Goal: Task Accomplishment & Management: Use online tool/utility

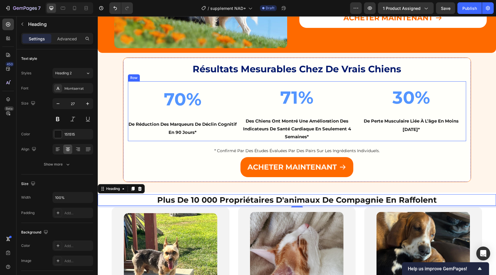
scroll to position [914, 0]
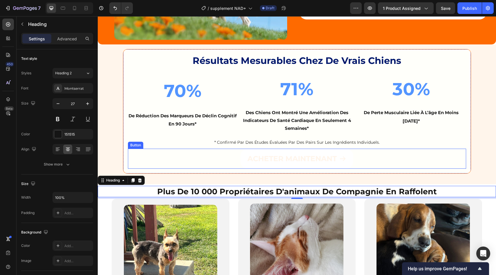
click at [243, 158] on button "ACHETER MAINTENANT" at bounding box center [296, 158] width 113 height 20
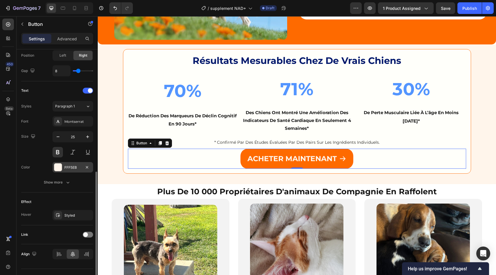
scroll to position [220, 0]
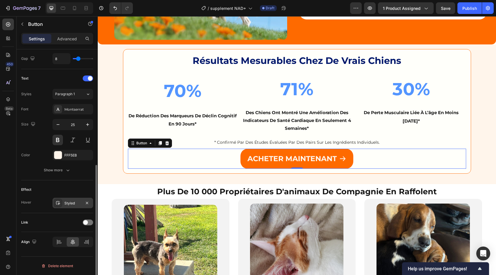
click at [69, 204] on div "Styled" at bounding box center [72, 202] width 17 height 5
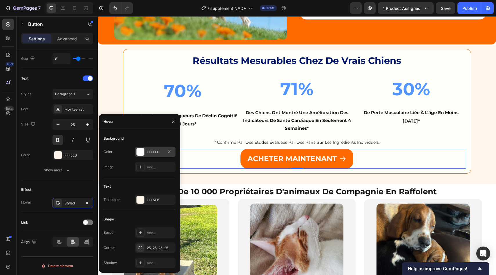
click at [142, 154] on div at bounding box center [141, 152] width 8 height 8
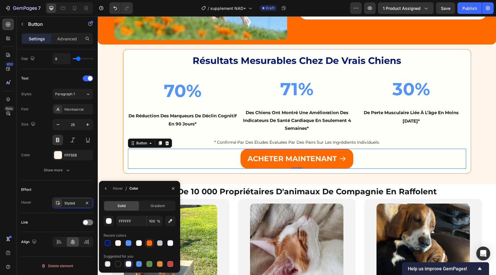
click at [149, 243] on div at bounding box center [149, 243] width 6 height 6
type input "FE6A00"
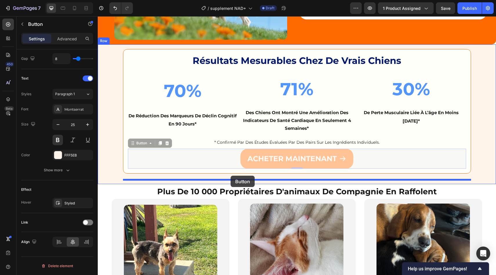
drag, startPoint x: 143, startPoint y: 143, endPoint x: 231, endPoint y: 175, distance: 93.7
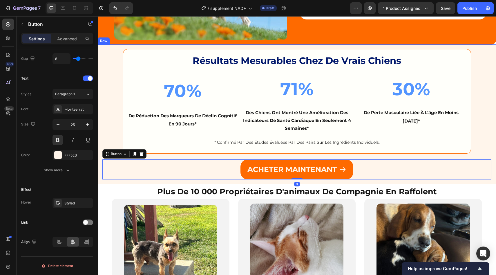
click at [119, 133] on div "⁠⁠⁠⁠⁠⁠⁠ Résultats mesurables chez de vrais chiens Heading 70% Text Block de réd…" at bounding box center [296, 114] width 389 height 130
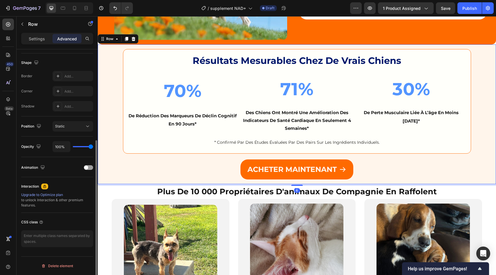
scroll to position [0, 0]
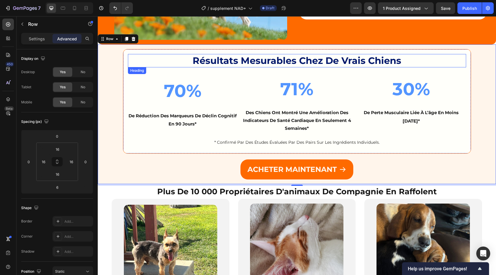
click at [265, 61] on strong "Résultats mesurables chez de vrais chiens" at bounding box center [297, 60] width 209 height 11
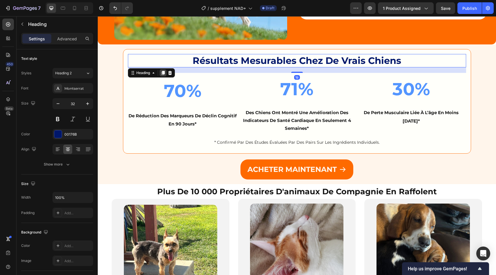
click at [164, 73] on icon at bounding box center [162, 73] width 3 height 4
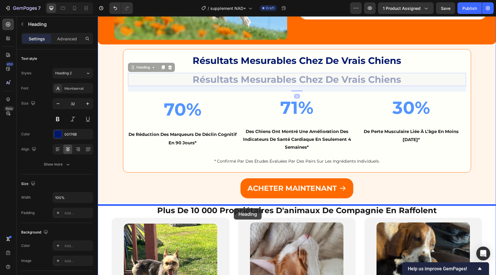
drag, startPoint x: 140, startPoint y: 68, endPoint x: 234, endPoint y: 208, distance: 168.3
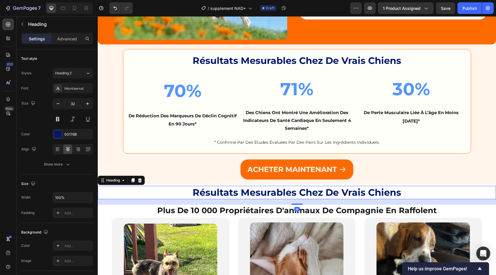
click at [242, 194] on strong "résultats mesurables chez de vrais chiens" at bounding box center [297, 191] width 209 height 11
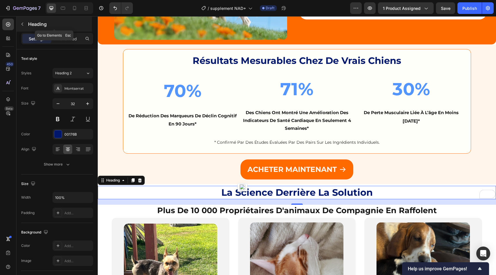
click at [24, 22] on icon "button" at bounding box center [22, 24] width 5 height 5
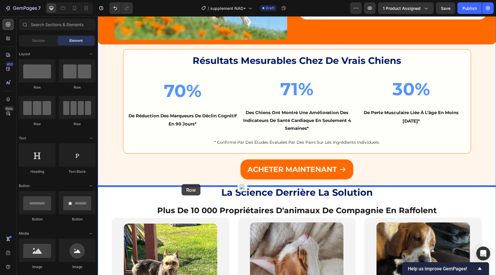
drag, startPoint x: 144, startPoint y: 88, endPoint x: 181, endPoint y: 184, distance: 103.0
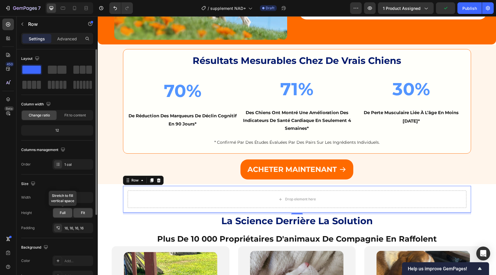
click at [68, 213] on div "Full" at bounding box center [62, 212] width 19 height 9
click at [87, 201] on button "button" at bounding box center [87, 197] width 10 height 10
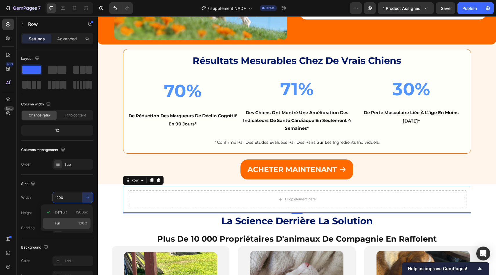
click at [76, 225] on p "Full 100%" at bounding box center [71, 222] width 33 height 5
type input "100%"
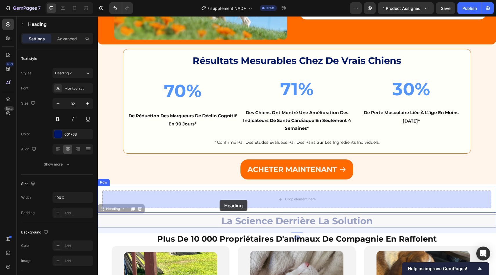
drag, startPoint x: 220, startPoint y: 218, endPoint x: 220, endPoint y: 199, distance: 19.1
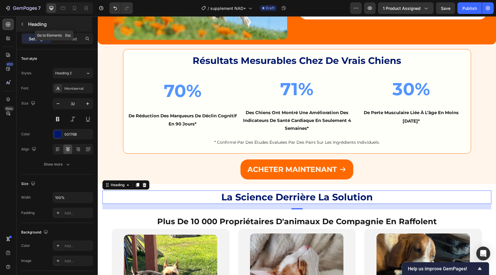
click at [35, 23] on p "Heading" at bounding box center [59, 24] width 63 height 7
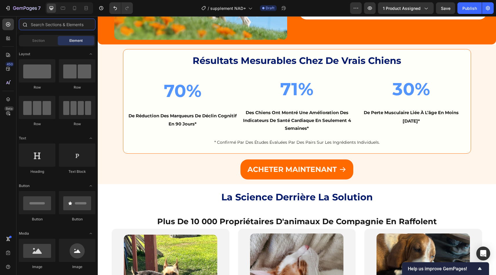
click at [54, 23] on input "text" at bounding box center [57, 25] width 77 height 12
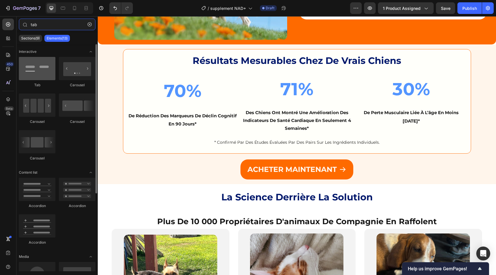
type input "tab"
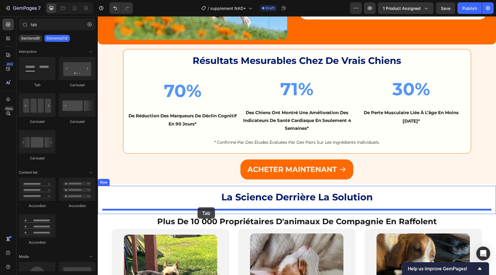
drag, startPoint x: 132, startPoint y: 88, endPoint x: 198, endPoint y: 206, distance: 135.3
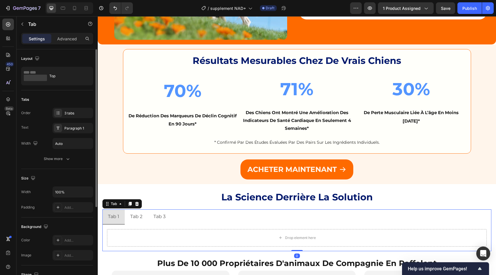
click at [75, 87] on div "Layout Top" at bounding box center [57, 69] width 72 height 41
click at [73, 79] on div "Top" at bounding box center [66, 75] width 35 height 13
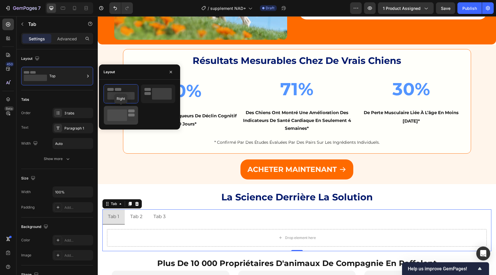
click at [131, 108] on div at bounding box center [121, 115] width 34 height 19
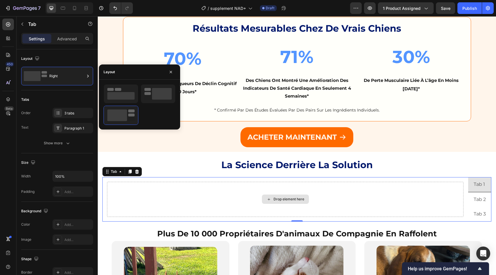
scroll to position [969, 0]
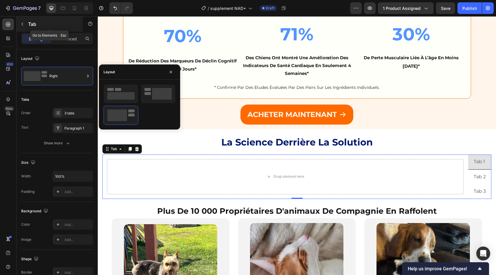
click at [30, 26] on p "Tab" at bounding box center [52, 24] width 49 height 7
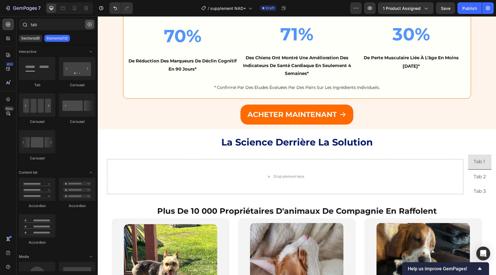
click at [90, 26] on icon "button" at bounding box center [90, 24] width 4 height 4
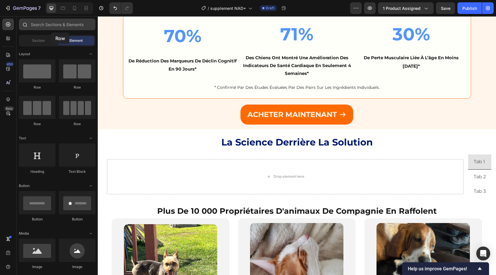
drag, startPoint x: 47, startPoint y: 75, endPoint x: 41, endPoint y: 30, distance: 45.9
click at [41, 30] on div "Sections(30) Elements(84) Section Element Hero Section Product Detail Brands Tr…" at bounding box center [57, 146] width 81 height 255
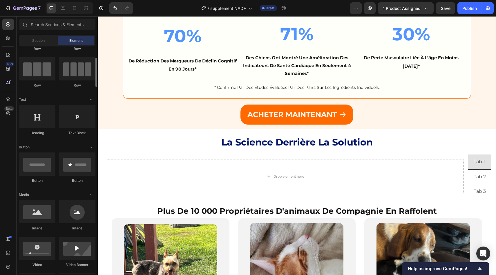
scroll to position [44, 0]
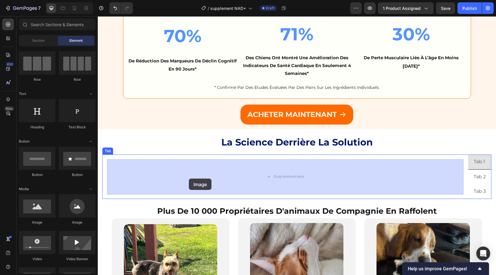
drag, startPoint x: 136, startPoint y: 225, endPoint x: 188, endPoint y: 178, distance: 69.8
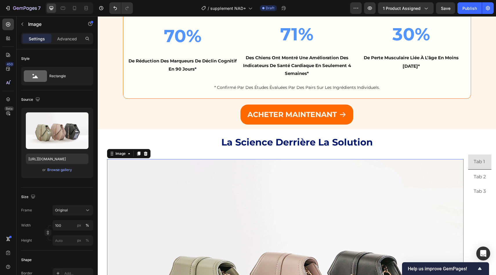
click at [67, 163] on input "https://cdn.shopify.com/s/files/1/2005/9307/files/image_demo.jpg" at bounding box center [57, 158] width 63 height 10
paste input "pawprintlab.com/cdn/shop/files/Dog_s_Strength_01.jpg?v=1748959683&width=600"
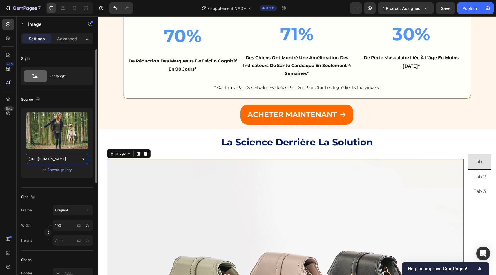
scroll to position [0, 101]
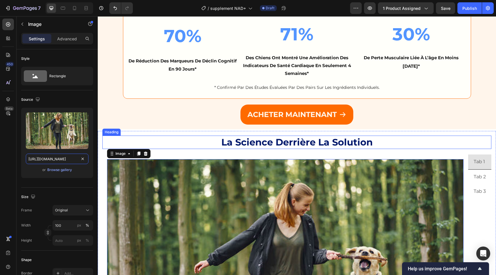
type input "[URL][DOMAIN_NAME]"
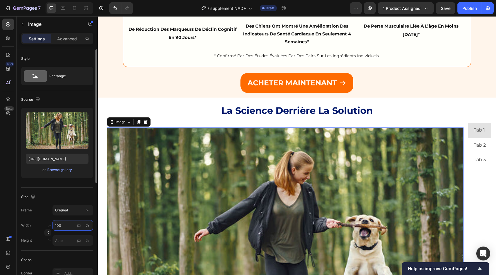
click at [71, 229] on input "100" at bounding box center [72, 225] width 41 height 10
type input "595"
click at [47, 232] on icon "button" at bounding box center [48, 232] width 4 height 4
click at [57, 239] on input "px %" at bounding box center [72, 240] width 41 height 10
click at [44, 234] on div "Width 595 px % Height px %" at bounding box center [57, 233] width 72 height 26
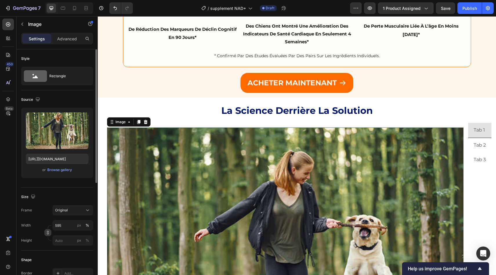
click at [46, 234] on icon "button" at bounding box center [48, 232] width 4 height 4
click at [39, 231] on div "Frame Custom Width 595 px % Height px %" at bounding box center [57, 239] width 72 height 41
click at [63, 258] on input "px %" at bounding box center [72, 254] width 41 height 10
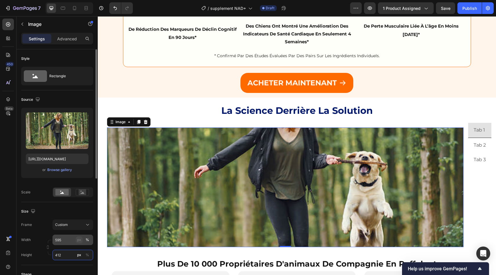
type input "412"
click at [79, 240] on div "px" at bounding box center [79, 239] width 4 height 5
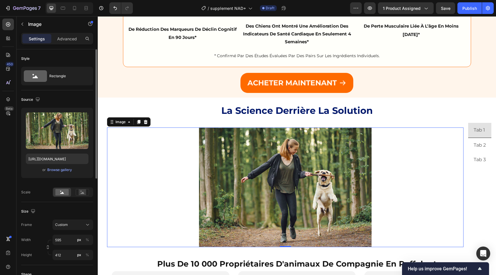
click at [38, 220] on div "Frame Custom" at bounding box center [57, 224] width 72 height 10
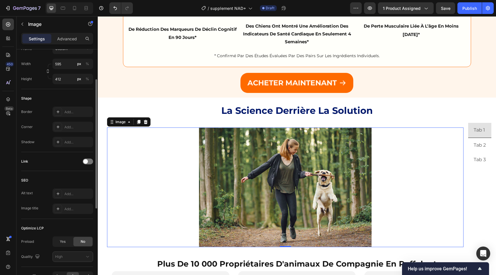
scroll to position [179, 0]
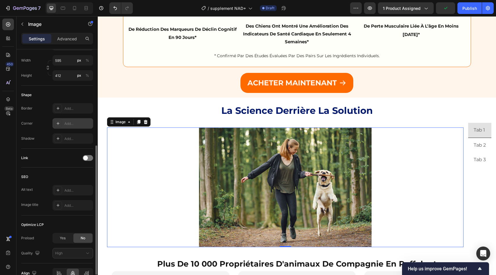
click at [64, 127] on div "Add..." at bounding box center [72, 123] width 41 height 10
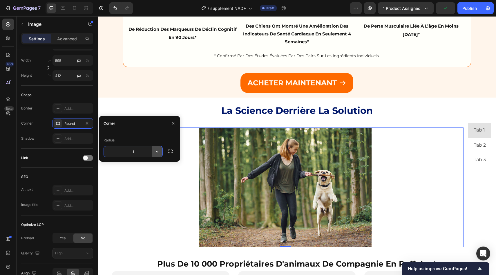
type input "15"
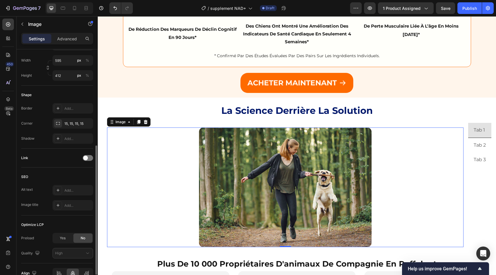
click at [77, 165] on div "Link" at bounding box center [57, 157] width 72 height 19
click at [70, 108] on div "Add..." at bounding box center [77, 108] width 27 height 5
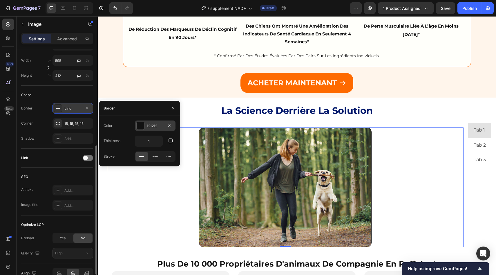
click at [145, 124] on div "121212" at bounding box center [155, 125] width 41 height 10
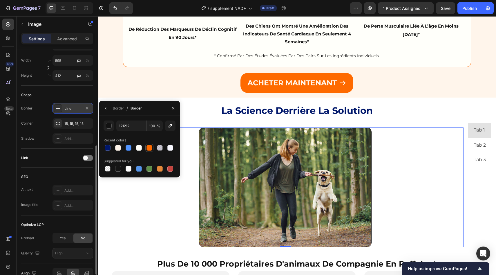
click at [150, 145] on div at bounding box center [149, 148] width 6 height 6
type input "FE6A00"
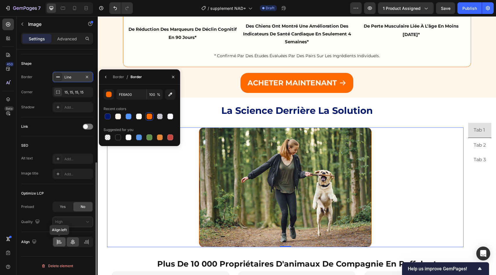
click at [61, 241] on icon at bounding box center [59, 242] width 6 height 6
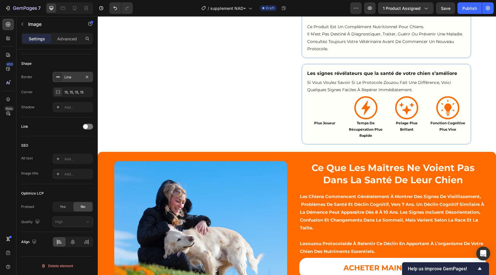
scroll to position [654, 0]
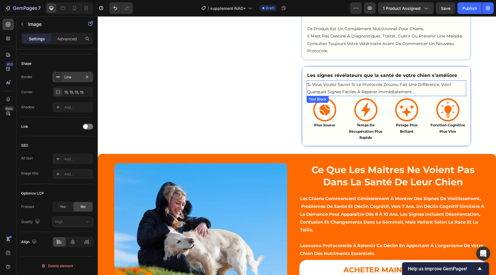
click at [355, 86] on p "si vous voulez savoir si le protocole zouzou fait une différence, voici quelque…" at bounding box center [386, 88] width 158 height 15
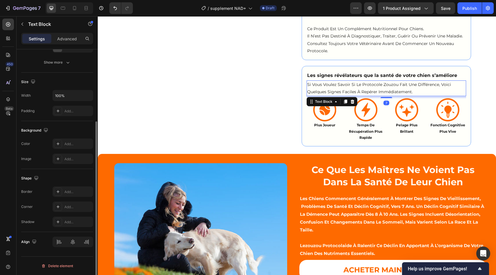
scroll to position [0, 0]
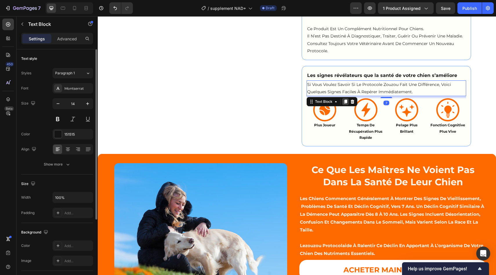
click at [345, 101] on icon at bounding box center [345, 101] width 3 height 4
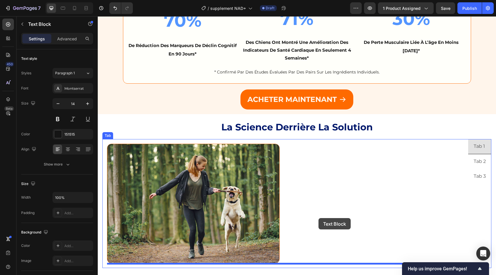
scroll to position [1008, 0]
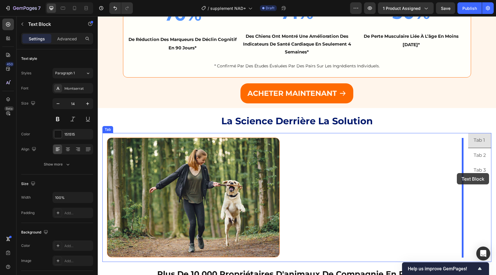
drag, startPoint x: 320, startPoint y: 93, endPoint x: 457, endPoint y: 173, distance: 159.1
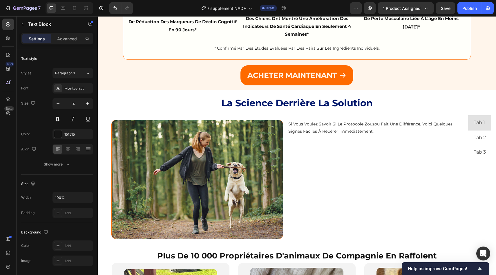
scroll to position [990, 0]
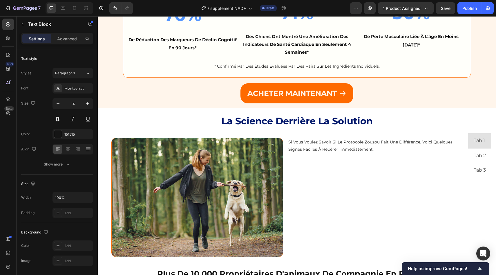
click at [326, 150] on p "si vous voulez savoir si le protocole zouzou fait une différence, voici quelque…" at bounding box center [373, 145] width 171 height 15
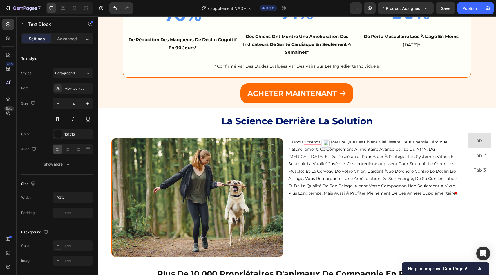
click at [314, 145] on p "1. Dog's Strengtha À mesure que les chiens vieillissent, leur énergie diminue n…" at bounding box center [373, 167] width 171 height 59
click at [369, 146] on p "1. Dog's Strengtha À mesure que les chiens vieillissent, leur énergie diminue n…" at bounding box center [373, 167] width 171 height 59
click at [345, 142] on p "1. Dog's Strengtha À mesure que les chiens vieillissent, leur énergie diminue n…" at bounding box center [373, 167] width 171 height 59
click at [332, 139] on p "1. Dog's Strengtha À mesure" at bounding box center [373, 141] width 171 height 7
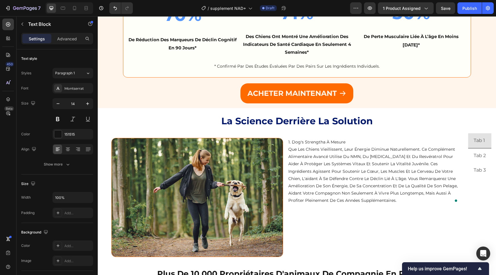
click at [332, 139] on p "1. Dog's Strengtha À mesure" at bounding box center [373, 141] width 171 height 7
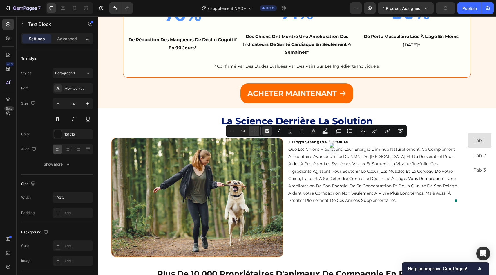
click at [253, 133] on icon "Editor contextual toolbar" at bounding box center [254, 131] width 6 height 6
click at [257, 130] on button "Plus" at bounding box center [254, 131] width 10 height 10
type input "18"
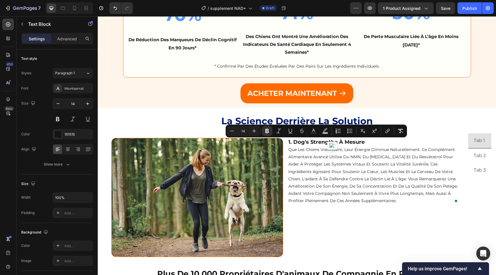
click at [304, 174] on p "que les chiens vieillissent, leur énergie diminue naturellement. Ce complément …" at bounding box center [373, 175] width 171 height 59
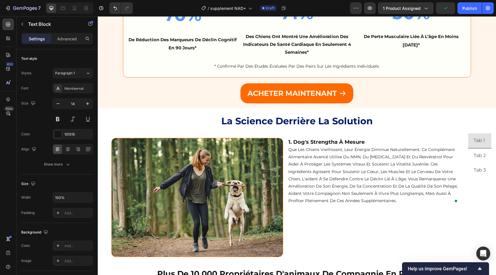
click at [290, 151] on p "que les chiens vieillissent, leur énergie diminue naturellement. Ce complément …" at bounding box center [373, 175] width 171 height 59
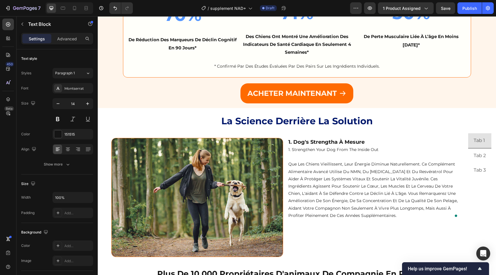
click at [311, 149] on p "1. Strengthen Your Dog from the Inside Out" at bounding box center [373, 153] width 171 height 15
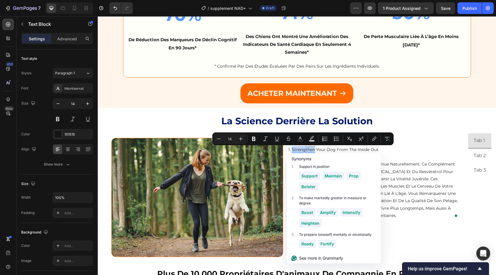
click at [311, 148] on p "1. Strengthen Your Dog from the Inside Out" at bounding box center [373, 153] width 171 height 15
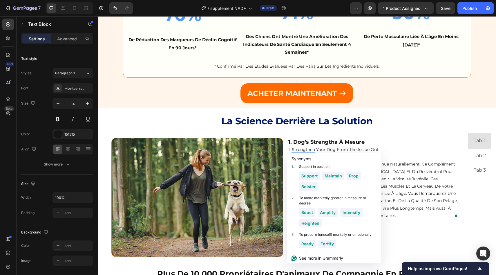
click at [311, 148] on p "1. Strengthen Your Dog from the Inside Out" at bounding box center [373, 153] width 171 height 15
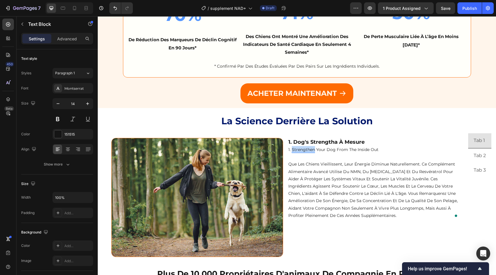
click at [311, 148] on p "1. Strengthen Your Dog from the Inside Out" at bounding box center [373, 153] width 171 height 15
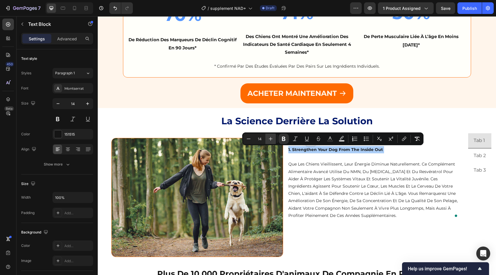
click at [269, 142] on button "Plus" at bounding box center [270, 138] width 10 height 10
click at [273, 139] on icon "Editor contextual toolbar" at bounding box center [271, 139] width 6 height 6
type input "14"
click at [304, 173] on p "que les chiens vieillissent, leur énergie diminue naturellement. Ce complément …" at bounding box center [373, 190] width 171 height 59
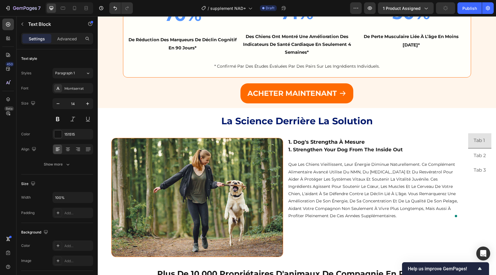
click at [299, 140] on strong "1. Dog's Strengtha À mesure" at bounding box center [326, 142] width 76 height 6
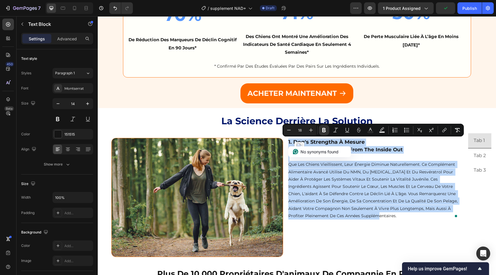
click at [299, 140] on strong "1. Dog's Strengtha À mesure" at bounding box center [326, 142] width 76 height 6
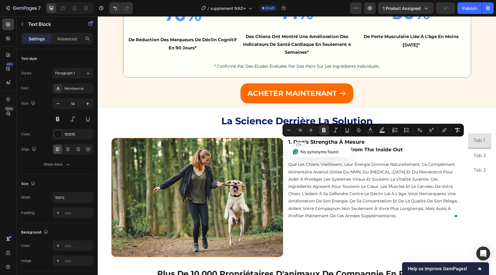
click at [299, 140] on strong "1. Dog's Strengtha À mesure" at bounding box center [326, 142] width 76 height 6
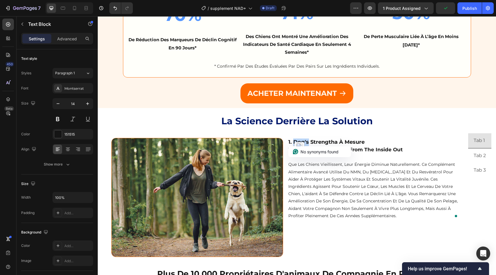
click at [299, 140] on strong "1. Dog's Strengtha À mesure" at bounding box center [326, 142] width 76 height 6
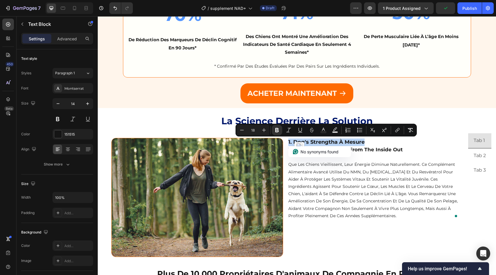
copy strong "1. Dog's Strengtha À mesure"
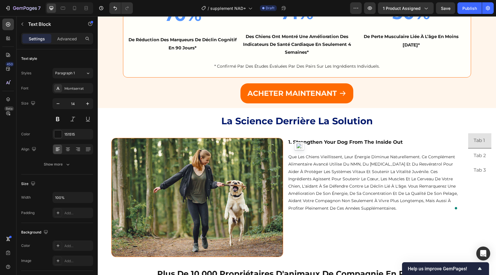
click at [387, 172] on p "que les chiens vieillissent, leur énergie diminue naturellement. Ce complément …" at bounding box center [373, 182] width 171 height 59
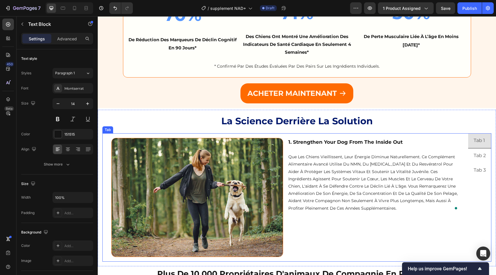
click at [476, 139] on div "Tab 1" at bounding box center [479, 140] width 13 height 10
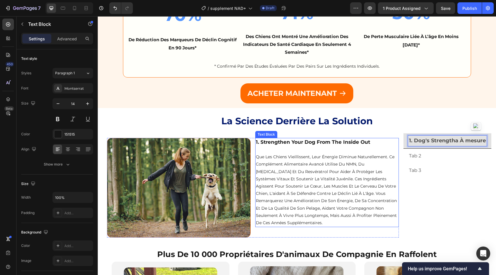
click at [358, 180] on p "que les chiens vieillissent, leur énergie diminue naturellement. Ce complément …" at bounding box center [327, 189] width 142 height 73
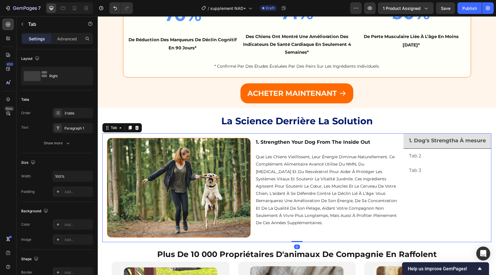
click at [405, 141] on li "1. Dog's Strengtha À mesure" at bounding box center [447, 140] width 88 height 15
click at [76, 128] on div "Paragraph 1" at bounding box center [77, 128] width 27 height 5
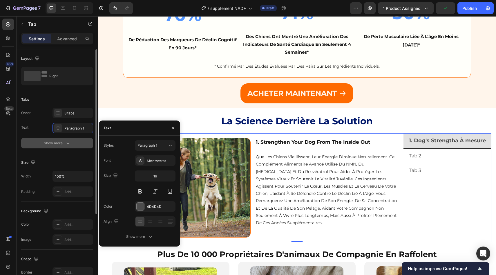
click at [63, 145] on div "Show more" at bounding box center [57, 143] width 27 height 6
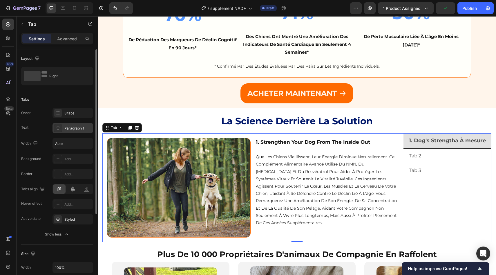
click at [74, 129] on div "Paragraph 1" at bounding box center [77, 128] width 27 height 5
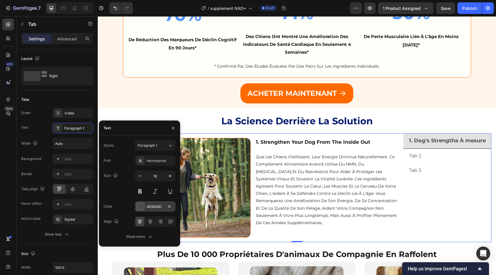
click at [147, 205] on div "4D4D4D" at bounding box center [155, 206] width 17 height 5
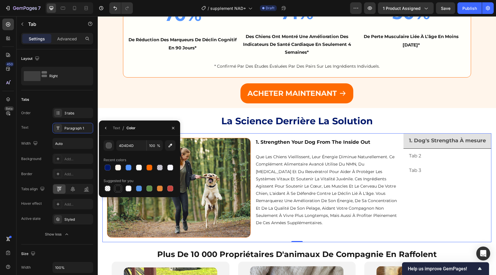
click at [117, 188] on div at bounding box center [118, 188] width 6 height 6
click at [119, 166] on div at bounding box center [118, 167] width 6 height 6
type input "FFF5EB"
click at [32, 143] on icon "button" at bounding box center [35, 143] width 6 height 6
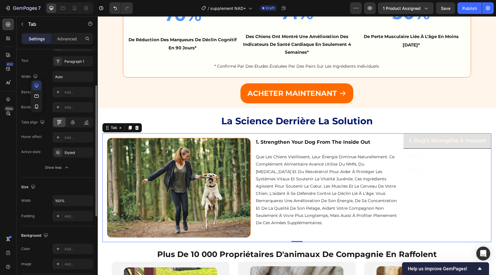
click at [35, 157] on div "Active state Styled" at bounding box center [57, 152] width 72 height 10
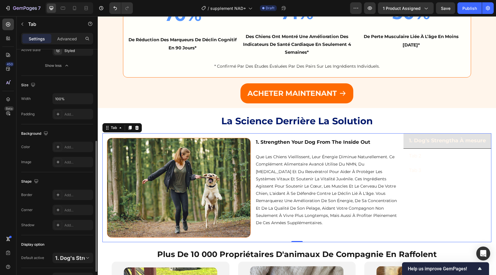
scroll to position [178, 0]
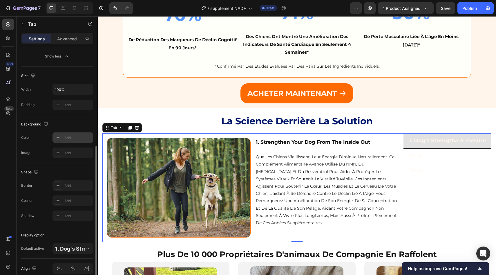
click at [54, 137] on div at bounding box center [58, 137] width 8 height 8
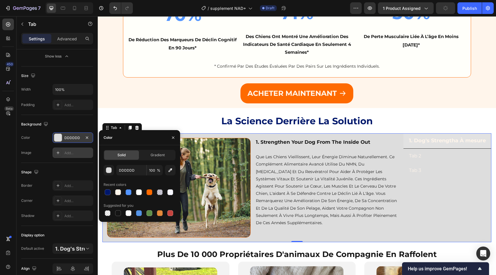
type input "000000"
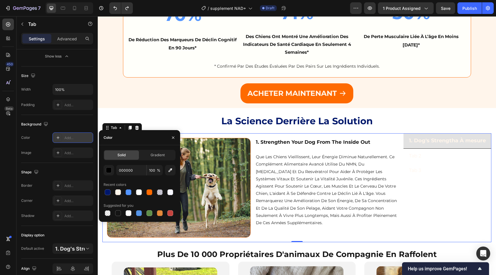
click at [44, 157] on div "Image Add..." at bounding box center [57, 152] width 72 height 10
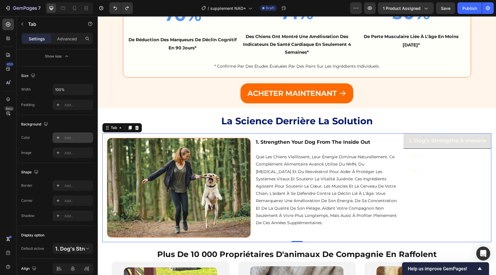
scroll to position [204, 0]
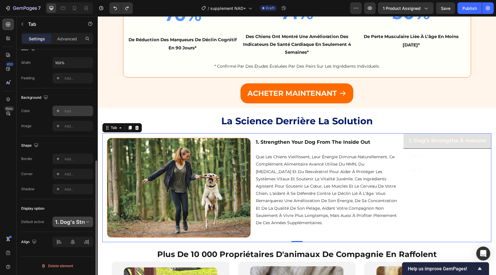
click at [79, 224] on strong "1. Dog's Strengtha À mesure" at bounding box center [90, 222] width 71 height 6
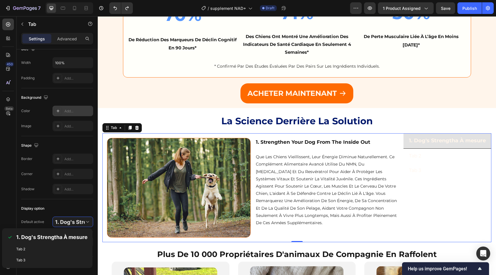
click at [46, 200] on div "Display option Default active 1. Dog's Strengtha À mesure" at bounding box center [57, 215] width 72 height 33
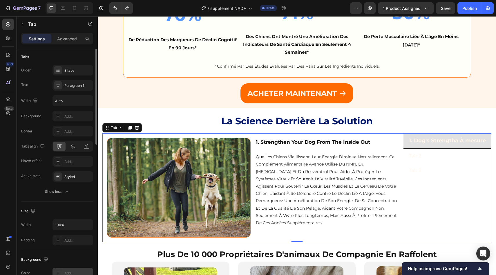
scroll to position [0, 0]
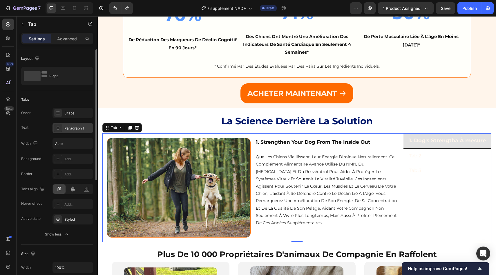
click at [72, 125] on div "Paragraph 1" at bounding box center [72, 128] width 41 height 10
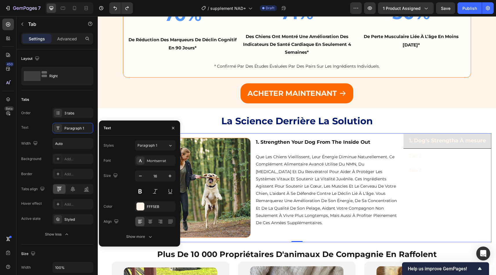
click at [72, 227] on div "Width Auto Background Add... Border Add... Tabs align Hover effect Add... Activ…" at bounding box center [57, 189] width 72 height 102
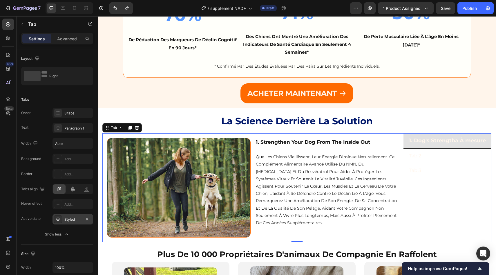
click at [72, 224] on div "Styled" at bounding box center [72, 219] width 41 height 10
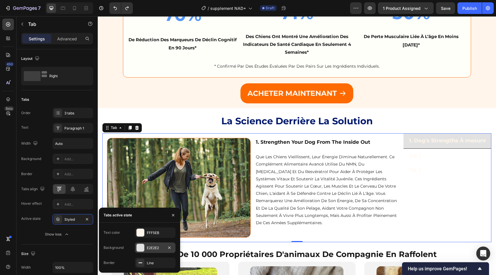
click at [145, 244] on div "E2E2E2" at bounding box center [155, 247] width 41 height 10
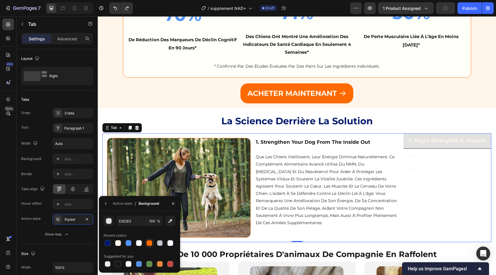
click at [147, 244] on div at bounding box center [149, 243] width 6 height 6
type input "FE6A00"
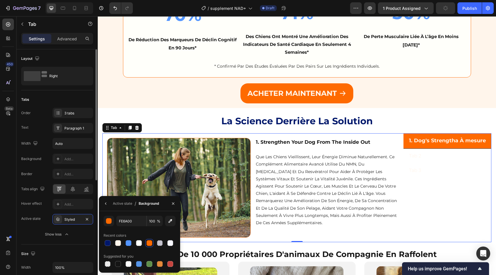
click at [32, 208] on div "Hover effect Add..." at bounding box center [57, 204] width 72 height 10
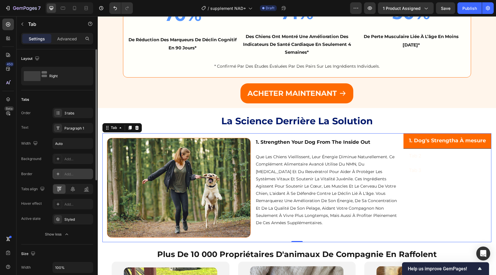
click at [58, 170] on div at bounding box center [58, 174] width 8 height 8
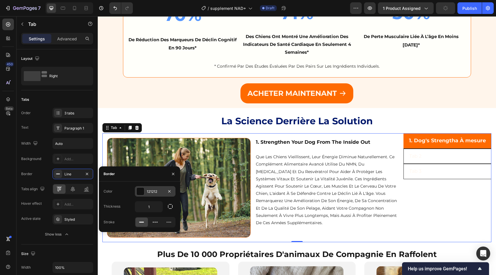
click at [142, 189] on div at bounding box center [141, 191] width 8 height 8
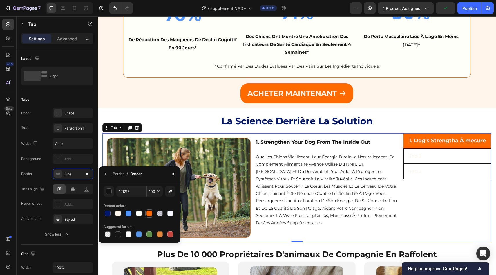
click at [148, 214] on div at bounding box center [149, 213] width 6 height 6
type input "FE6A00"
click at [37, 174] on div "Border Line" at bounding box center [57, 173] width 72 height 10
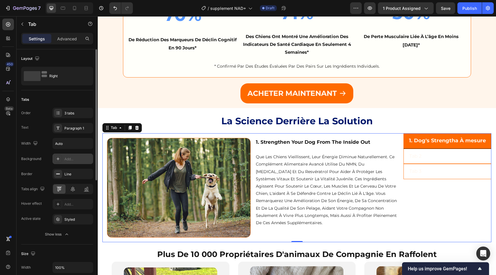
click at [58, 161] on div at bounding box center [58, 159] width 8 height 8
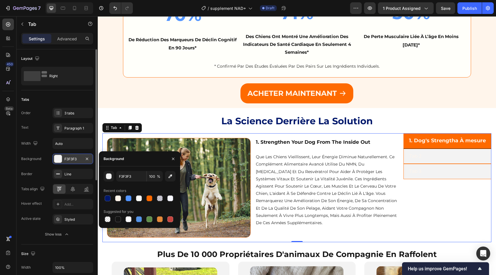
type input "000000"
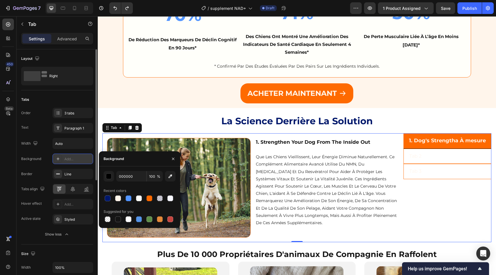
click at [408, 155] on div "Tab 2" at bounding box center [415, 156] width 14 height 10
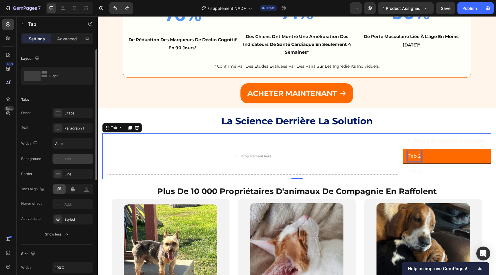
click at [408, 155] on p "Tab 2" at bounding box center [414, 156] width 12 height 8
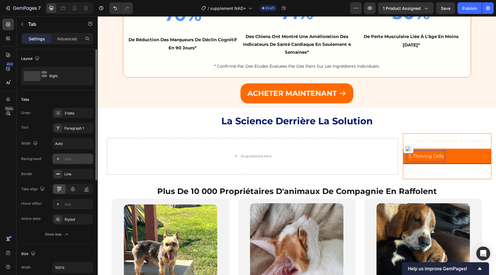
click at [442, 156] on p "2. Thriving Cells" at bounding box center [425, 156] width 35 height 8
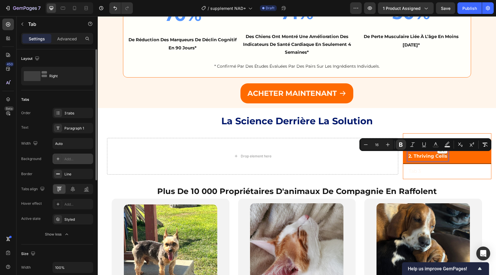
click at [425, 137] on strong "1. Dog's Strengtha À mesure" at bounding box center [447, 140] width 77 height 6
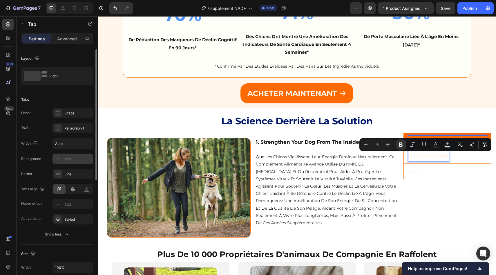
type input "18"
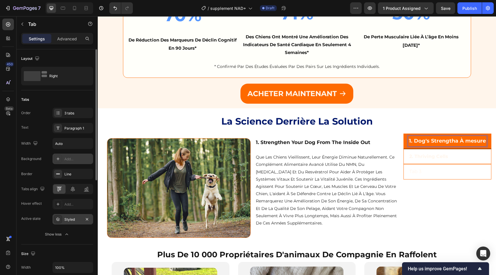
click at [65, 219] on div "Styled" at bounding box center [72, 219] width 17 height 5
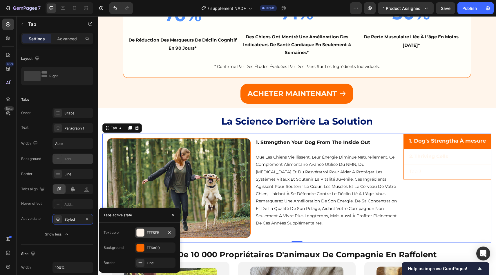
click at [145, 234] on div "FFF5EB" at bounding box center [155, 232] width 41 height 10
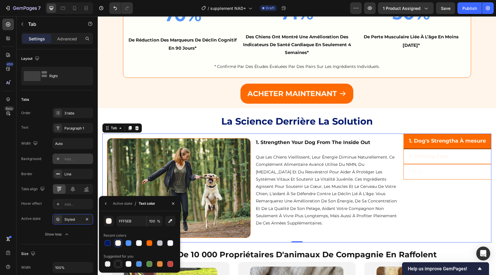
click at [119, 263] on div at bounding box center [118, 264] width 6 height 6
click at [117, 243] on div at bounding box center [118, 243] width 6 height 6
type input "FFF5EB"
click at [54, 236] on div "Show less" at bounding box center [57, 234] width 25 height 6
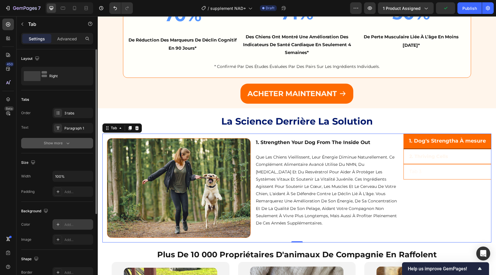
click at [57, 142] on div "Show more" at bounding box center [57, 143] width 27 height 6
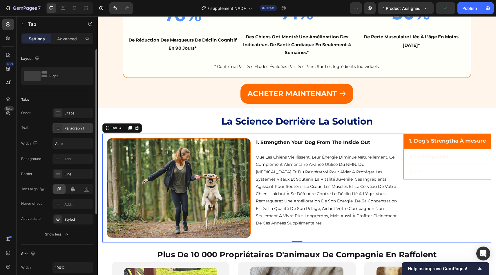
click at [69, 126] on div "Paragraph 1" at bounding box center [77, 128] width 27 height 5
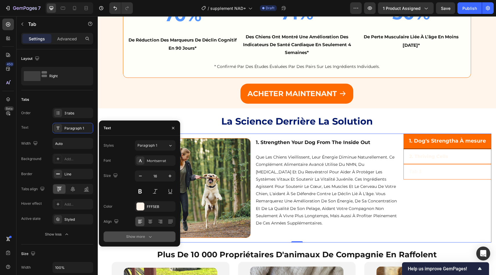
click at [144, 235] on div "Show more" at bounding box center [139, 236] width 27 height 6
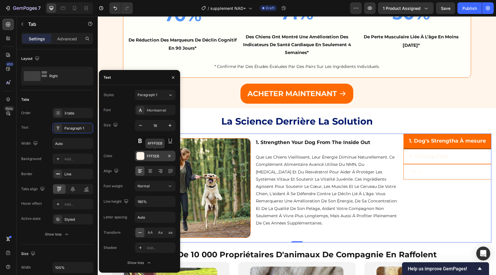
click at [142, 159] on div at bounding box center [141, 156] width 8 height 8
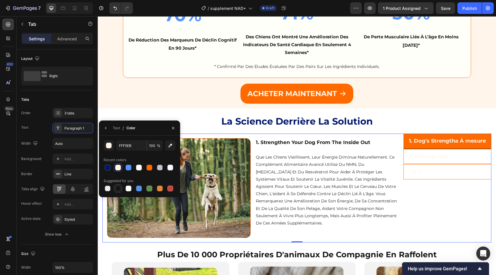
click at [118, 187] on div at bounding box center [118, 188] width 6 height 6
type input "151515"
click at [460, 163] on li "2. Thriving Cells" at bounding box center [447, 156] width 88 height 15
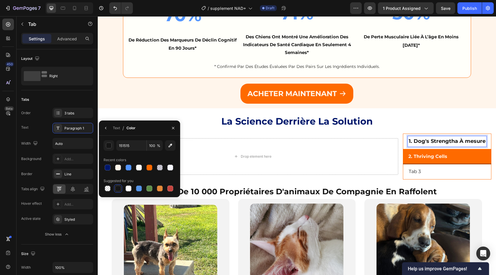
click at [488, 143] on li "1. Dog's Strengtha À mesure" at bounding box center [447, 141] width 88 height 16
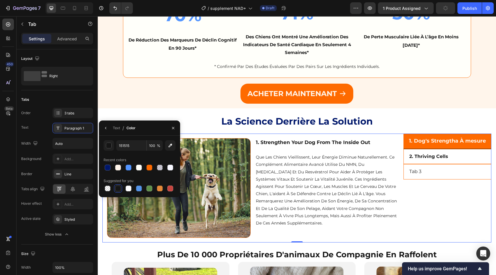
click at [430, 160] on p "2. Thriving Cells" at bounding box center [428, 156] width 39 height 8
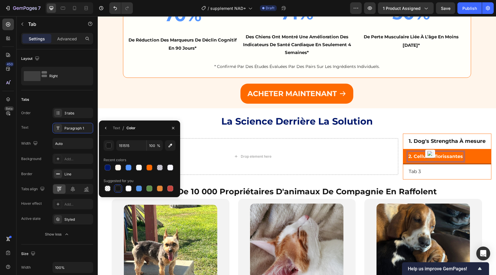
click at [418, 170] on p "Tab 3" at bounding box center [415, 171] width 12 height 8
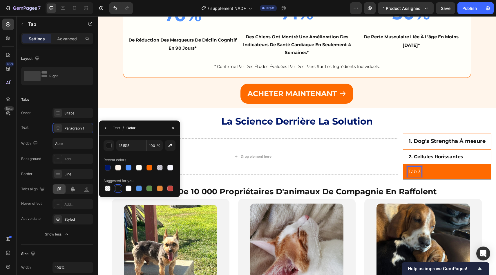
click at [418, 170] on p "Tab 3" at bounding box center [414, 171] width 12 height 8
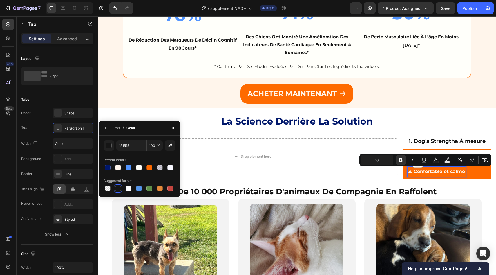
click at [403, 172] on li "3. Confortable et calme" at bounding box center [447, 171] width 88 height 15
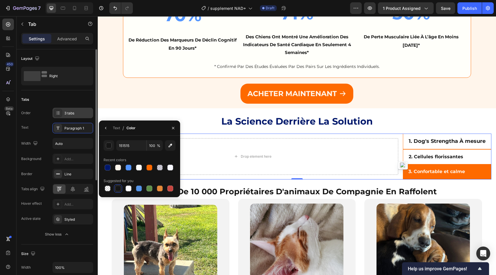
click at [75, 116] on div "3 tabs" at bounding box center [72, 113] width 41 height 10
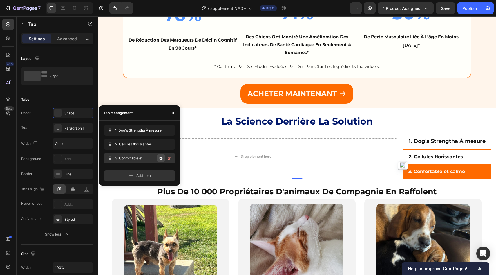
click at [162, 158] on icon "button" at bounding box center [161, 158] width 5 height 5
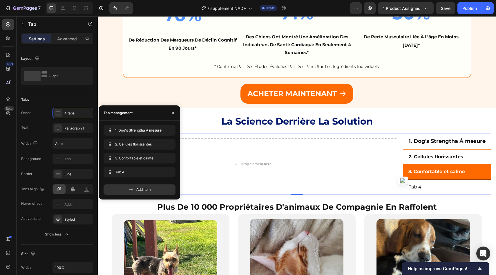
click at [419, 188] on div "Tab 4" at bounding box center [415, 187] width 15 height 10
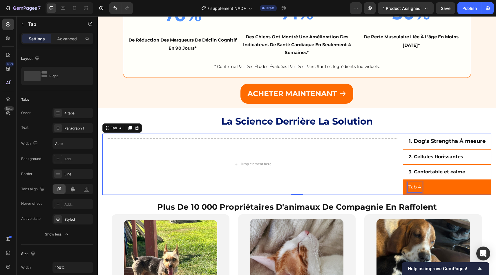
click at [419, 188] on p "Tab 4" at bounding box center [414, 187] width 13 height 8
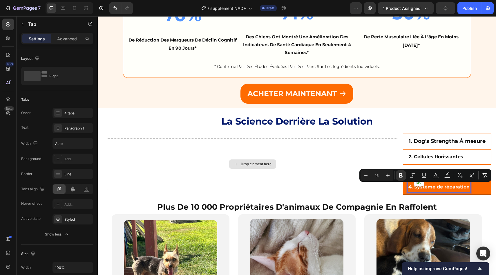
click at [392, 185] on div "Drop element here" at bounding box center [252, 164] width 291 height 52
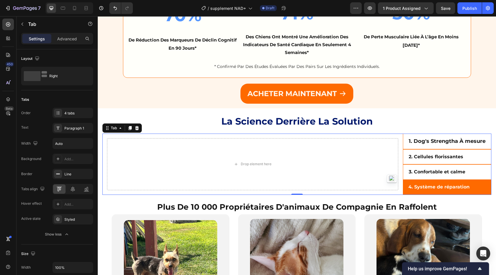
click at [406, 144] on li "1. Dog's Strengtha À mesure" at bounding box center [447, 141] width 88 height 16
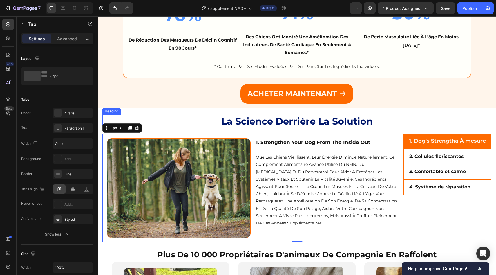
click at [401, 124] on h2 "la science derrière la solution" at bounding box center [296, 121] width 389 height 13
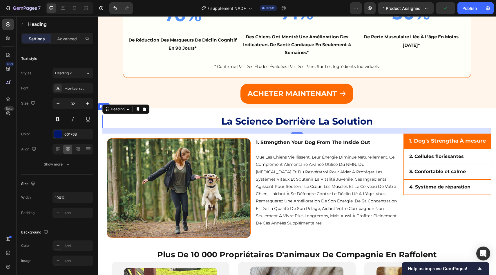
click at [101, 136] on div "la science derrière la solution Heading 19 1. Dog's Strengtha À mesure 2. Cellu…" at bounding box center [297, 178] width 398 height 137
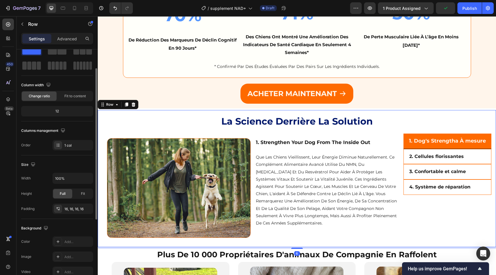
scroll to position [75, 0]
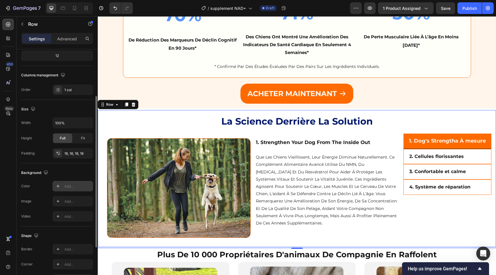
click at [68, 188] on div "Add..." at bounding box center [77, 186] width 27 height 5
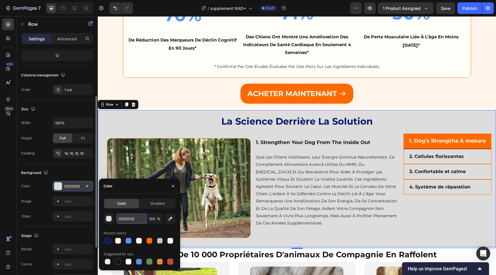
click at [132, 220] on input "DDDDDD" at bounding box center [131, 218] width 30 height 10
paste input "#FFFFFA"
type input "#FFFFFA"
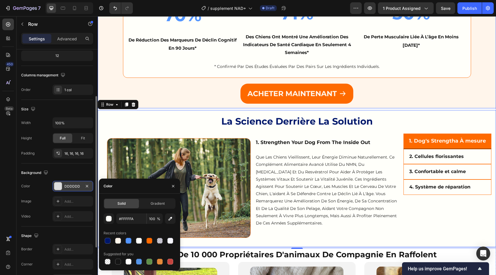
click at [226, 105] on div "⁠⁠⁠⁠⁠⁠⁠ Résultats mesurables chez de vrais chiens Heading 70% Text Block de réd…" at bounding box center [297, 38] width 398 height 139
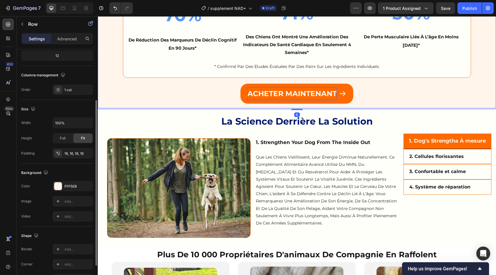
drag, startPoint x: 296, startPoint y: 109, endPoint x: 297, endPoint y: 99, distance: 10.2
click at [296, 102] on div "⁠⁠⁠⁠⁠⁠⁠ Résultats mesurables chez de vrais chiens Heading 70% Text Block de réd…" at bounding box center [297, 38] width 398 height 139
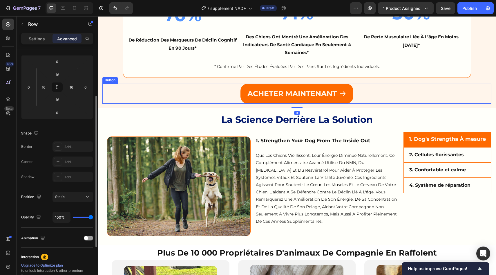
click at [164, 104] on div "⁠⁠⁠⁠⁠⁠⁠ Résultats mesurables chez de vrais chiens Heading 70% Text Block de réd…" at bounding box center [297, 38] width 398 height 139
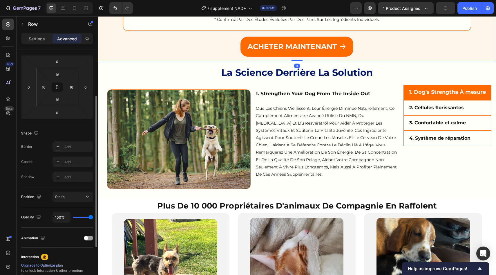
scroll to position [1037, 0]
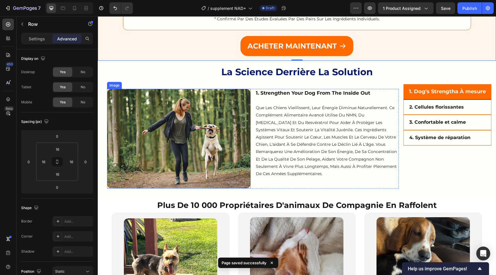
scroll to position [75, 0]
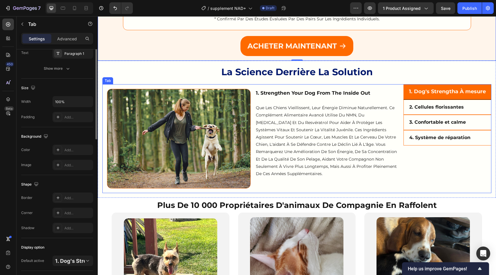
click at [378, 86] on div "Image 1. Strengthen Your Dog from the Inside Out que les chiens vieillissent, l…" at bounding box center [252, 138] width 301 height 109
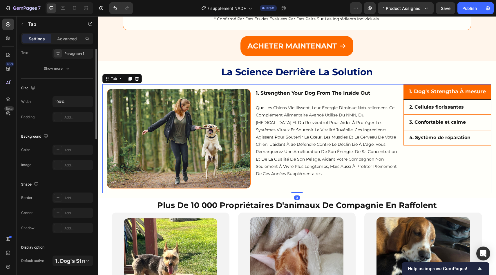
scroll to position [0, 0]
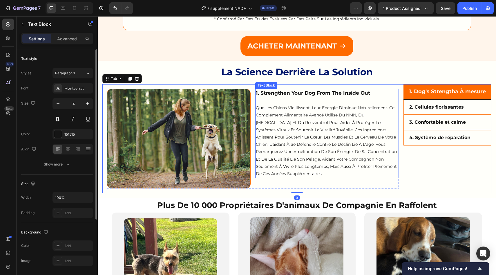
click at [331, 96] on strong "1. Strengthen Your Dog from the Inside Out" at bounding box center [313, 93] width 114 height 6
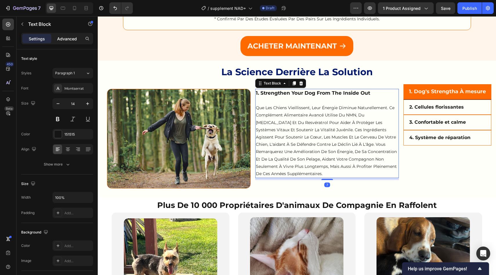
click at [69, 42] on div "Advanced" at bounding box center [66, 38] width 29 height 9
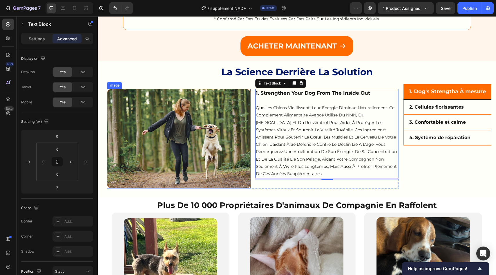
click at [187, 157] on img at bounding box center [179, 138] width 144 height 99
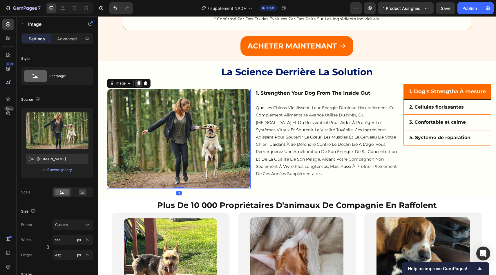
click at [135, 82] on div at bounding box center [138, 83] width 7 height 7
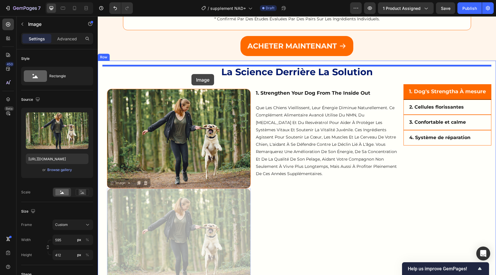
drag, startPoint x: 120, startPoint y: 186, endPoint x: 191, endPoint y: 74, distance: 132.4
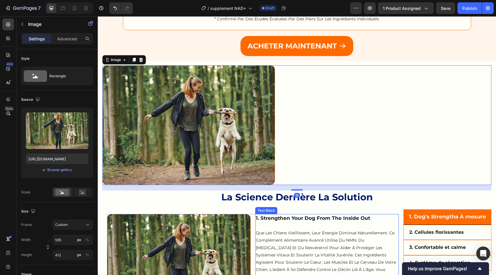
click at [273, 230] on p "que les chiens vieillissent, leur énergie diminue naturellement. Ce complément …" at bounding box center [327, 265] width 142 height 73
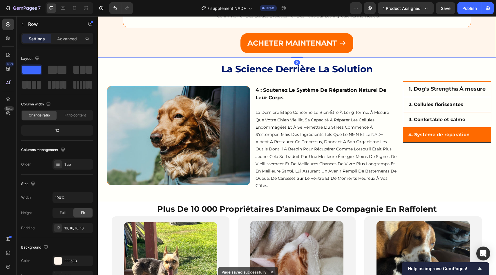
scroll to position [1041, 0]
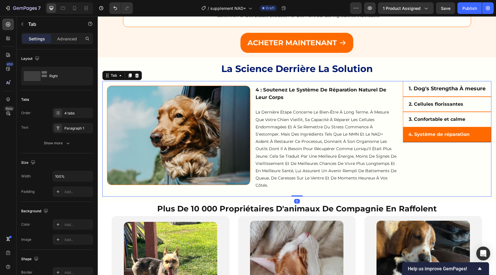
click at [471, 118] on li "3. Confortable et calme" at bounding box center [447, 119] width 88 height 15
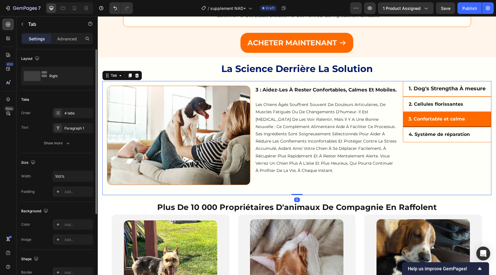
click at [73, 65] on div "Layout Right" at bounding box center [57, 69] width 72 height 41
click at [73, 72] on div "Right" at bounding box center [66, 75] width 35 height 13
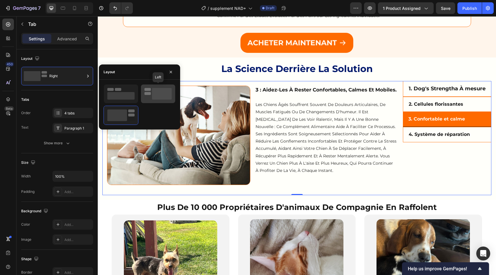
click at [155, 93] on rect at bounding box center [162, 94] width 20 height 12
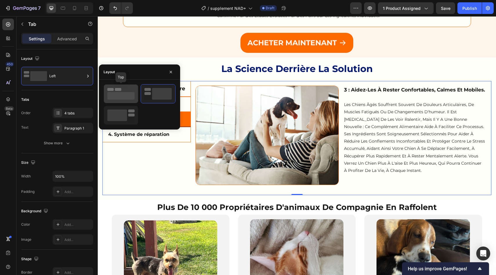
click at [122, 95] on rect at bounding box center [120, 96] width 27 height 8
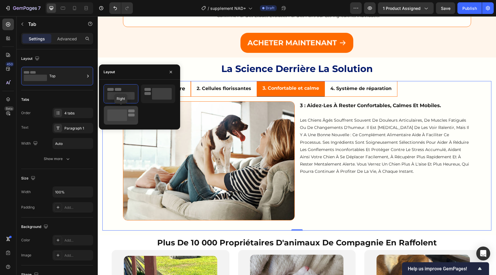
click at [120, 118] on rect at bounding box center [117, 115] width 20 height 12
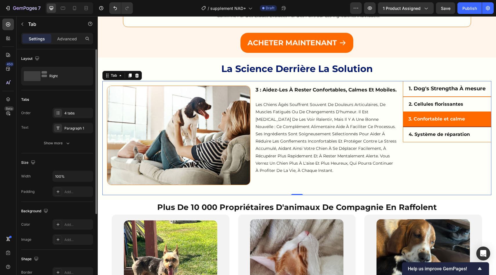
click at [33, 116] on div "Order 4 tabs" at bounding box center [57, 113] width 72 height 10
click at [52, 147] on button "Show more" at bounding box center [57, 143] width 72 height 10
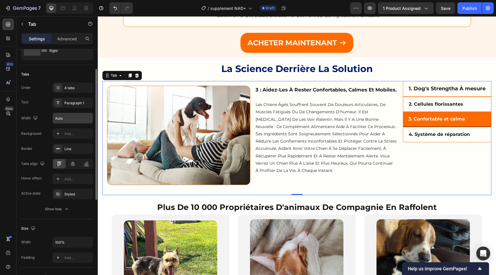
scroll to position [30, 0]
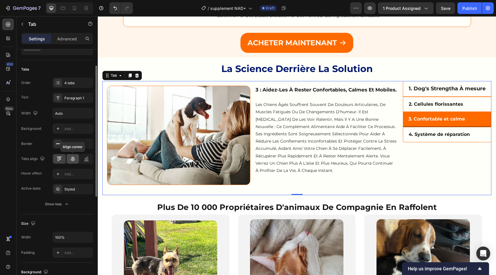
click at [73, 159] on icon at bounding box center [73, 158] width 4 height 5
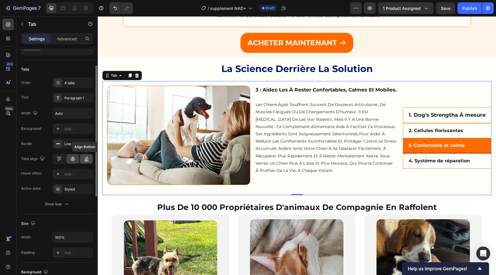
click at [84, 161] on icon at bounding box center [87, 159] width 6 height 6
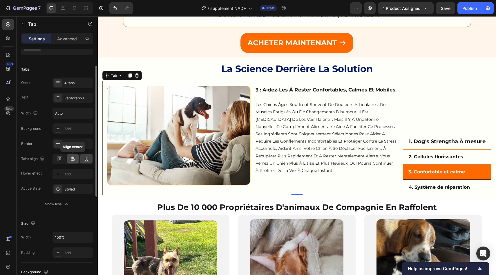
click at [77, 158] on div at bounding box center [73, 158] width 12 height 9
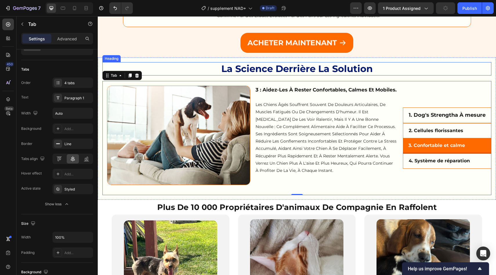
click at [184, 66] on h2 "la science derrière la solution" at bounding box center [296, 68] width 389 height 13
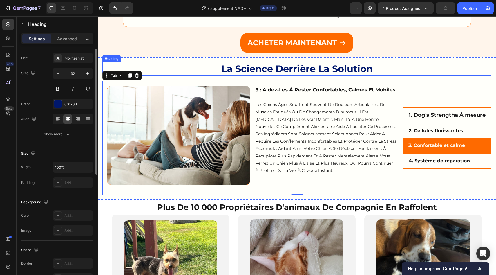
scroll to position [0, 0]
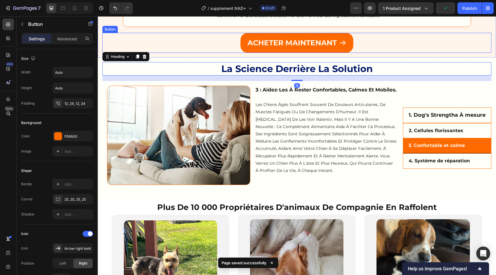
click at [440, 42] on div "ACHETER MAINTENANT Button" at bounding box center [296, 43] width 389 height 20
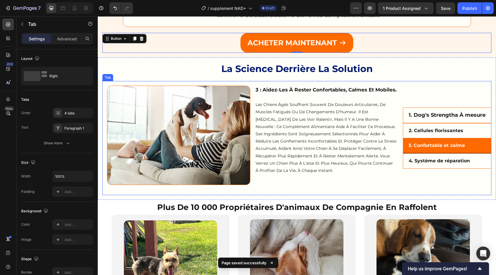
click at [443, 134] on p "2. Cellules florissantes" at bounding box center [436, 130] width 55 height 8
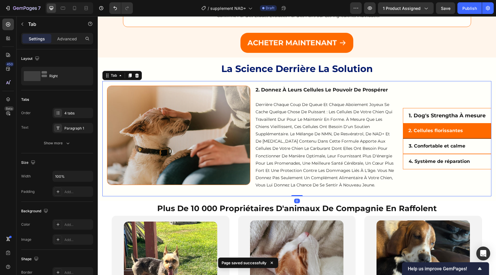
click at [71, 45] on div "Settings Advanced" at bounding box center [57, 41] width 81 height 17
click at [66, 39] on p "Advanced" at bounding box center [67, 39] width 20 height 6
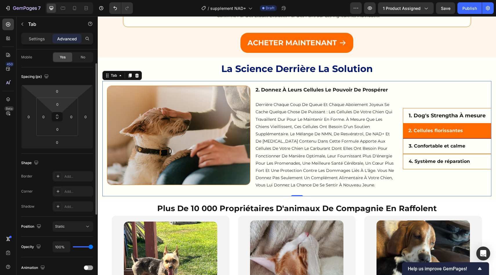
scroll to position [49, 0]
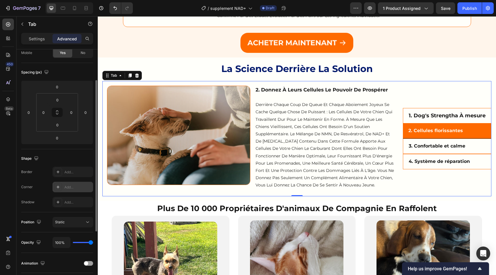
click at [62, 184] on div "Add..." at bounding box center [72, 187] width 41 height 10
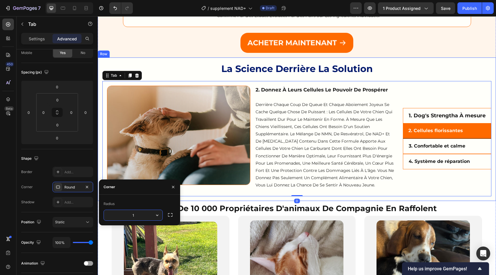
type input "15"
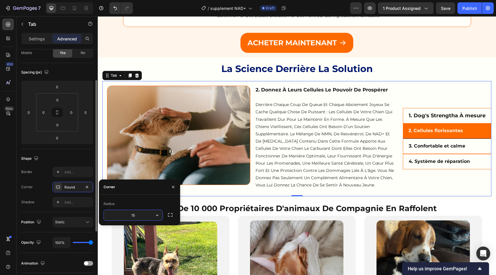
click at [34, 189] on div "Corner Round" at bounding box center [57, 187] width 72 height 10
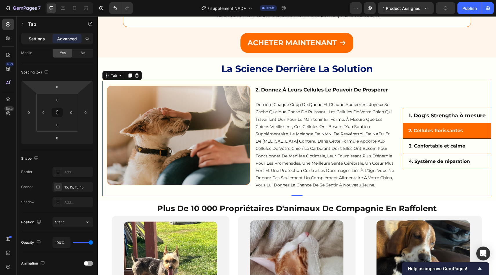
click at [42, 39] on p "Settings" at bounding box center [37, 39] width 16 height 6
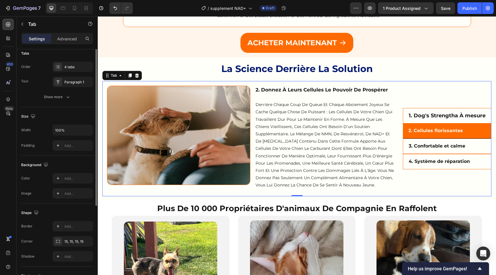
scroll to position [0, 0]
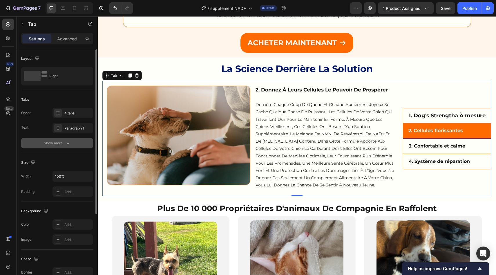
click at [55, 144] on div "Show more" at bounding box center [57, 143] width 27 height 6
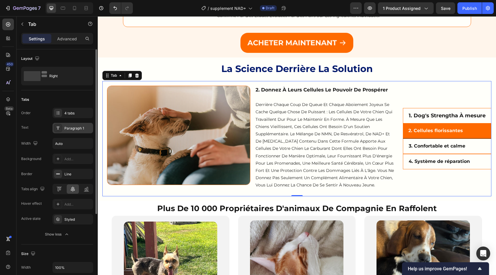
click at [66, 128] on div "Paragraph 1" at bounding box center [77, 128] width 27 height 5
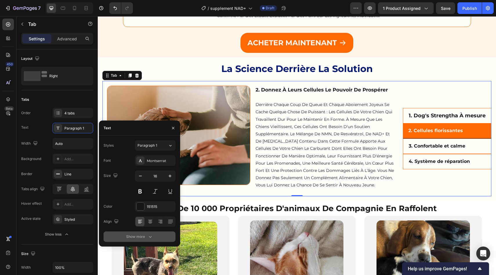
click at [149, 238] on icon "button" at bounding box center [150, 236] width 6 height 6
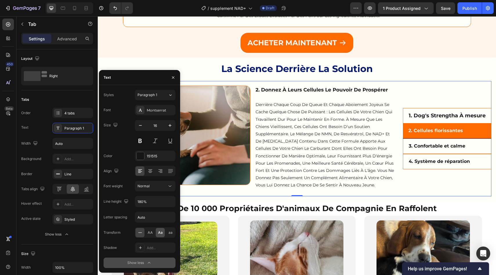
click at [159, 234] on span "Aa" at bounding box center [160, 232] width 5 height 5
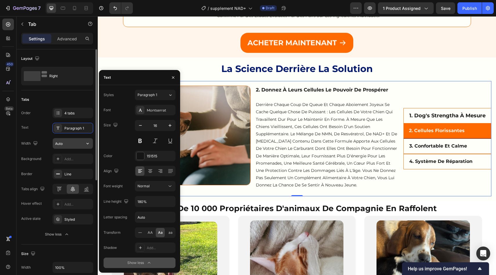
click at [74, 147] on input "Auto" at bounding box center [73, 143] width 40 height 10
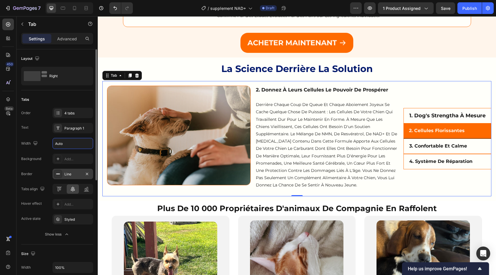
click at [72, 170] on div "Line" at bounding box center [72, 173] width 41 height 10
click at [74, 221] on div "Styled" at bounding box center [72, 219] width 17 height 5
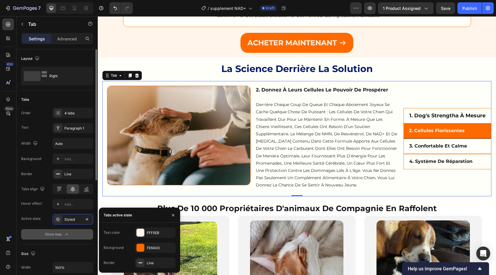
click at [57, 229] on button "Show less" at bounding box center [57, 234] width 72 height 10
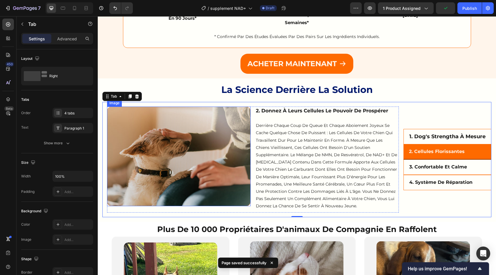
scroll to position [990, 0]
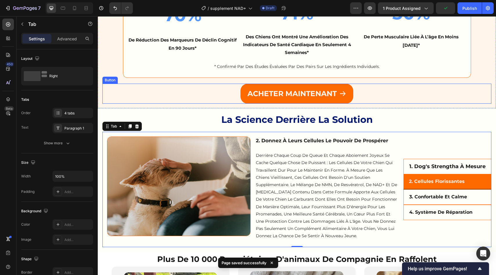
click at [216, 94] on div "ACHETER MAINTENANT Button" at bounding box center [296, 94] width 389 height 20
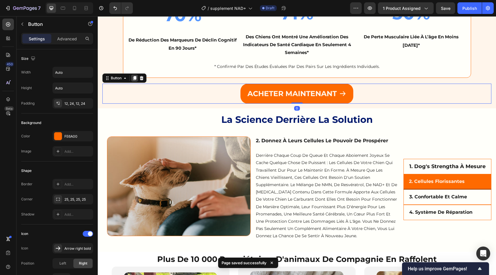
click at [136, 79] on icon at bounding box center [134, 78] width 3 height 4
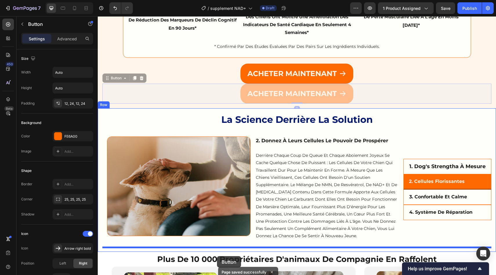
scroll to position [1024, 0]
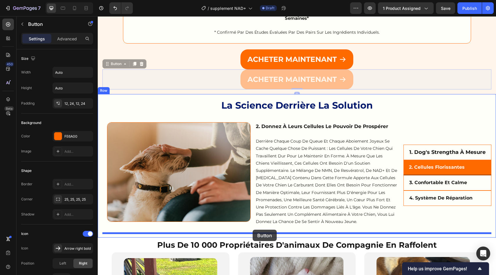
drag, startPoint x: 118, startPoint y: 97, endPoint x: 253, endPoint y: 229, distance: 188.5
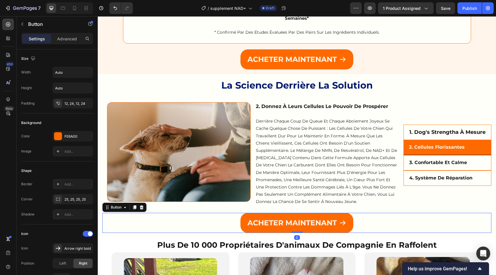
scroll to position [1042, 0]
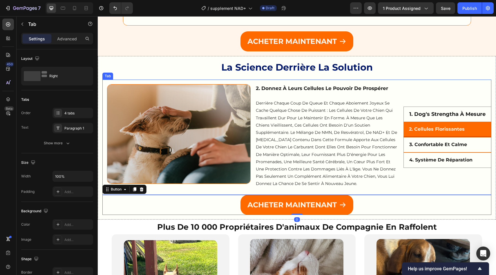
click at [432, 108] on li "1. dog's strengtha à mesure" at bounding box center [447, 114] width 88 height 16
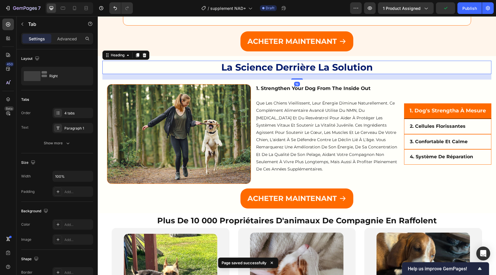
click at [197, 62] on h2 "la science derrière la solution" at bounding box center [296, 67] width 389 height 13
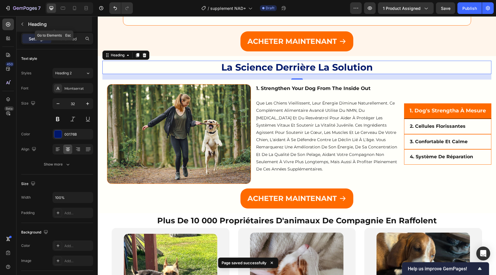
click at [28, 24] on p "Heading" at bounding box center [59, 24] width 63 height 7
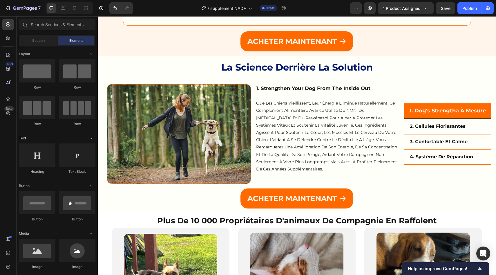
scroll to position [0, 0]
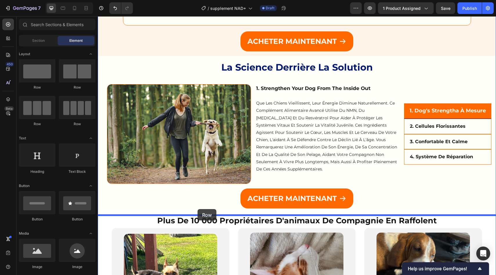
drag, startPoint x: 141, startPoint y: 93, endPoint x: 197, endPoint y: 209, distance: 128.8
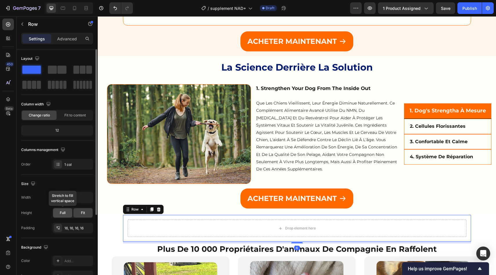
click at [69, 211] on div "Full" at bounding box center [62, 212] width 19 height 9
click at [87, 199] on icon "button" at bounding box center [88, 197] width 6 height 6
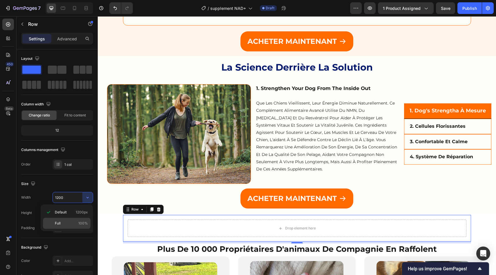
click at [65, 225] on p "Full 100%" at bounding box center [71, 222] width 33 height 5
type input "100%"
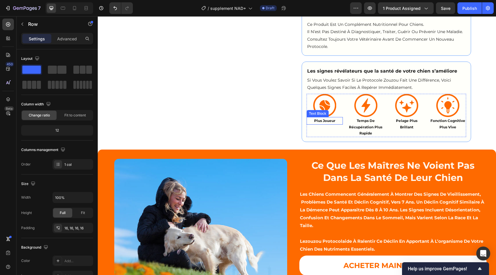
scroll to position [666, 0]
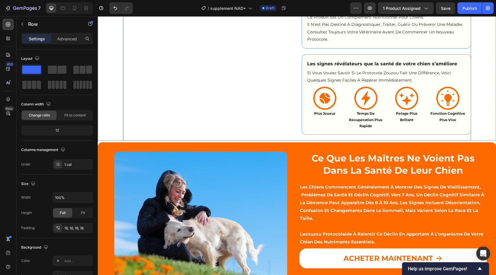
click at [303, 151] on div "⁠⁠⁠⁠⁠⁠⁠ ce que les maîtres ne voient pas dans la santé de leur chien Heading" at bounding box center [393, 163] width 188 height 25
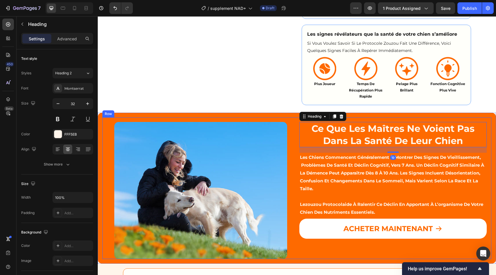
scroll to position [702, 0]
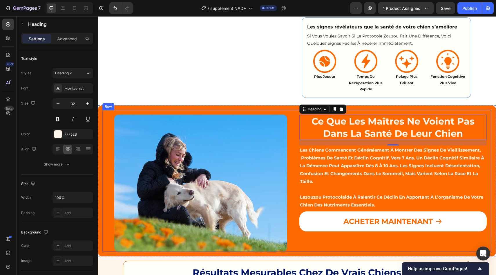
click at [292, 112] on div "Image ⁠⁠⁠⁠⁠⁠⁠ ce que les maîtres ne voient pas dans la santé de leur chien Head…" at bounding box center [296, 181] width 389 height 142
click at [292, 108] on div "Image ⁠⁠⁠⁠⁠⁠⁠ ce que les maîtres ne voient pas dans la santé de leur chien Head…" at bounding box center [297, 180] width 398 height 151
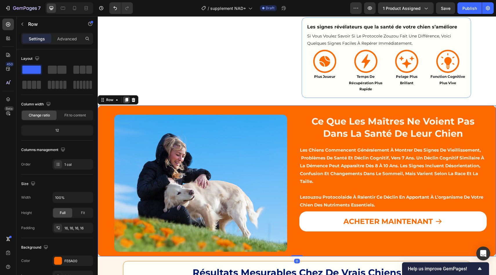
click at [129, 102] on div at bounding box center [126, 99] width 7 height 7
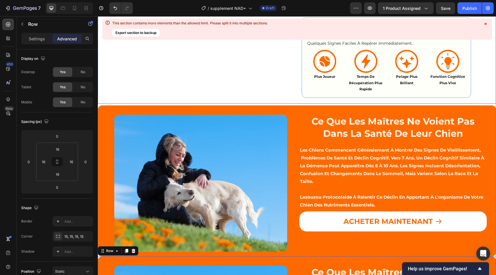
scroll to position [922, 0]
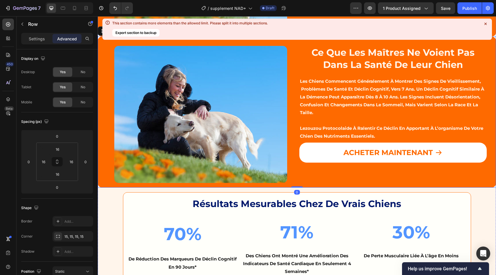
click at [487, 22] on icon at bounding box center [486, 24] width 6 height 6
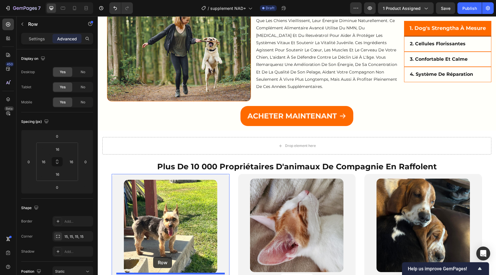
scroll to position [1279, 0]
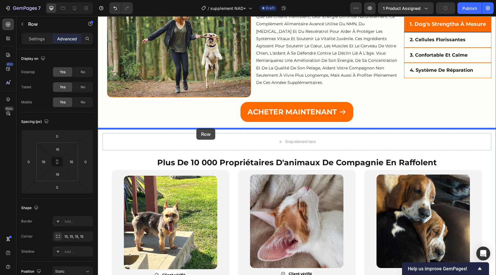
drag, startPoint x: 108, startPoint y: 31, endPoint x: 199, endPoint y: 129, distance: 133.8
type input "6"
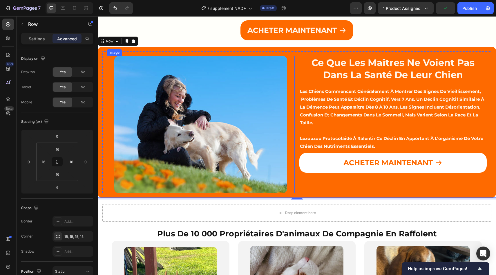
scroll to position [1241, 0]
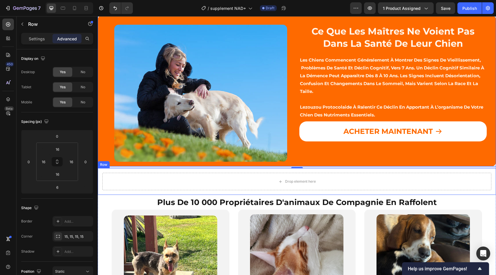
click at [270, 194] on div "Drop element here Row" at bounding box center [297, 181] width 398 height 27
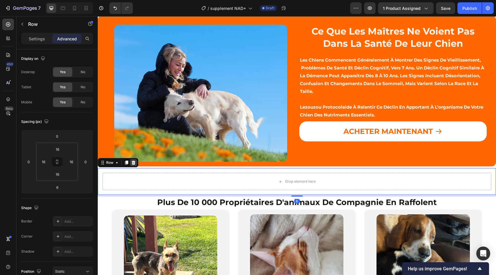
click at [133, 163] on icon at bounding box center [134, 162] width 4 height 4
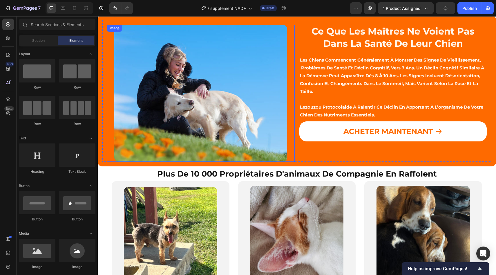
scroll to position [1231, 0]
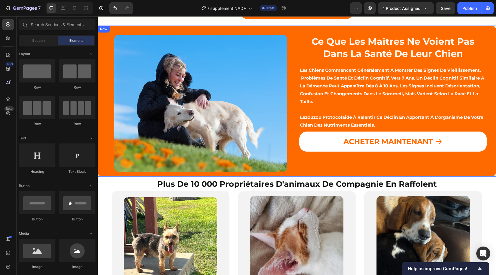
click at [106, 105] on div "Image ce que les maîtres ne voient pas dans la santé de leur chien Heading les …" at bounding box center [296, 101] width 389 height 142
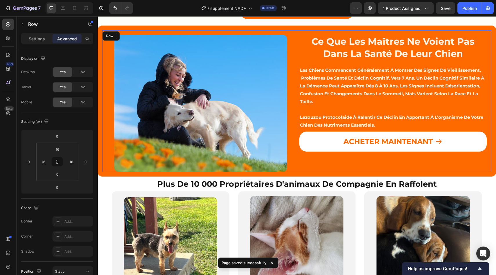
scroll to position [1226, 0]
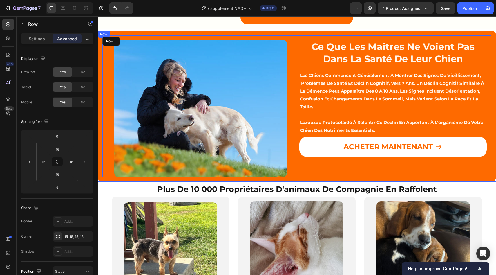
click at [98, 41] on div "Image ce que les maîtres ne voient pas dans la santé de leur chien Heading les …" at bounding box center [297, 106] width 398 height 151
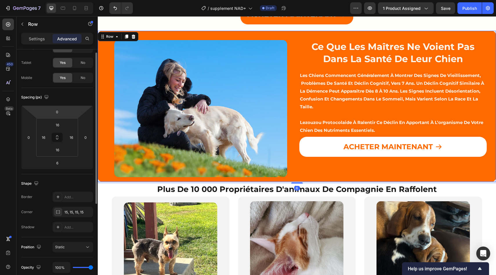
scroll to position [1226, 0]
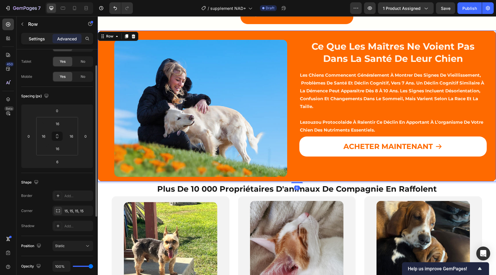
click at [36, 37] on p "Settings" at bounding box center [37, 39] width 16 height 6
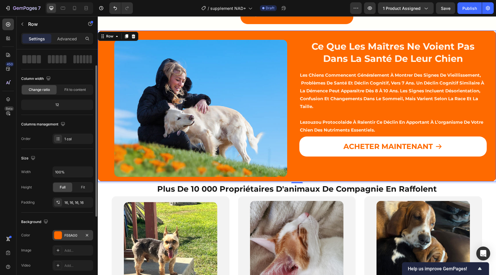
click at [70, 235] on div "FE6A00" at bounding box center [72, 235] width 17 height 5
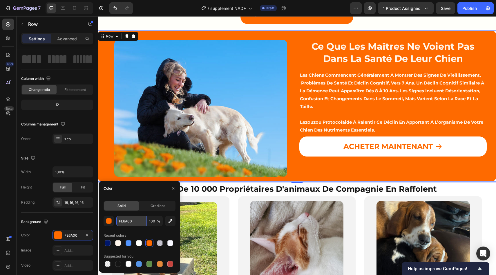
click at [137, 226] on input "FE6A00" at bounding box center [131, 220] width 30 height 10
paste input "#5395FF"
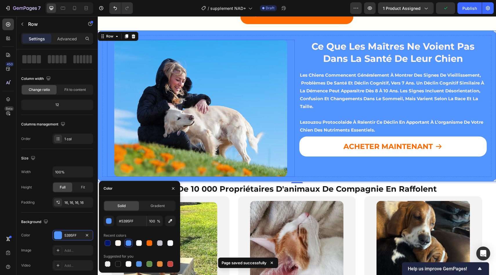
type input "5395FF"
click at [243, 111] on img at bounding box center [200, 108] width 173 height 137
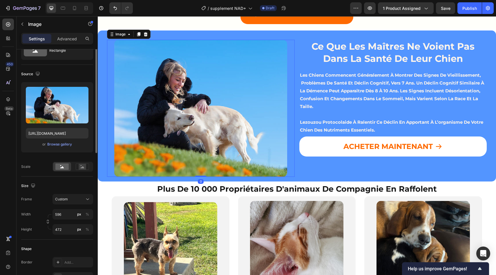
scroll to position [0, 0]
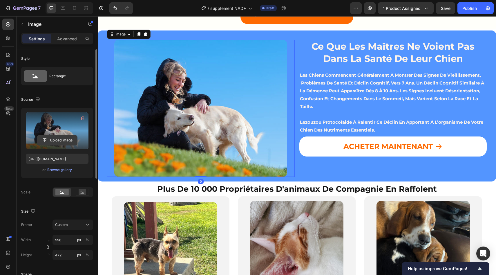
click at [63, 143] on input "file" at bounding box center [57, 140] width 40 height 10
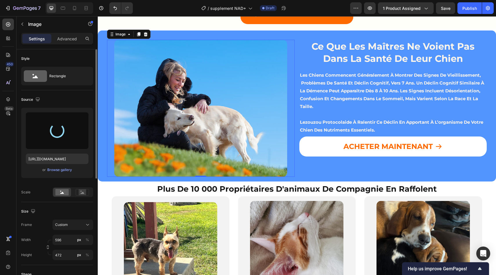
type input "https://cdn.shopify.com/s/files/1/0700/9815/7753/files/gempages_566706111600657…"
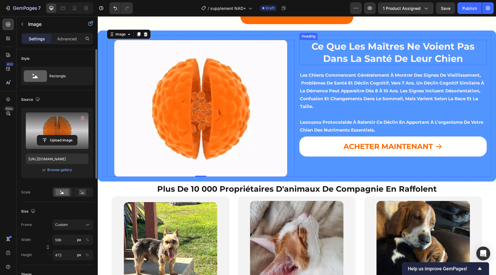
click at [352, 57] on strong "ce que les maîtres ne voient pas dans la santé de leur chien" at bounding box center [392, 52] width 163 height 23
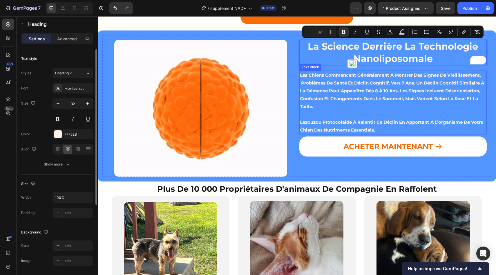
click at [341, 109] on p "les chiens commencent généralement à montrer des signes de vieillissement, prob…" at bounding box center [393, 90] width 186 height 39
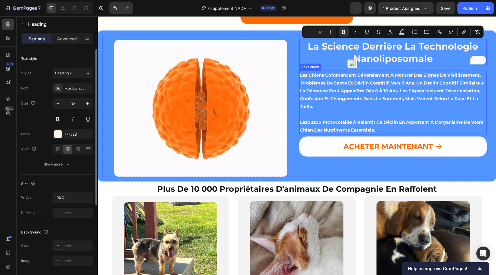
click at [341, 109] on p "les chiens commencent généralement à montrer des signes de vieillissement, prob…" at bounding box center [393, 90] width 186 height 39
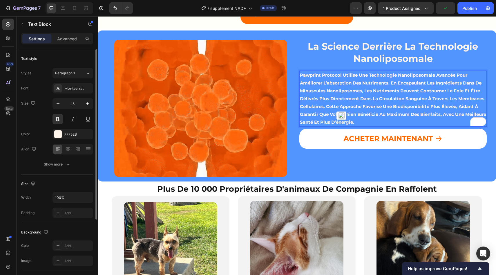
click at [308, 77] on p "Pawprint Protocol utilise une technologie nanoliposomale avancée pour améliorer…" at bounding box center [393, 98] width 186 height 55
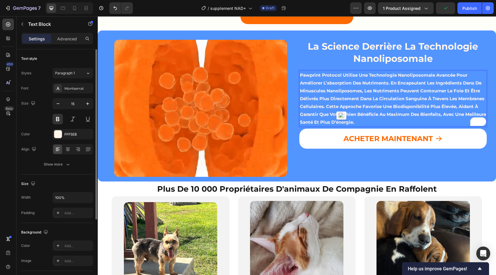
click at [308, 77] on p "Pawprint Protocol utilise une technologie nanoliposomale avancée pour améliorer…" at bounding box center [393, 98] width 186 height 55
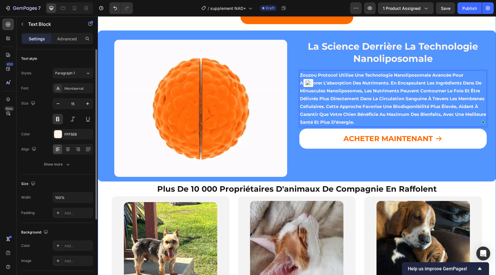
click at [328, 177] on div "Image ⁠⁠⁠⁠⁠⁠⁠ La science derrière la technologie nanoliposomale Heading Zouzou …" at bounding box center [297, 105] width 398 height 151
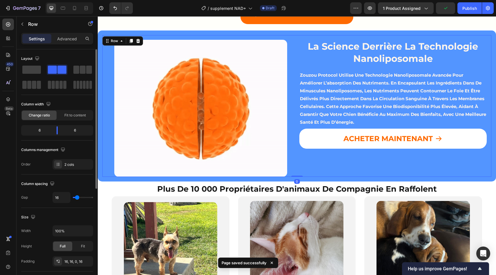
click at [344, 150] on div "⁠⁠⁠⁠⁠⁠⁠ La science derrière la technologie nanoliposomale Heading Zouzou Protoc…" at bounding box center [393, 108] width 188 height 137
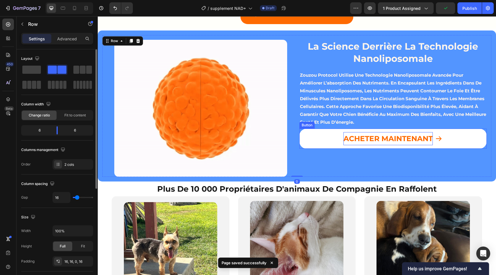
click at [343, 145] on p "ACHETER MAINTENANT" at bounding box center [387, 138] width 89 height 13
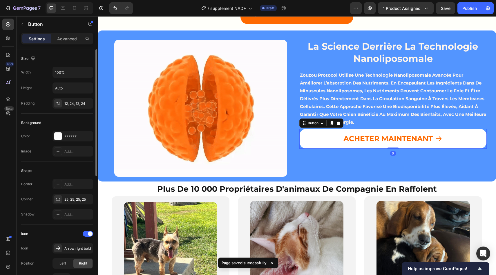
click at [340, 127] on div "Button" at bounding box center [321, 122] width 44 height 9
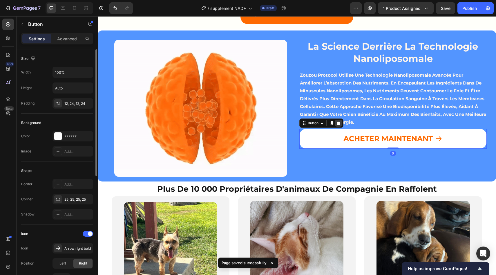
click at [339, 126] on div at bounding box center [338, 122] width 7 height 7
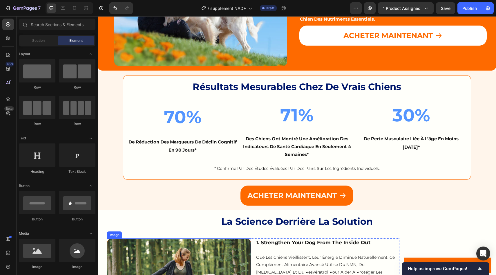
scroll to position [890, 0]
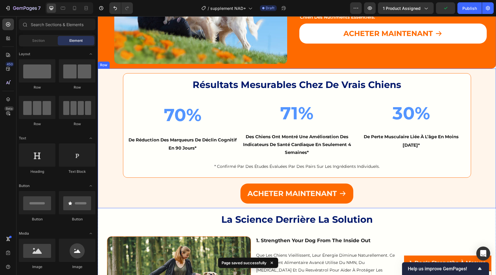
click at [105, 134] on div "⁠⁠⁠⁠⁠⁠⁠ Résultats mesurables chez de vrais chiens Heading 70% Text Block de réd…" at bounding box center [296, 138] width 389 height 130
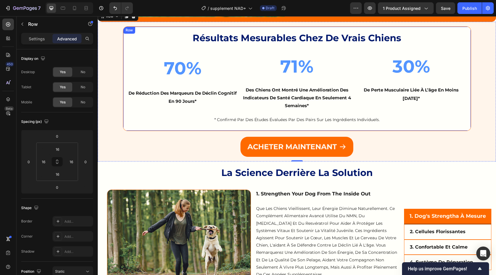
scroll to position [939, 0]
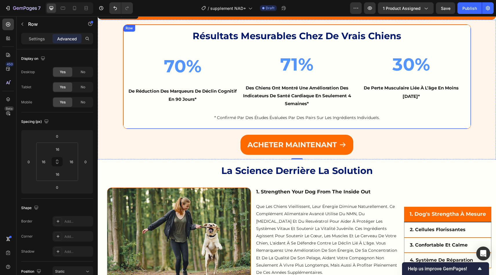
click at [414, 73] on strong "30%" at bounding box center [411, 64] width 38 height 21
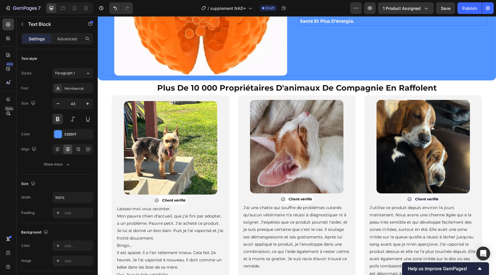
scroll to position [1328, 0]
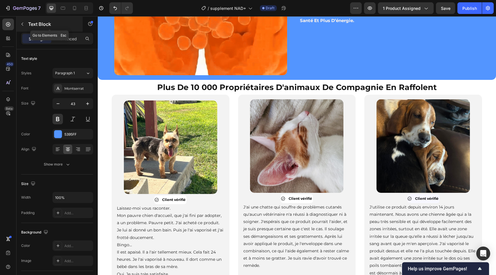
click at [26, 24] on button "button" at bounding box center [22, 23] width 9 height 9
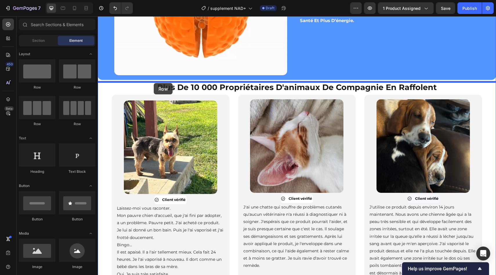
drag, startPoint x: 144, startPoint y: 93, endPoint x: 154, endPoint y: 82, distance: 14.8
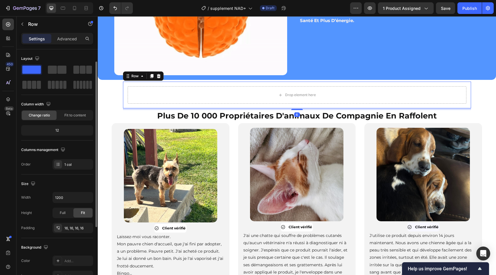
scroll to position [25, 0]
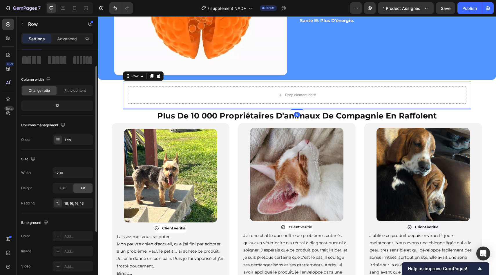
click at [90, 166] on div "Size Width 1200 Height Full Fit Padding 16, 16, 16, 16" at bounding box center [57, 182] width 72 height 64
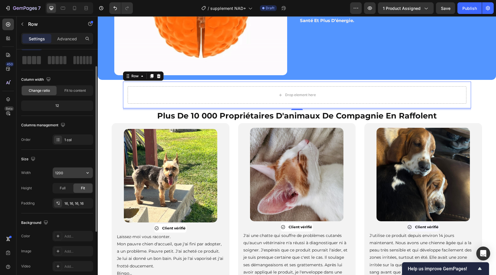
click at [90, 168] on button "button" at bounding box center [87, 172] width 10 height 10
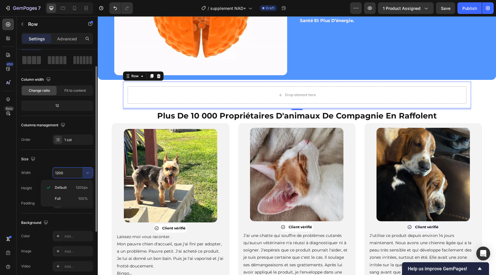
click at [73, 195] on div "Full 100%" at bounding box center [67, 198] width 48 height 11
type input "100%"
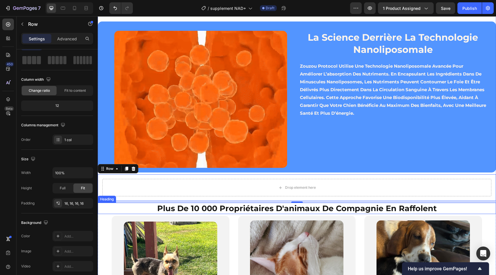
scroll to position [1232, 0]
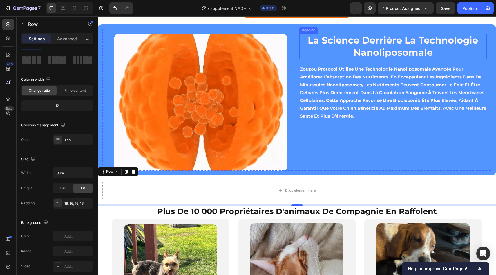
click at [350, 44] on strong "La science derrière la technologie nanoliposomale" at bounding box center [393, 46] width 170 height 23
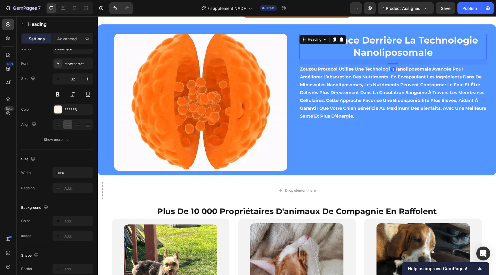
scroll to position [0, 0]
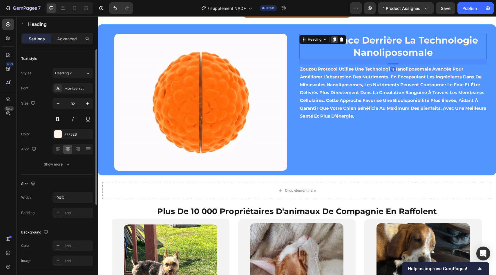
click at [334, 39] on icon at bounding box center [334, 39] width 3 height 4
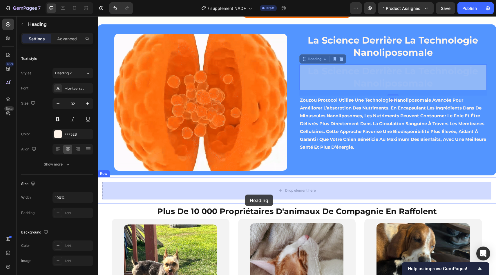
drag, startPoint x: 308, startPoint y: 60, endPoint x: 245, endPoint y: 194, distance: 148.3
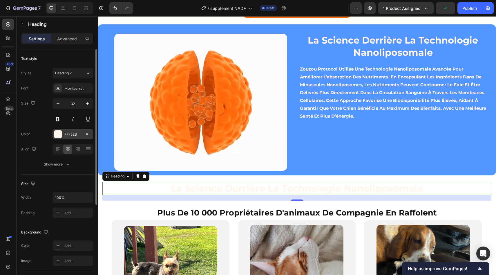
click at [66, 138] on div "FFF5EB" at bounding box center [72, 134] width 41 height 10
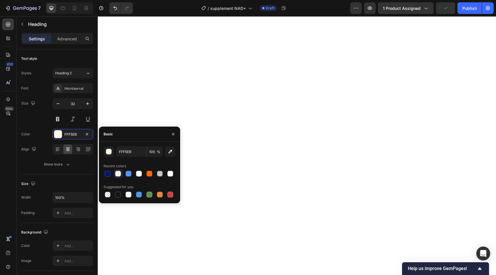
click at [108, 174] on div at bounding box center [108, 174] width 6 height 6
type input "00176B"
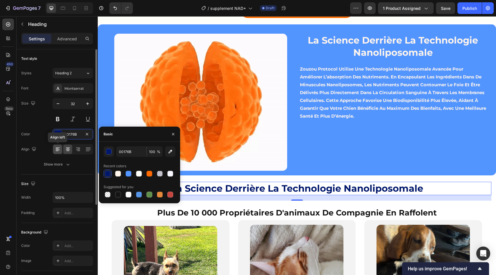
click at [57, 149] on icon at bounding box center [58, 149] width 6 height 6
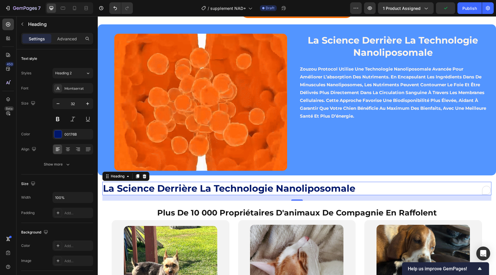
click at [148, 193] on strong "la science derrière la technologie nanoliposomale" at bounding box center [229, 187] width 252 height 11
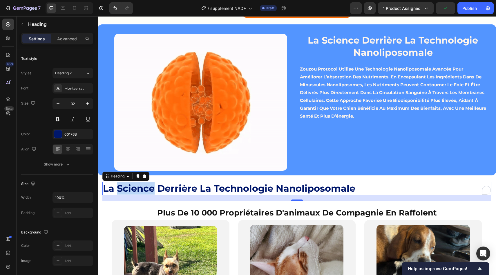
click at [148, 193] on strong "la science derrière la technologie nanoliposomale" at bounding box center [229, 187] width 252 height 11
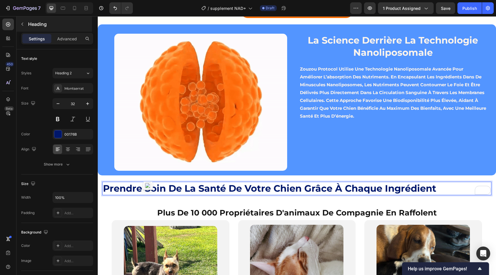
click at [31, 26] on p "Heading" at bounding box center [59, 24] width 63 height 7
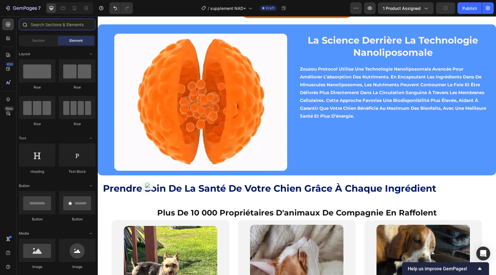
click at [56, 28] on input "text" at bounding box center [57, 25] width 77 height 12
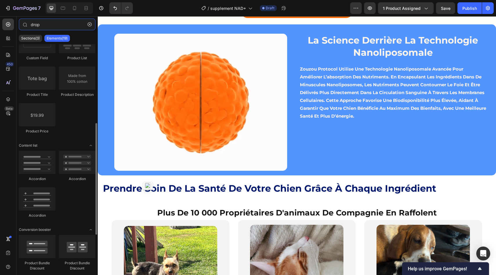
scroll to position [234, 0]
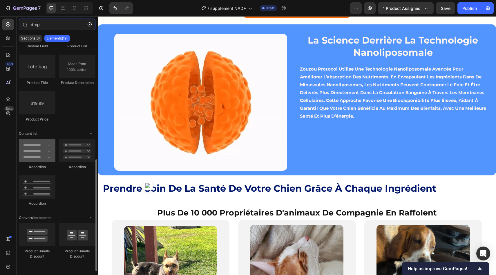
type input "drop"
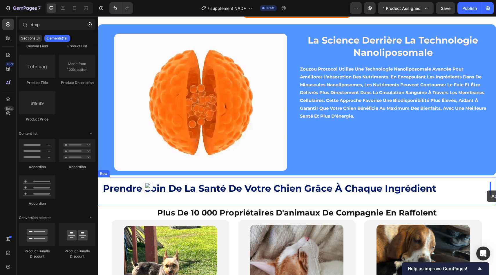
drag, startPoint x: 146, startPoint y: 168, endPoint x: 487, endPoint y: 190, distance: 341.8
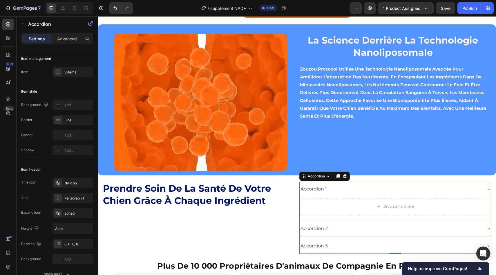
click at [317, 190] on div "Accordion 1" at bounding box center [314, 189] width 28 height 10
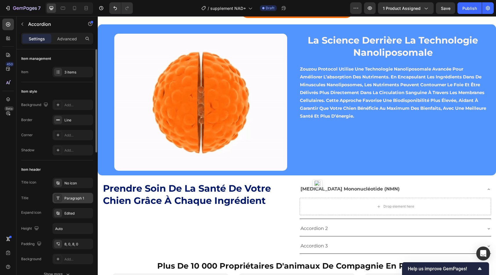
click at [65, 193] on div "Paragraph 1" at bounding box center [72, 198] width 41 height 10
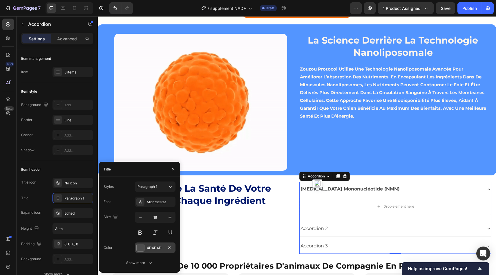
click at [143, 244] on div at bounding box center [141, 248] width 8 height 8
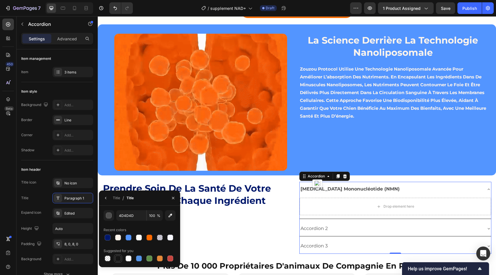
click at [117, 257] on div at bounding box center [118, 258] width 6 height 6
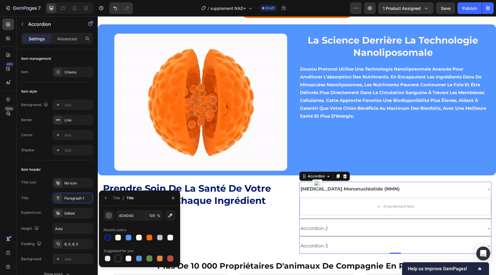
type input "151515"
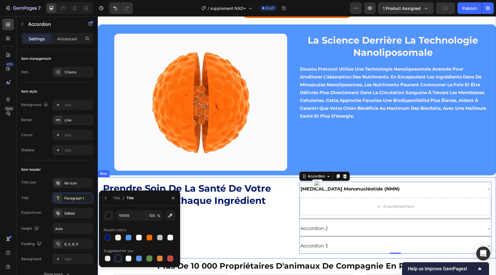
click at [250, 211] on div "⁠⁠⁠⁠⁠⁠⁠ Prendre soin de la santé de votre chien grâce à chaque ingrédient Headi…" at bounding box center [198, 218] width 192 height 72
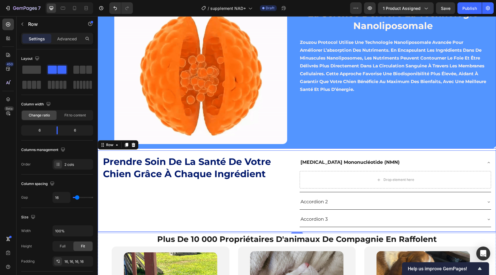
scroll to position [1264, 0]
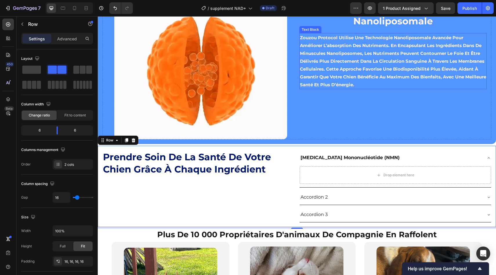
click at [338, 75] on p "Zouzou Protocol utilise une technologie nanoliposomale avancée pour améliorer l…" at bounding box center [393, 61] width 186 height 55
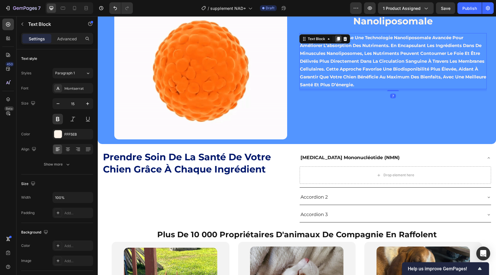
click at [339, 40] on icon at bounding box center [337, 39] width 3 height 4
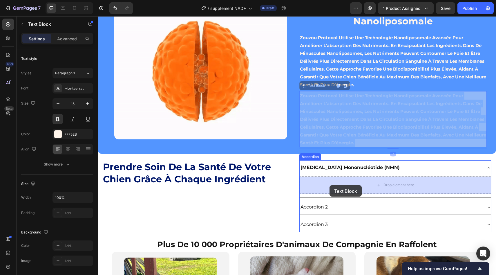
drag, startPoint x: 324, startPoint y: 109, endPoint x: 329, endPoint y: 185, distance: 75.9
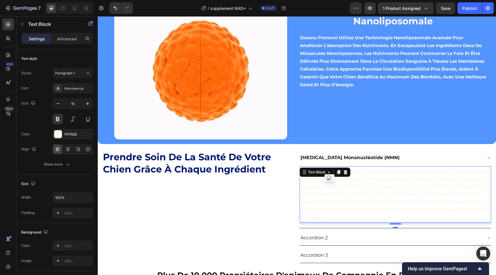
click at [329, 185] on p "zouzou protocol utilise une technologie nanoliposomale avancée pour améliorer l…" at bounding box center [395, 194] width 191 height 55
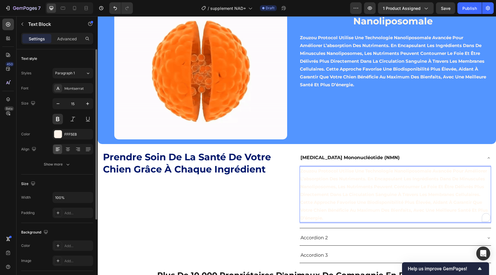
click at [77, 139] on div "Font Montserrat Size 15 Color FFF5EB Align Show more" at bounding box center [57, 126] width 72 height 86
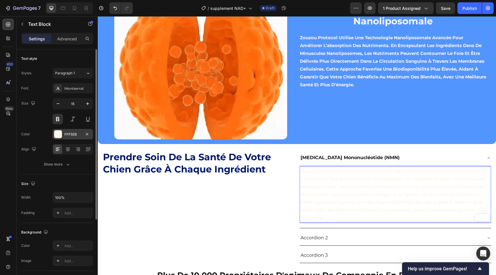
click at [73, 136] on div "FFF5EB" at bounding box center [72, 134] width 17 height 5
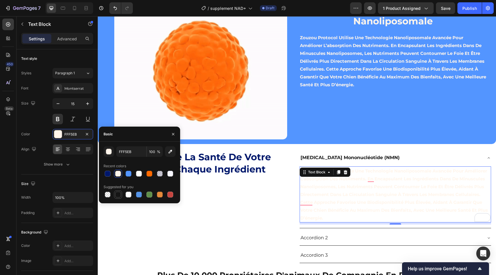
click at [120, 191] on div at bounding box center [118, 194] width 7 height 7
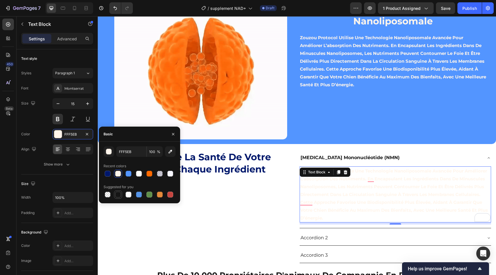
type input "151515"
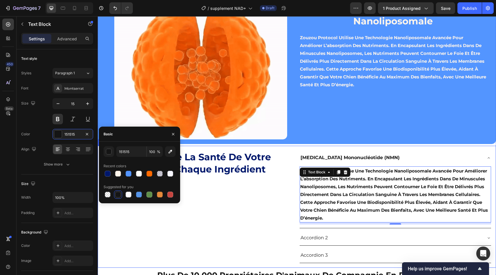
click at [288, 201] on div "⁠⁠⁠⁠⁠⁠⁠ Prendre soin de la santé de votre chien grâce à chaque ingrédient Headi…" at bounding box center [198, 206] width 192 height 112
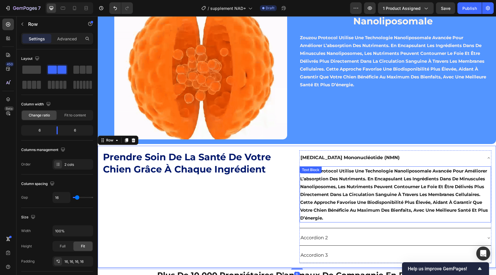
click at [322, 196] on p "zouzou protocol utilise une technologie nanoliposomale avancée pour améliorer l…" at bounding box center [395, 194] width 191 height 55
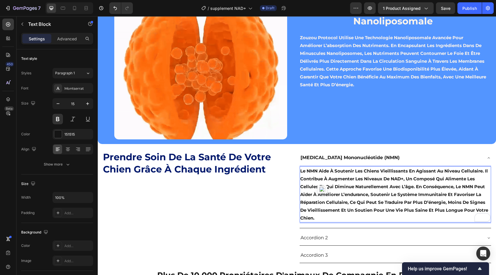
click at [335, 177] on p "Le NMN aide à soutenir les chiens vieillissants en agissant au niveau cellulair…" at bounding box center [395, 194] width 191 height 55
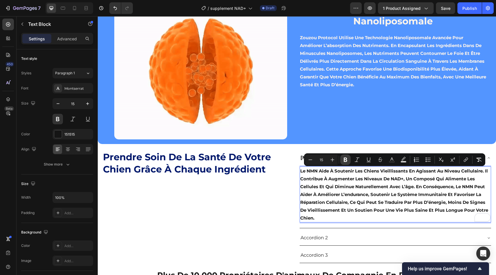
click at [347, 156] on button "Bold" at bounding box center [345, 159] width 10 height 10
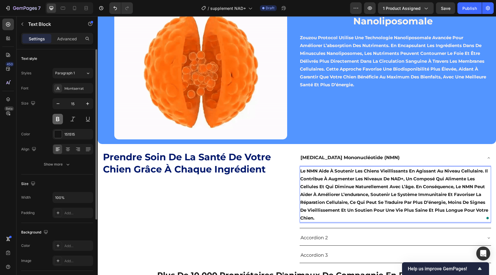
click at [56, 116] on button at bounding box center [57, 119] width 10 height 10
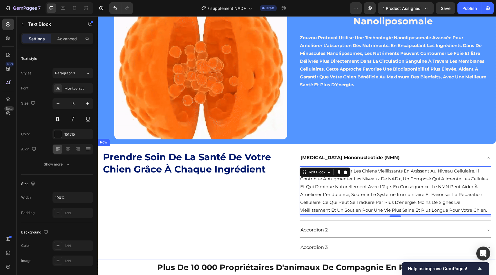
click at [270, 227] on div "⁠⁠⁠⁠⁠⁠⁠ Prendre soin de la santé de votre chien grâce à chaque ingrédient Headi…" at bounding box center [198, 202] width 192 height 104
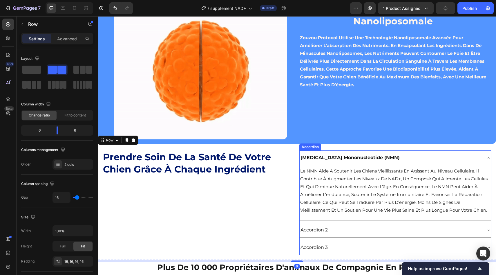
click at [428, 157] on div "[MEDICAL_DATA] Mononucléotide (NMN)" at bounding box center [391, 158] width 182 height 10
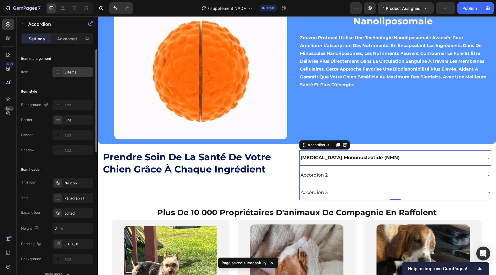
click at [76, 72] on div "3 items" at bounding box center [77, 72] width 27 height 5
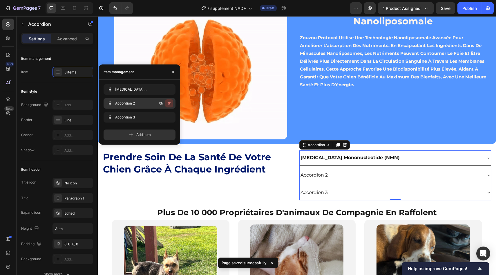
click at [170, 103] on icon "button" at bounding box center [169, 103] width 5 height 5
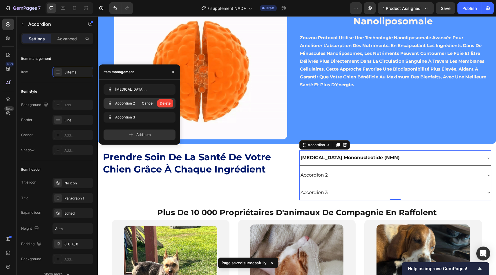
click at [170, 103] on div "Delete" at bounding box center [165, 103] width 11 height 5
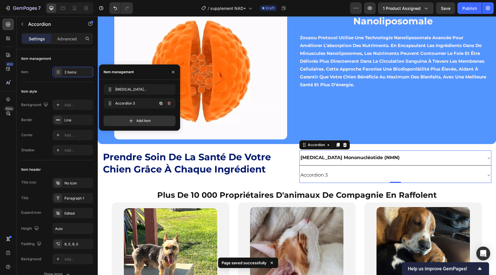
click at [170, 103] on icon "button" at bounding box center [169, 103] width 5 height 5
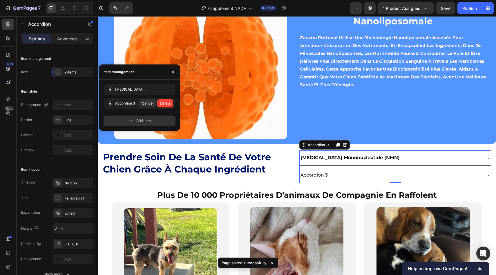
click at [170, 103] on div "Delete" at bounding box center [165, 103] width 11 height 5
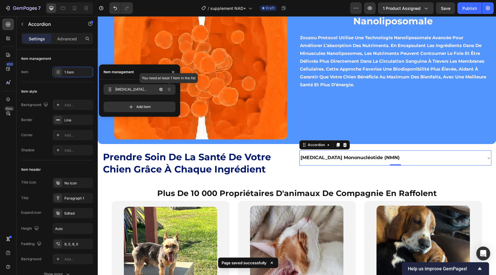
click at [165, 92] on div at bounding box center [169, 89] width 8 height 8
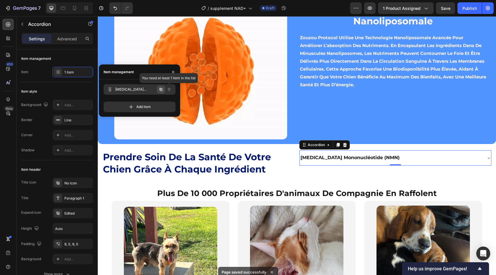
click at [161, 90] on icon "button" at bounding box center [161, 89] width 5 height 5
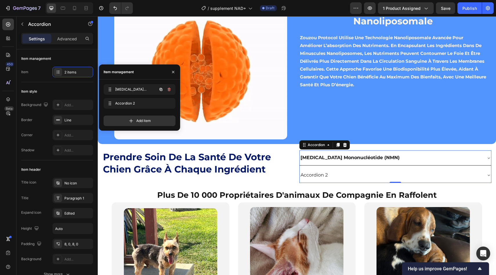
click at [161, 90] on icon "button" at bounding box center [161, 89] width 5 height 5
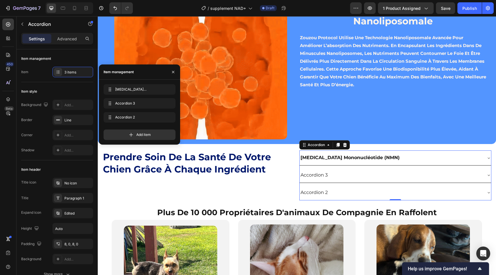
click at [317, 180] on div "Accordion 3" at bounding box center [314, 175] width 29 height 10
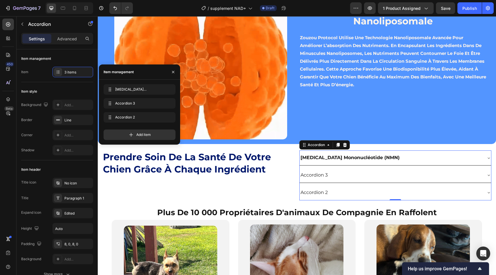
click at [317, 180] on div "Accordion 3" at bounding box center [314, 175] width 29 height 10
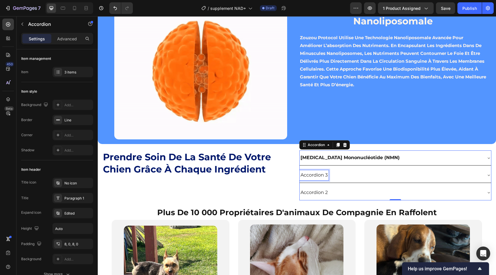
click at [317, 180] on div "Accordion 3" at bounding box center [314, 175] width 29 height 10
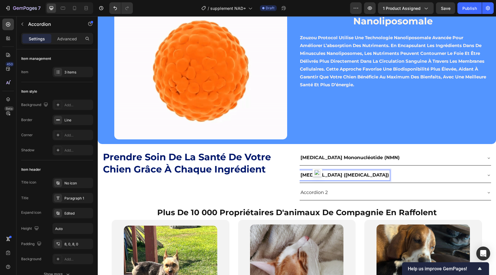
click at [367, 181] on div "[MEDICAL_DATA] ([MEDICAL_DATA])" at bounding box center [396, 175] width 192 height 15
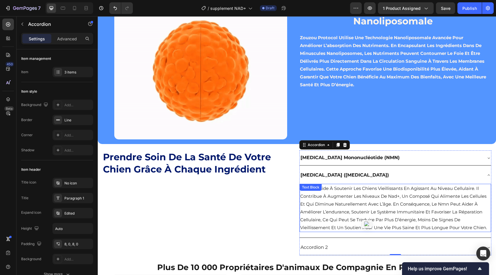
click at [365, 188] on p "le nmn aide à soutenir les chiens vieillissants en agissant au niveau cellulair…" at bounding box center [395, 207] width 191 height 47
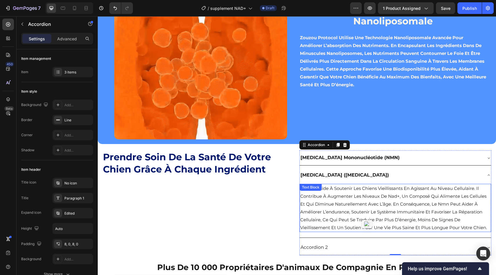
click at [365, 188] on p "le nmn aide à soutenir les chiens vieillissants en agissant au niveau cellulair…" at bounding box center [395, 207] width 191 height 47
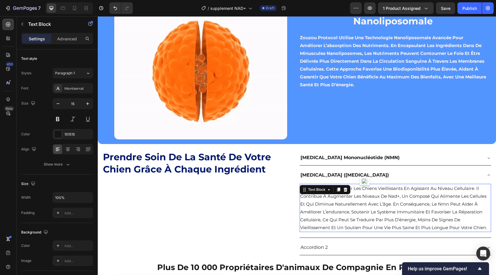
click at [365, 188] on p "le nmn aide à soutenir les chiens vieillissants en agissant au niveau cellulair…" at bounding box center [395, 207] width 191 height 47
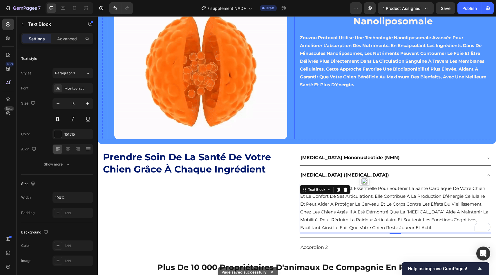
scroll to position [1264, 0]
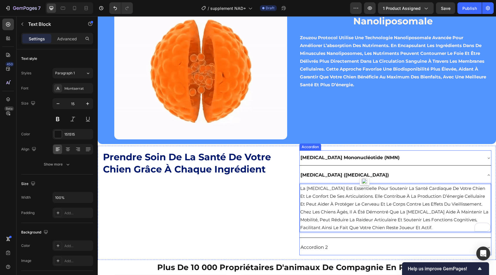
click at [399, 175] on div "[MEDICAL_DATA] ([MEDICAL_DATA])" at bounding box center [391, 175] width 182 height 10
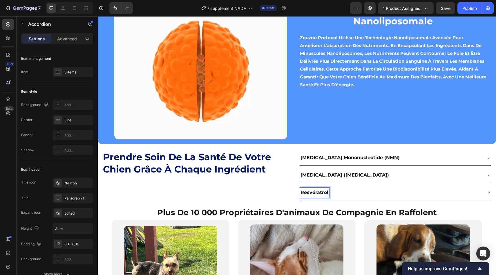
click at [336, 189] on div "Resvératrol" at bounding box center [391, 192] width 182 height 10
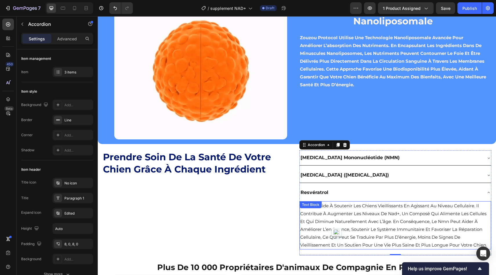
click at [338, 205] on p "le nmn aide à soutenir les chiens vieillissants en agissant au niveau cellulair…" at bounding box center [395, 225] width 191 height 47
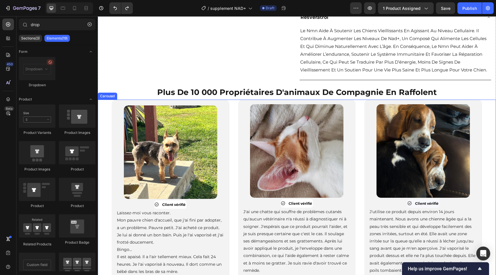
scroll to position [1400, 0]
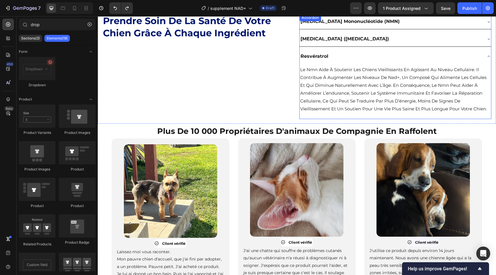
click at [385, 96] on p "le nmn aide à soutenir les chiens vieillissants en agissant au niveau cellulair…" at bounding box center [395, 89] width 191 height 47
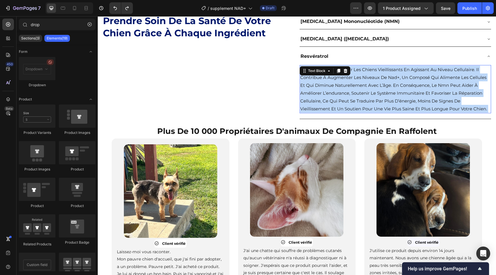
click at [385, 96] on p "le nmn aide à soutenir les chiens vieillissants en agissant au niveau cellulair…" at bounding box center [395, 89] width 191 height 47
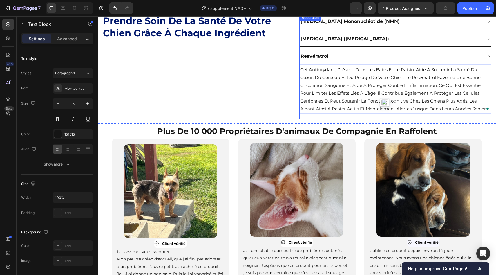
click at [372, 55] on div "Resvératrol" at bounding box center [391, 56] width 182 height 10
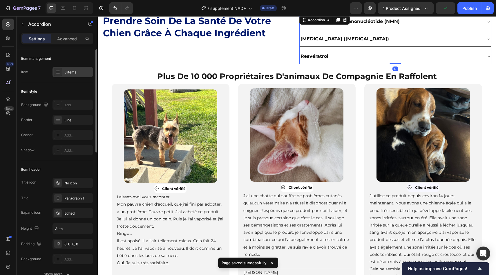
click at [74, 68] on div "3 items" at bounding box center [72, 72] width 41 height 10
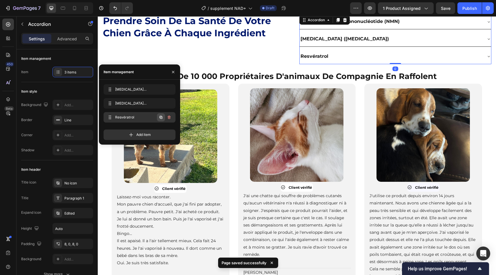
click at [161, 120] on button "button" at bounding box center [161, 117] width 8 height 8
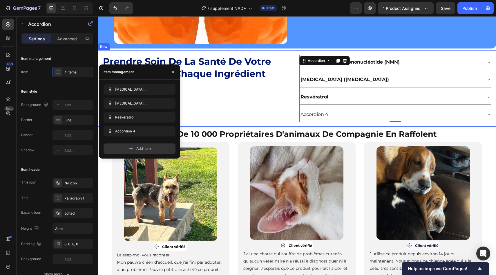
scroll to position [1354, 0]
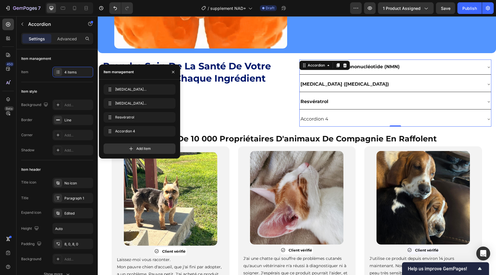
click at [309, 118] on div "Accordion 4" at bounding box center [315, 119] width 30 height 10
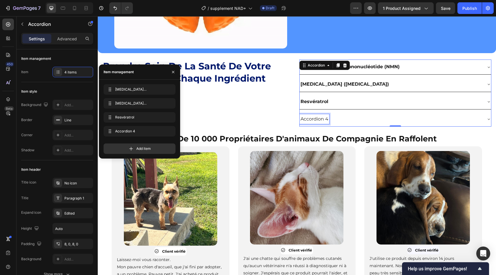
click at [309, 118] on p "Accordion 4" at bounding box center [314, 119] width 28 height 8
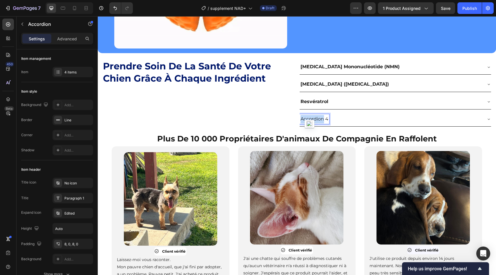
click at [309, 118] on p "Accordion 4" at bounding box center [314, 119] width 28 height 8
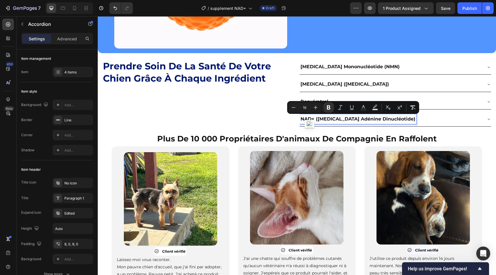
click at [424, 122] on div "NAD+ ([MEDICAL_DATA] Adénine Dinucléotide)" at bounding box center [391, 119] width 182 height 10
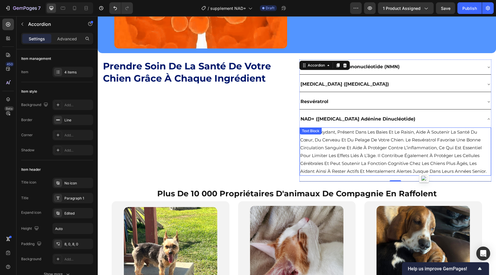
click at [341, 146] on p "cet antioxydant, présent dans les baies et le raisin, aide à soutenir la santé …" at bounding box center [395, 151] width 191 height 47
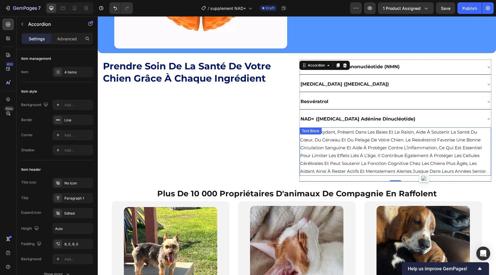
click at [341, 146] on p "cet antioxydant, présent dans les baies et le raisin, aide à soutenir la santé …" at bounding box center [395, 151] width 191 height 47
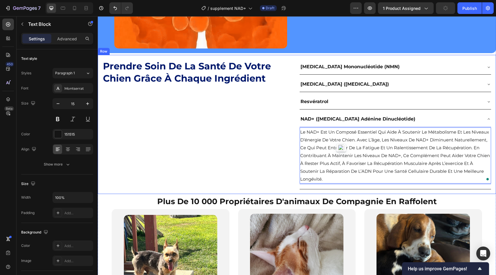
click at [269, 123] on div "⁠⁠⁠⁠⁠⁠⁠ Prendre soin de la santé de votre chien grâce à chaque ingrédient Headi…" at bounding box center [198, 124] width 192 height 130
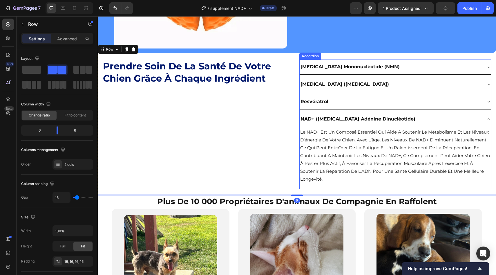
click at [432, 121] on div "NAD+ ([MEDICAL_DATA] Adénine Dinucléotide)" at bounding box center [391, 119] width 182 height 10
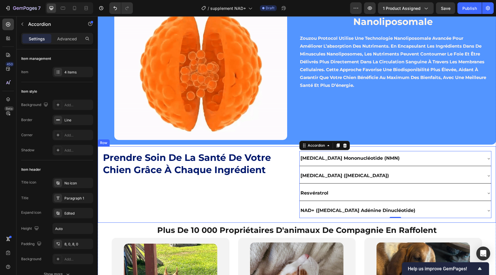
scroll to position [1259, 0]
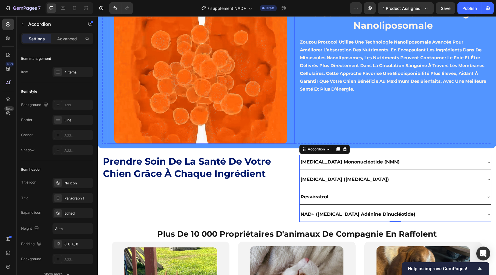
click at [224, 174] on strong "Prendre soin de la santé de votre chien grâce à chaque ingrédient" at bounding box center [187, 166] width 168 height 23
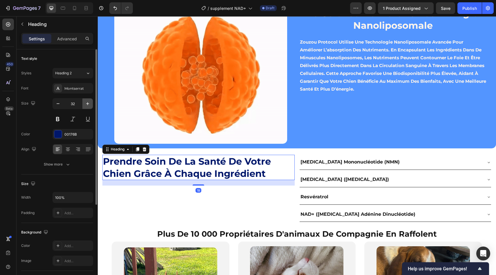
click at [86, 106] on icon "button" at bounding box center [88, 104] width 6 height 6
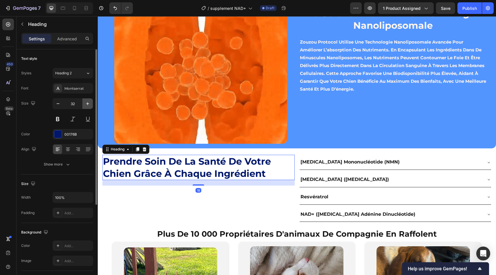
type input "33"
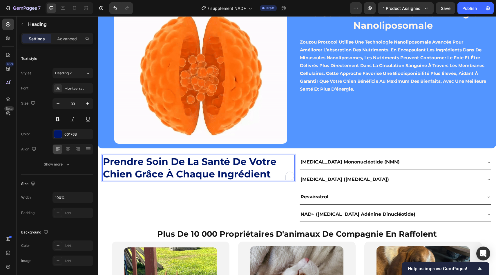
click at [153, 179] on strong "Prendre soin de la santé de votre chien grâce à chaque ingrédient" at bounding box center [189, 167] width 173 height 24
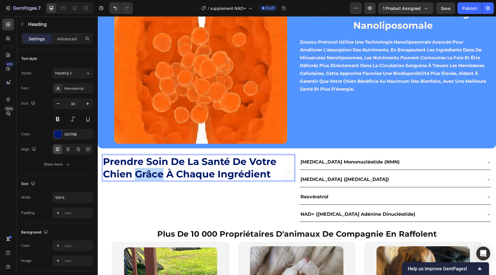
click at [153, 179] on strong "Prendre soin de la santé de votre chien grâce à chaque ingrédient" at bounding box center [189, 167] width 173 height 24
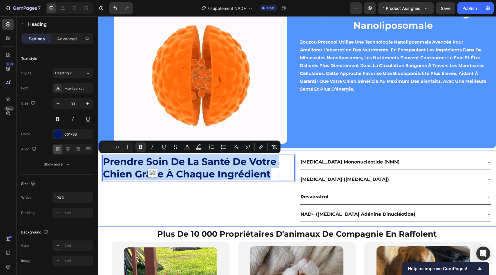
click at [202, 202] on div "Prendre soin de la santé de votre chien grâce à chaque ingrédient Heading 19" at bounding box center [198, 188] width 192 height 67
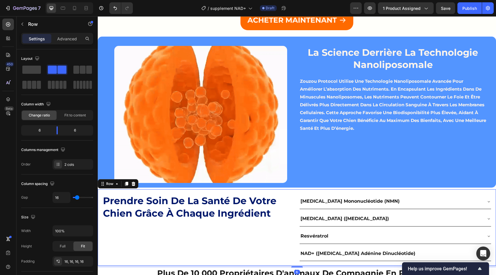
scroll to position [1216, 0]
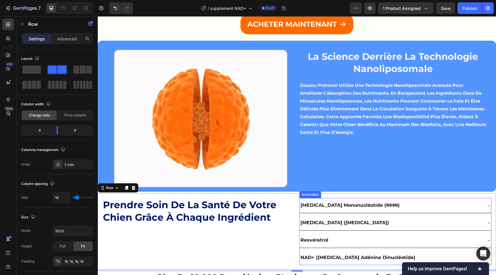
click at [304, 194] on div "Accordion" at bounding box center [309, 194] width 19 height 5
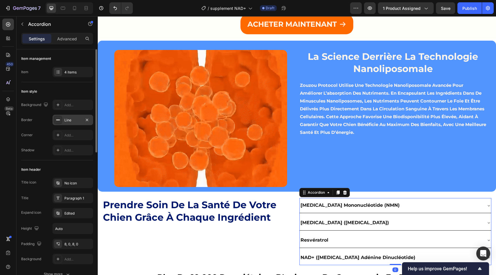
click at [76, 119] on div "Line" at bounding box center [72, 119] width 17 height 5
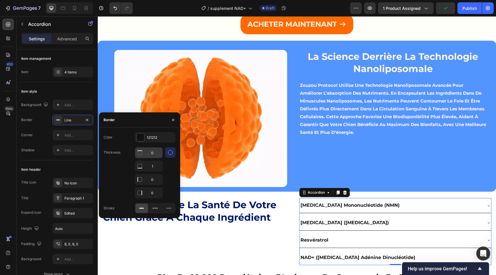
click at [149, 151] on input "0" at bounding box center [148, 152] width 27 height 10
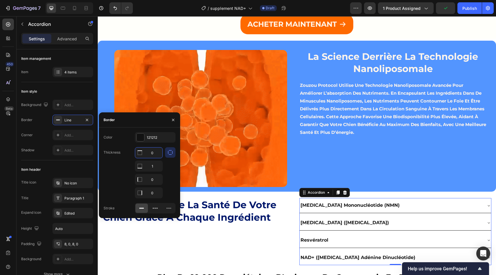
click at [149, 151] on input "0" at bounding box center [148, 152] width 27 height 10
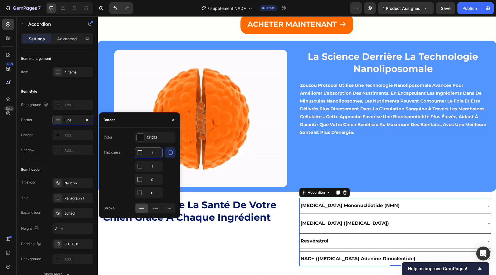
type input "0"
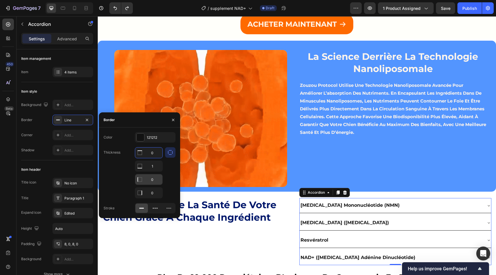
click at [153, 178] on input "0" at bounding box center [148, 179] width 27 height 10
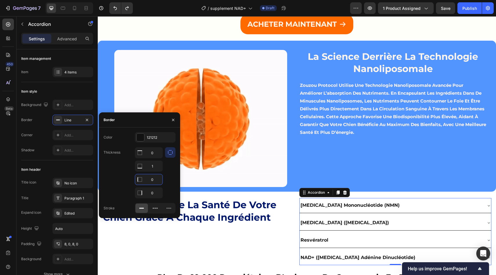
click at [153, 178] on input "0" at bounding box center [148, 179] width 27 height 10
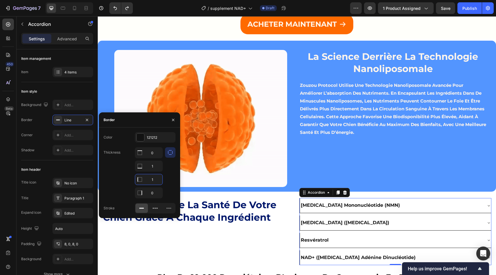
type input "0"
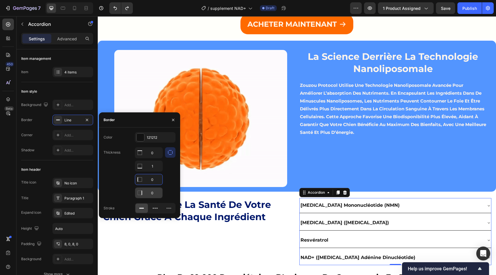
click at [154, 192] on input "0" at bounding box center [148, 192] width 27 height 10
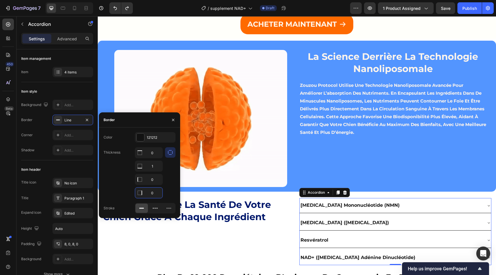
click at [154, 192] on input "0" at bounding box center [148, 192] width 27 height 10
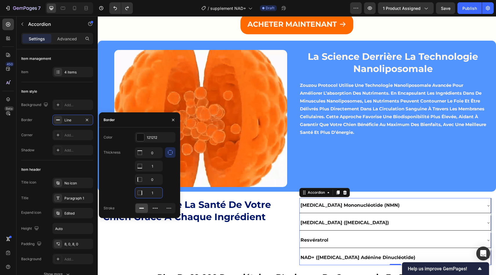
type input "0"
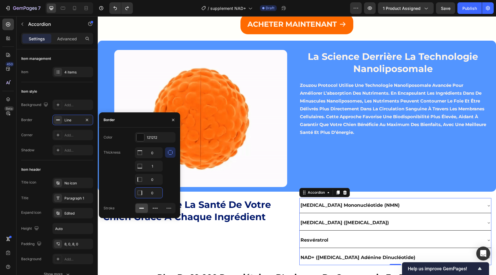
click at [124, 184] on div "Thickness 0 1 0 0" at bounding box center [140, 172] width 72 height 51
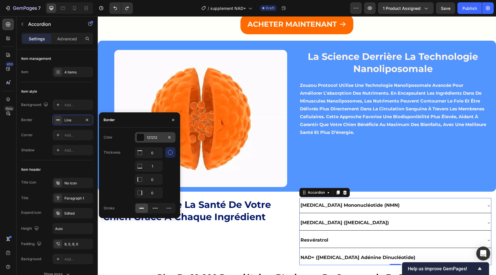
click at [153, 136] on div "121212" at bounding box center [155, 137] width 17 height 5
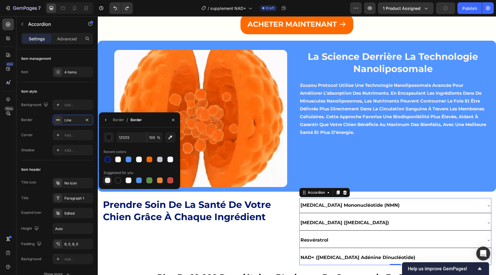
click at [110, 177] on div at bounding box center [107, 180] width 7 height 7
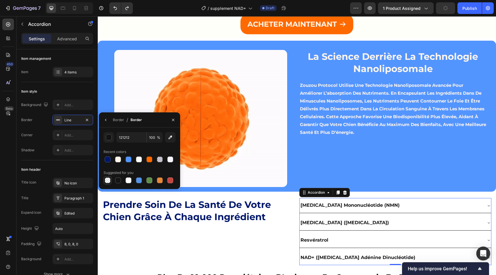
type input "000000"
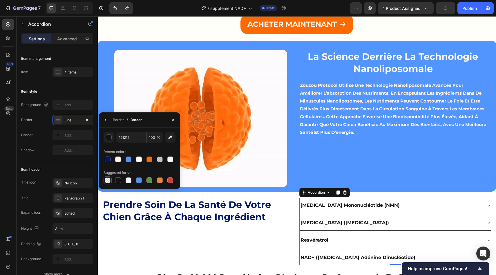
type input "0"
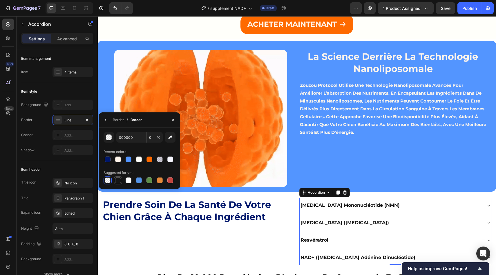
click at [115, 178] on div at bounding box center [118, 180] width 7 height 7
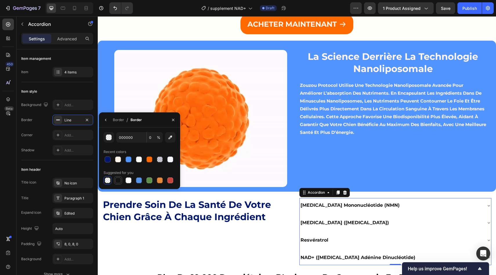
type input "151515"
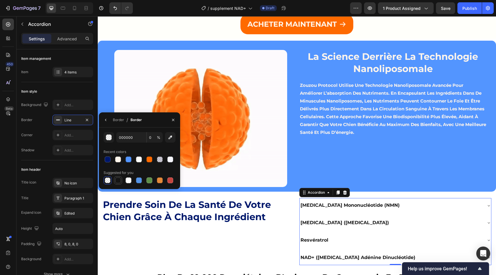
type input "100"
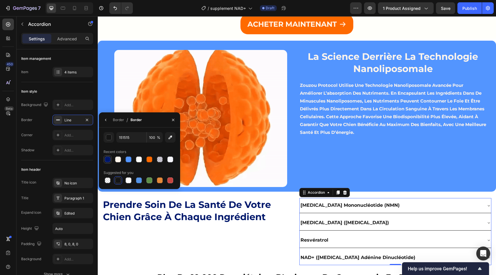
click at [109, 161] on div at bounding box center [108, 159] width 6 height 6
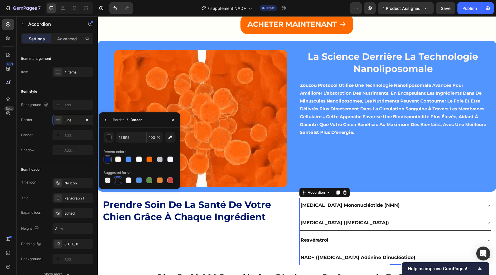
type input "00176B"
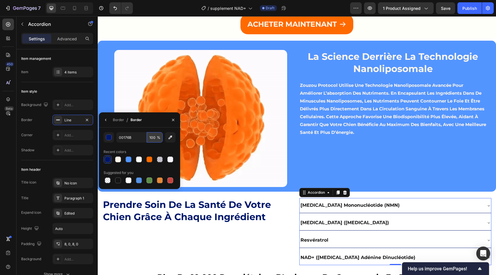
click at [152, 137] on input "100" at bounding box center [155, 137] width 16 height 10
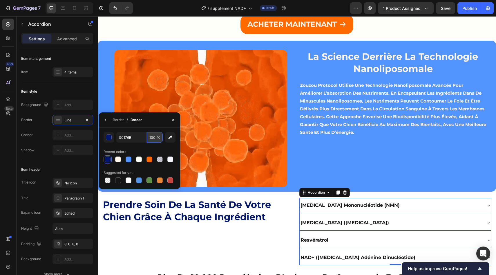
click at [152, 137] on input "100" at bounding box center [155, 137] width 16 height 10
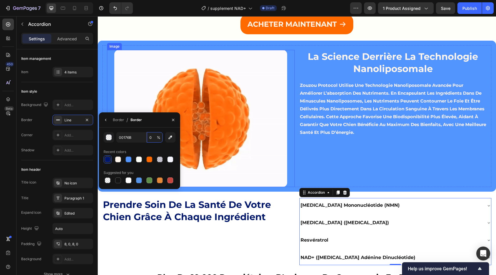
type input "20"
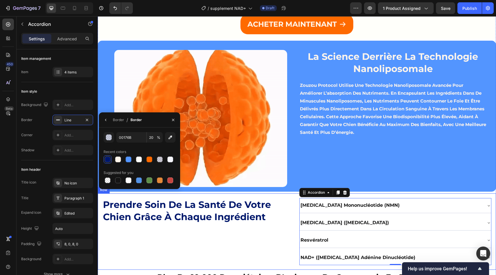
click at [261, 226] on div "⁠⁠⁠⁠⁠⁠⁠ Prendre soin de la santé de votre chien grâce à chaque ingrédient Headi…" at bounding box center [198, 231] width 192 height 67
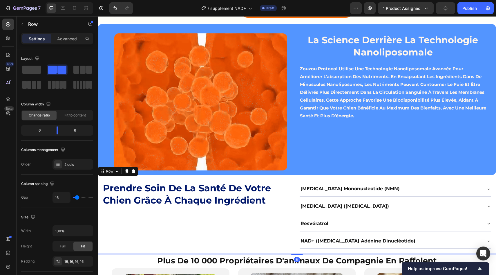
scroll to position [1265, 0]
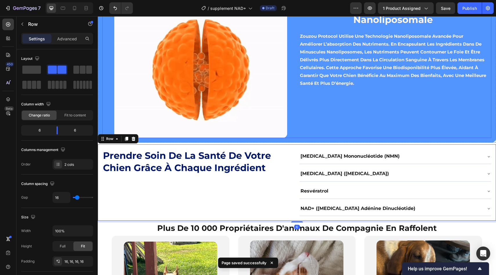
click at [313, 125] on div "⁠⁠⁠⁠⁠⁠⁠ La science derrière la technologie nanoliposomale Heading Zouzou Protoc…" at bounding box center [393, 69] width 188 height 137
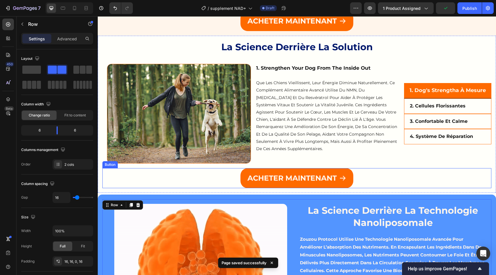
scroll to position [1073, 0]
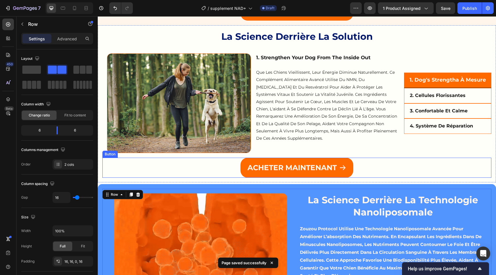
click at [359, 162] on div "ACHETER MAINTENANT Button" at bounding box center [296, 167] width 389 height 20
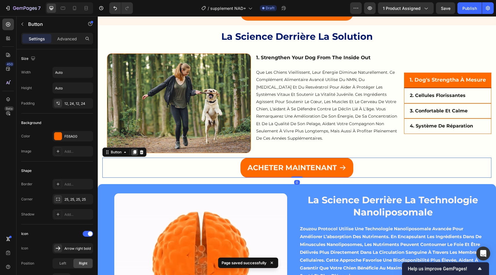
click at [132, 152] on icon at bounding box center [134, 152] width 5 height 5
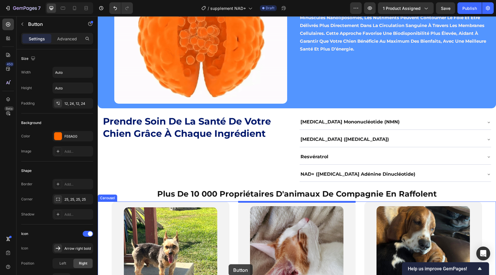
scroll to position [1335, 0]
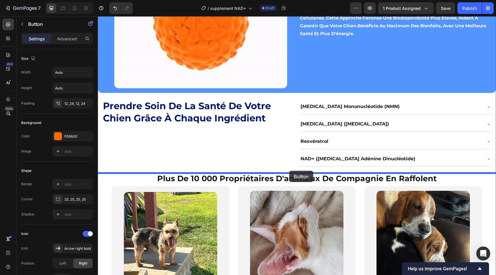
drag, startPoint x: 116, startPoint y: 171, endPoint x: 289, endPoint y: 170, distance: 173.7
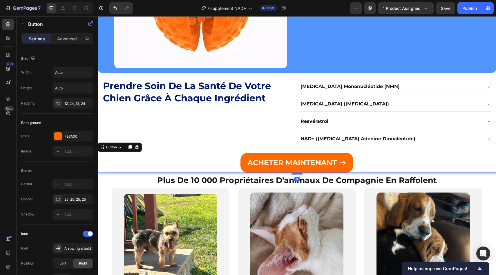
scroll to position [1315, 0]
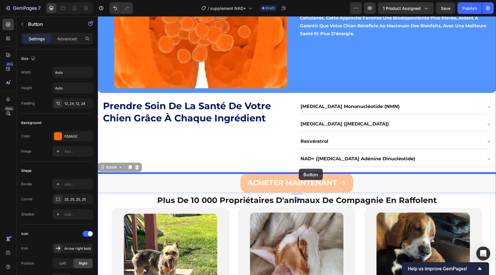
drag, startPoint x: 219, startPoint y: 177, endPoint x: 298, endPoint y: 168, distance: 80.2
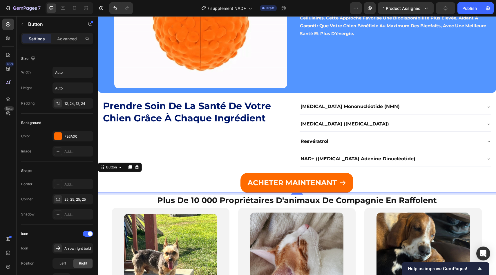
click at [241, 181] on button "ACHETER MAINTENANT" at bounding box center [296, 183] width 113 height 20
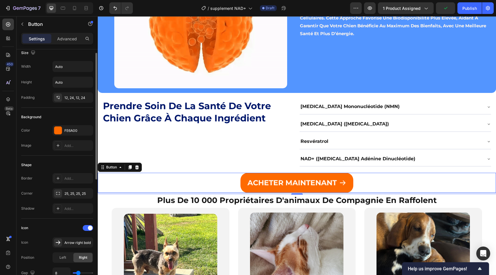
scroll to position [6, 0]
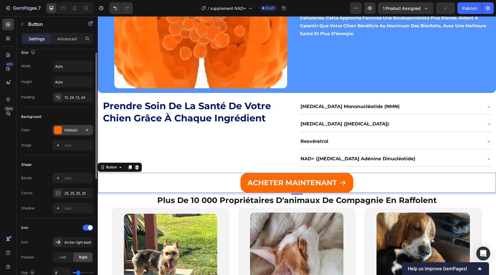
click at [71, 134] on div "FE6A00" at bounding box center [72, 130] width 41 height 10
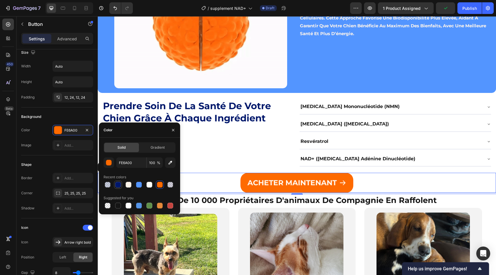
click at [120, 184] on div at bounding box center [118, 185] width 6 height 6
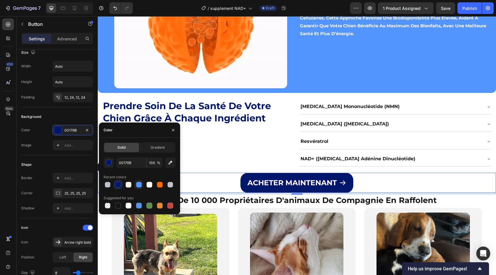
click at [137, 186] on div at bounding box center [139, 185] width 6 height 6
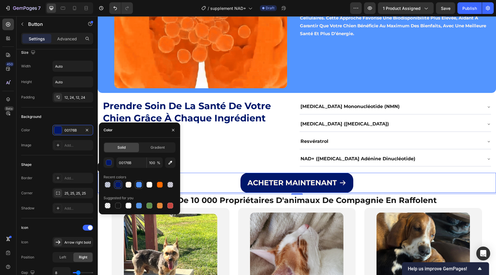
type input "5395FF"
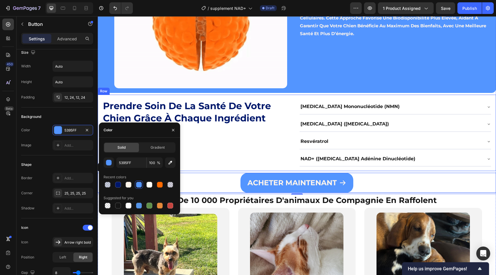
click at [265, 155] on div "⁠⁠⁠⁠⁠⁠⁠ Prendre soin de la santé de votre chien grâce à chaque ingrédient Headi…" at bounding box center [198, 132] width 192 height 67
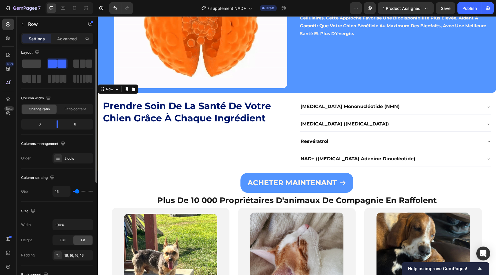
scroll to position [0, 0]
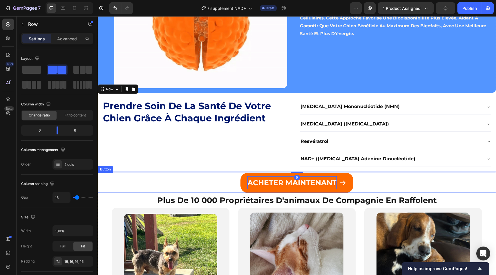
click at [278, 183] on p "ACHETER MAINTENANT" at bounding box center [291, 182] width 89 height 13
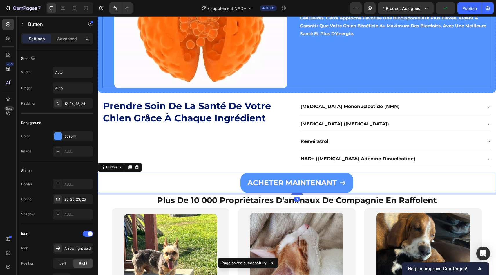
click at [338, 53] on div "⁠⁠⁠⁠⁠⁠⁠ La science derrière la technologie nanoliposomale Heading Zouzou Protoc…" at bounding box center [393, 19] width 188 height 137
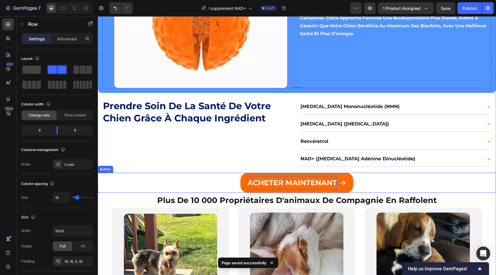
click at [250, 183] on p "ACHETER MAINTENANT" at bounding box center [291, 182] width 89 height 13
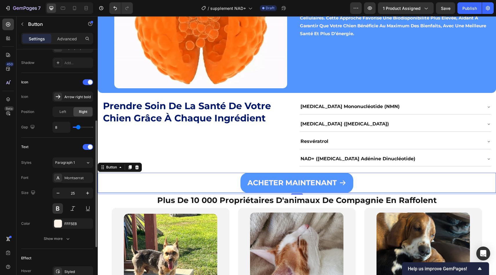
scroll to position [153, 0]
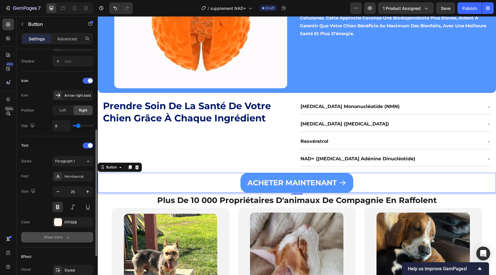
click at [69, 233] on button "Show more" at bounding box center [57, 237] width 72 height 10
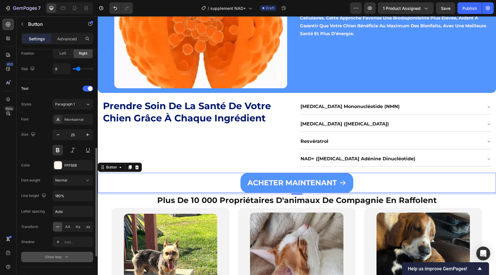
scroll to position [218, 0]
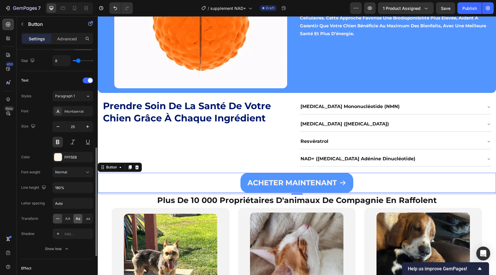
click at [78, 218] on span "Aa" at bounding box center [78, 218] width 5 height 5
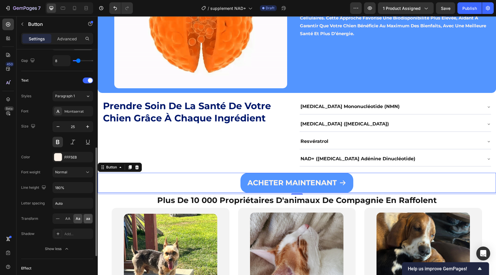
click at [86, 220] on span "aa" at bounding box center [88, 218] width 4 height 5
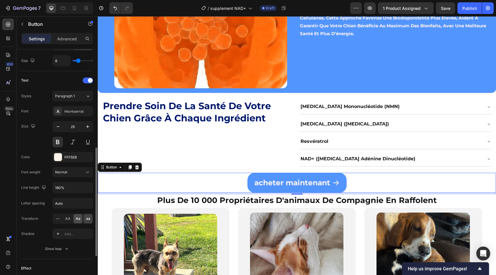
click at [76, 218] on span "Aa" at bounding box center [78, 218] width 5 height 5
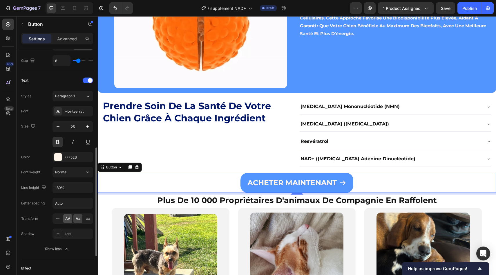
click at [66, 218] on span "AA" at bounding box center [67, 218] width 5 height 5
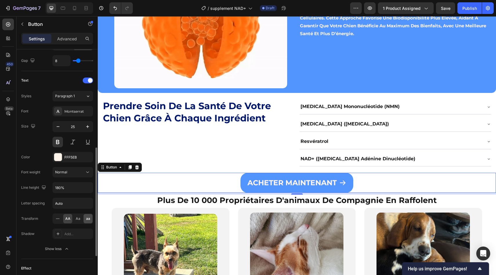
click at [86, 220] on span "aa" at bounding box center [88, 218] width 4 height 5
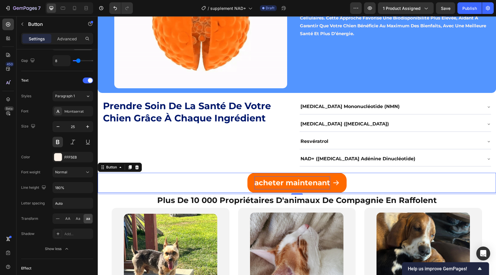
click at [258, 186] on p "ACHETER MAINTENANT" at bounding box center [292, 182] width 76 height 13
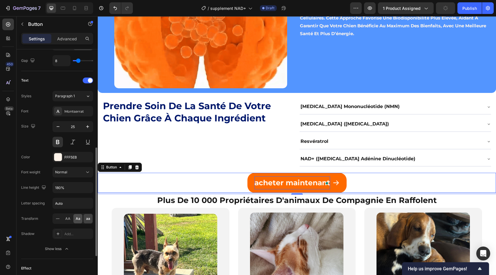
click at [75, 219] on div "Aa" at bounding box center [77, 218] width 9 height 9
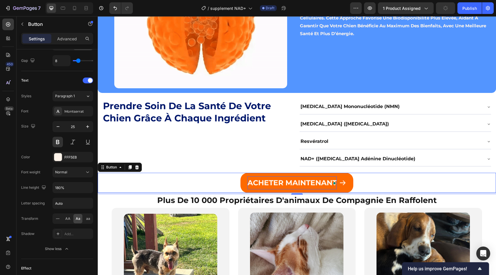
click at [272, 186] on p "aCHETER MAINTENANT" at bounding box center [291, 182] width 89 height 13
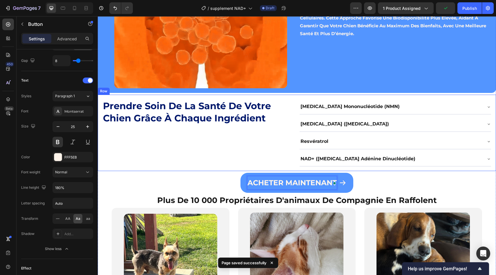
click at [227, 157] on div "⁠⁠⁠⁠⁠⁠⁠ Prendre soin de la santé de votre chien grâce à chaque ingrédient Headi…" at bounding box center [198, 132] width 192 height 67
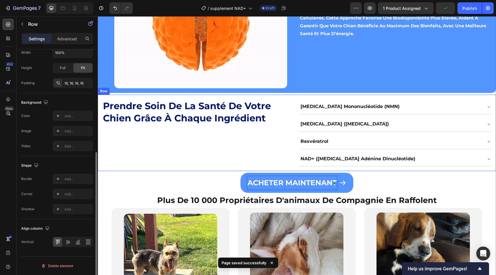
scroll to position [0, 0]
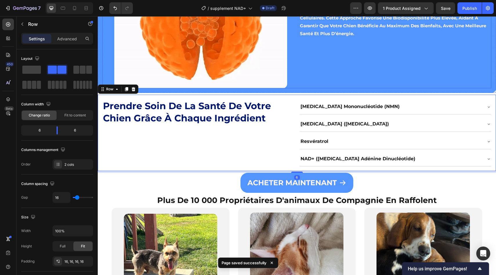
click at [313, 71] on div "⁠⁠⁠⁠⁠⁠⁠ La science derrière la technologie nanoliposomale Heading Zouzou Protoc…" at bounding box center [393, 19] width 188 height 137
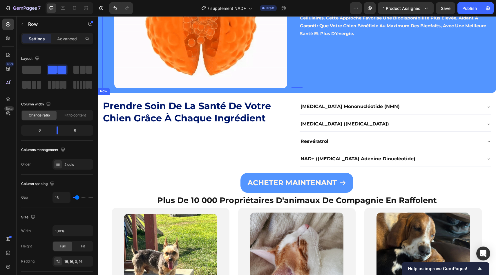
click at [209, 104] on strong "Prendre soin de la santé de votre chien grâce à chaque ingrédient" at bounding box center [187, 111] width 168 height 23
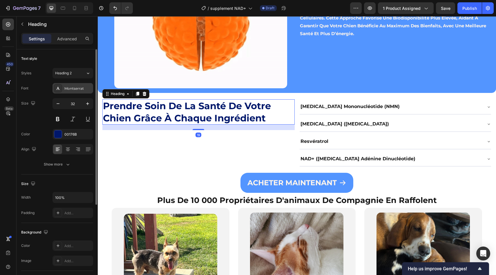
click at [73, 90] on div "Montserrat" at bounding box center [77, 88] width 27 height 5
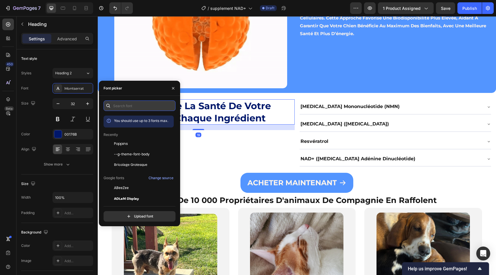
click at [130, 107] on input "text" at bounding box center [140, 105] width 72 height 10
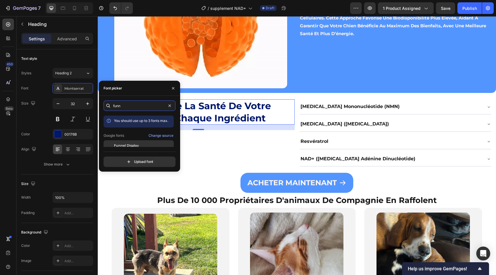
type input "funn"
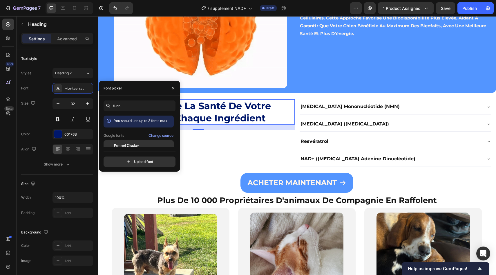
click at [139, 144] on div "Funnel Display" at bounding box center [143, 145] width 59 height 5
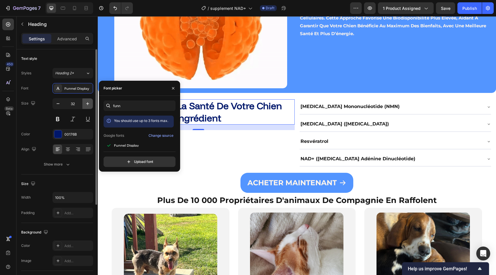
click at [88, 104] on icon "button" at bounding box center [88, 104] width 6 height 6
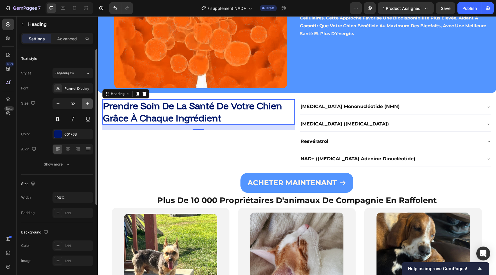
click at [88, 104] on icon "button" at bounding box center [88, 104] width 6 height 6
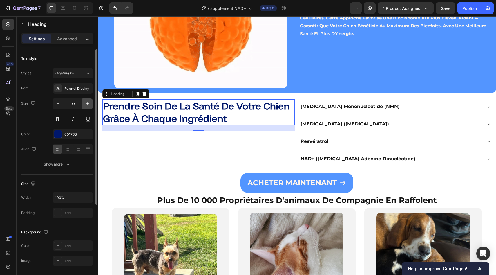
click at [88, 104] on icon "button" at bounding box center [88, 104] width 6 height 6
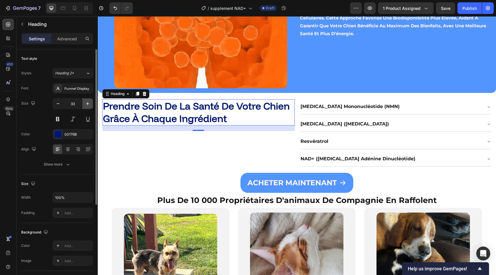
click at [88, 104] on icon "button" at bounding box center [88, 104] width 6 height 6
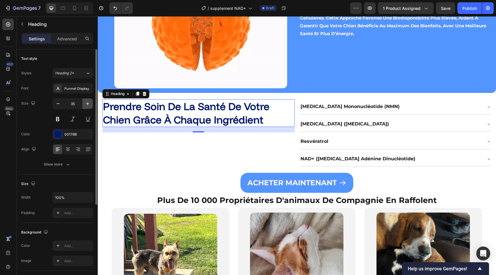
click at [88, 104] on icon "button" at bounding box center [88, 104] width 6 height 6
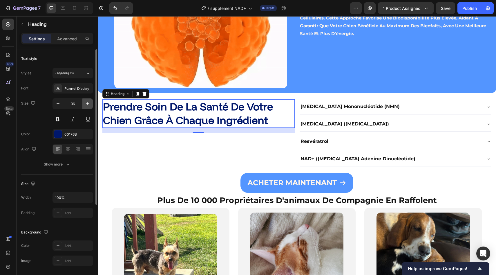
click at [89, 103] on icon "button" at bounding box center [88, 104] width 6 height 6
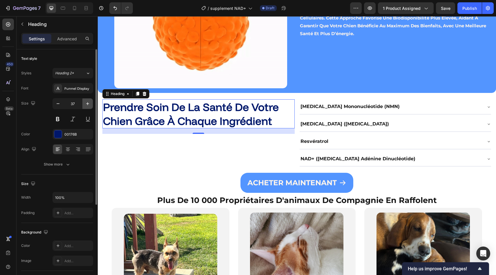
click at [89, 103] on icon "button" at bounding box center [88, 104] width 6 height 6
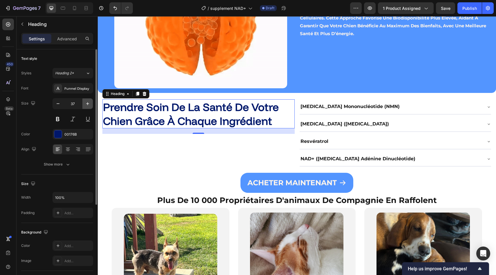
type input "38"
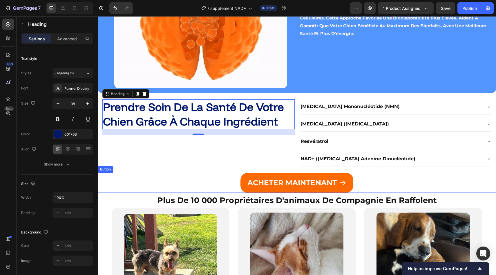
click at [240, 182] on button "aCHETER MAINTENANT" at bounding box center [296, 183] width 113 height 20
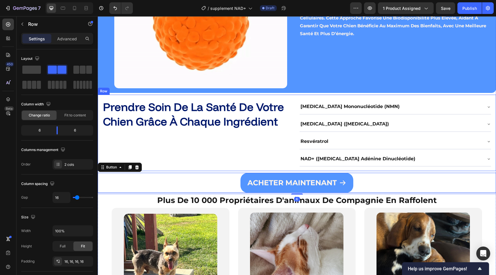
click at [289, 147] on div "⁠⁠⁠⁠⁠⁠⁠ Prendre soin de la santé de votre chien grâce à chaque ingrédient Headi…" at bounding box center [198, 132] width 192 height 67
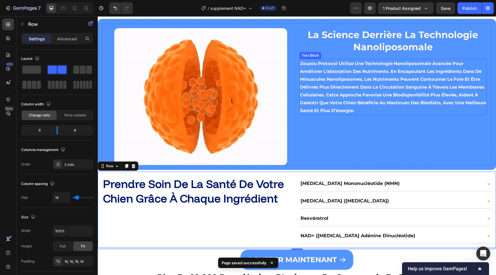
scroll to position [1218, 0]
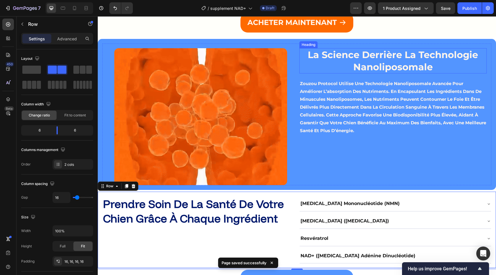
click at [348, 53] on strong "La science derrière la technologie nanoliposomale" at bounding box center [393, 60] width 170 height 23
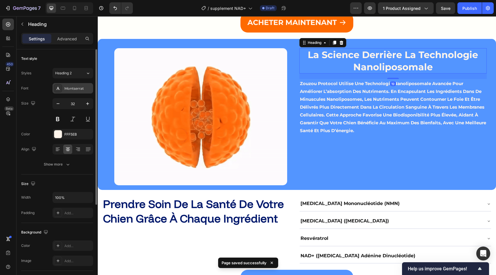
click at [73, 84] on div "Montserrat" at bounding box center [72, 88] width 41 height 10
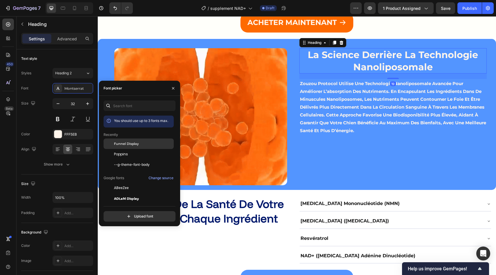
click at [145, 144] on div "Funnel Display" at bounding box center [143, 143] width 59 height 5
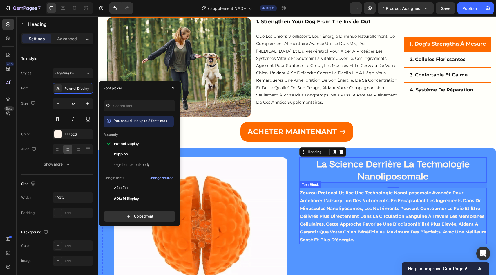
scroll to position [1055, 0]
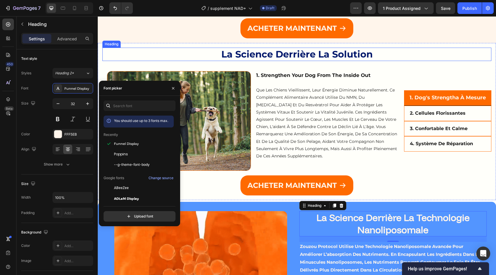
click at [309, 50] on strong "la science derrière la solution" at bounding box center [296, 53] width 151 height 11
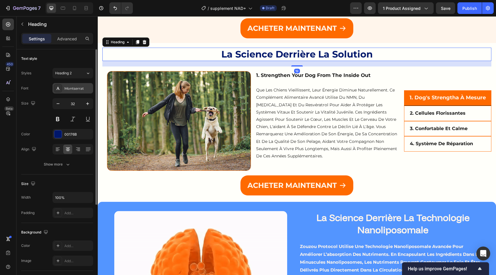
click at [75, 89] on div "Montserrat" at bounding box center [77, 88] width 27 height 5
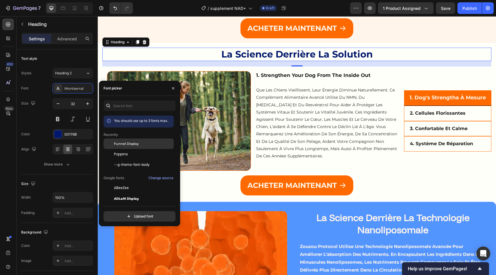
click at [146, 145] on div "Funnel Display" at bounding box center [143, 143] width 59 height 5
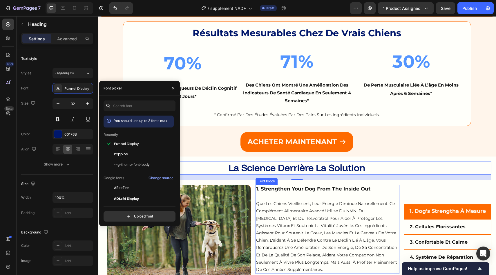
scroll to position [932, 0]
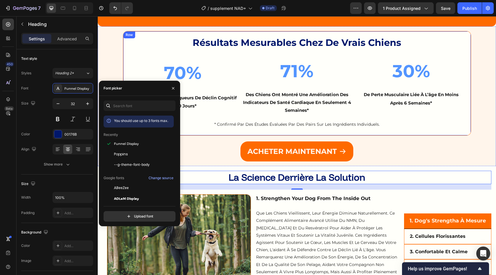
click at [323, 50] on div "⁠⁠⁠⁠⁠⁠⁠ Résultats mesurables chez de vrais chiens Heading 70% Text Block de réd…" at bounding box center [297, 83] width 338 height 95
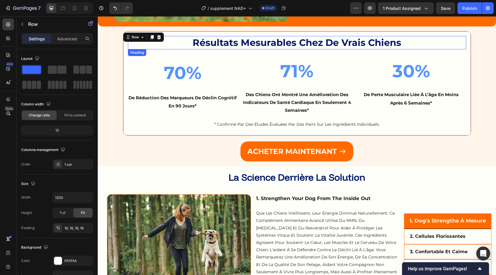
click at [318, 45] on strong "Résultats mesurables chez de vrais chiens" at bounding box center [297, 42] width 209 height 11
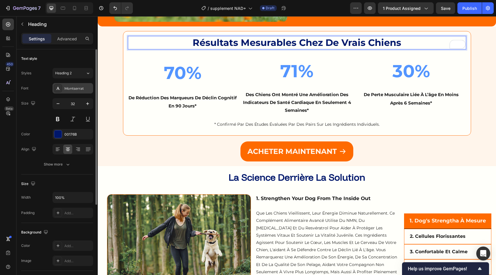
click at [76, 93] on div "Montserrat" at bounding box center [72, 88] width 41 height 10
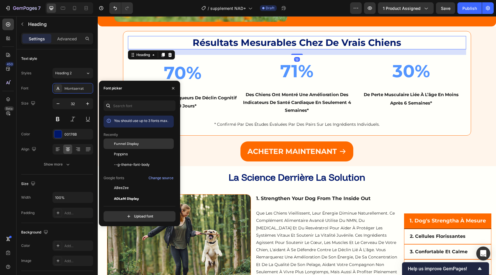
click at [139, 143] on div "Funnel Display" at bounding box center [143, 143] width 59 height 5
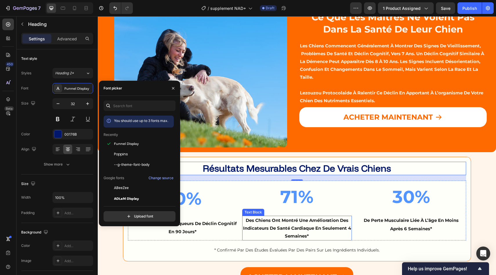
scroll to position [780, 0]
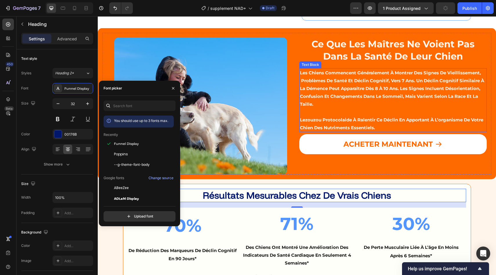
click at [400, 69] on p "les chiens commencent généralement à montrer des signes de vieillissement, prob…" at bounding box center [393, 88] width 186 height 39
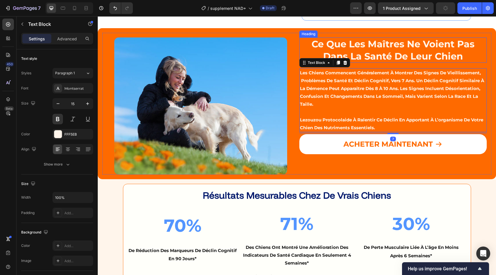
click at [393, 60] on strong "ce que les maîtres ne voient pas dans la santé de leur chien" at bounding box center [392, 49] width 163 height 23
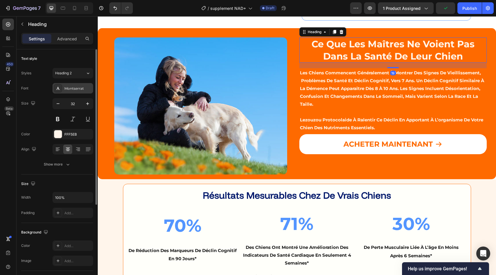
click at [72, 90] on div "Montserrat" at bounding box center [77, 88] width 27 height 5
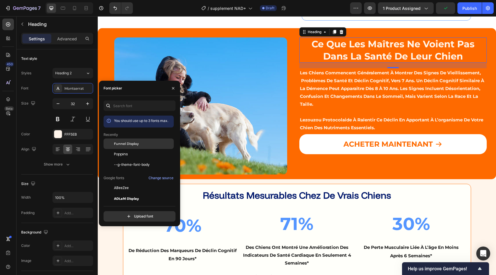
click at [157, 144] on div "Funnel Display" at bounding box center [143, 143] width 59 height 5
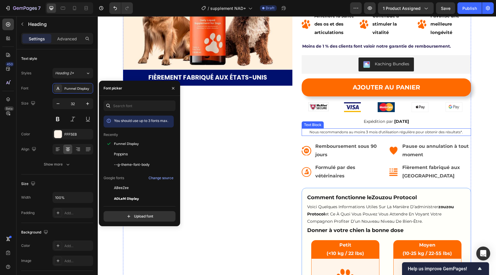
scroll to position [0, 0]
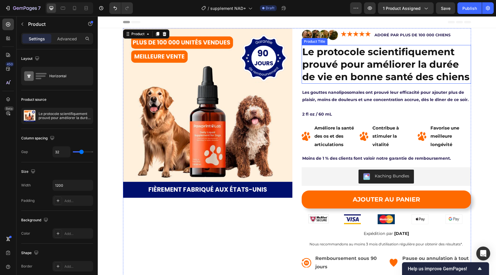
click at [352, 67] on h2 "Le protocole scientifiquement prouvé pour améliorer la durée de vie en bonne sa…" at bounding box center [386, 64] width 169 height 39
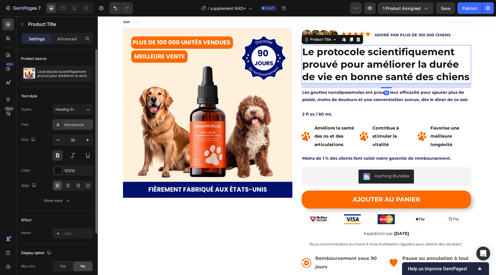
click at [75, 128] on div "Montserrat" at bounding box center [72, 124] width 41 height 10
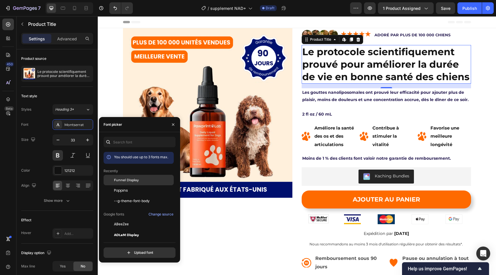
click at [124, 178] on span "Funnel Display" at bounding box center [126, 179] width 25 height 5
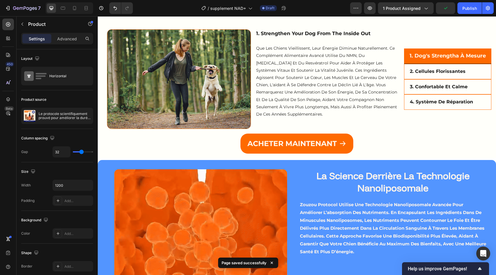
scroll to position [1097, 0]
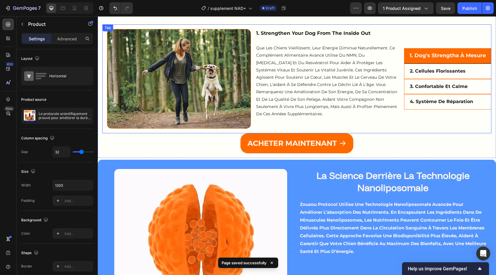
click at [430, 63] on li "1. dog's strengtha à mesure" at bounding box center [447, 55] width 87 height 15
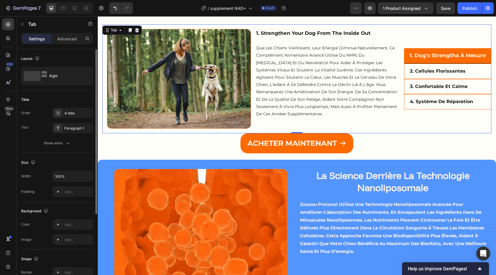
click at [60, 137] on div "Order 4 tabs Text Paragraph 1 Show more" at bounding box center [57, 128] width 72 height 41
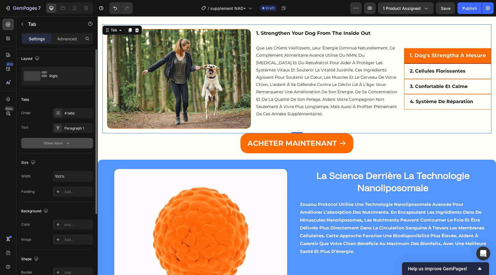
click at [60, 145] on div "Show more" at bounding box center [57, 143] width 27 height 6
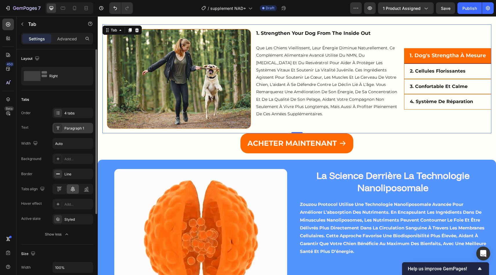
click at [71, 123] on div "Paragraph 1" at bounding box center [72, 128] width 41 height 10
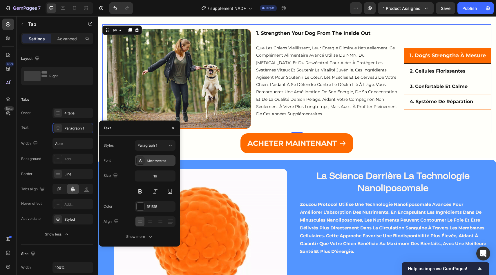
click at [154, 160] on div "Montserrat" at bounding box center [160, 160] width 27 height 5
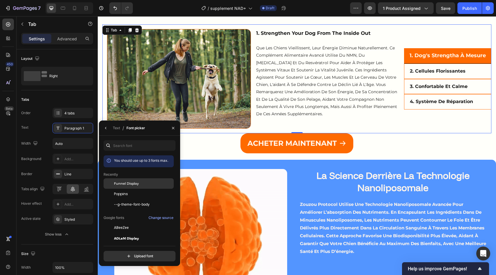
click at [139, 184] on div "Funnel Display" at bounding box center [143, 183] width 59 height 5
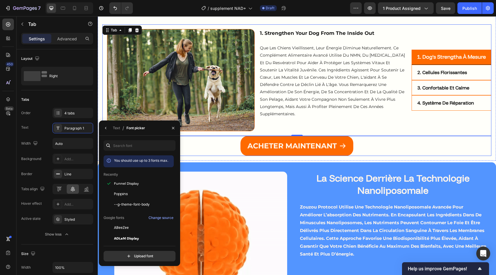
click at [411, 136] on div "ACHETER MAINTENANT Button" at bounding box center [296, 146] width 389 height 20
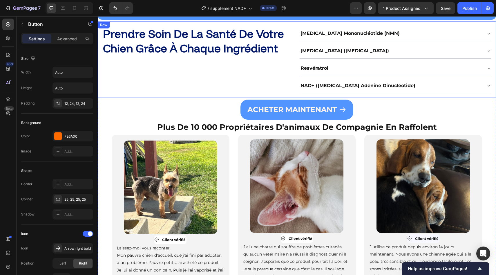
scroll to position [1383, 0]
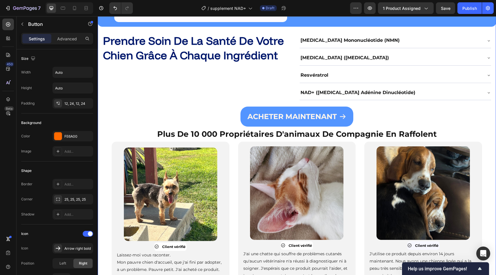
click at [123, 104] on div "⁠⁠⁠⁠⁠⁠⁠ Prendre soin de la santé de votre chien grâce à chaque ingrédient Headi…" at bounding box center [297, 66] width 398 height 76
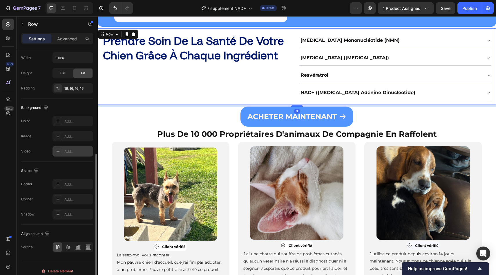
scroll to position [176, 0]
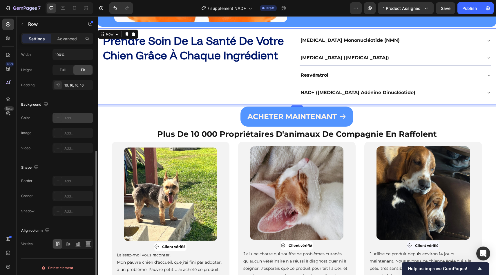
click at [67, 119] on div "Add..." at bounding box center [77, 117] width 27 height 5
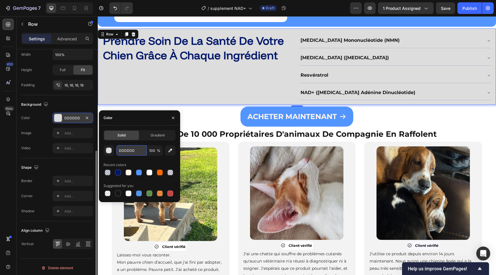
click at [141, 150] on input "DDDDDD" at bounding box center [131, 150] width 30 height 10
paste input "#FFFFFA"
type input "#FFFFFA"
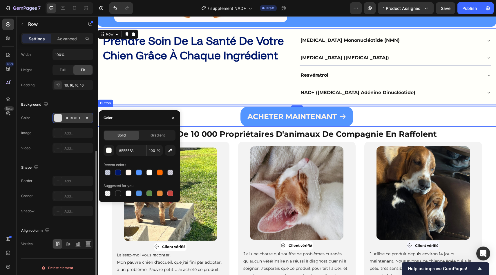
click at [214, 114] on div "aCHETER MAINTENANT Button" at bounding box center [297, 116] width 398 height 20
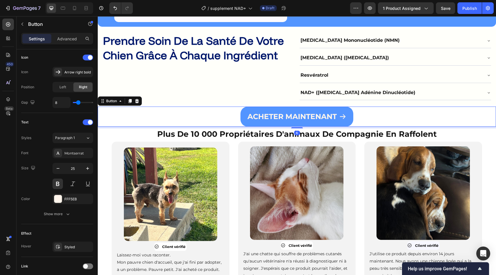
scroll to position [0, 0]
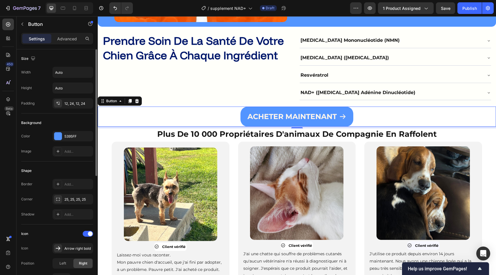
click at [132, 126] on div "aCHETER MAINTENANT Button 6" at bounding box center [297, 116] width 398 height 20
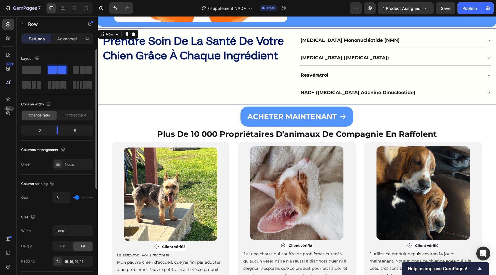
click at [181, 101] on div "⁠⁠⁠⁠⁠⁠⁠ Prendre soin de la santé de votre chien grâce à chaque ingrédient Headi…" at bounding box center [297, 66] width 398 height 76
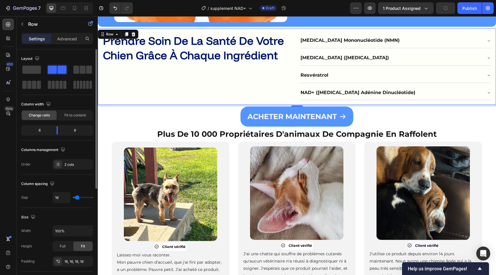
drag, startPoint x: 295, startPoint y: 105, endPoint x: 260, endPoint y: 103, distance: 34.9
click at [295, 96] on div "⁠⁠⁠⁠⁠⁠⁠ Prendre soin de la santé de votre chien grâce à chaque ingrédient Headi…" at bounding box center [297, 66] width 398 height 76
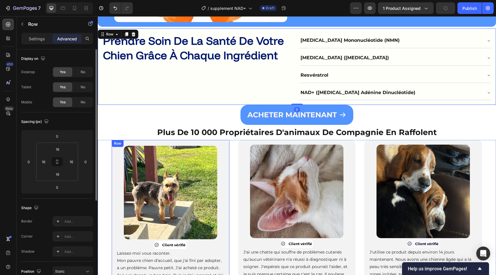
click at [164, 143] on div "Image Client vérifié Item List Laissez-moi vous raconter. Mon pauvre chien d'ac…" at bounding box center [171, 247] width 118 height 215
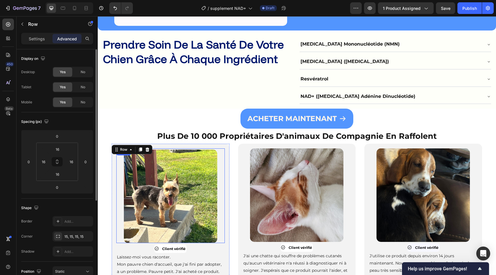
scroll to position [1379, 0]
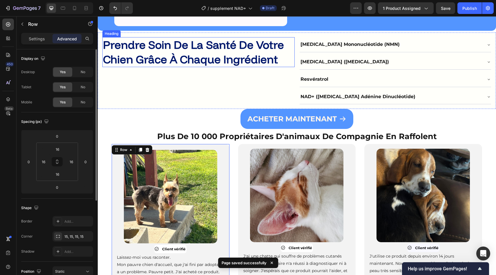
click at [226, 62] on strong "Prendre soin de la santé de votre chien grâce à chaque ingrédient" at bounding box center [193, 52] width 181 height 28
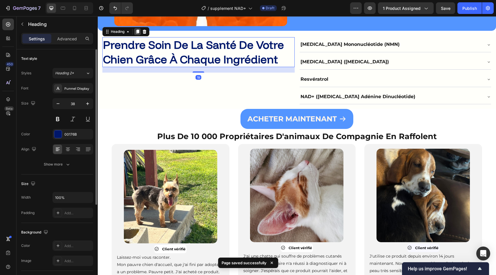
click at [137, 32] on icon at bounding box center [137, 32] width 3 height 4
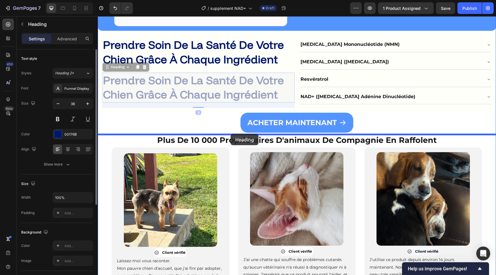
drag, startPoint x: 115, startPoint y: 66, endPoint x: 231, endPoint y: 134, distance: 134.5
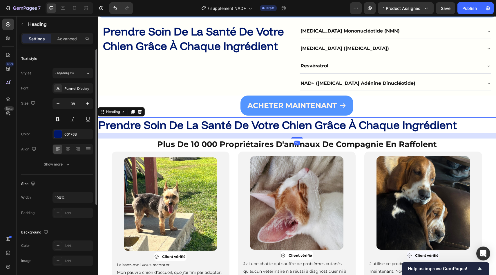
scroll to position [1392, 0]
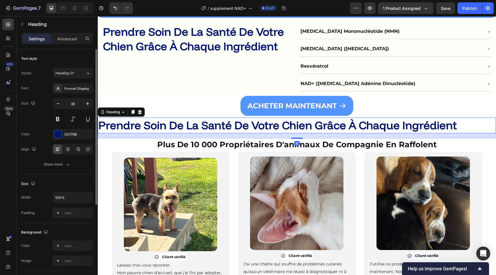
click at [229, 129] on strong "prendre soin de la santé de votre chien grâce à chaque ingrédient" at bounding box center [277, 125] width 358 height 14
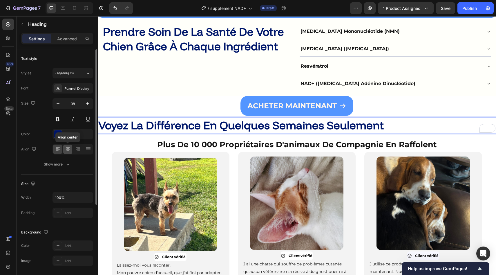
click at [69, 149] on icon at bounding box center [68, 149] width 4 height 1
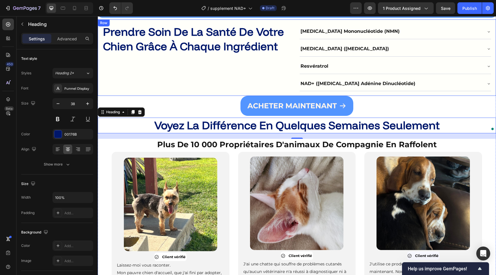
click at [172, 88] on div "⁠⁠⁠⁠⁠⁠⁠ Prendre soin de la santé de votre chien grâce à chaque ingrédient Headi…" at bounding box center [198, 57] width 192 height 67
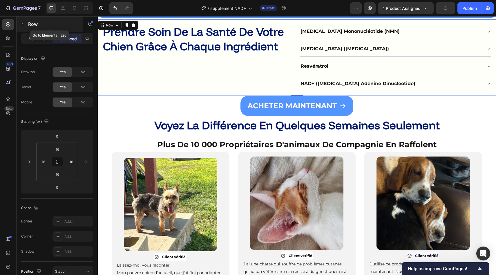
click at [31, 27] on p "Row" at bounding box center [52, 24] width 49 height 7
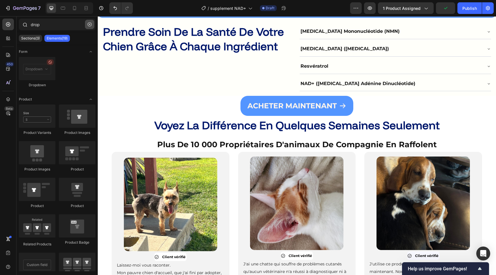
click at [88, 24] on icon "button" at bounding box center [90, 24] width 4 height 4
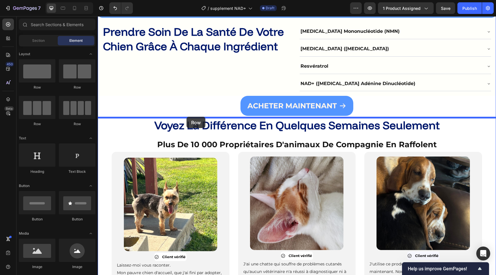
drag, startPoint x: 187, startPoint y: 110, endPoint x: 186, endPoint y: 115, distance: 6.0
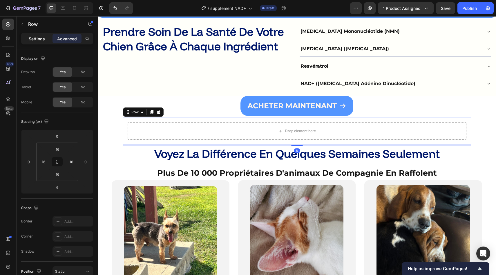
click at [39, 37] on p "Settings" at bounding box center [37, 39] width 16 height 6
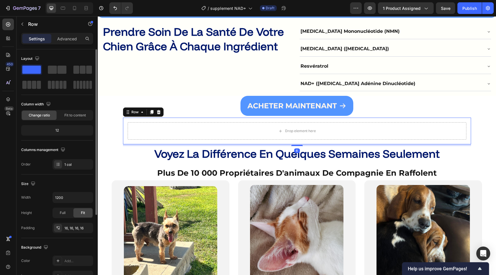
scroll to position [43, 0]
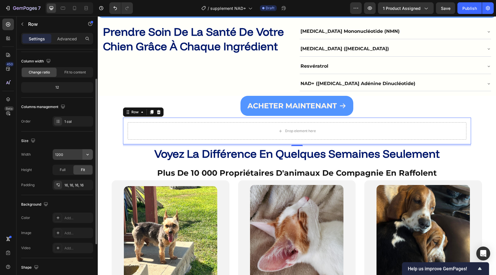
click at [86, 153] on icon "button" at bounding box center [88, 154] width 6 height 6
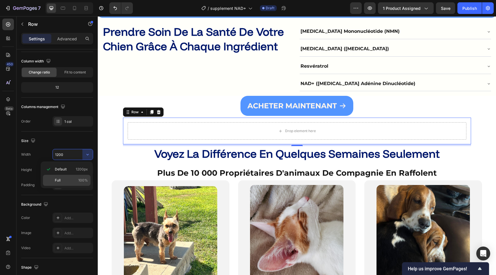
click at [81, 177] on div "Full 100%" at bounding box center [67, 180] width 48 height 11
type input "100%"
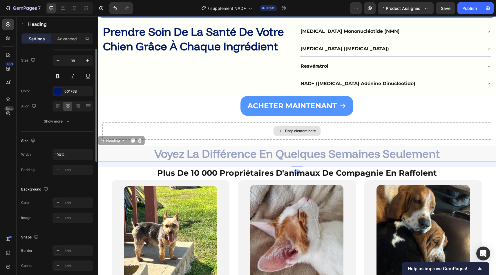
scroll to position [0, 0]
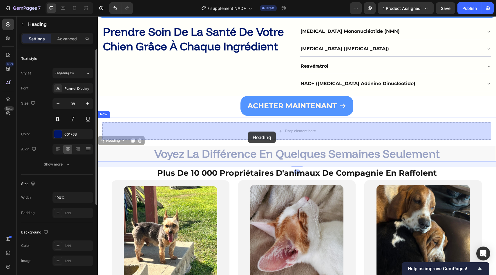
drag, startPoint x: 233, startPoint y: 154, endPoint x: 248, endPoint y: 132, distance: 26.8
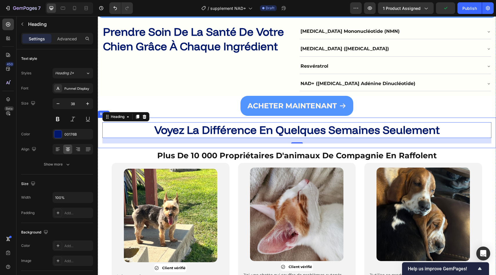
click at [99, 129] on div "voyez la différence en quelques semaines seulement Heading 19 Row" at bounding box center [297, 132] width 398 height 30
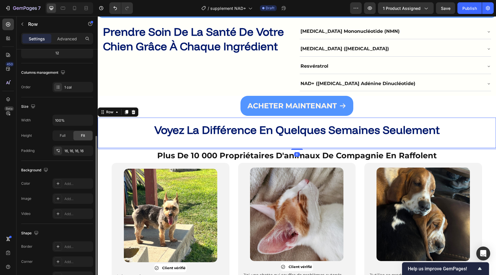
scroll to position [112, 0]
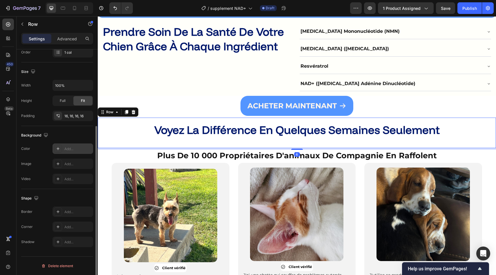
click at [69, 150] on div "Add..." at bounding box center [77, 148] width 27 height 5
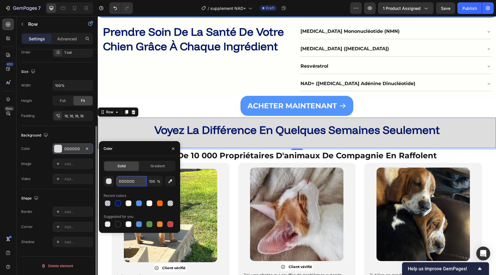
click at [138, 180] on input "DDDDDD" at bounding box center [131, 181] width 30 height 10
paste input "#E1EFFF"
type input "#E1EFFF"
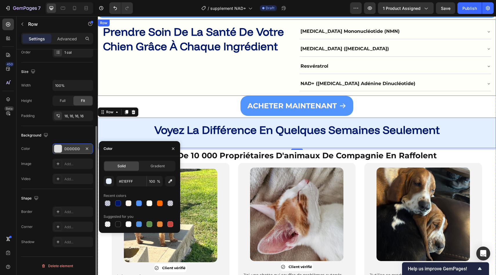
click at [169, 81] on div "⁠⁠⁠⁠⁠⁠⁠ Prendre soin de la santé de votre chien grâce à chaque ingrédient Headi…" at bounding box center [198, 57] width 192 height 67
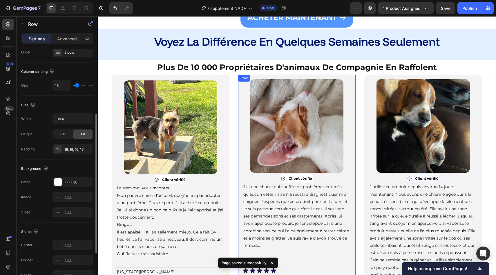
scroll to position [1465, 0]
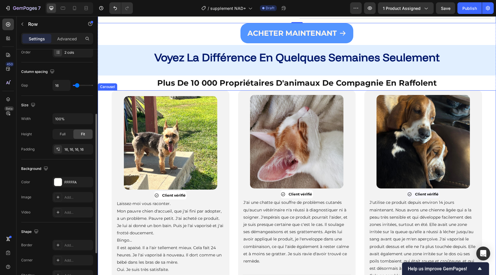
click at [229, 128] on div "Image Client vérifié Item List Laissez-moi vous raconter. Mon pauvre chien d'ac…" at bounding box center [171, 197] width 118 height 215
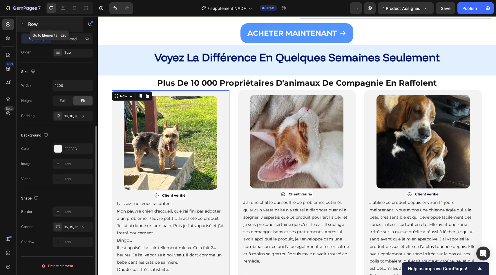
click at [32, 25] on p "Row" at bounding box center [52, 24] width 49 height 7
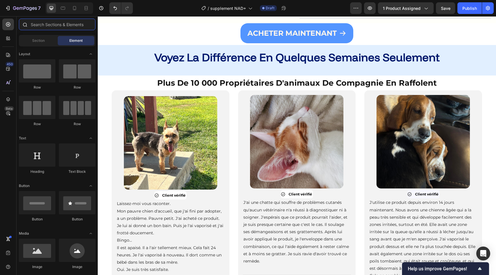
click at [50, 28] on input "text" at bounding box center [57, 25] width 77 height 12
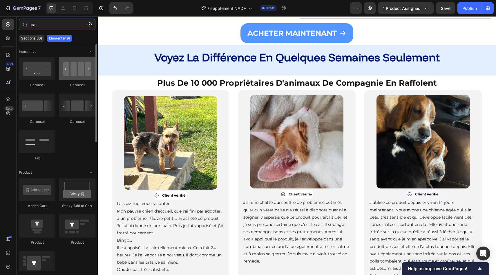
type input "car"
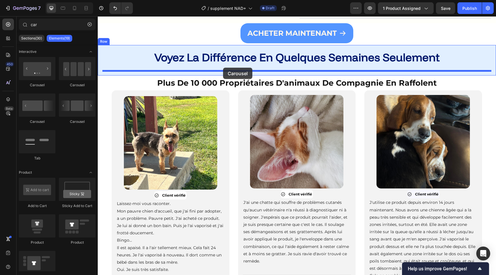
drag, startPoint x: 204, startPoint y: 77, endPoint x: 223, endPoint y: 68, distance: 21.0
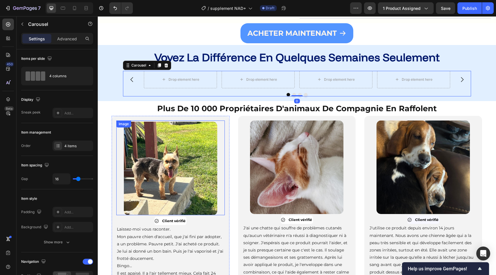
click at [222, 126] on div at bounding box center [170, 168] width 108 height 93
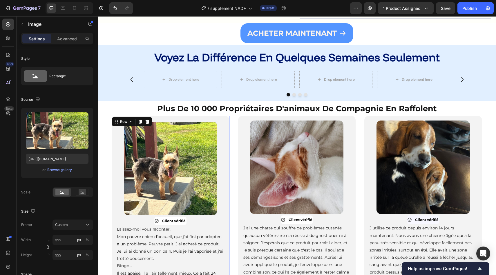
click at [227, 117] on div "Image Client vérifié Item List Laissez-moi vous raconter. Mon pauvre chien d'ac…" at bounding box center [171, 223] width 118 height 215
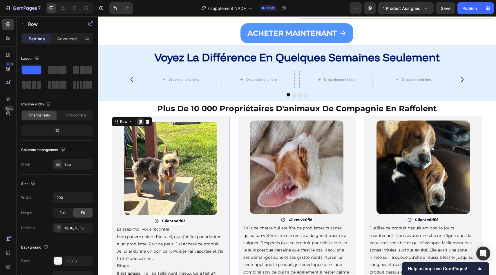
click at [139, 120] on icon at bounding box center [140, 121] width 3 height 4
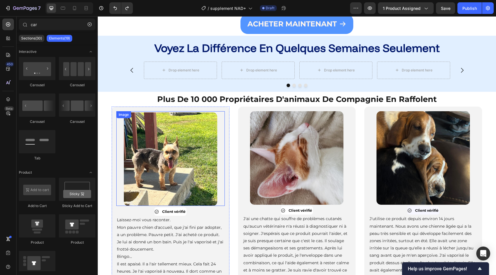
scroll to position [1452, 0]
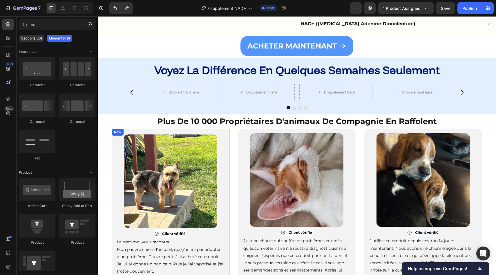
click at [113, 138] on div "Image Client vérifié Item List Laissez-moi vous raconter. Mon pauvre chien d'ac…" at bounding box center [171, 235] width 118 height 215
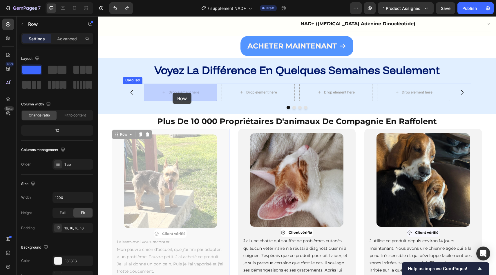
drag, startPoint x: 122, startPoint y: 133, endPoint x: 173, endPoint y: 93, distance: 64.2
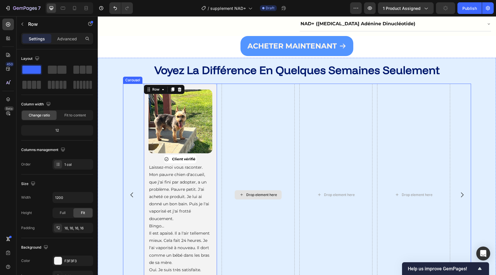
click at [221, 114] on div "Image Client vérifié Item List Laissez-moi vous raconter. Mon pauvre chien d'ac…" at bounding box center [297, 195] width 306 height 222
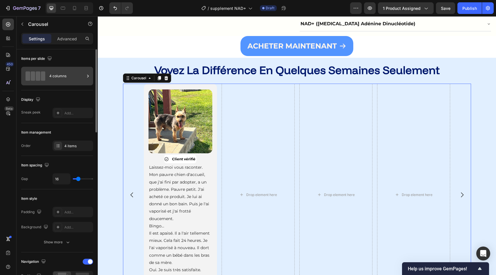
click at [78, 79] on div "4 columns" at bounding box center [66, 75] width 35 height 13
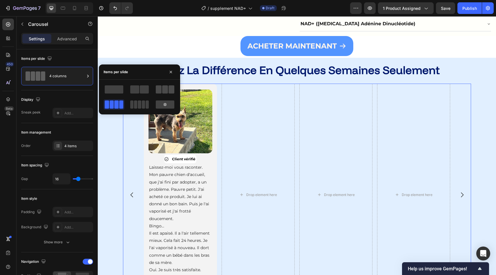
click at [164, 93] on span at bounding box center [165, 89] width 6 height 8
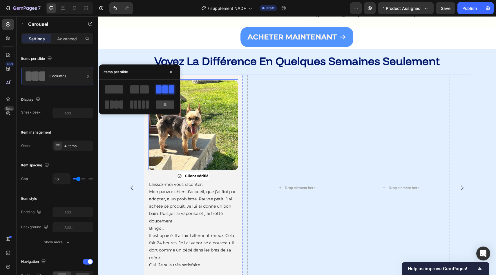
scroll to position [1465, 0]
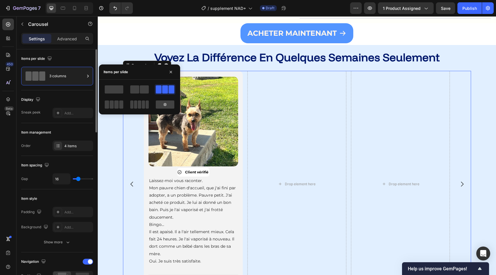
click at [73, 166] on div "Item spacing" at bounding box center [57, 164] width 72 height 9
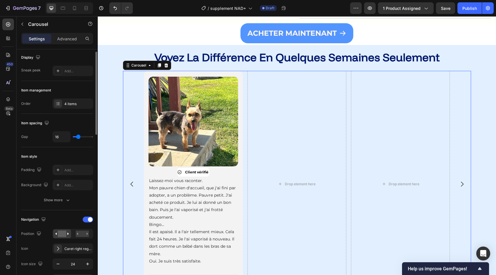
scroll to position [46, 0]
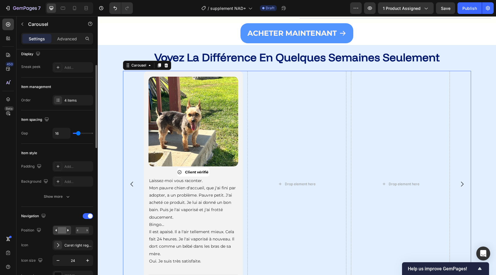
click at [87, 212] on div "Navigation" at bounding box center [57, 215] width 72 height 9
click at [87, 215] on div at bounding box center [88, 216] width 10 height 6
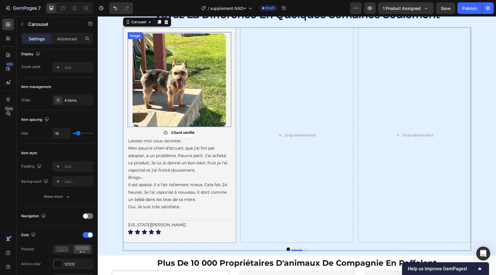
scroll to position [1510, 0]
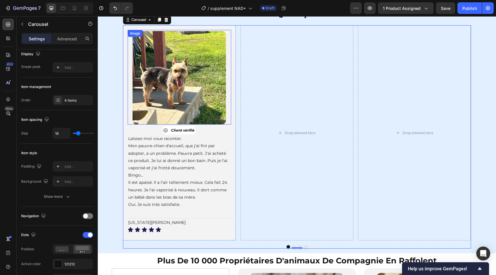
click at [182, 115] on img at bounding box center [179, 77] width 93 height 93
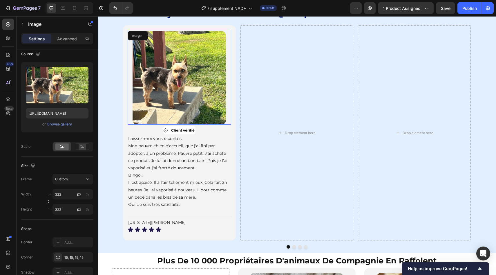
scroll to position [0, 0]
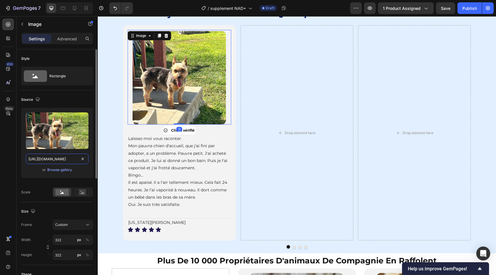
click at [63, 161] on input "https://tryzoomie.com/cdn/shop/files/527874592_10225046894833942_15997336686707…" at bounding box center [57, 158] width 63 height 10
paste input "pawprintlab.com/cdn/shop/files/Before_Starting_Paw_Print_Protocol.jpg?v=1748960…"
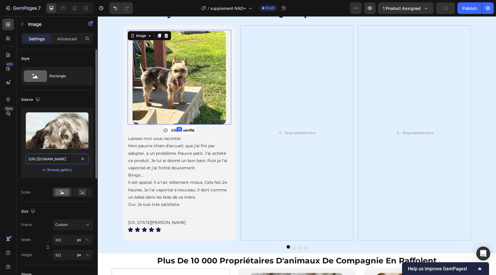
scroll to position [0, 128]
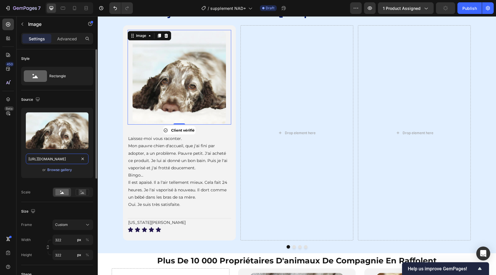
type input "[URL][DOMAIN_NAME]"
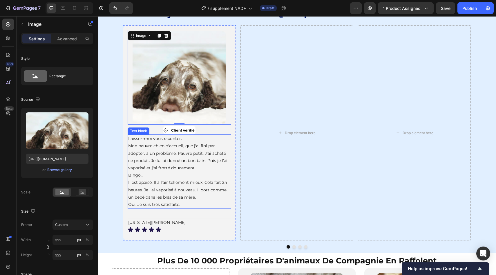
click at [189, 130] on strong "Client vérifié" at bounding box center [182, 130] width 23 height 4
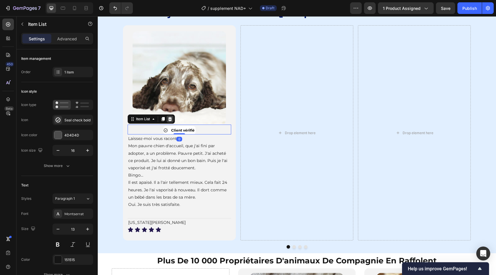
click at [169, 119] on icon at bounding box center [170, 119] width 5 height 5
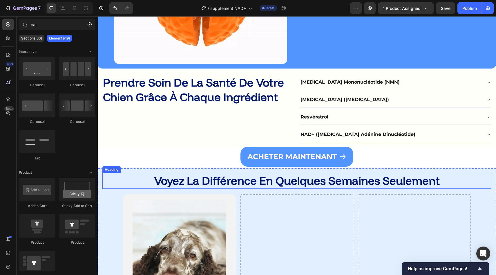
scroll to position [1340, 0]
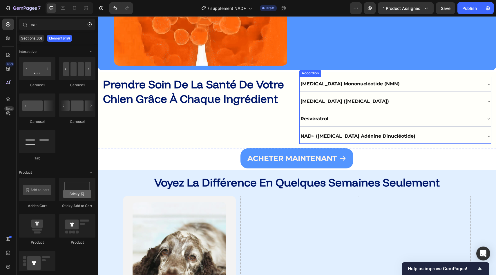
click at [329, 83] on strong "[MEDICAL_DATA] Mononucléotide (NMN)" at bounding box center [349, 84] width 99 height 6
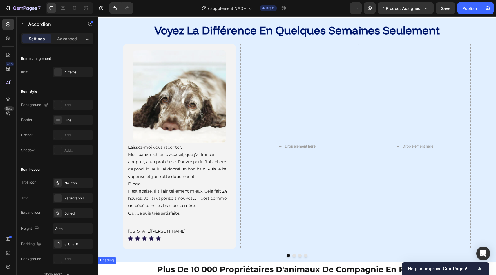
scroll to position [1488, 0]
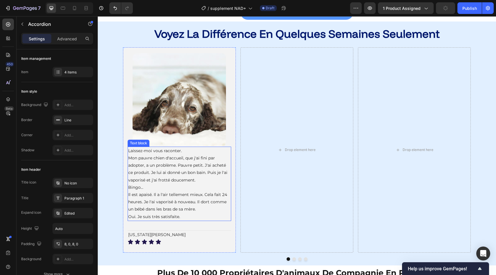
click at [178, 172] on span "Mon pauvre chien d'accueil, que j'ai fini par adopter, a un problème. Pauvre pe…" at bounding box center [177, 168] width 99 height 27
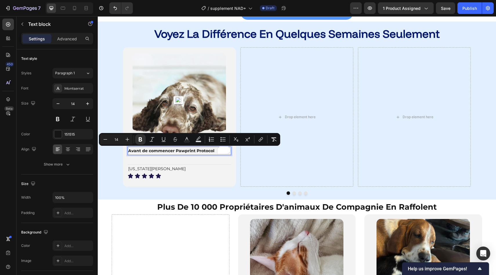
click at [183, 147] on p "Avant de commencer Pawprint Protocol" at bounding box center [179, 150] width 102 height 7
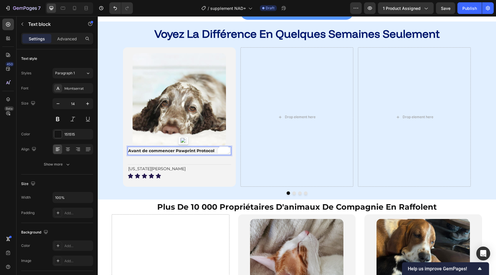
click at [183, 147] on p "Avant de commencer Pawprint Protocol" at bounding box center [179, 150] width 102 height 7
click at [69, 150] on icon at bounding box center [68, 149] width 6 height 6
click at [134, 151] on p "Avant de commencer Zouzou Protocol" at bounding box center [179, 150] width 102 height 7
click at [86, 105] on icon "button" at bounding box center [88, 104] width 6 height 6
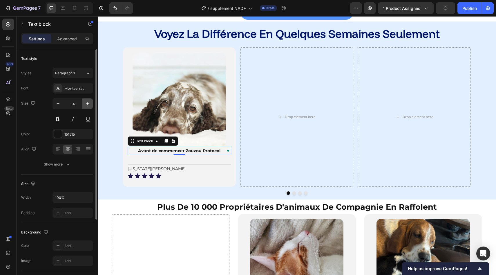
click at [86, 105] on icon "button" at bounding box center [88, 104] width 6 height 6
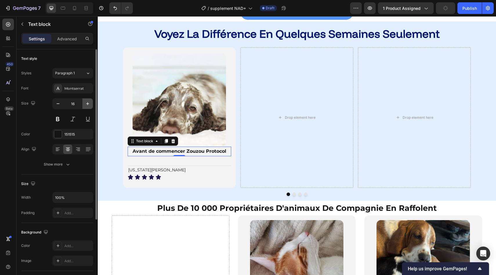
click at [86, 105] on icon "button" at bounding box center [88, 104] width 6 height 6
type input "17"
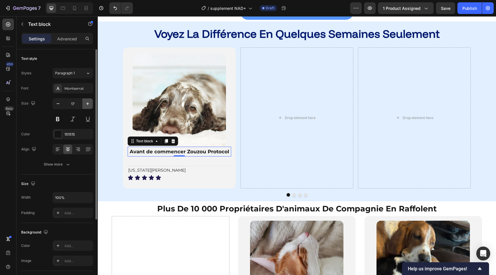
click at [86, 105] on icon "button" at bounding box center [88, 104] width 6 height 6
type input "18"
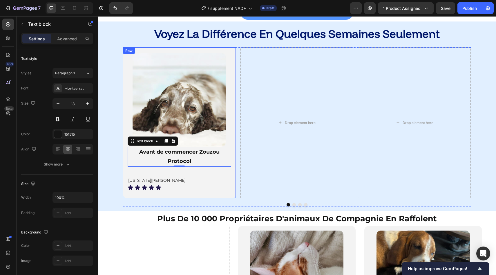
click at [124, 146] on div "Image Avant de commencer Zouzou Protocol Text block 0 Title Line [US_STATE][PER…" at bounding box center [179, 122] width 113 height 151
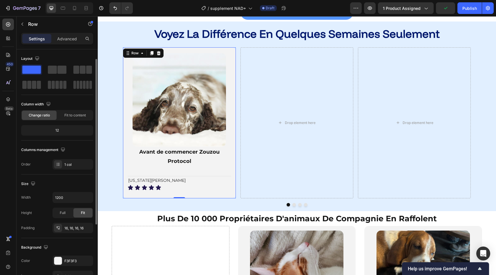
scroll to position [66, 0]
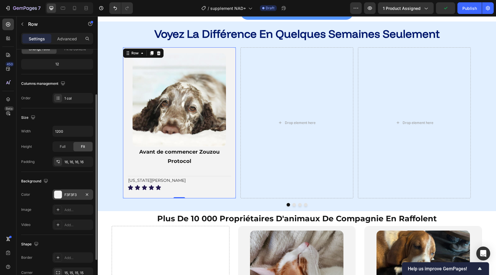
click at [68, 196] on div "F3F3F3" at bounding box center [72, 194] width 17 height 5
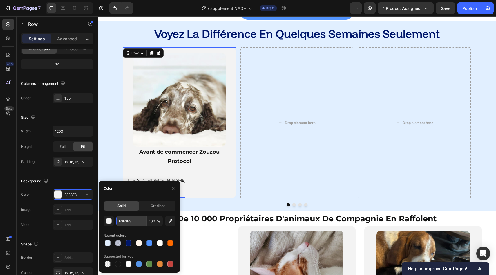
click at [131, 217] on input "F3F3F3" at bounding box center [131, 220] width 30 height 10
paste input "#FFFFFA"
type input "#FFFFFA"
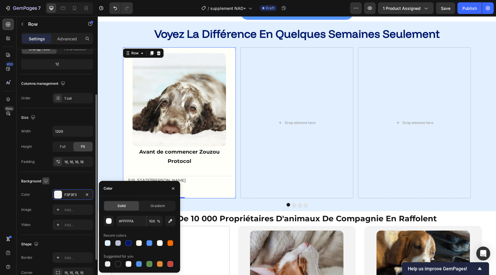
click at [48, 180] on icon "button" at bounding box center [46, 181] width 6 height 6
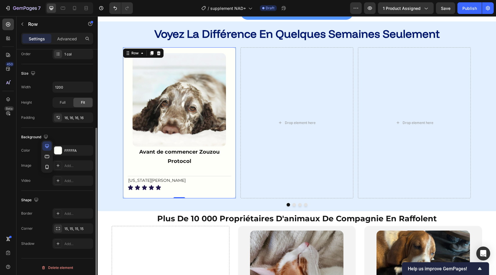
scroll to position [112, 0]
click at [65, 197] on div "Shape" at bounding box center [57, 197] width 72 height 9
click at [76, 206] on div "Add..." at bounding box center [72, 211] width 41 height 10
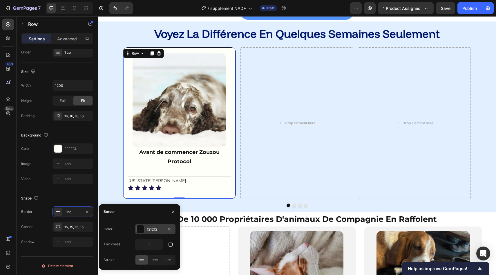
click at [143, 229] on div at bounding box center [141, 229] width 8 height 8
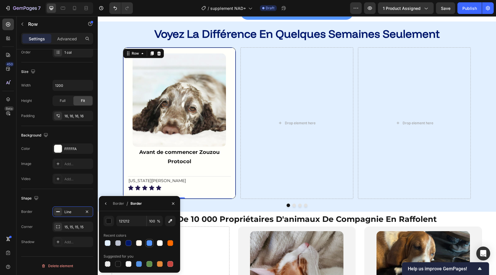
click at [153, 242] on div at bounding box center [149, 243] width 8 height 8
type input "5395FF"
click at [104, 158] on div "Image Avant de commencer Zouzou Protocol Text block Title Line [US_STATE][PERSO…" at bounding box center [296, 127] width 389 height 160
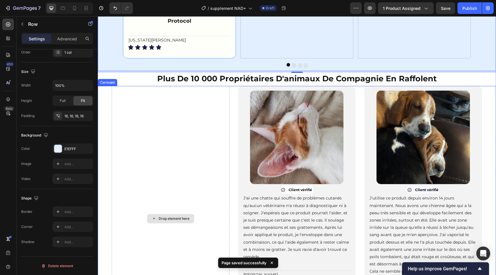
scroll to position [1601, 0]
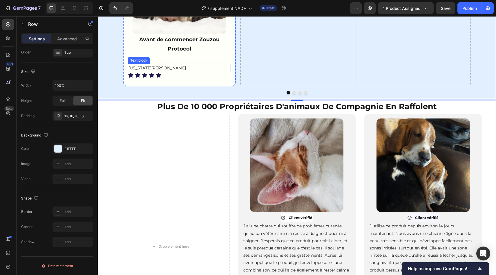
click at [182, 66] on p "[US_STATE][PERSON_NAME]" at bounding box center [179, 67] width 102 height 7
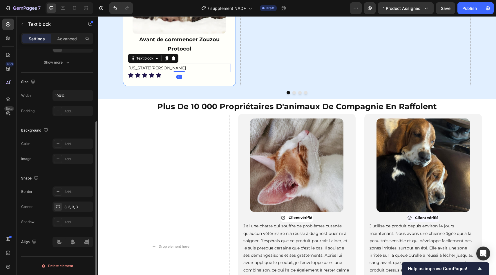
scroll to position [0, 0]
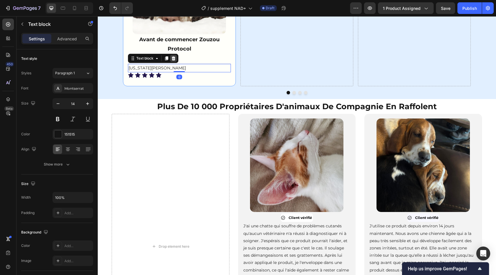
click at [174, 59] on icon at bounding box center [173, 58] width 5 height 5
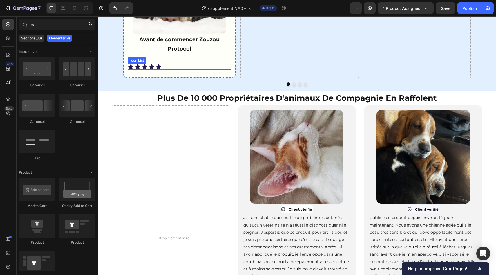
click at [172, 67] on div "Icon Icon Icon Icon Icon" at bounding box center [179, 67] width 103 height 6
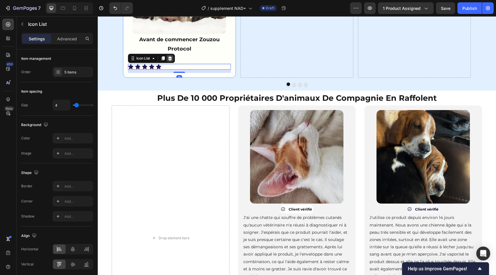
click at [167, 57] on div at bounding box center [169, 58] width 7 height 7
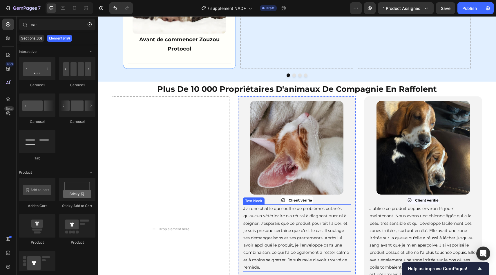
click at [258, 208] on span "J'ai une chatte qui souffre de problèmes cutanés qu'aucun vétérinaire n'a réuss…" at bounding box center [296, 238] width 106 height 64
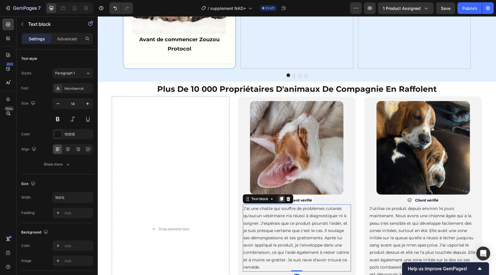
click at [280, 201] on icon at bounding box center [281, 198] width 5 height 5
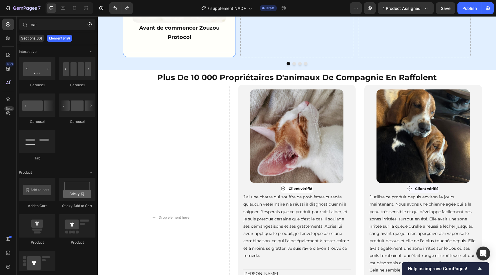
scroll to position [1596, 0]
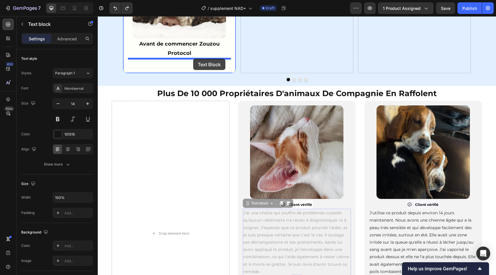
drag, startPoint x: 273, startPoint y: 241, endPoint x: 193, endPoint y: 59, distance: 199.1
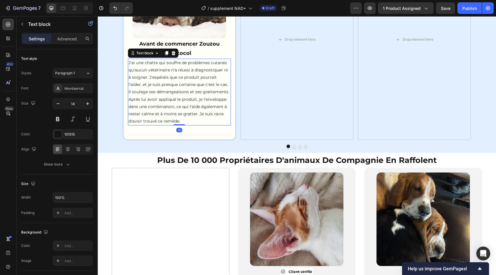
click at [193, 88] on p "J'ai une chatte qui souffre de problèmes cutanés qu'aucun vétérinaire n'a réuss…" at bounding box center [179, 92] width 102 height 66
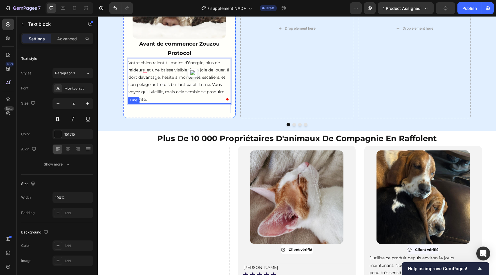
click at [189, 110] on div "Title Line" at bounding box center [179, 109] width 103 height 10
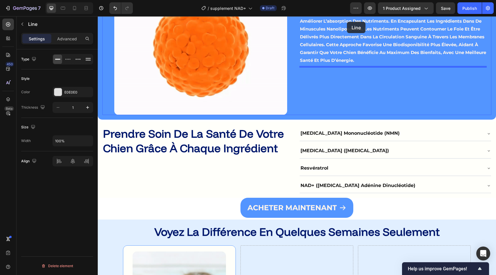
scroll to position [1290, 0]
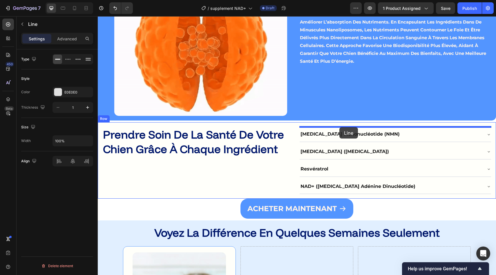
drag, startPoint x: 191, startPoint y: 111, endPoint x: 339, endPoint y: 127, distance: 148.8
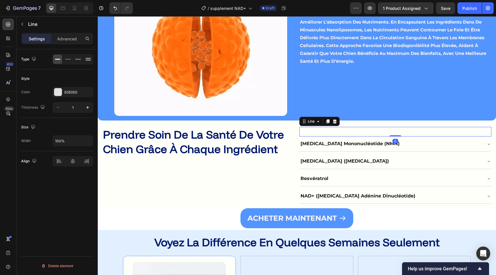
drag, startPoint x: 397, startPoint y: 139, endPoint x: 358, endPoint y: 114, distance: 45.9
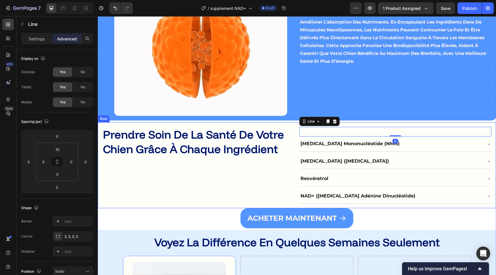
click at [226, 173] on div "⁠⁠⁠⁠⁠⁠⁠ Prendre soin de la santé de votre chien grâce à chaque ingrédient Headi…" at bounding box center [198, 165] width 192 height 77
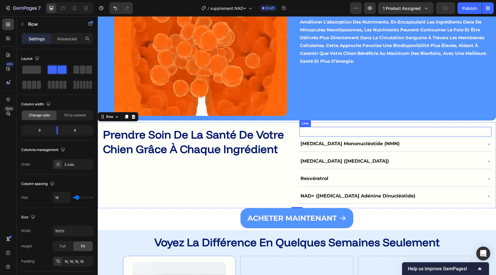
click at [311, 134] on div "Title Line" at bounding box center [395, 132] width 192 height 10
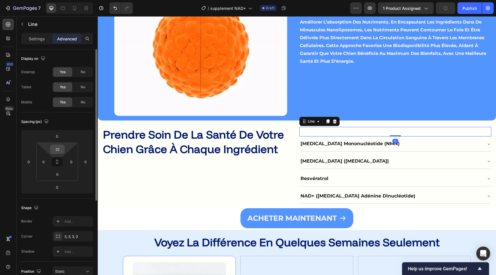
click at [60, 148] on input "32" at bounding box center [58, 149] width 12 height 9
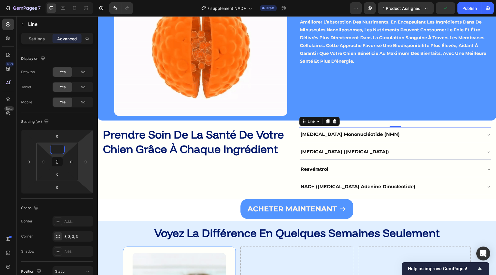
click at [119, 178] on div "⁠⁠⁠⁠⁠⁠⁠ Prendre soin de la santé de votre chien grâce à chaque ingrédient Headi…" at bounding box center [198, 160] width 192 height 67
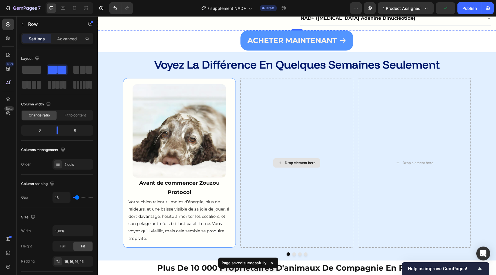
scroll to position [1481, 0]
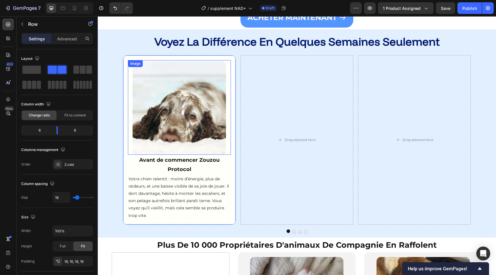
drag, startPoint x: 173, startPoint y: 126, endPoint x: 121, endPoint y: 164, distance: 64.7
click at [173, 126] on img at bounding box center [179, 107] width 93 height 93
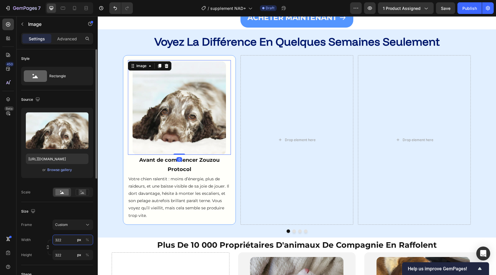
click at [62, 239] on input "322" at bounding box center [72, 239] width 41 height 10
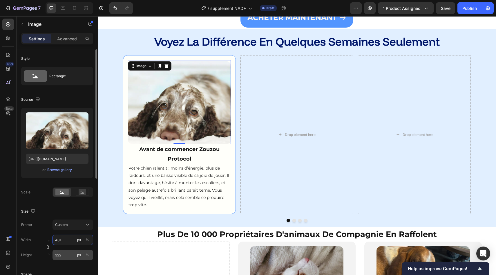
type input "401"
click at [66, 250] on input "322" at bounding box center [72, 254] width 41 height 10
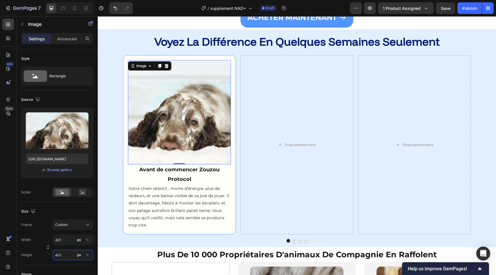
type input "401"
click at [63, 44] on div "Settings Advanced" at bounding box center [57, 39] width 72 height 12
click at [62, 40] on p "Advanced" at bounding box center [67, 39] width 20 height 6
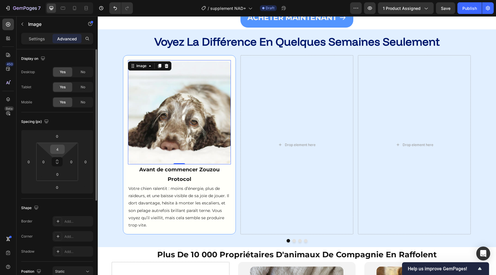
click at [62, 150] on input "4" at bounding box center [58, 149] width 12 height 9
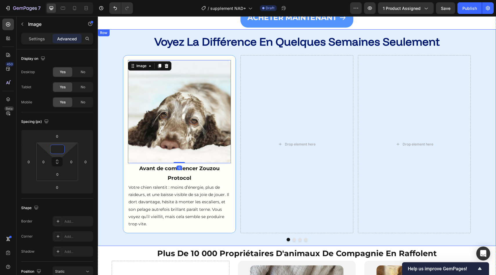
click at [114, 137] on div "Image 0 Avant de commencer Zouzou Protocol Text block Votre chien ralentit : mo…" at bounding box center [296, 148] width 389 height 186
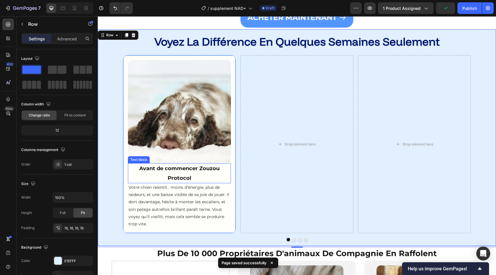
click at [130, 166] on p "Avant de commencer Zouzou Protocol" at bounding box center [179, 173] width 102 height 19
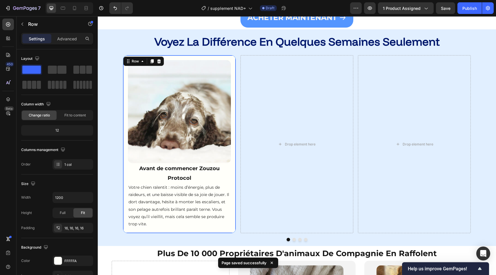
click at [127, 166] on div "Image Avant de commencer Zouzou Protocol Text block Votre chien ralentit : moin…" at bounding box center [179, 144] width 113 height 178
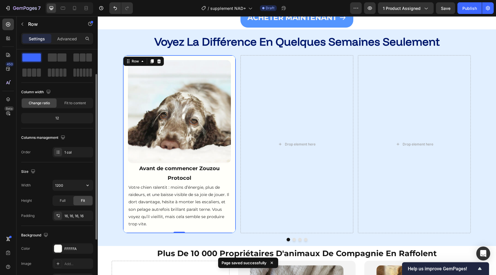
scroll to position [22, 0]
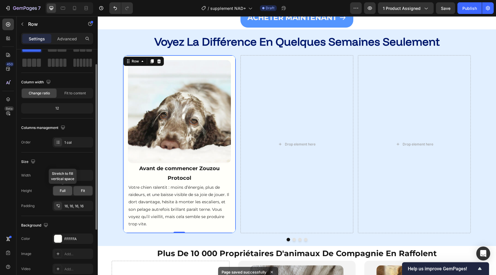
click at [71, 190] on div "Full" at bounding box center [62, 190] width 19 height 9
click at [83, 191] on span "Fit" at bounding box center [83, 190] width 4 height 5
click at [90, 179] on button "button" at bounding box center [87, 175] width 10 height 10
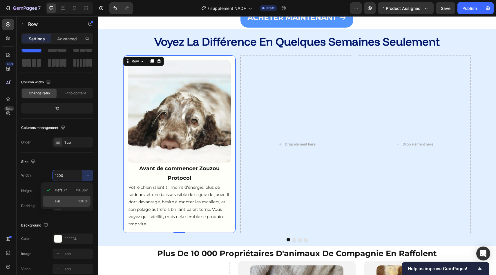
click at [76, 197] on div "Full 100%" at bounding box center [67, 200] width 48 height 11
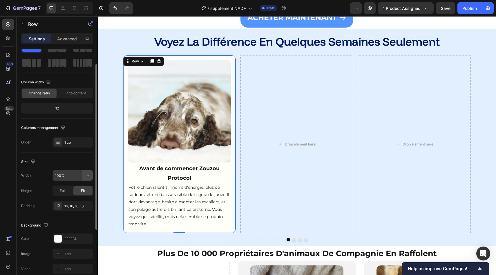
click at [87, 178] on button "button" at bounding box center [87, 175] width 10 height 10
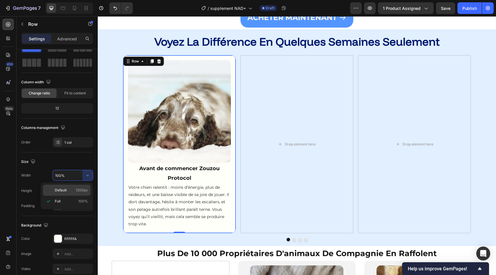
click at [79, 189] on span "1200px" at bounding box center [82, 189] width 12 height 5
type input "1200"
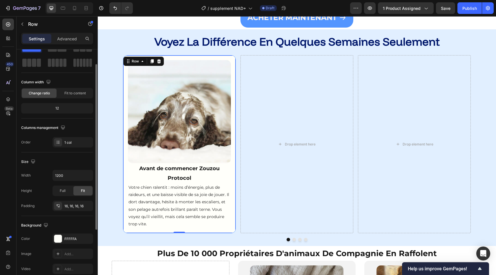
click at [74, 162] on div "Size" at bounding box center [57, 161] width 72 height 9
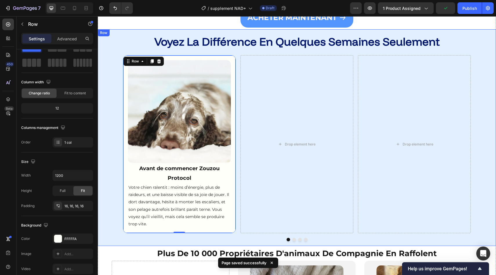
click at [106, 155] on div "Image Avant de commencer Zouzou Protocol Text block Votre chien ralentit : moin…" at bounding box center [296, 148] width 389 height 186
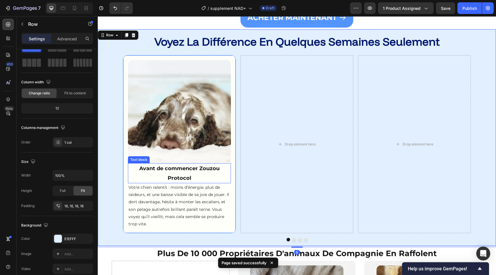
click at [149, 170] on strong "Avant de commencer Zouzou Protocol" at bounding box center [179, 173] width 80 height 16
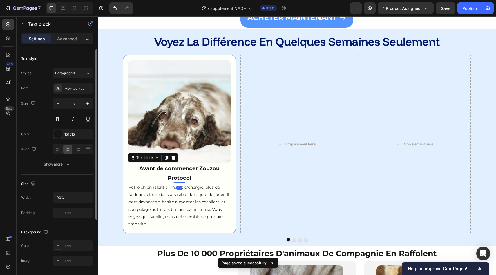
scroll to position [4, 0]
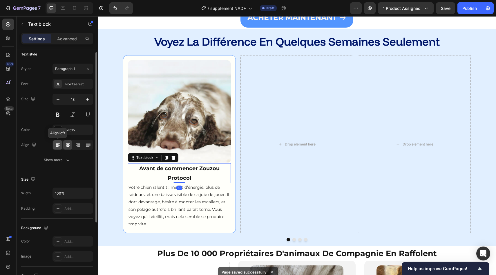
click at [57, 144] on icon at bounding box center [58, 145] width 6 height 6
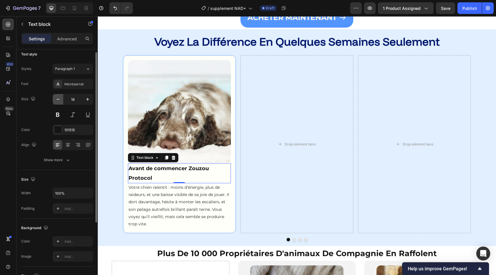
click at [59, 100] on icon "button" at bounding box center [58, 99] width 6 height 6
type input "17"
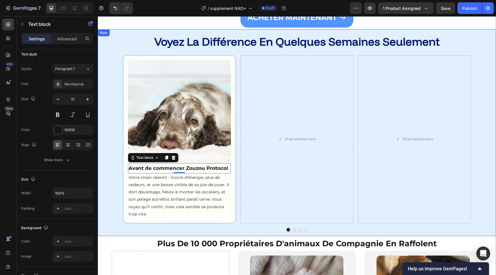
click at [111, 130] on div "Image Avant de commencer Zouzou Protocol Text block 0 Votre chien ralentit : mo…" at bounding box center [296, 143] width 389 height 176
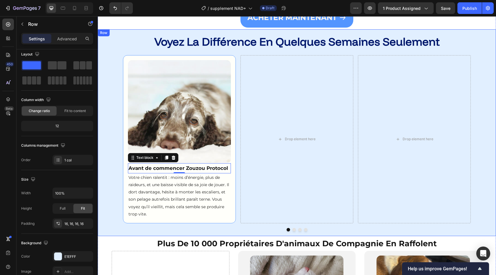
scroll to position [0, 0]
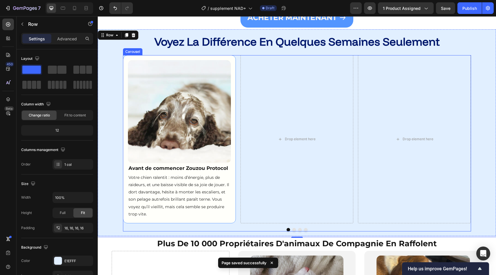
click at [238, 140] on div "Image Avant de commencer Zouzou Protocol Text block Votre chien ralentit : moin…" at bounding box center [297, 139] width 348 height 168
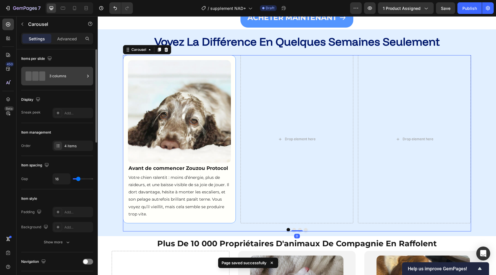
click at [60, 74] on div "3 columns" at bounding box center [66, 75] width 35 height 13
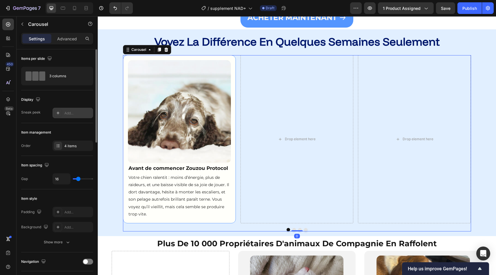
click at [65, 108] on div "Add..." at bounding box center [72, 113] width 41 height 10
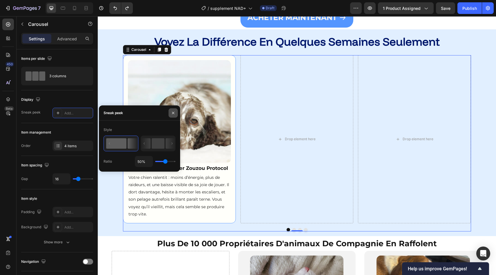
drag, startPoint x: 170, startPoint y: 114, endPoint x: 73, endPoint y: 95, distance: 99.6
click at [170, 114] on button "button" at bounding box center [172, 112] width 9 height 9
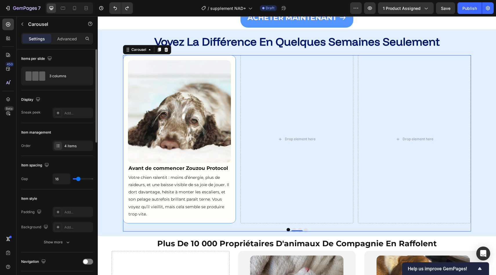
click at [52, 142] on div "Order 4 items" at bounding box center [57, 145] width 72 height 10
click at [60, 146] on icon at bounding box center [58, 145] width 5 height 5
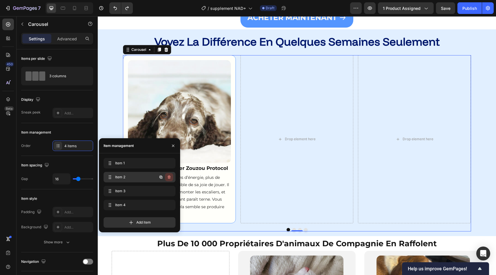
click at [169, 176] on icon "button" at bounding box center [169, 177] width 5 height 5
click at [169, 176] on div "Delete" at bounding box center [165, 176] width 11 height 5
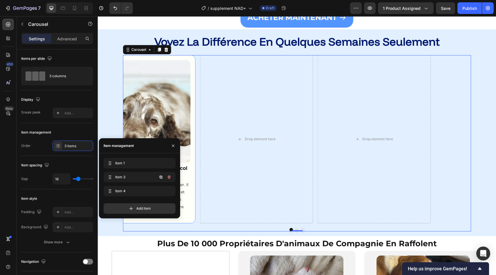
click at [169, 176] on icon "button" at bounding box center [169, 177] width 5 height 5
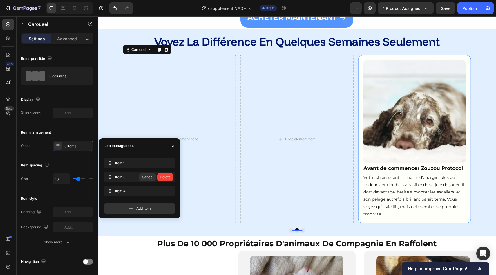
click at [169, 176] on div "Delete" at bounding box center [165, 176] width 11 height 5
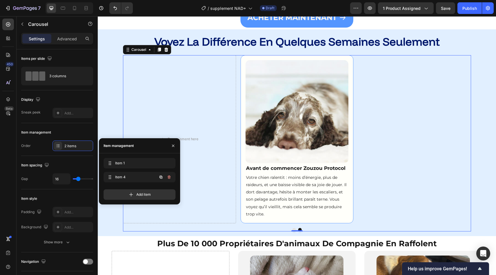
click at [169, 176] on icon "button" at bounding box center [169, 177] width 5 height 5
click at [169, 176] on div "Delete" at bounding box center [165, 176] width 11 height 5
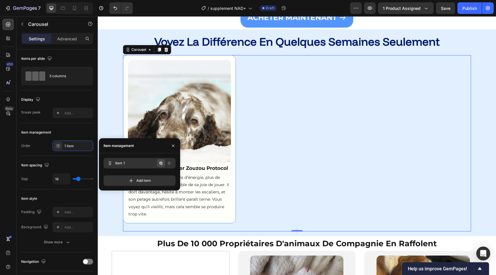
click at [160, 163] on icon "button" at bounding box center [161, 163] width 5 height 5
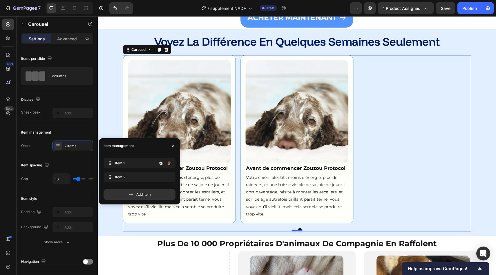
click at [160, 163] on icon "button" at bounding box center [161, 163] width 5 height 5
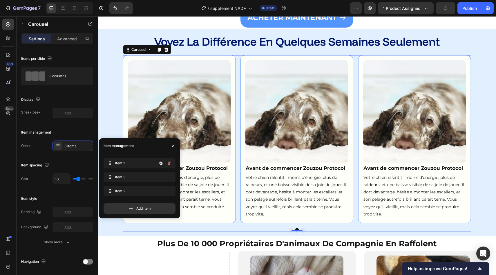
click at [160, 163] on icon "button" at bounding box center [161, 163] width 5 height 5
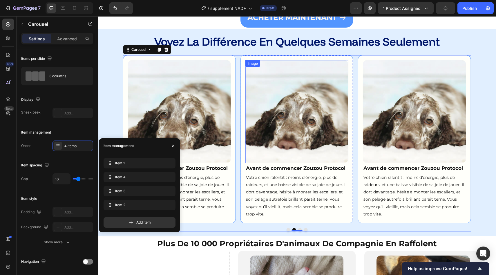
click at [263, 130] on img at bounding box center [296, 111] width 103 height 103
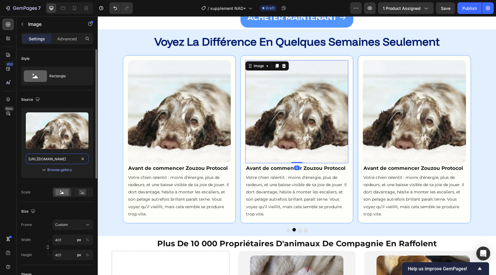
click at [56, 161] on input "[URL][DOMAIN_NAME]" at bounding box center [57, 158] width 63 height 10
paste input "Month_1.jpg?v=1748960208"
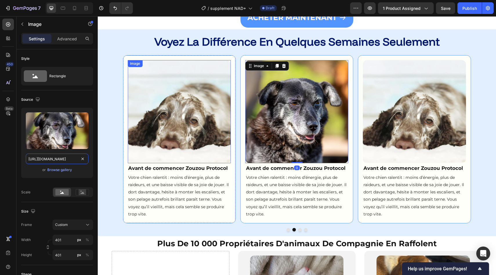
type input "[URL][DOMAIN_NAME]"
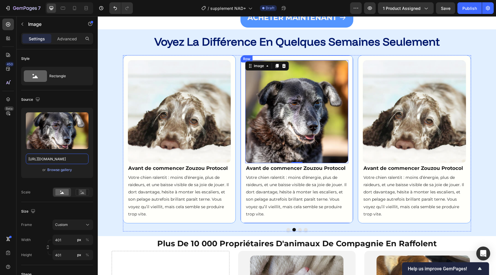
scroll to position [0, 0]
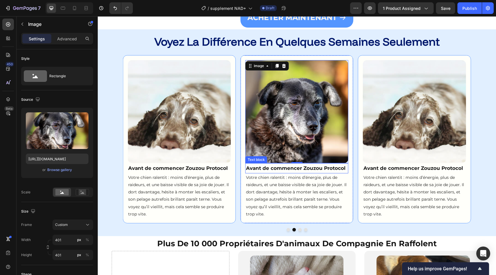
click at [264, 167] on strong "Avant de commencer Zouzou Protocol" at bounding box center [295, 168] width 99 height 6
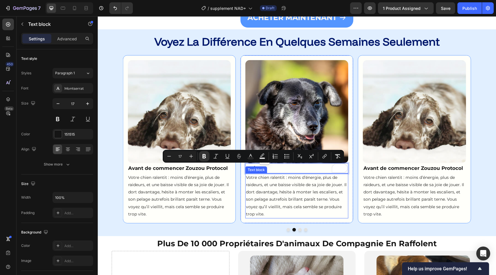
click at [286, 186] on span "Votre chien ralentit : moins d’énergie, plus de raideurs, et une baisse visible…" at bounding box center [296, 196] width 101 height 42
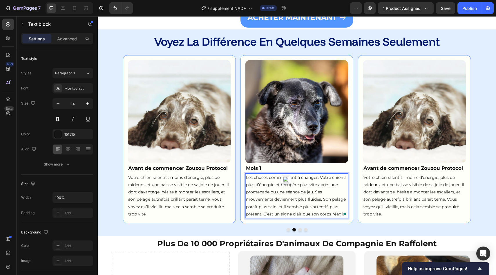
click at [287, 187] on p "Les choses commencent à changer. Votre chien a plus d’énergie et récupère plus …" at bounding box center [297, 196] width 102 height 44
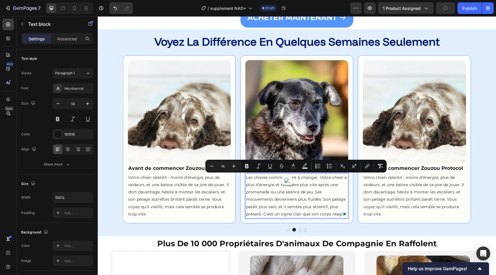
scroll to position [1481, 0]
click at [72, 96] on div "Font Montserrat Size 14 Color 151515 Align Show more" at bounding box center [57, 126] width 72 height 86
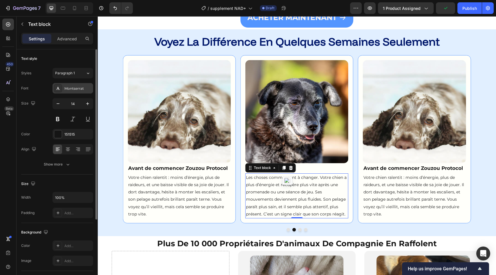
click at [72, 93] on div "Montserrat" at bounding box center [72, 88] width 41 height 10
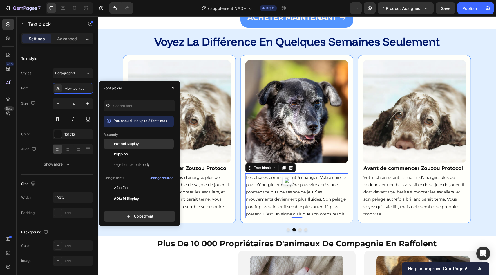
click at [147, 144] on div "Funnel Display" at bounding box center [143, 143] width 59 height 5
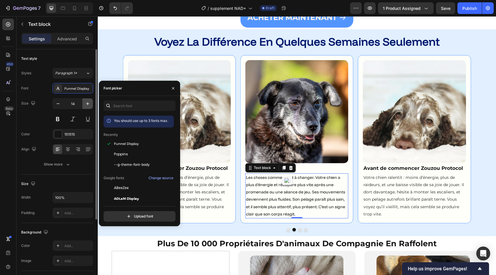
click at [88, 105] on icon "button" at bounding box center [88, 104] width 6 height 6
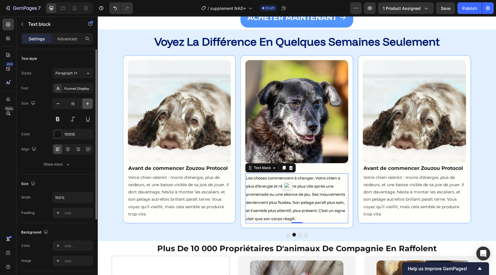
click at [88, 105] on icon "button" at bounding box center [88, 104] width 6 height 6
type input "16"
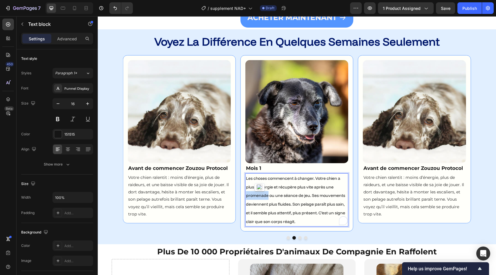
click at [260, 193] on span "Les choses commencent à changer. Votre chien a plus d’énergie et récupère plus …" at bounding box center [295, 199] width 99 height 48
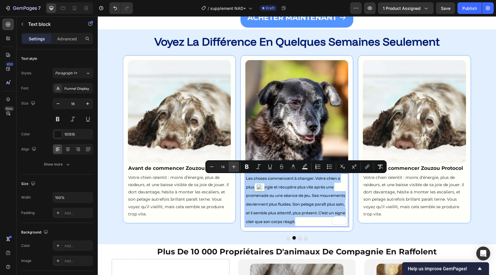
click at [231, 166] on icon "Editor contextual toolbar" at bounding box center [234, 167] width 6 height 6
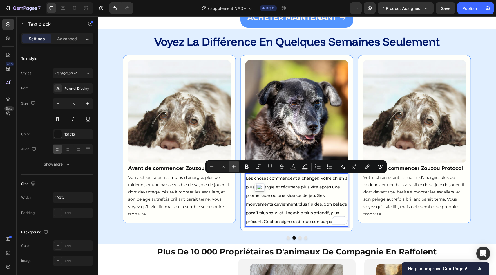
click at [231, 166] on icon "Editor contextual toolbar" at bounding box center [234, 167] width 6 height 6
type input "16"
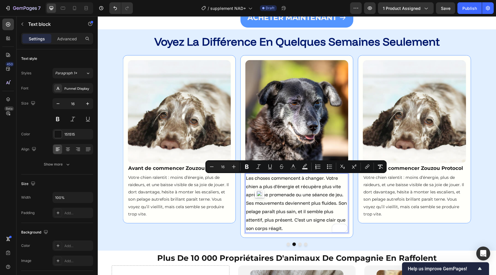
click at [193, 181] on p "Votre chien ralentit : moins d’énergie, plus de raideurs, et une baisse visible…" at bounding box center [179, 196] width 102 height 44
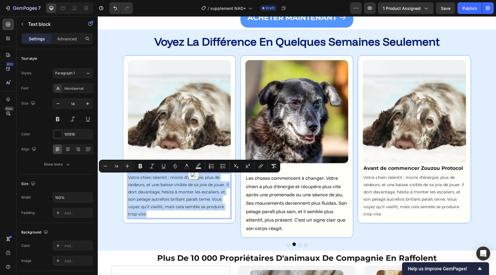
click at [183, 184] on span "Votre chien ralentit : moins d’énergie, plus de raideurs, et une baisse visible…" at bounding box center [178, 196] width 101 height 42
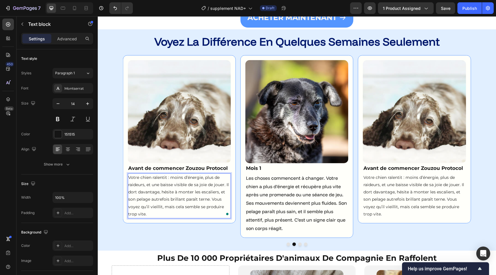
click at [183, 184] on span "Votre chien ralentit : moins d’énergie, plus de raideurs, et une baisse visible…" at bounding box center [178, 196] width 101 height 42
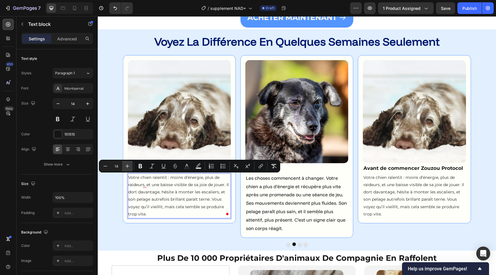
click at [128, 164] on icon "Editor contextual toolbar" at bounding box center [127, 166] width 6 height 6
type input "16"
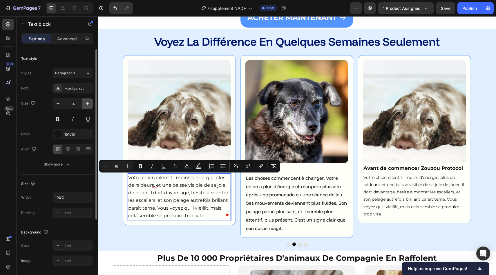
click at [87, 105] on icon "button" at bounding box center [88, 104] width 6 height 6
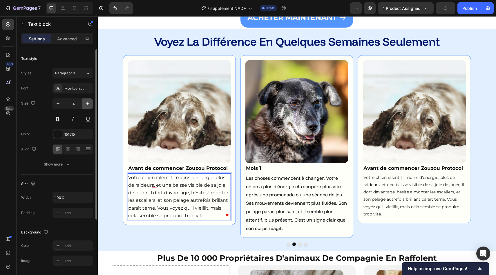
type input "15"
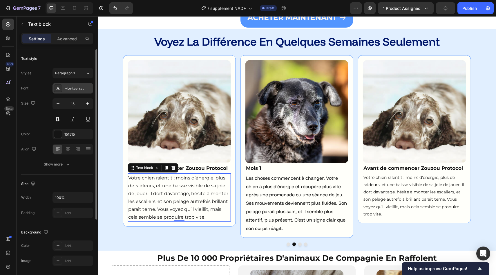
click at [79, 91] on div "Montserrat" at bounding box center [72, 88] width 41 height 10
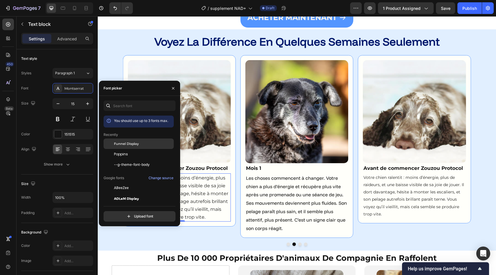
click at [146, 144] on div "Funnel Display" at bounding box center [143, 143] width 59 height 5
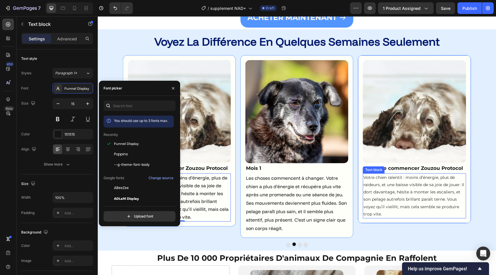
click at [380, 196] on p "Votre chien ralentit : moins d’énergie, plus de raideurs, et une baisse visible…" at bounding box center [414, 196] width 102 height 44
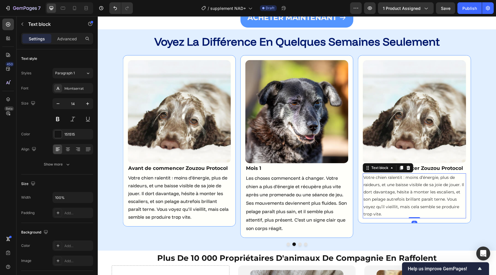
click at [382, 196] on p "Votre chien ralentit : moins d’énergie, plus de raideurs, et une baisse visible…" at bounding box center [414, 196] width 102 height 44
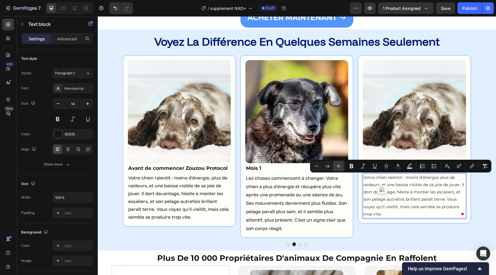
click at [338, 166] on icon "Editor contextual toolbar" at bounding box center [339, 166] width 6 height 6
type input "16"
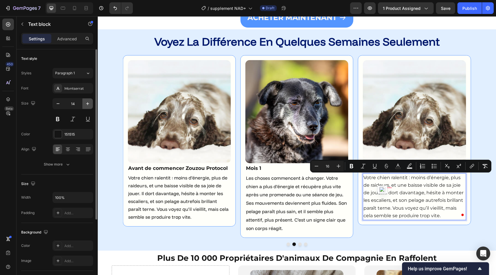
click at [88, 105] on icon "button" at bounding box center [88, 104] width 6 height 6
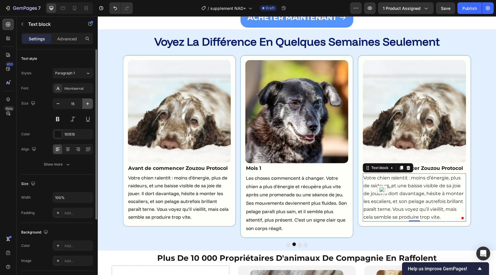
type input "16"
click at [72, 87] on div "Montserrat" at bounding box center [77, 88] width 27 height 5
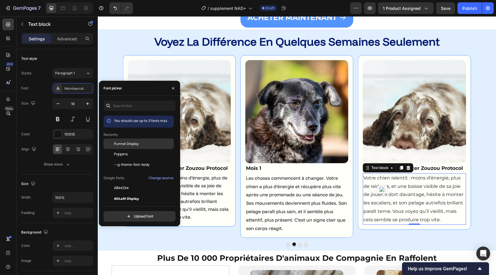
click at [141, 146] on div "Funnel Display" at bounding box center [143, 143] width 59 height 5
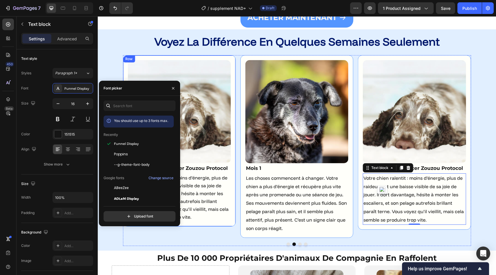
click at [233, 182] on div "Image Avant de commencer Zouzou Protocol Text block Votre chien ralentit : moin…" at bounding box center [179, 140] width 113 height 171
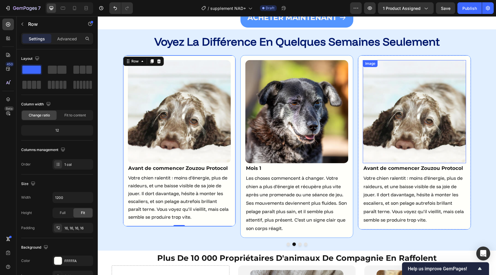
click at [396, 106] on img at bounding box center [414, 111] width 103 height 103
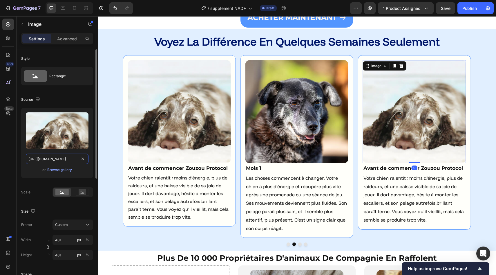
click at [79, 153] on input "https://pawprintlab.com/cdn/shop/files/Before_Starting_Paw_Print_Protocol.jpg?v…" at bounding box center [57, 158] width 63 height 10
paste input "Month_2.jpg?v=1748960217"
type input "https://pawprintlab.com/cdn/shop/files/Month_2.jpg?v=1748960217&width=600"
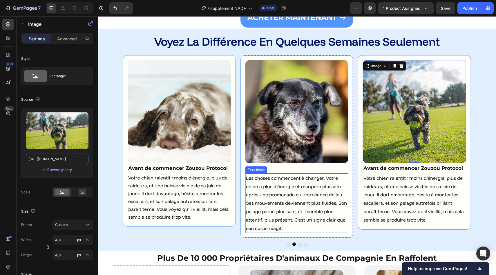
scroll to position [0, 0]
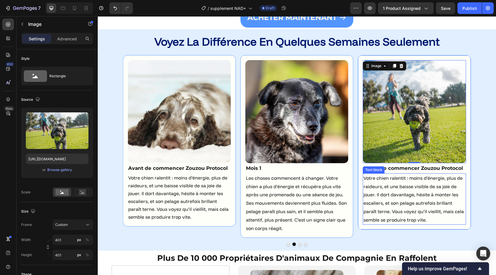
click at [398, 200] on span "Votre chien ralentit : moins d’énergie, plus de raideurs, et une baisse visible…" at bounding box center [413, 199] width 100 height 48
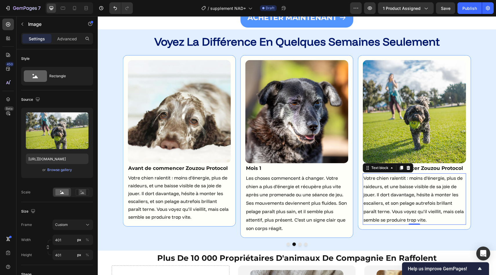
click at [398, 200] on span "Votre chien ralentit : moins d’énergie, plus de raideurs, et une baisse visible…" at bounding box center [413, 199] width 100 height 48
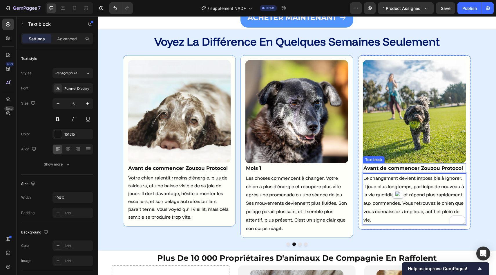
click at [387, 171] on p "Avant de commencer Zouzou Protocol" at bounding box center [414, 168] width 102 height 9
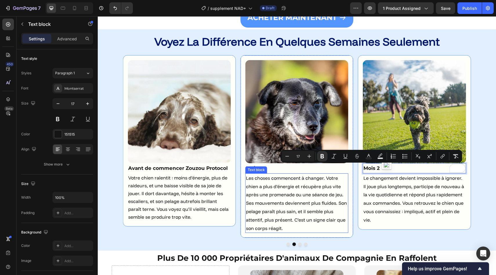
click at [220, 164] on p "Avant de commencer Zouzou Protocol" at bounding box center [179, 168] width 102 height 9
click at [211, 167] on strong "Avant de commencer Zouzou Protocol" at bounding box center [177, 168] width 99 height 6
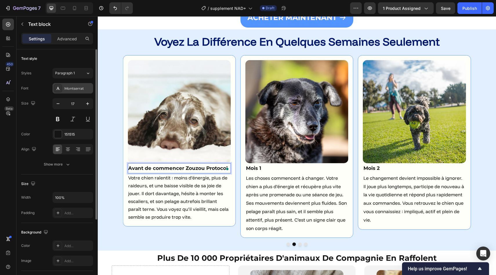
click at [77, 87] on div "Montserrat" at bounding box center [77, 88] width 27 height 5
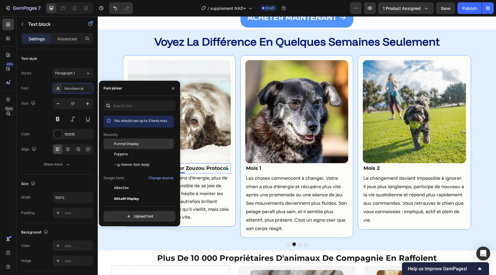
click at [129, 147] on div "Funnel Display" at bounding box center [139, 143] width 70 height 10
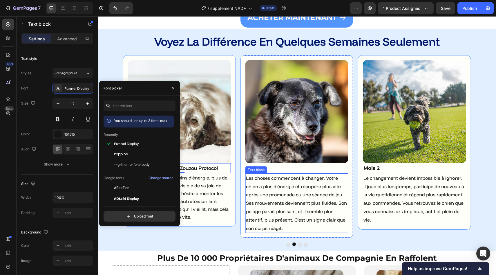
click at [260, 167] on div "Text block" at bounding box center [256, 169] width 19 height 5
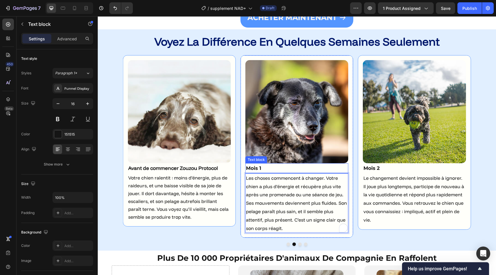
click at [306, 164] on p "Mois 1" at bounding box center [297, 168] width 102 height 9
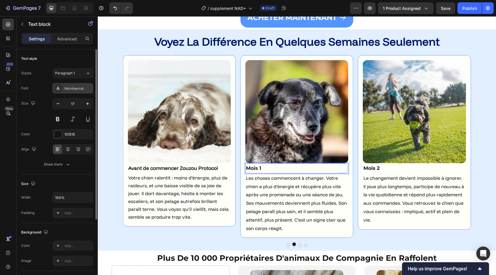
click at [75, 87] on div "Montserrat" at bounding box center [77, 88] width 27 height 5
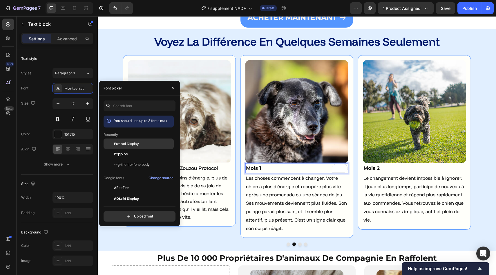
click at [137, 145] on span "Funnel Display" at bounding box center [126, 143] width 25 height 5
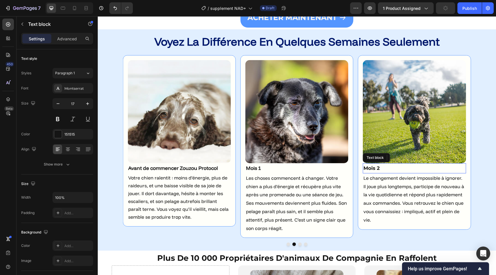
click at [398, 170] on p "Mois 2" at bounding box center [414, 168] width 102 height 9
click at [70, 91] on div "Montserrat" at bounding box center [77, 88] width 27 height 5
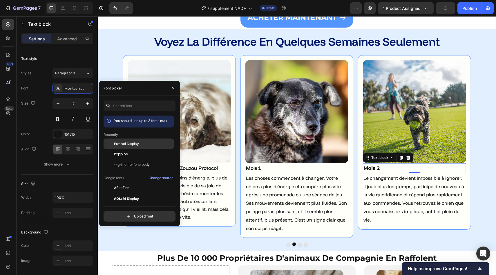
click at [151, 142] on div "Funnel Display" at bounding box center [143, 143] width 59 height 5
click at [279, 195] on span "Les choses commencent à changer. Votre chien a plus d’énergie et récupère plus …" at bounding box center [296, 203] width 101 height 56
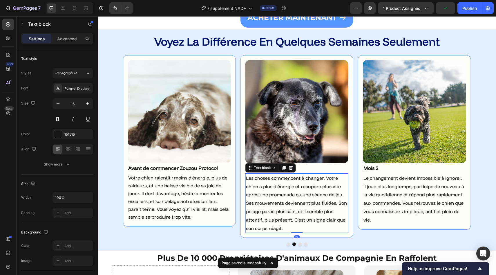
scroll to position [1481, 0]
click at [177, 168] on strong "Avant de commencer Zouzou Protocol" at bounding box center [173, 168] width 90 height 6
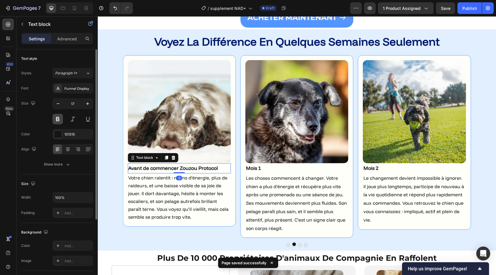
click at [57, 118] on button at bounding box center [57, 119] width 10 height 10
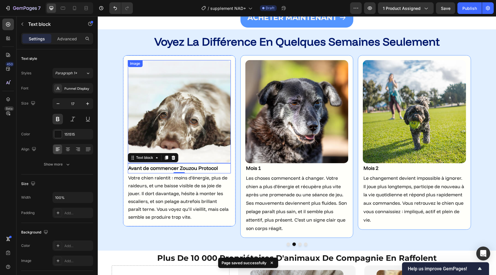
click at [136, 162] on img at bounding box center [179, 111] width 103 height 103
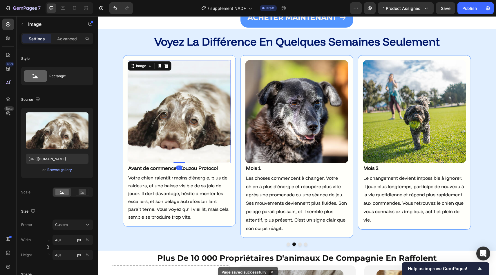
click at [136, 162] on img at bounding box center [179, 111] width 103 height 103
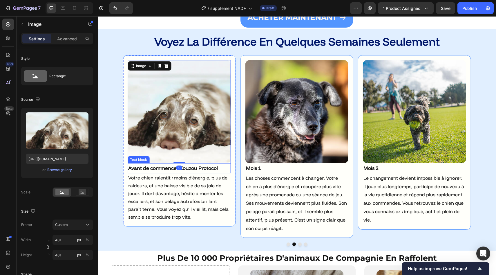
click at [140, 165] on strong "Avant de commencer Zouzou Protocol" at bounding box center [173, 168] width 90 height 6
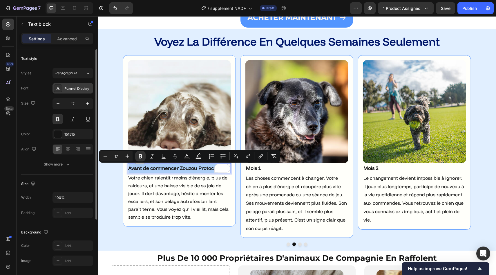
click at [73, 86] on div "Funnel Display" at bounding box center [77, 88] width 27 height 5
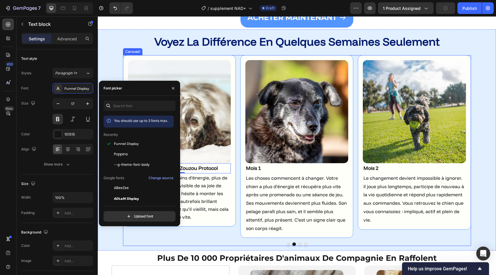
click at [294, 244] on button "Dot" at bounding box center [293, 243] width 3 height 3
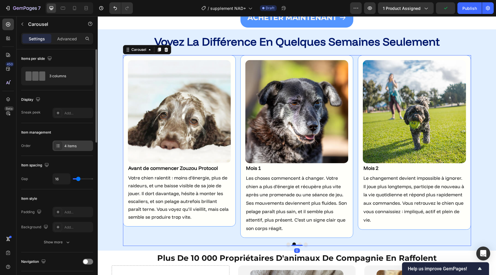
click at [78, 147] on div "4 items" at bounding box center [77, 145] width 27 height 5
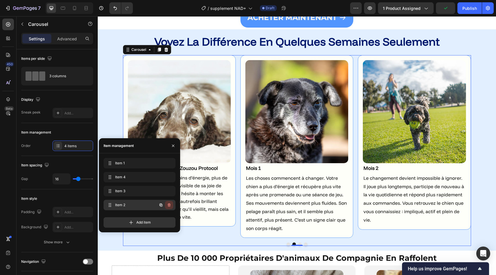
click at [172, 208] on button "button" at bounding box center [169, 205] width 8 height 8
click at [170, 207] on button "Delete" at bounding box center [165, 205] width 16 height 8
click at [135, 204] on span "Item 2" at bounding box center [131, 204] width 33 height 5
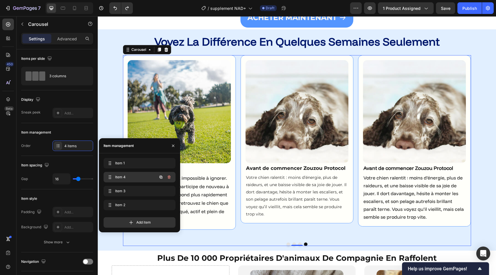
click at [136, 180] on div "Item 4 Item 4" at bounding box center [131, 177] width 51 height 8
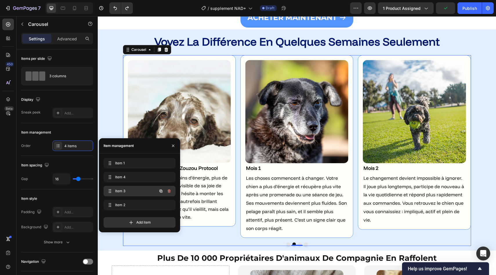
click at [134, 190] on span "Item 3" at bounding box center [131, 190] width 33 height 5
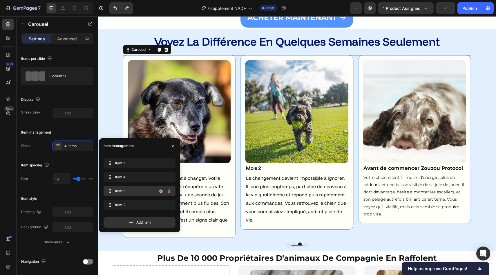
click at [134, 190] on span "Item 3" at bounding box center [131, 190] width 33 height 5
click at [169, 192] on icon "button" at bounding box center [169, 190] width 3 height 3
click at [169, 192] on div "Delete" at bounding box center [165, 190] width 11 height 5
click at [150, 162] on div "Item 1 Item 1" at bounding box center [131, 163] width 51 height 8
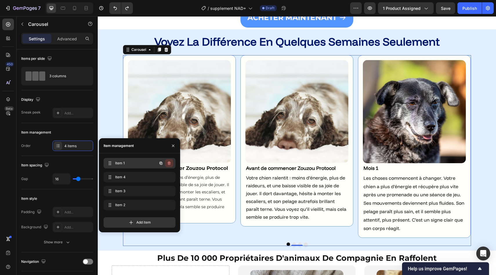
click at [169, 163] on icon "button" at bounding box center [169, 163] width 0 height 1
click at [169, 163] on div "Delete" at bounding box center [165, 162] width 11 height 5
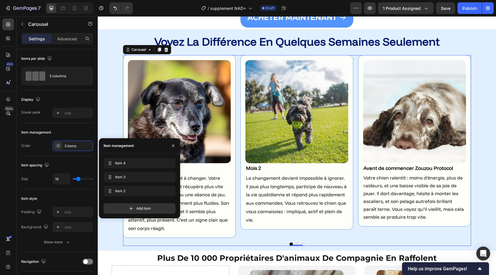
click at [290, 243] on button "Dot" at bounding box center [290, 243] width 3 height 3
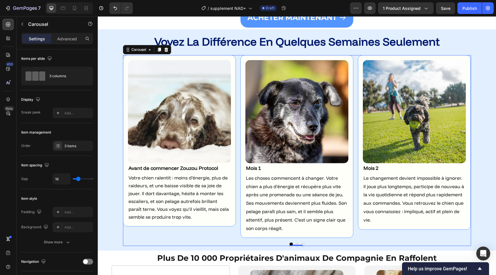
click at [304, 244] on button "Dot" at bounding box center [302, 243] width 3 height 3
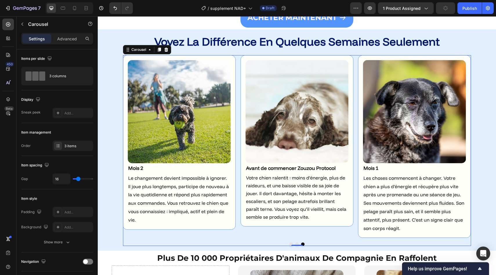
click at [291, 242] on button "Dot" at bounding box center [290, 243] width 3 height 3
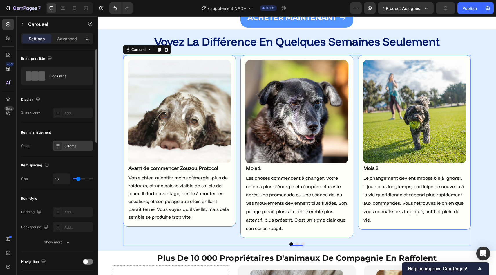
click at [76, 145] on div "3 items" at bounding box center [77, 145] width 27 height 5
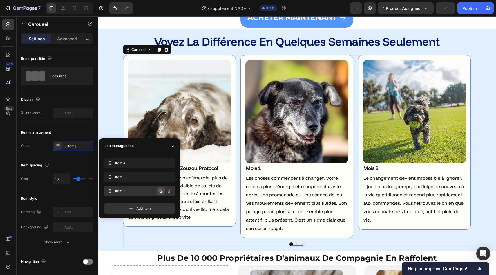
click at [160, 191] on icon "button" at bounding box center [161, 190] width 3 height 3
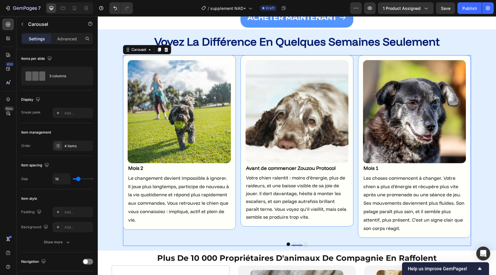
click at [308, 244] on div at bounding box center [297, 243] width 348 height 3
click at [306, 244] on button "Dot" at bounding box center [305, 243] width 3 height 3
click at [306, 243] on button "Dot" at bounding box center [305, 243] width 3 height 3
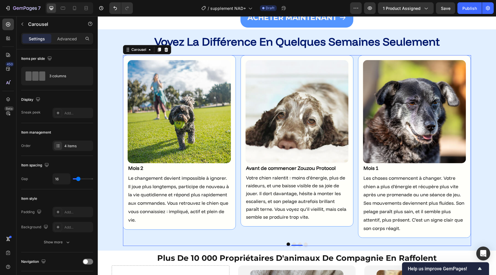
click at [306, 243] on button "Dot" at bounding box center [305, 243] width 3 height 3
click at [292, 243] on div at bounding box center [297, 243] width 348 height 3
click at [293, 243] on button "Dot" at bounding box center [293, 243] width 3 height 3
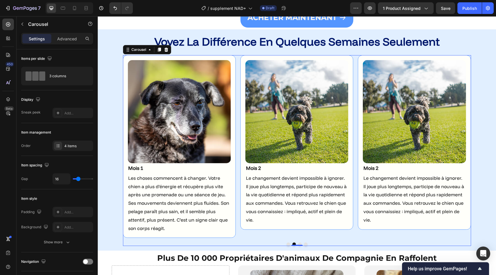
click at [305, 243] on button "Dot" at bounding box center [305, 243] width 3 height 3
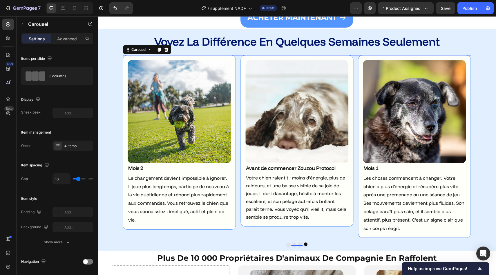
click at [300, 242] on div "Image Avant de commencer Zouzou Protocol Text block Votre chien ralentit : moin…" at bounding box center [297, 150] width 348 height 191
click at [300, 243] on button "Dot" at bounding box center [299, 243] width 3 height 3
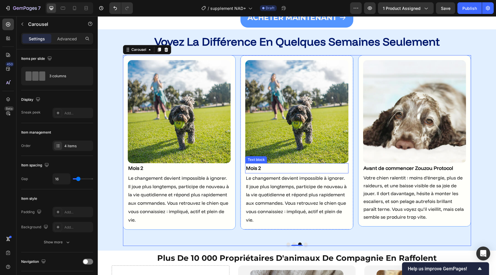
click at [269, 170] on p "Mois 2" at bounding box center [297, 168] width 102 height 9
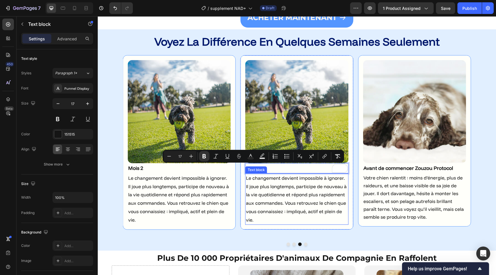
click at [260, 185] on span "Le changement devient impossible à ignorer. Il joue plus longtemps, participe d…" at bounding box center [296, 199] width 101 height 48
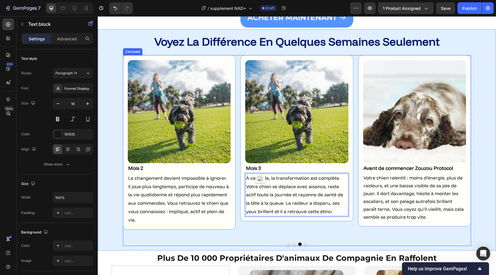
click at [289, 243] on button "Dot" at bounding box center [288, 243] width 3 height 3
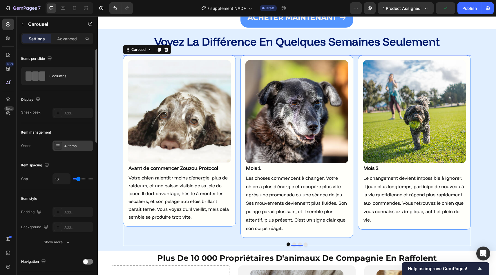
click at [71, 146] on div "4 items" at bounding box center [77, 145] width 27 height 5
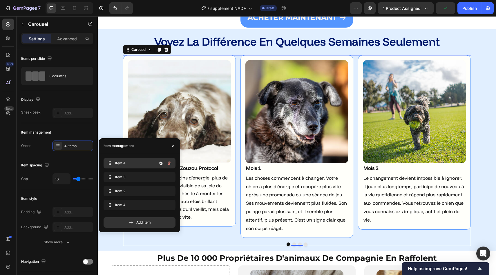
click at [122, 162] on span "Item 4" at bounding box center [131, 162] width 33 height 5
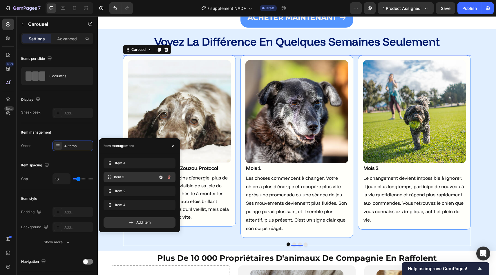
click at [126, 177] on span "Item 3" at bounding box center [135, 176] width 43 height 5
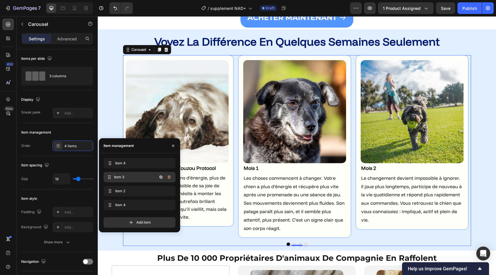
click at [126, 177] on span "Item 3" at bounding box center [135, 176] width 43 height 5
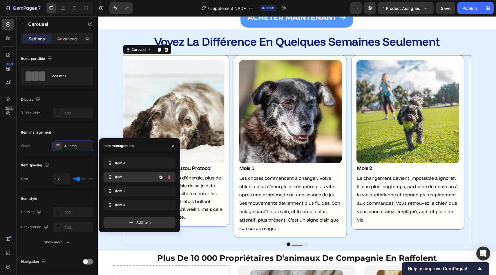
click at [126, 177] on span "Item 3" at bounding box center [131, 176] width 33 height 5
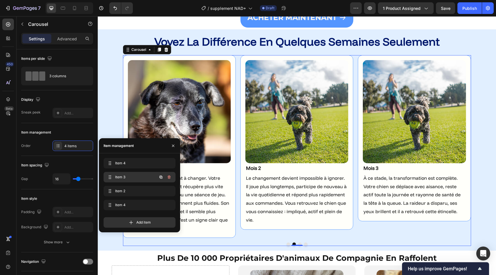
click at [126, 177] on span "Item 3" at bounding box center [131, 176] width 33 height 5
click at [123, 186] on div "Item 2 Item 2" at bounding box center [140, 191] width 72 height 10
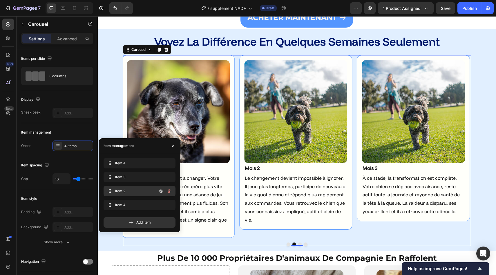
click at [123, 186] on div "Item 2 Item 2" at bounding box center [140, 191] width 72 height 10
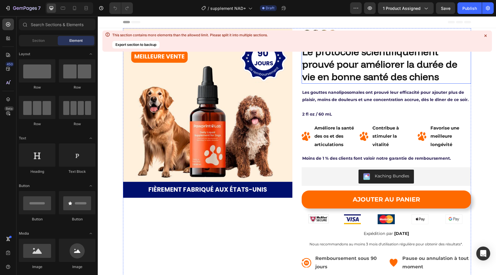
click at [360, 45] on div "This section contains more elements than the allowed limit. Please split it int…" at bounding box center [296, 40] width 389 height 21
click at [486, 37] on icon at bounding box center [486, 36] width 6 height 6
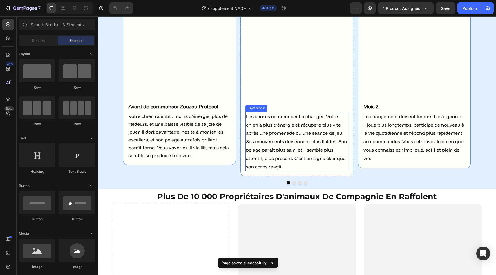
scroll to position [1559, 0]
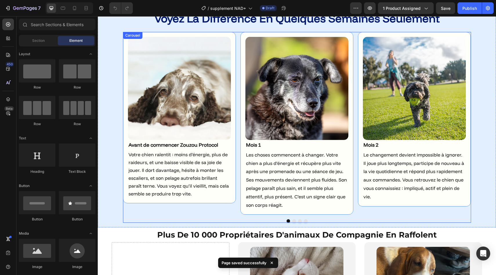
click at [294, 221] on button "Dot" at bounding box center [293, 220] width 3 height 3
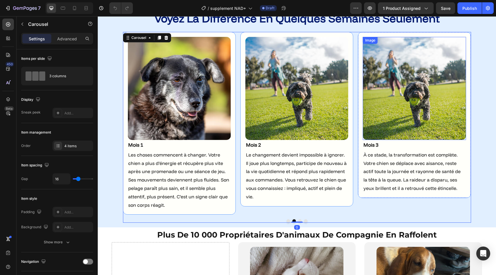
click at [407, 100] on img at bounding box center [414, 88] width 103 height 103
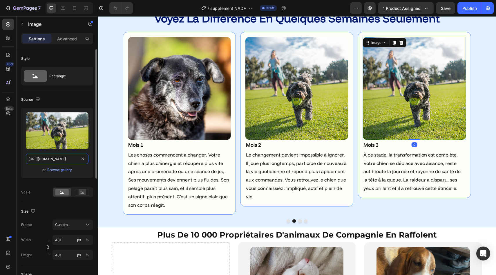
click at [63, 154] on input "[URL][DOMAIN_NAME]" at bounding box center [57, 158] width 63 height 10
paste input "3.jpg?v=1748960219"
type input "[URL][DOMAIN_NAME]"
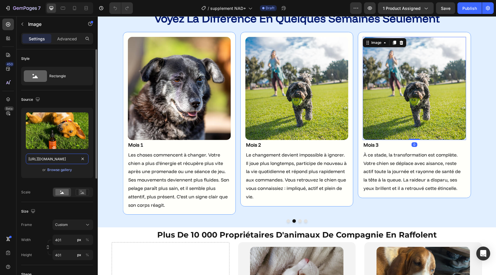
scroll to position [0, 83]
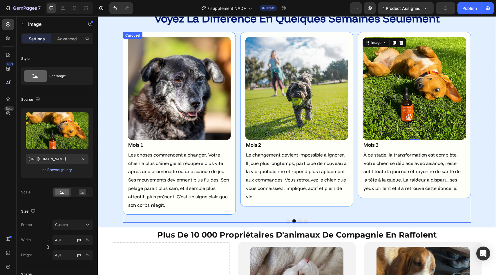
click at [299, 221] on button "Dot" at bounding box center [299, 220] width 3 height 3
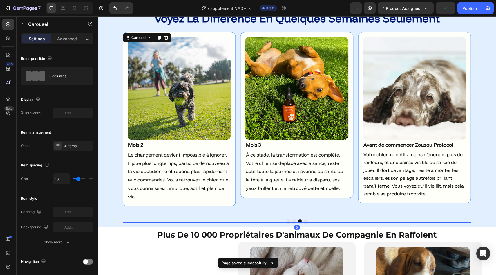
click at [306, 220] on button "Dot" at bounding box center [305, 220] width 3 height 3
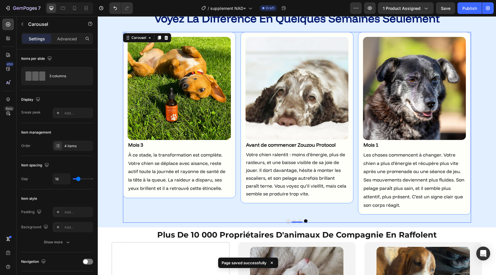
click at [287, 221] on button "Dot" at bounding box center [288, 220] width 3 height 3
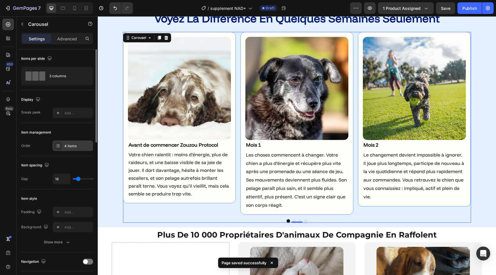
click at [79, 148] on div "4 items" at bounding box center [72, 145] width 41 height 10
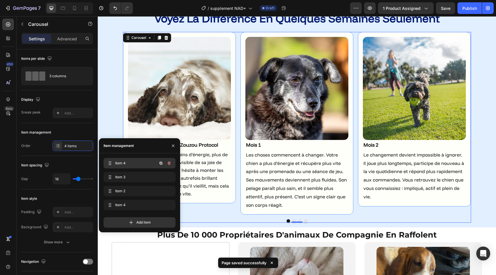
click at [113, 165] on div "Item 4 Item 4" at bounding box center [131, 163] width 51 height 8
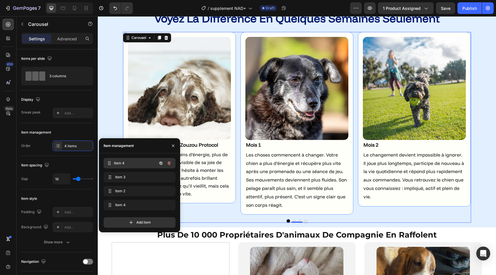
click at [120, 165] on span "Item 4" at bounding box center [135, 162] width 43 height 5
click at [126, 176] on span "Item 3" at bounding box center [135, 176] width 43 height 5
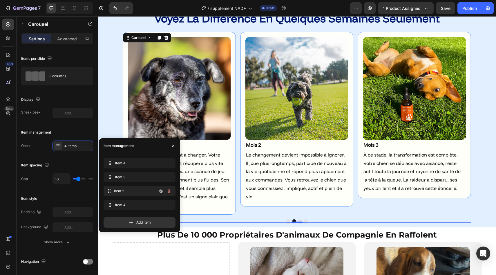
click at [128, 188] on div "Item 2 Item 2" at bounding box center [131, 191] width 51 height 8
click at [130, 191] on span "Item 2" at bounding box center [135, 190] width 43 height 5
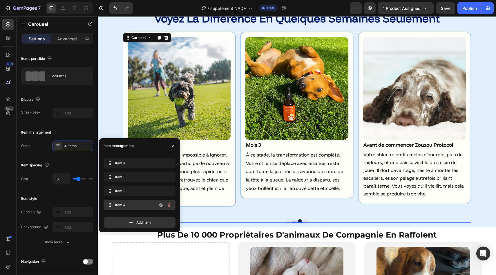
click at [131, 202] on div "Item 4 Item 4" at bounding box center [131, 205] width 51 height 8
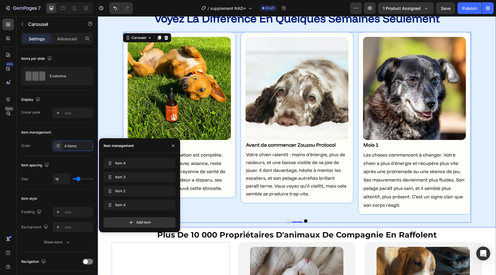
click at [117, 108] on div "Image Avant de commencer Zouzou Protocol Text block Votre chien ralentit : moin…" at bounding box center [296, 127] width 389 height 191
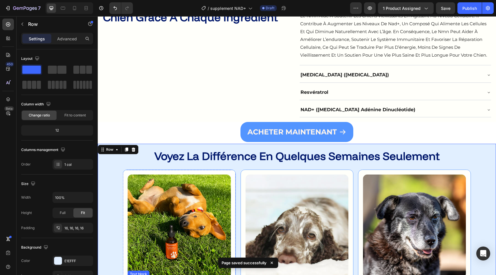
scroll to position [1412, 0]
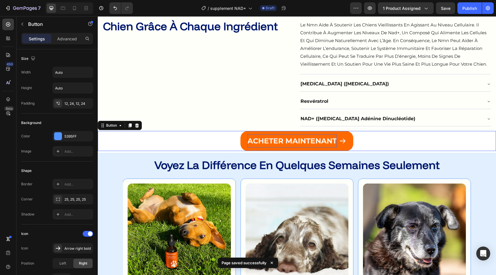
click at [258, 135] on p "aCHETER MAINTENANT" at bounding box center [291, 140] width 89 height 13
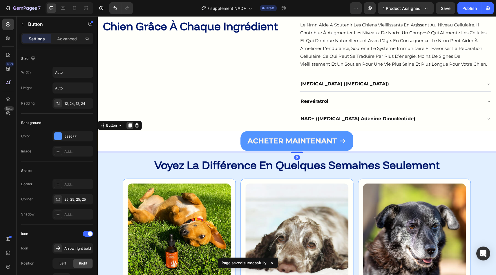
click at [127, 126] on div at bounding box center [129, 125] width 7 height 7
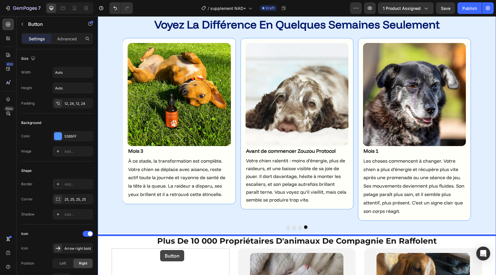
scroll to position [1586, 0]
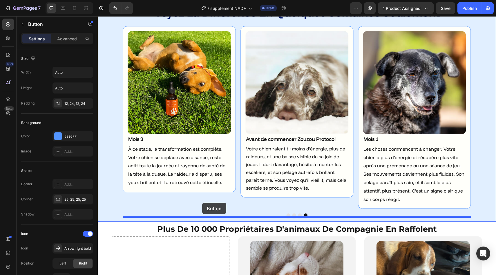
drag, startPoint x: 110, startPoint y: 145, endPoint x: 202, endPoint y: 202, distance: 108.5
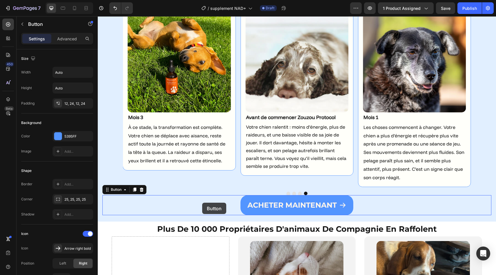
scroll to position [1565, 0]
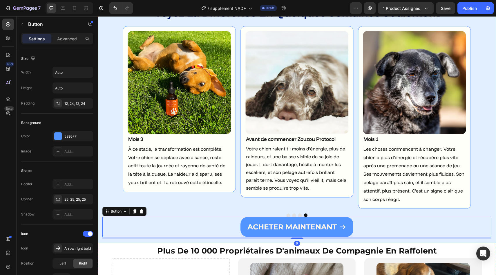
click at [112, 184] on div "Image Avant de commencer Zouzou Protocol Text block Votre chien ralentit : moin…" at bounding box center [296, 121] width 389 height 191
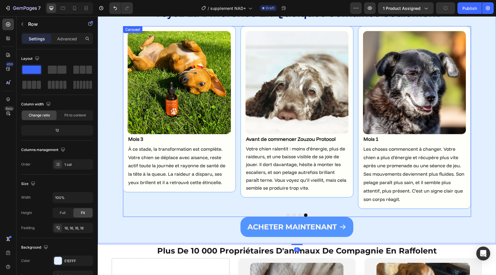
drag, startPoint x: 258, startPoint y: 211, endPoint x: 263, endPoint y: 211, distance: 4.6
click at [258, 211] on div "Image Avant de commencer Zouzou Protocol Text block Votre chien ralentit : moin…" at bounding box center [297, 121] width 348 height 191
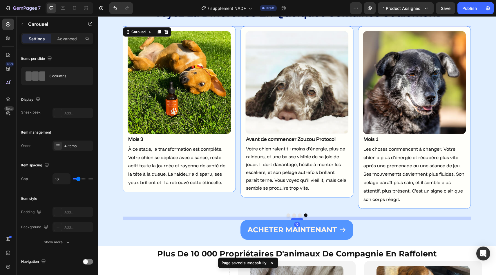
click at [294, 219] on div at bounding box center [297, 219] width 12 height 2
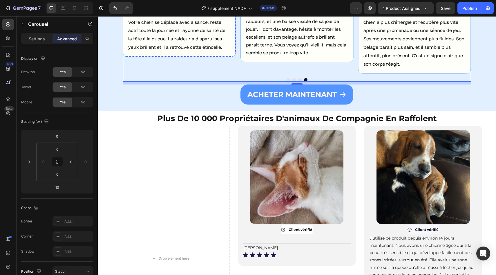
scroll to position [1718, 0]
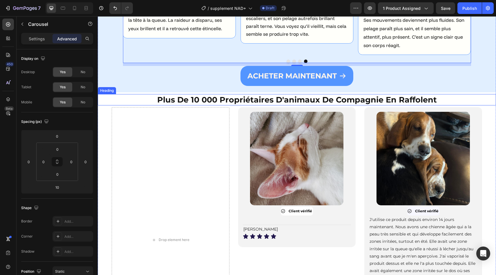
click at [148, 97] on h2 "plus de 10 000 propriétaires d'animaux de compagnie en raffolent" at bounding box center [297, 99] width 398 height 11
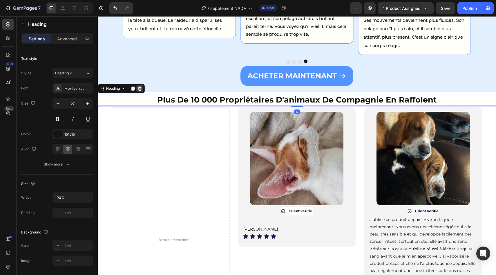
click at [138, 87] on icon at bounding box center [139, 88] width 5 height 5
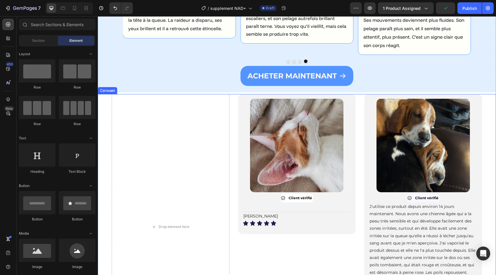
click at [231, 105] on div "Drop element here Image Client vérifié Item List Title Line Jeri W Text block I…" at bounding box center [297, 226] width 370 height 265
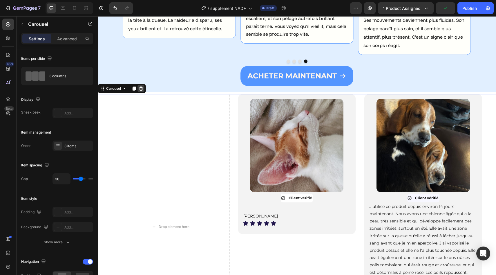
click at [141, 87] on icon at bounding box center [141, 88] width 4 height 4
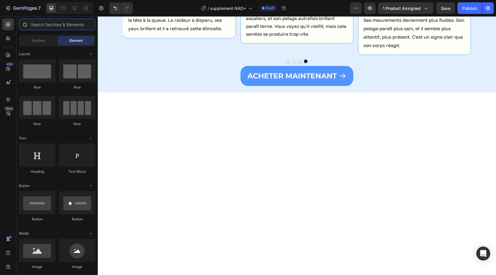
click at [66, 23] on input "text" at bounding box center [57, 25] width 77 height 12
click at [8, 68] on icon at bounding box center [8, 69] width 4 height 4
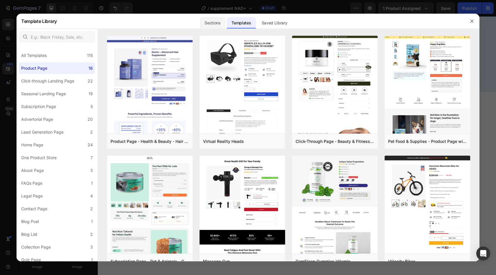
click at [214, 25] on div "Sections" at bounding box center [212, 23] width 25 height 12
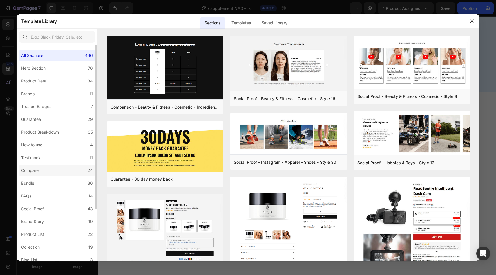
click at [57, 175] on label "Compare 24" at bounding box center [57, 170] width 76 height 12
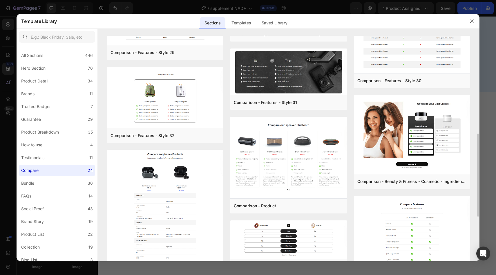
scroll to position [0, 0]
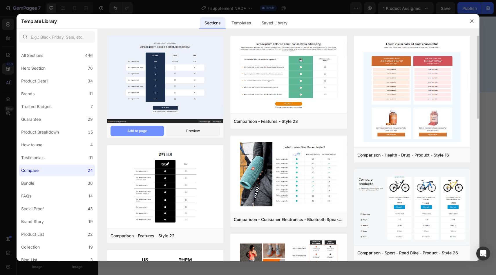
click at [136, 129] on div "Add to page" at bounding box center [137, 130] width 20 height 5
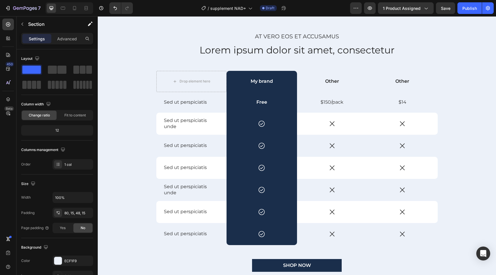
scroll to position [2577, 0]
click at [249, 80] on p "My brand" at bounding box center [261, 81] width 69 height 6
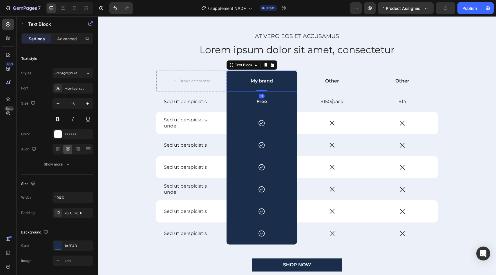
click at [249, 80] on p "My brand" at bounding box center [261, 81] width 69 height 6
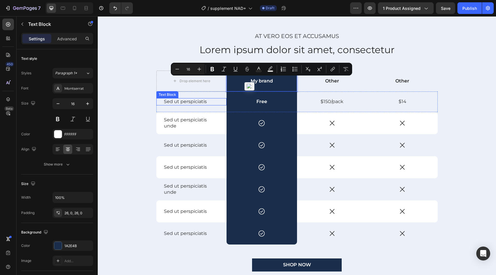
click at [222, 104] on div "Sed ut perspiciatis Text Block" at bounding box center [191, 101] width 70 height 7
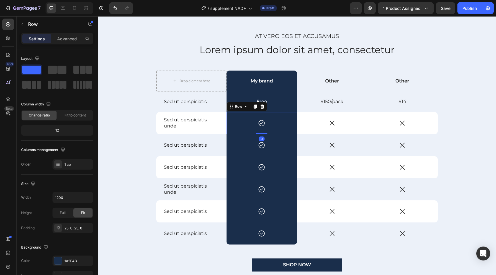
click at [226, 112] on div "Icon Row 0" at bounding box center [261, 123] width 70 height 22
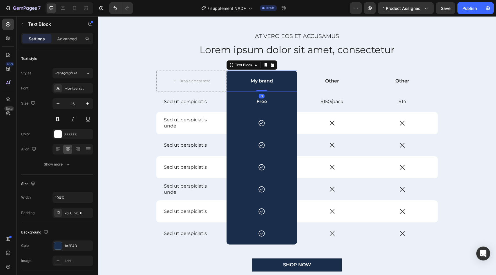
click at [234, 76] on div "My brand" at bounding box center [261, 80] width 70 height 21
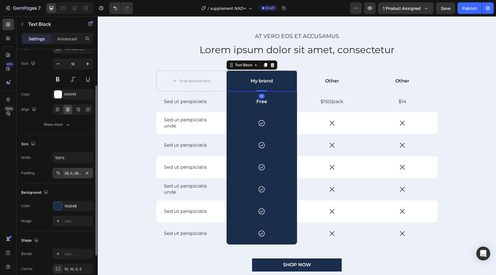
scroll to position [44, 0]
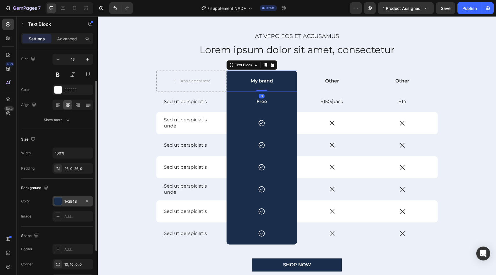
click at [69, 196] on div "1A2E4B" at bounding box center [72, 201] width 41 height 10
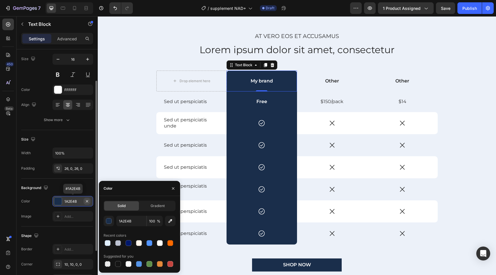
click at [86, 200] on icon "button" at bounding box center [87, 201] width 2 height 2
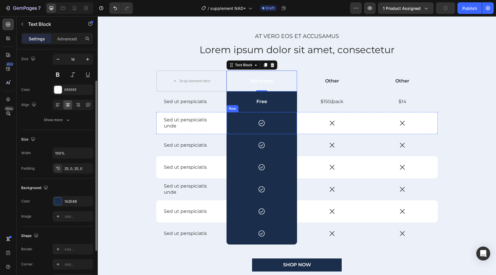
click at [247, 111] on div "Free" at bounding box center [261, 101] width 70 height 21
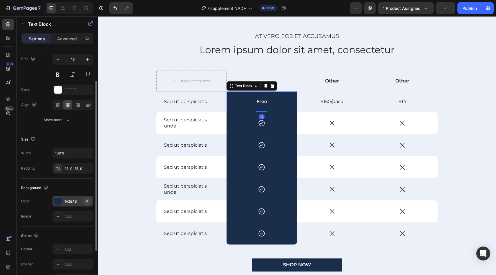
click at [89, 199] on icon "button" at bounding box center [87, 201] width 5 height 5
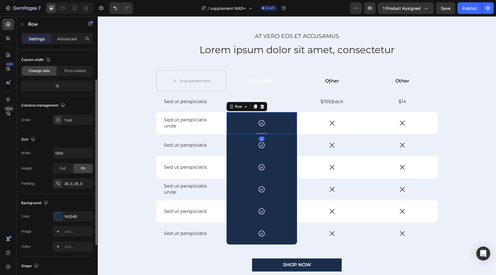
click at [242, 128] on div "Icon Row 0" at bounding box center [261, 123] width 70 height 22
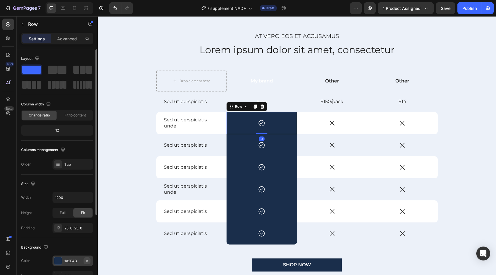
click at [87, 260] on icon "button" at bounding box center [87, 260] width 5 height 5
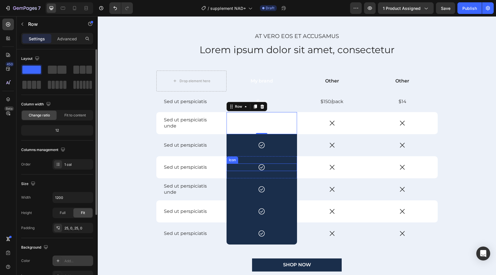
click at [233, 150] on div "Icon Row" at bounding box center [261, 145] width 70 height 22
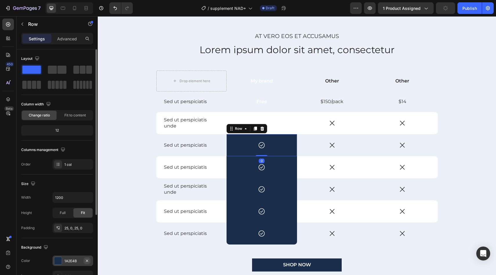
click at [88, 260] on icon "button" at bounding box center [87, 260] width 5 height 5
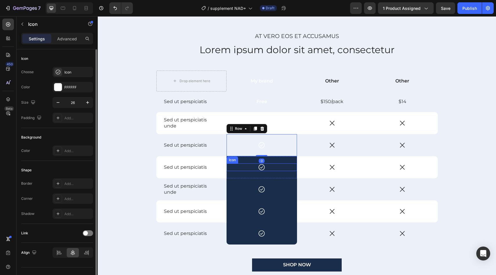
click at [240, 165] on div "Icon" at bounding box center [261, 167] width 70 height 8
click at [241, 176] on div "Icon 0 Row" at bounding box center [261, 167] width 70 height 22
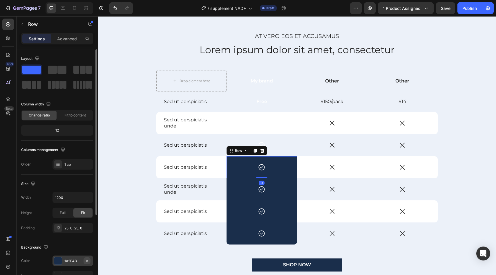
click at [89, 260] on icon "button" at bounding box center [87, 260] width 5 height 5
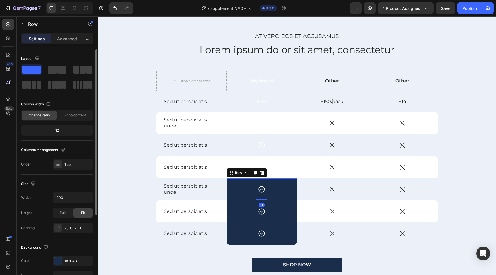
click at [248, 195] on div "Icon Row 0" at bounding box center [261, 189] width 70 height 22
drag, startPoint x: 88, startPoint y: 260, endPoint x: 42, endPoint y: 234, distance: 53.5
click at [88, 260] on icon "button" at bounding box center [87, 260] width 5 height 5
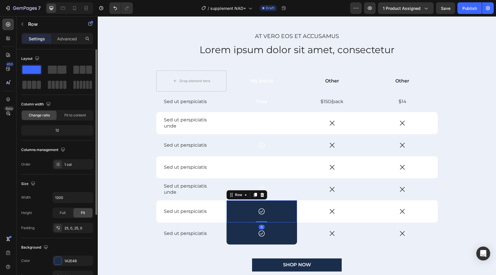
click at [239, 218] on div "Icon Row 0" at bounding box center [261, 211] width 70 height 22
click at [89, 261] on button "button" at bounding box center [87, 260] width 7 height 7
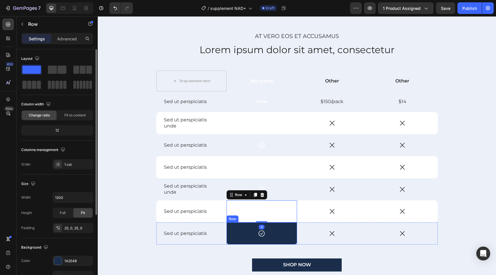
click at [232, 241] on div "Icon Row" at bounding box center [261, 233] width 70 height 22
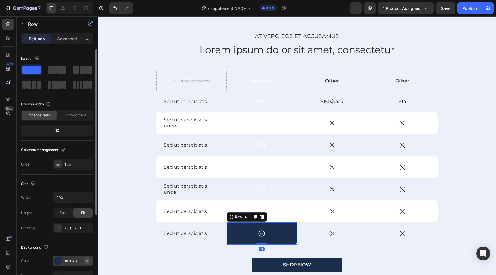
click at [88, 260] on icon "button" at bounding box center [87, 260] width 2 height 2
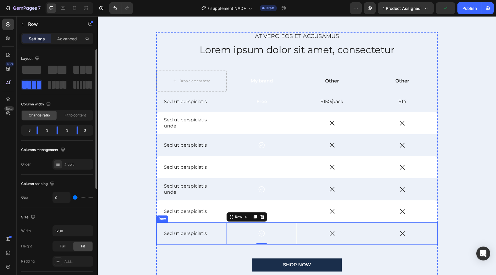
click at [223, 240] on div "Sed ut perspiciatis Text Block" at bounding box center [191, 233] width 70 height 22
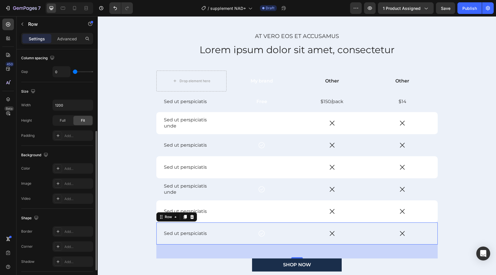
scroll to position [143, 0]
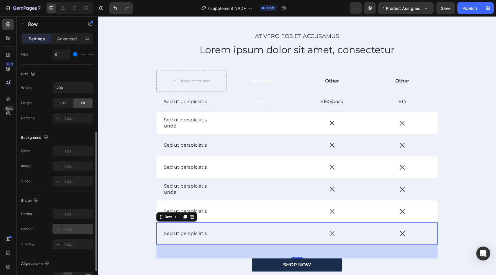
click at [70, 226] on div "Add..." at bounding box center [77, 228] width 27 height 5
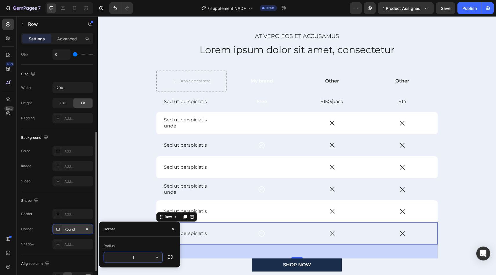
type input "15"
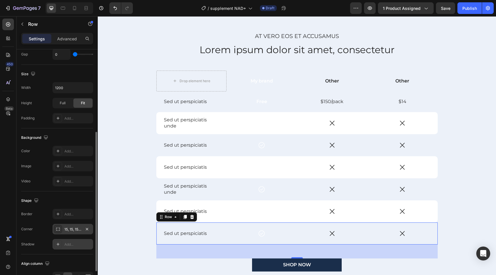
click at [80, 244] on div "Add..." at bounding box center [77, 244] width 27 height 5
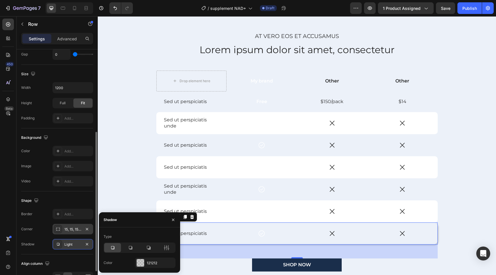
click at [90, 246] on div at bounding box center [87, 243] width 7 height 7
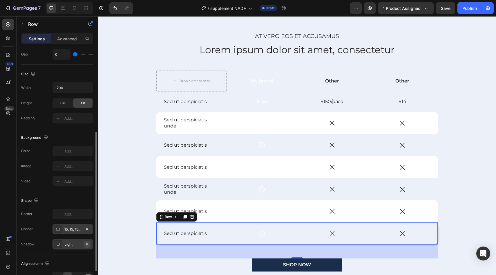
click at [88, 247] on button "button" at bounding box center [87, 243] width 7 height 7
click at [82, 213] on div "Add..." at bounding box center [77, 213] width 27 height 5
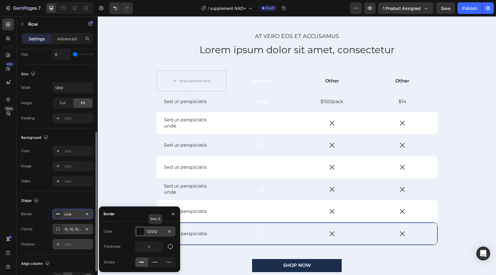
click at [146, 229] on div "121212" at bounding box center [155, 231] width 41 height 10
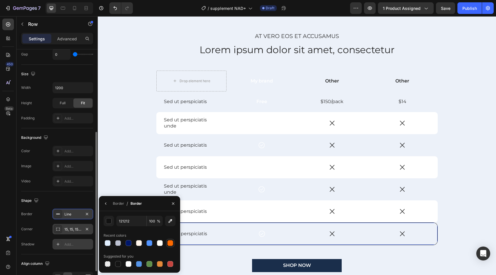
click at [171, 243] on div at bounding box center [170, 243] width 6 height 6
type input "FE6A00"
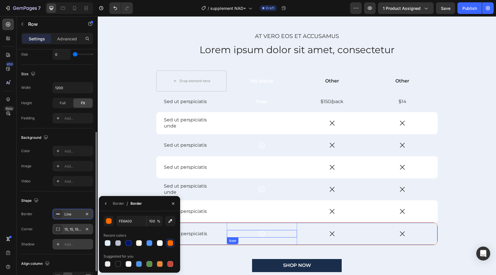
click at [231, 235] on div "Icon" at bounding box center [262, 234] width 70 height 8
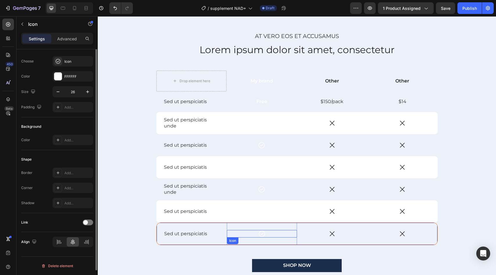
scroll to position [0, 0]
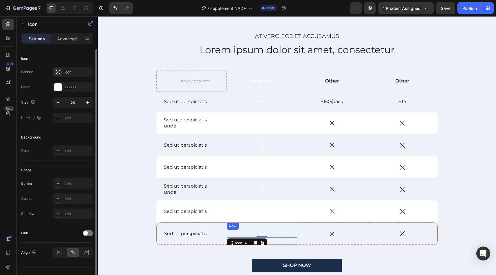
click at [242, 226] on div "Icon 0 Row" at bounding box center [262, 233] width 70 height 22
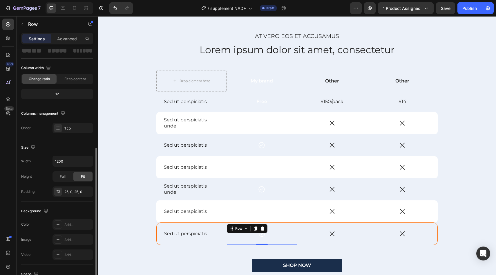
scroll to position [103, 0]
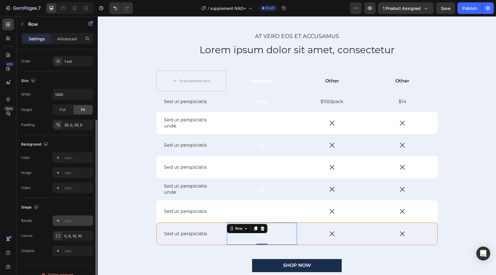
click at [65, 220] on div "Add..." at bounding box center [77, 220] width 27 height 5
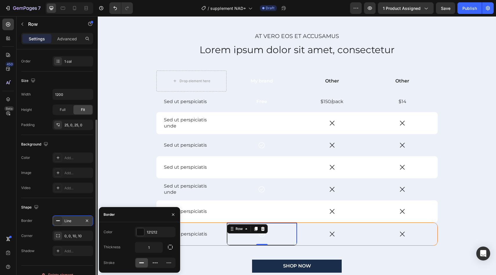
click at [134, 229] on div "Color 121212" at bounding box center [140, 231] width 72 height 10
click at [138, 231] on div at bounding box center [141, 232] width 8 height 8
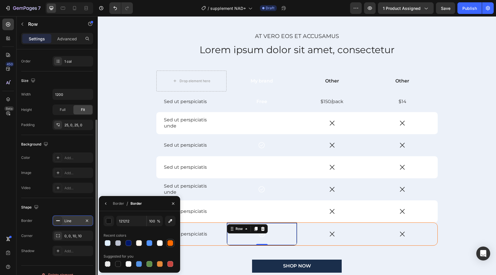
click at [169, 245] on div at bounding box center [170, 243] width 6 height 6
type input "FE6A00"
click at [309, 240] on div "Icon" at bounding box center [332, 233] width 70 height 23
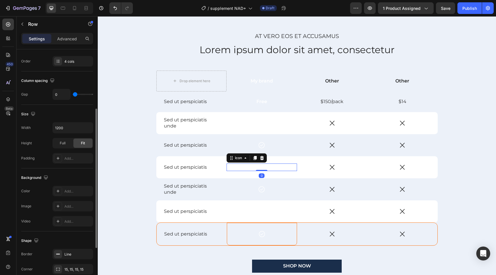
click at [292, 170] on div "Icon 0" at bounding box center [261, 167] width 70 height 8
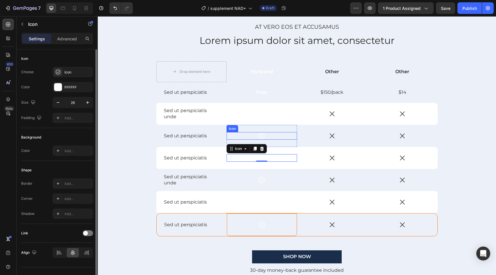
scroll to position [2552, 0]
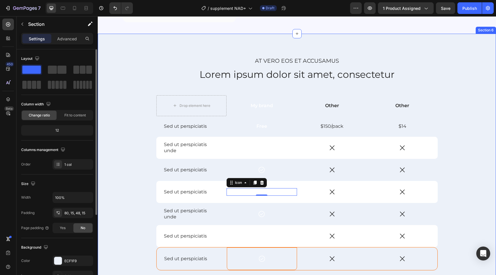
click at [155, 65] on div "At vero eos et accusamus Text Block Lorem ipsum dolor sit amet, consectetur Hea…" at bounding box center [296, 187] width 389 height 260
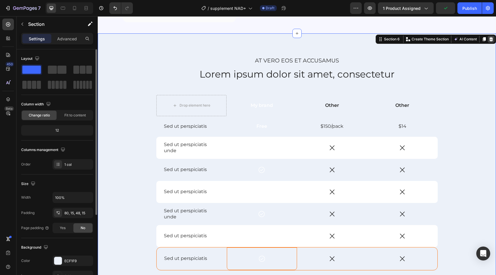
click at [490, 39] on icon at bounding box center [491, 39] width 5 height 5
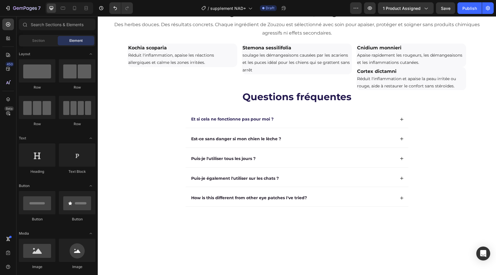
scroll to position [1724, 0]
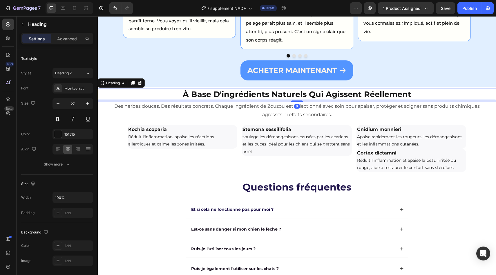
click at [471, 94] on h2 "à base d'ingrédients naturels qui agissent réellement" at bounding box center [297, 93] width 398 height 11
click at [139, 81] on icon at bounding box center [139, 83] width 5 height 5
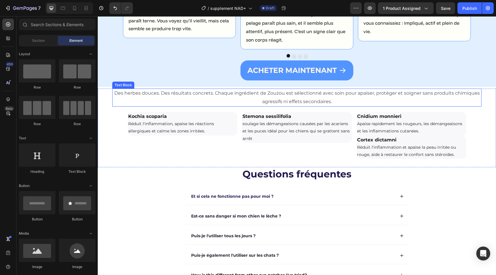
click at [135, 92] on p "Des herbes douces. Des résultats concrets. Chaque ingrédient de Zouzou est séle…" at bounding box center [297, 97] width 368 height 17
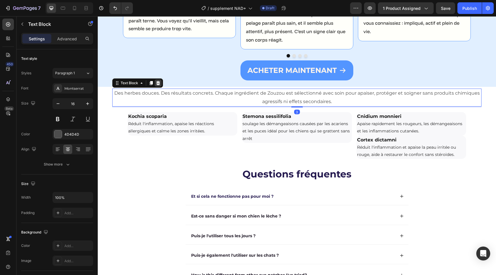
click at [159, 81] on icon at bounding box center [158, 83] width 4 height 4
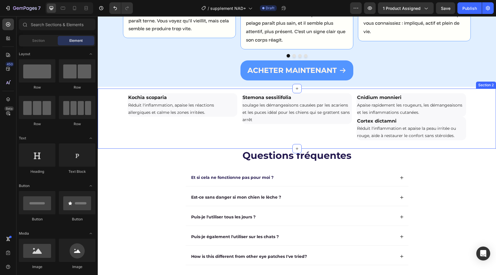
click at [115, 110] on div "Kochia scoparia Réduit l'inflammation, apaise les réactions allergiques et calm…" at bounding box center [297, 116] width 398 height 57
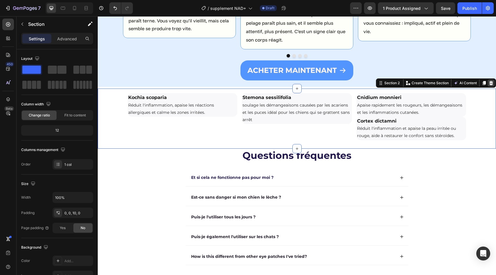
click at [490, 85] on icon at bounding box center [491, 83] width 4 height 4
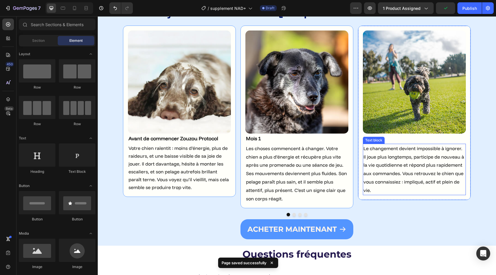
scroll to position [1565, 0]
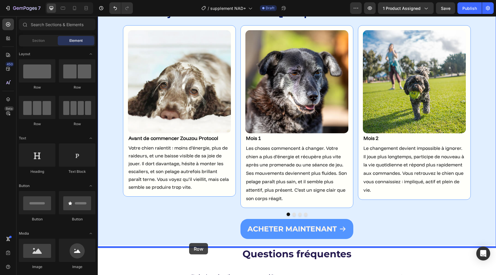
drag, startPoint x: 134, startPoint y: 89, endPoint x: 189, endPoint y: 242, distance: 163.1
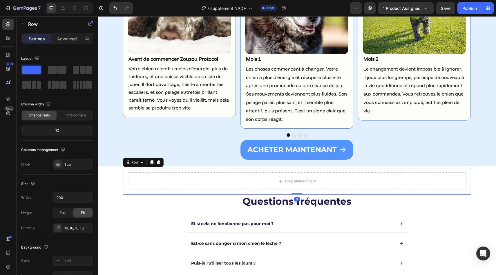
scroll to position [1649, 0]
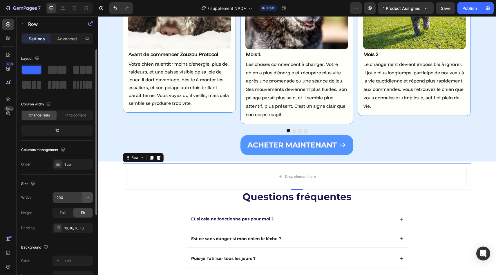
click at [90, 196] on icon "button" at bounding box center [88, 197] width 6 height 6
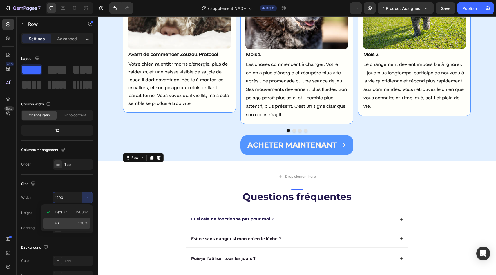
click at [77, 220] on p "Full 100%" at bounding box center [71, 222] width 33 height 5
type input "100%"
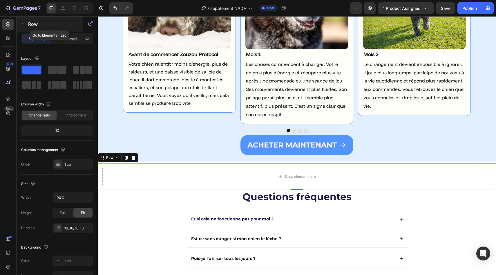
click at [28, 21] on p "Row" at bounding box center [52, 24] width 49 height 7
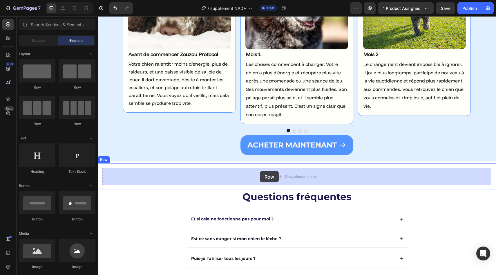
drag, startPoint x: 145, startPoint y: 122, endPoint x: 260, endPoint y: 171, distance: 124.4
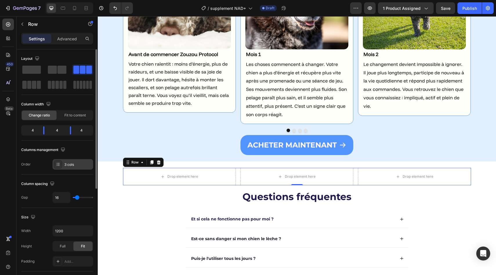
click at [84, 167] on div "3 cols" at bounding box center [72, 164] width 41 height 10
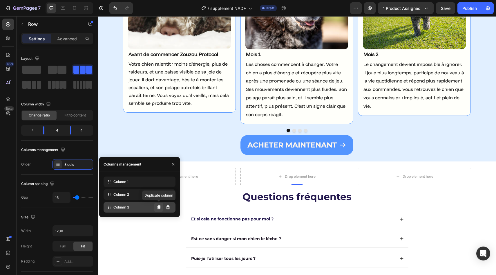
click at [157, 207] on icon at bounding box center [158, 207] width 3 height 4
click at [158, 209] on icon at bounding box center [158, 207] width 5 height 5
click at [36, 81] on div at bounding box center [31, 85] width 19 height 8
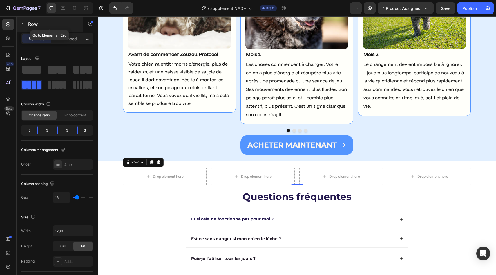
click at [23, 21] on button "button" at bounding box center [22, 23] width 9 height 9
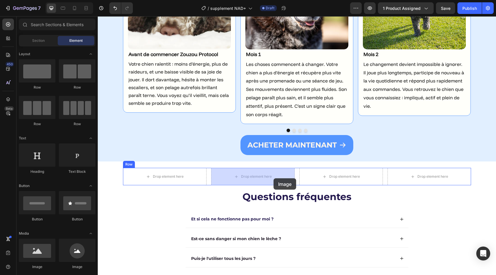
drag, startPoint x: 138, startPoint y: 262, endPoint x: 273, endPoint y: 176, distance: 160.1
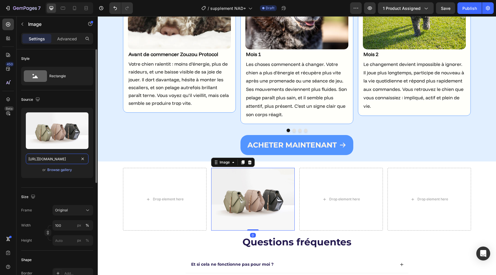
click at [53, 159] on input "[URL][DOMAIN_NAME]" at bounding box center [57, 158] width 63 height 10
paste input "[DOMAIN_NAME][URL]"
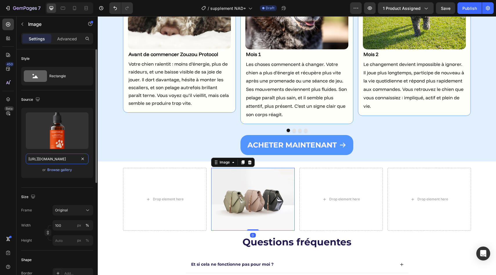
scroll to position [0, 94]
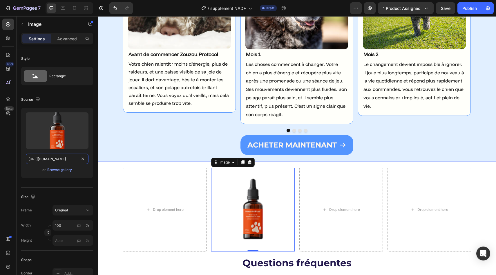
type input "[URL][DOMAIN_NAME]"
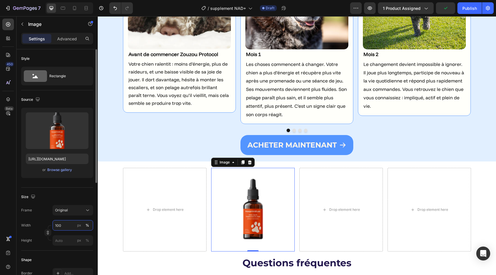
click at [67, 222] on input "100" at bounding box center [72, 225] width 41 height 10
click at [67, 222] on input "1100" at bounding box center [72, 225] width 41 height 10
type input "150"
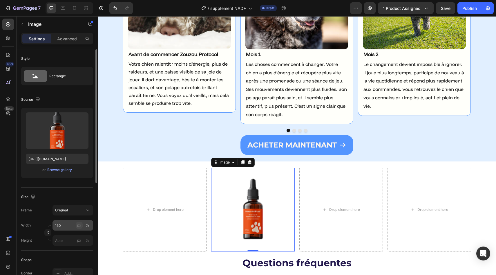
click at [80, 226] on div "px" at bounding box center [79, 224] width 4 height 5
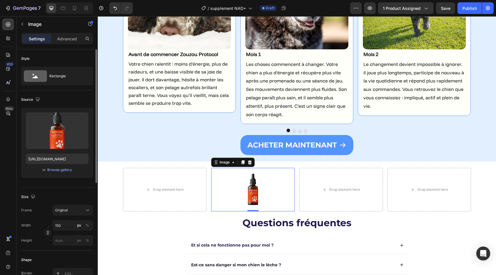
click at [39, 209] on div "Frame Original" at bounding box center [57, 210] width 72 height 10
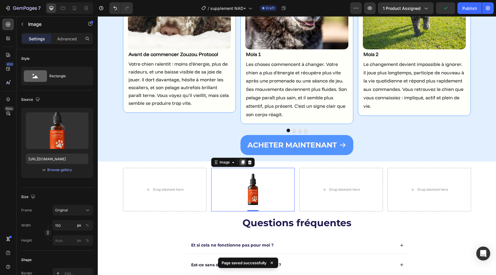
click at [243, 162] on icon at bounding box center [242, 162] width 3 height 4
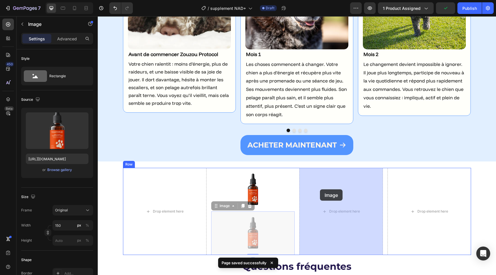
drag, startPoint x: 251, startPoint y: 218, endPoint x: 320, endPoint y: 189, distance: 74.9
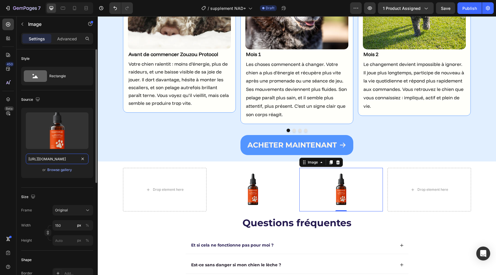
click at [66, 161] on input "[URL][DOMAIN_NAME]" at bounding box center [57, 158] width 63 height 10
paste input "chew_supp.png?v=1748960386"
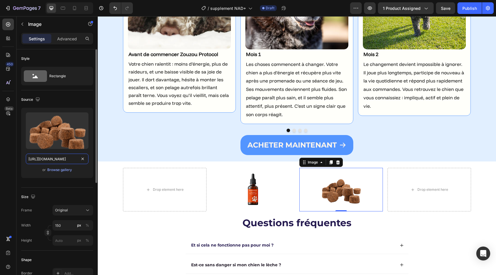
scroll to position [0, 89]
type input "[URL][DOMAIN_NAME]"
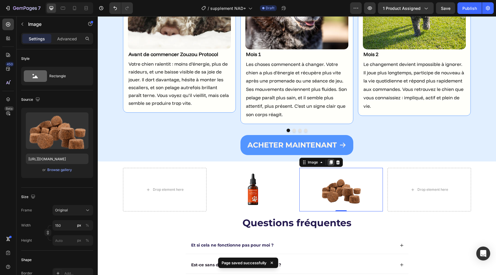
click at [331, 162] on icon at bounding box center [330, 162] width 3 height 4
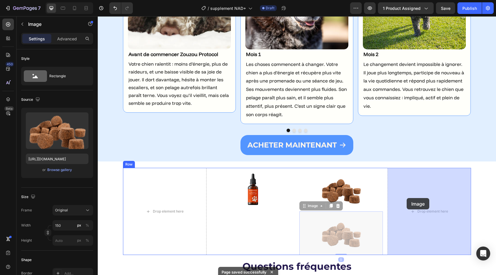
drag, startPoint x: 340, startPoint y: 218, endPoint x: 410, endPoint y: 196, distance: 73.2
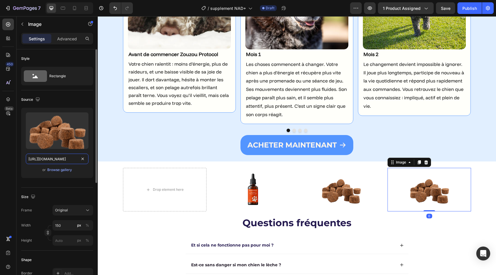
click at [73, 161] on input "[URL][DOMAIN_NAME]" at bounding box center [57, 158] width 63 height 10
paste input "pill_supp.png?v=1748960390"
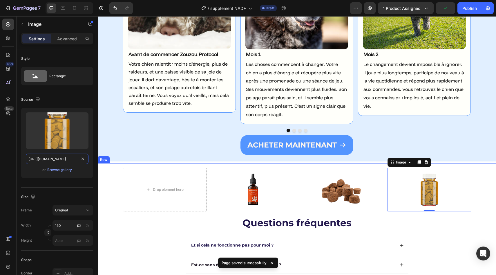
type input "[URL][DOMAIN_NAME]"
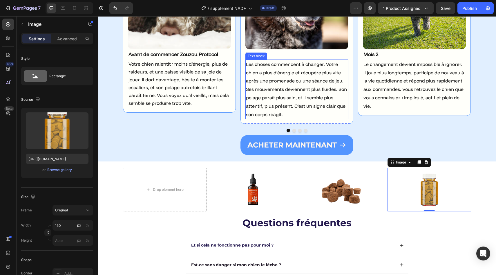
click at [285, 96] on span "Les choses commencent à changer. Votre chien a plus d’énergie et récupère plus …" at bounding box center [296, 89] width 101 height 56
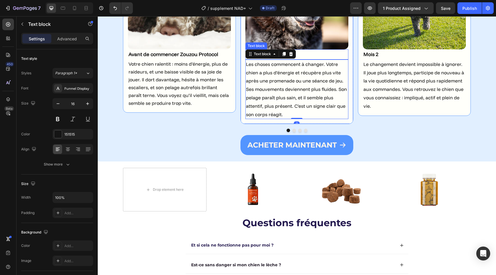
click at [308, 55] on p "Mois 1" at bounding box center [297, 54] width 102 height 9
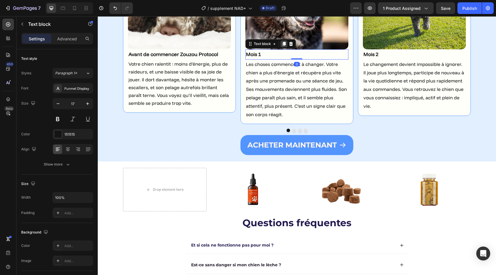
click at [286, 43] on div at bounding box center [283, 43] width 7 height 7
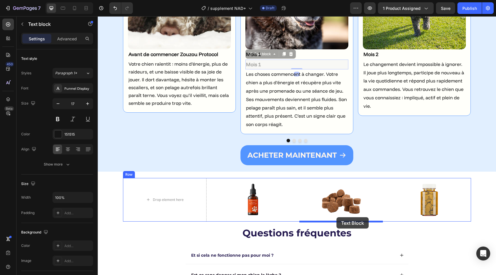
drag, startPoint x: 264, startPoint y: 55, endPoint x: 336, endPoint y: 217, distance: 177.7
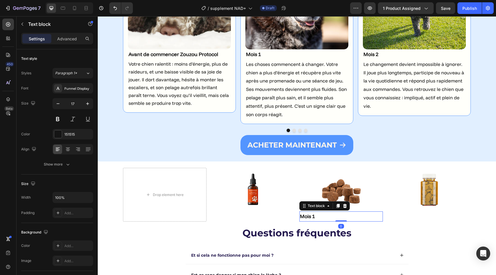
click at [340, 213] on p "Mois 1" at bounding box center [341, 216] width 82 height 9
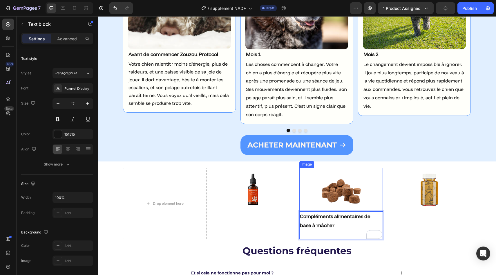
click at [345, 189] on img at bounding box center [341, 190] width 44 height 44
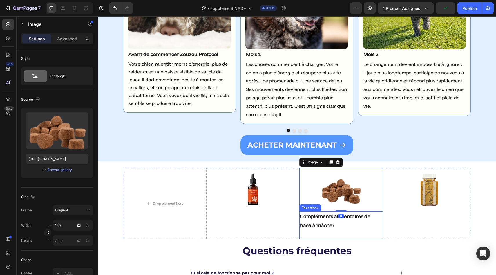
click at [330, 233] on p "Compléments alimentaires de base à mâcher" at bounding box center [341, 225] width 82 height 27
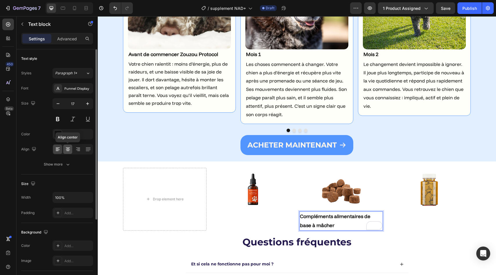
click at [68, 149] on icon at bounding box center [68, 149] width 6 height 6
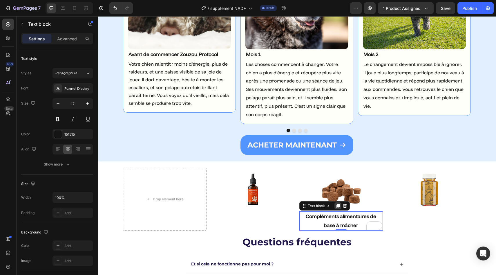
click at [340, 208] on div at bounding box center [337, 205] width 7 height 7
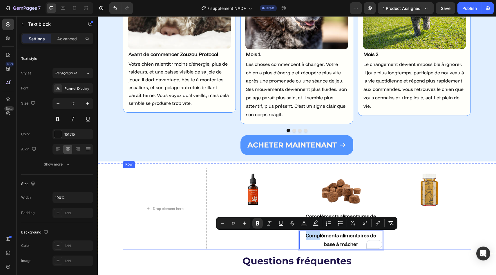
drag, startPoint x: 313, startPoint y: 238, endPoint x: 423, endPoint y: 218, distance: 111.4
click at [423, 218] on div "Drop element here Image Image Compléments alimentaires de base à mâcher Text bl…" at bounding box center [297, 208] width 348 height 81
click at [423, 218] on div "Image" at bounding box center [429, 208] width 84 height 81
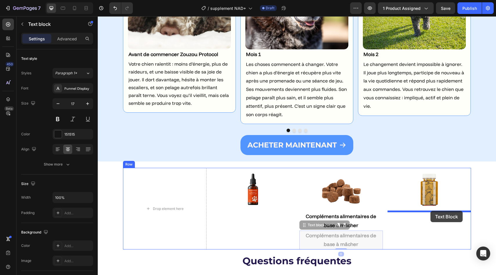
drag, startPoint x: 364, startPoint y: 243, endPoint x: 430, endPoint y: 210, distance: 74.3
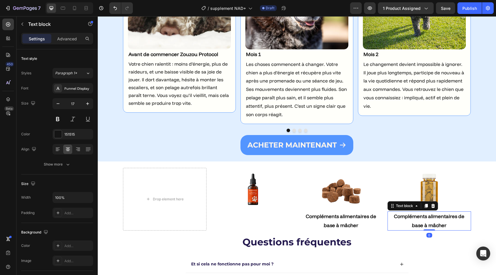
click at [430, 217] on strong "Compléments alimentaires de base à mâcher" at bounding box center [429, 220] width 70 height 15
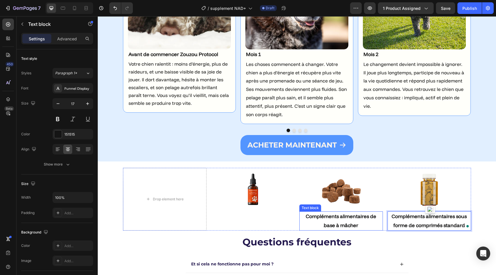
click at [323, 216] on strong "Compléments alimentaires de base à mâcher" at bounding box center [341, 220] width 70 height 15
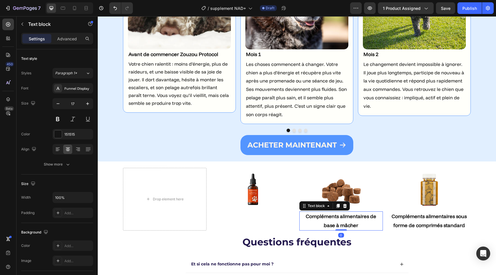
drag, startPoint x: 338, startPoint y: 204, endPoint x: 332, endPoint y: 208, distance: 7.1
click at [338, 204] on icon at bounding box center [337, 206] width 3 height 4
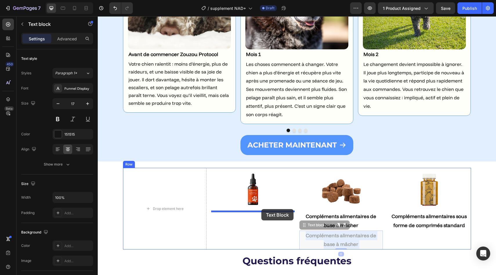
drag, startPoint x: 322, startPoint y: 237, endPoint x: 260, endPoint y: 208, distance: 68.5
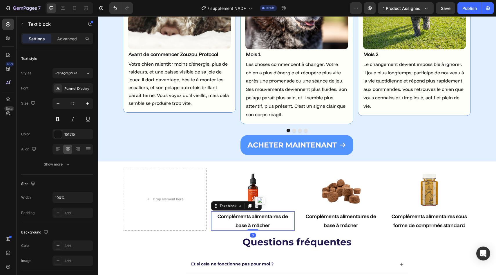
click at [260, 215] on strong "Compléments alimentaires de base à mâcher" at bounding box center [253, 220] width 70 height 15
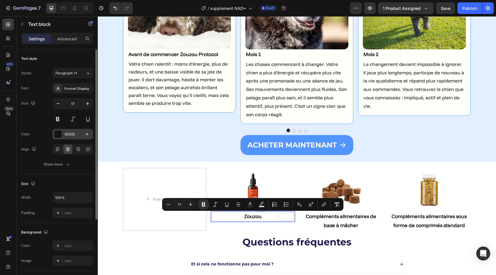
click at [62, 135] on div "151515" at bounding box center [72, 134] width 41 height 10
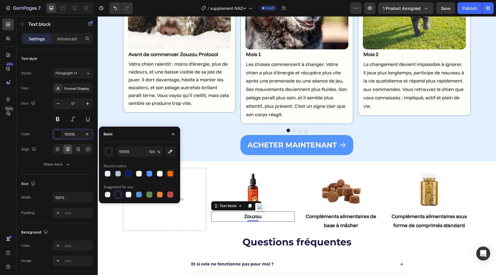
click at [170, 173] on div at bounding box center [170, 174] width 6 height 6
type input "FE6A00"
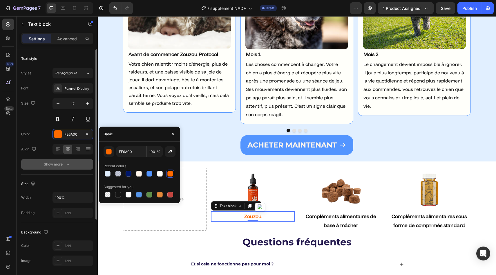
click at [55, 165] on div "Show more" at bounding box center [57, 164] width 27 height 6
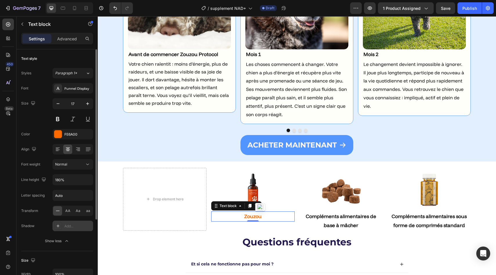
click at [79, 227] on div "Add..." at bounding box center [77, 225] width 27 height 5
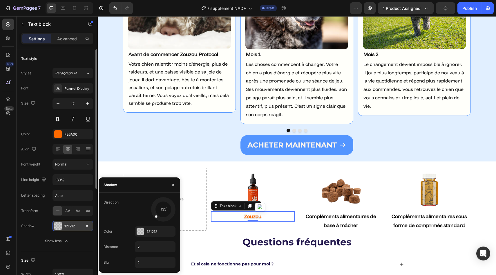
type input "4"
click at [87, 102] on icon "button" at bounding box center [88, 104] width 6 height 6
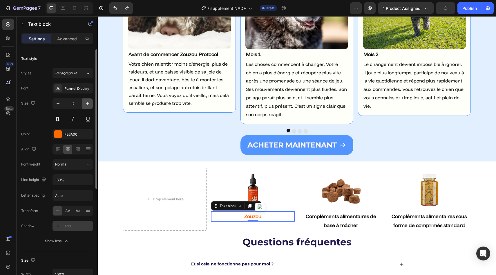
click at [87, 102] on icon "button" at bounding box center [88, 104] width 6 height 6
type input "21"
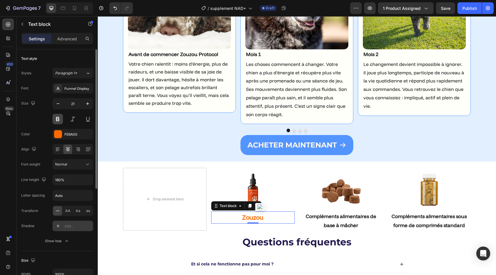
click at [59, 121] on button at bounding box center [57, 119] width 10 height 10
click at [155, 156] on div "aCHETER MAINTENANT Button" at bounding box center [296, 146] width 389 height 22
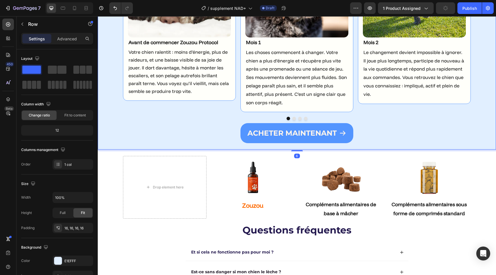
scroll to position [1662, 0]
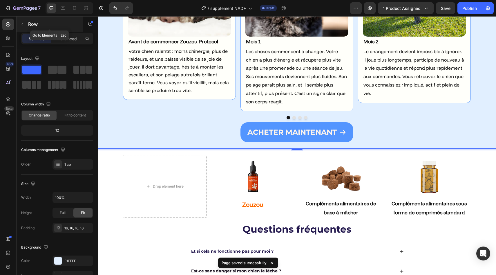
click at [23, 26] on icon "button" at bounding box center [22, 24] width 2 height 3
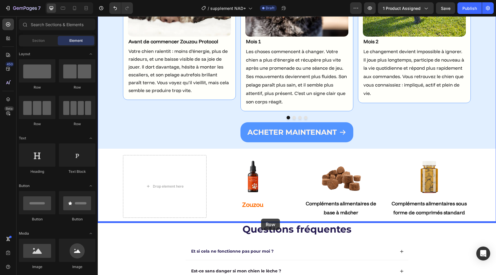
drag, startPoint x: 164, startPoint y: 123, endPoint x: 261, endPoint y: 218, distance: 136.0
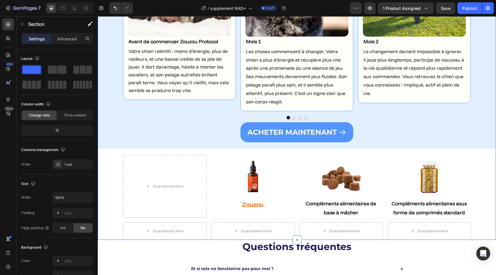
click at [115, 173] on div "Drop element here Image Zouzou Text block Image Compléments alimentaires de bas…" at bounding box center [296, 186] width 389 height 62
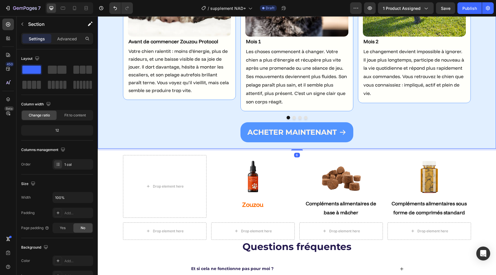
click at [175, 148] on div "voyez la différence en quelques semaines seulement Heading Image Avant de comme…" at bounding box center [297, 26] width 398 height 246
click at [176, 150] on div "6" at bounding box center [297, 149] width 398 height 2
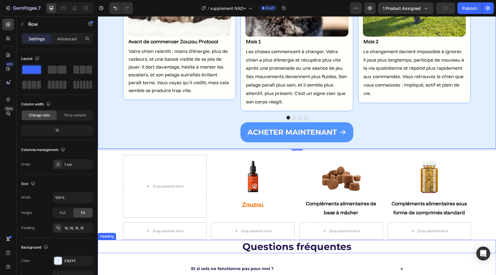
click at [129, 246] on h2 "Questions fréquentes" at bounding box center [297, 247] width 398 height 14
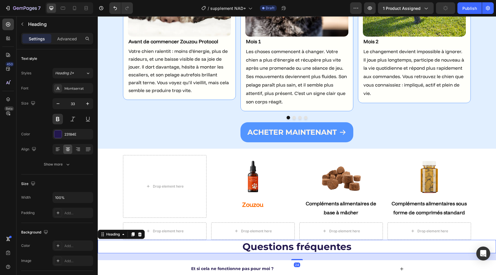
scroll to position [1673, 0]
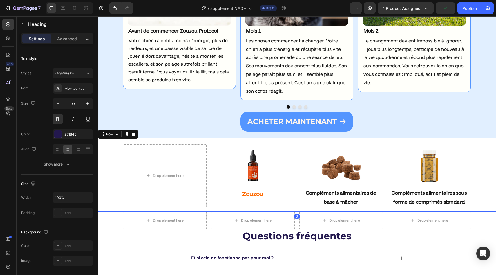
click at [119, 208] on div "Drop element here Image Zouzou Text block Image Compléments alimentaires de bas…" at bounding box center [297, 175] width 398 height 72
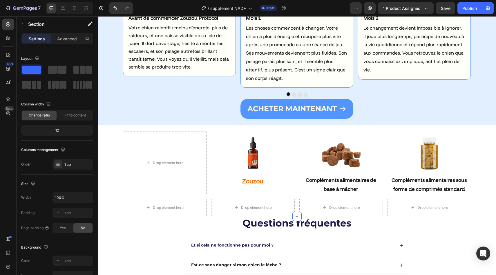
scroll to position [1686, 0]
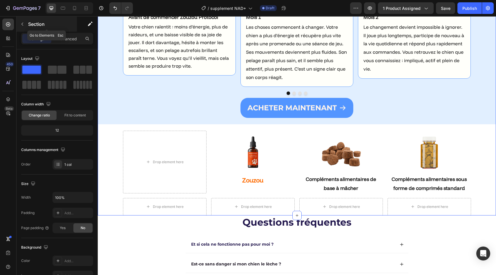
click at [31, 22] on p "Section" at bounding box center [52, 24] width 48 height 7
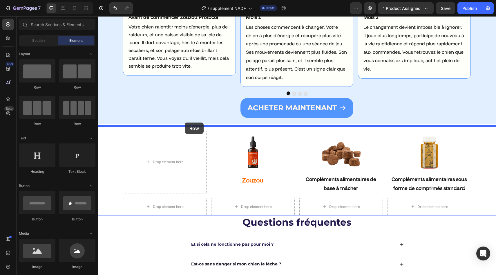
drag, startPoint x: 130, startPoint y: 77, endPoint x: 185, endPoint y: 123, distance: 71.0
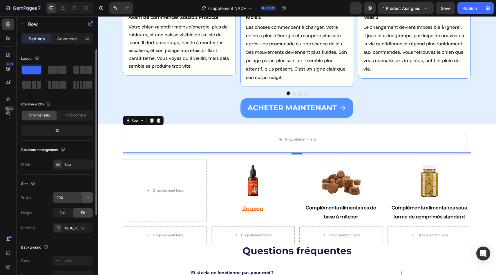
click at [88, 199] on icon "button" at bounding box center [88, 197] width 6 height 6
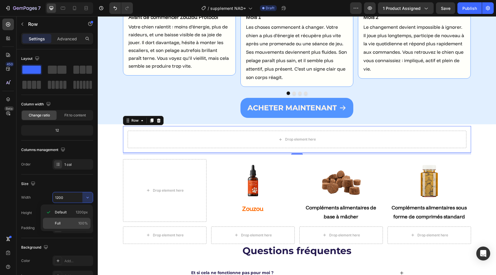
click at [70, 219] on div "Full 100%" at bounding box center [67, 223] width 48 height 11
type input "100%"
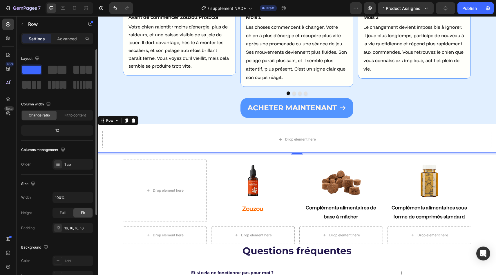
scroll to position [80, 0]
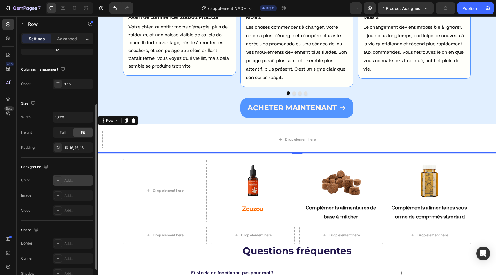
click at [70, 181] on div "Add..." at bounding box center [77, 180] width 27 height 5
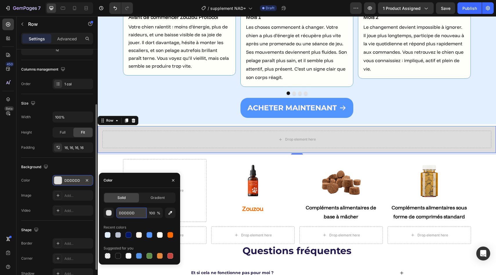
click at [138, 209] on input "DDDDDD" at bounding box center [131, 212] width 30 height 10
paste input "#FFFFFA"
type input "#FFFFFA"
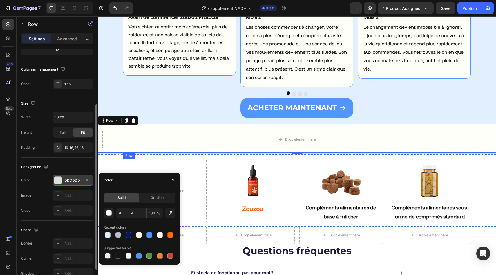
click at [209, 168] on div "Drop element here Image Zouzou Text block Image Compléments alimentaires de bas…" at bounding box center [297, 190] width 348 height 62
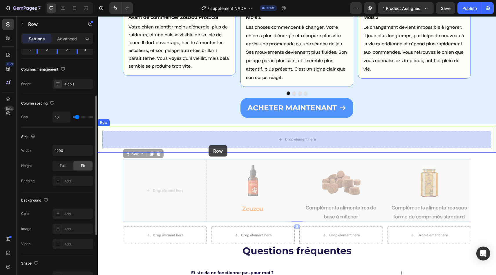
drag, startPoint x: 209, startPoint y: 168, endPoint x: 209, endPoint y: 145, distance: 22.9
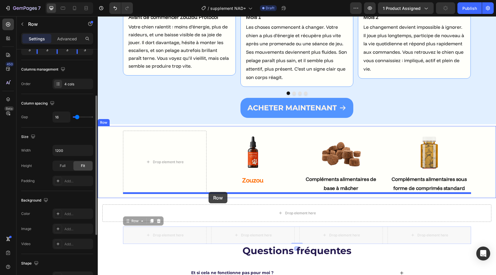
drag, startPoint x: 209, startPoint y: 230, endPoint x: 209, endPoint y: 192, distance: 38.6
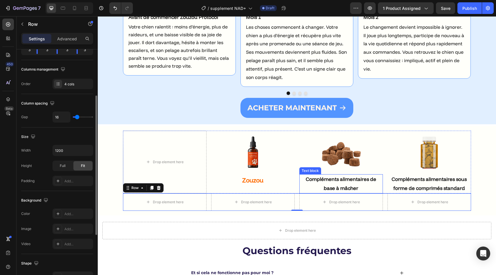
click at [322, 185] on p "Compléments alimentaires de base à mâcher" at bounding box center [341, 184] width 82 height 18
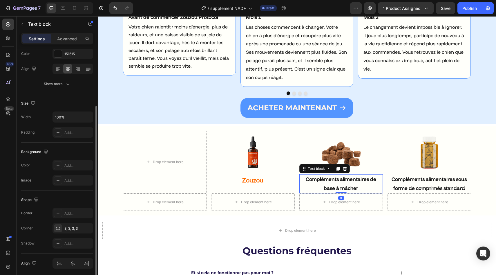
scroll to position [0, 0]
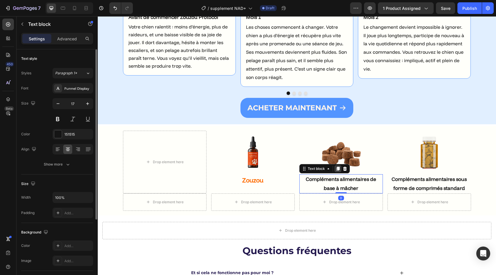
click at [337, 169] on icon at bounding box center [337, 169] width 3 height 4
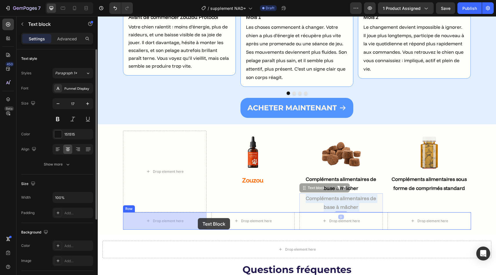
drag, startPoint x: 328, startPoint y: 209, endPoint x: 195, endPoint y: 218, distance: 132.6
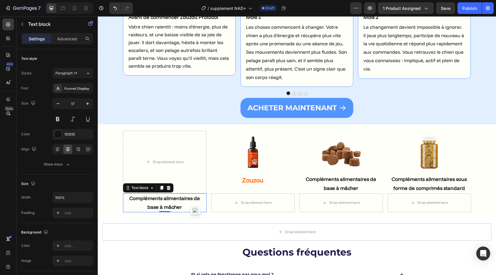
click at [178, 200] on strong "Compléments alimentaires de base à mâcher" at bounding box center [164, 202] width 70 height 15
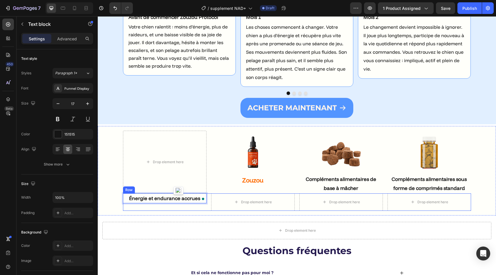
click at [209, 204] on div "Énergie et endurance accrues Text block 0 Drop element here Drop element here D…" at bounding box center [297, 201] width 348 height 17
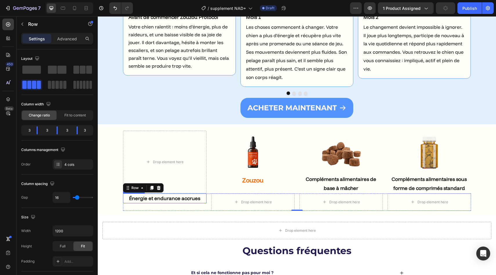
click at [185, 201] on p "Énergie et endurance accrues" at bounding box center [165, 198] width 82 height 9
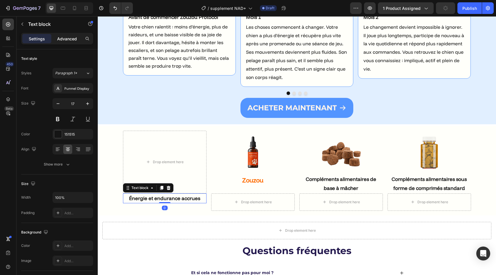
drag, startPoint x: 61, startPoint y: 34, endPoint x: 61, endPoint y: 41, distance: 7.3
click at [61, 34] on div "Advanced" at bounding box center [66, 38] width 29 height 9
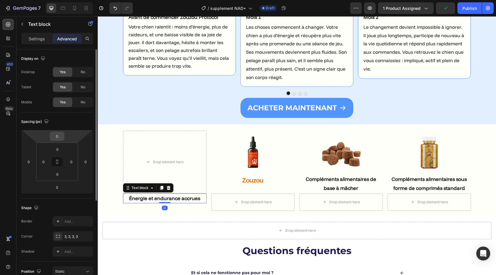
click at [57, 135] on input "0" at bounding box center [57, 136] width 12 height 9
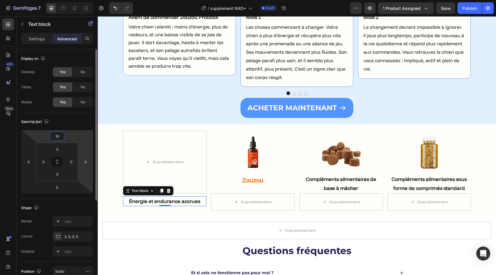
type input "10"
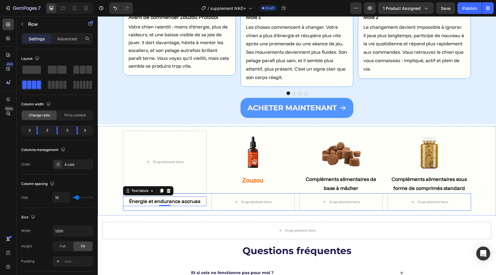
click at [207, 197] on div "Énergie et endurance accrues Text block 0 Drop element here Drop element here D…" at bounding box center [297, 201] width 348 height 17
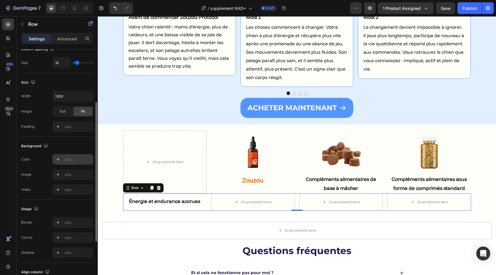
scroll to position [144, 0]
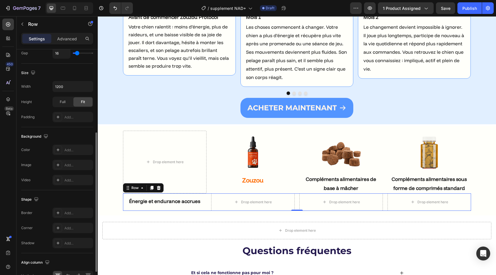
click at [75, 207] on div "Shape Border Add... Corner Add... Shadow Add..." at bounding box center [57, 221] width 72 height 63
click at [75, 211] on div "Add..." at bounding box center [77, 212] width 27 height 5
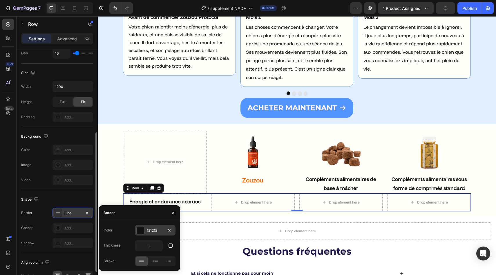
click at [140, 230] on div at bounding box center [141, 230] width 8 height 8
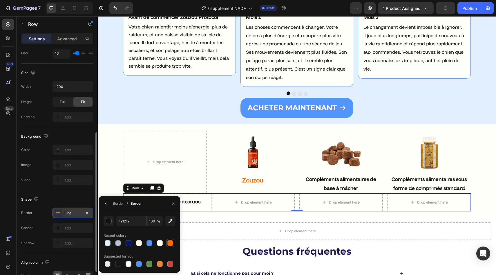
click at [168, 245] on div at bounding box center [170, 242] width 7 height 7
type input "FE6A00"
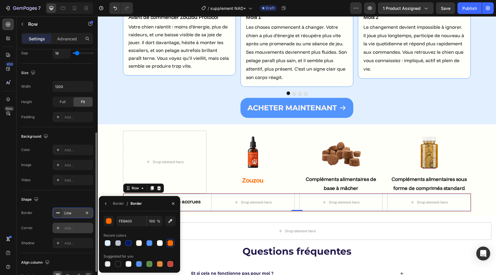
click at [68, 228] on div "Add..." at bounding box center [77, 227] width 27 height 5
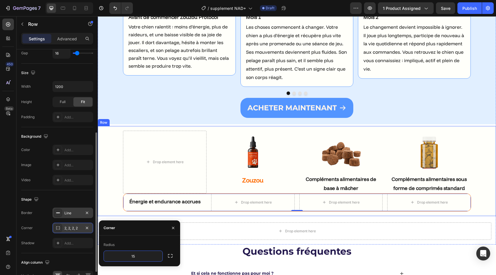
type input "15"
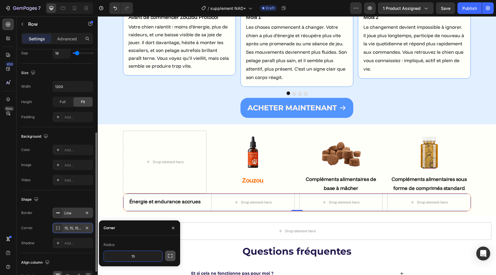
click at [171, 254] on icon "button" at bounding box center [170, 256] width 6 height 6
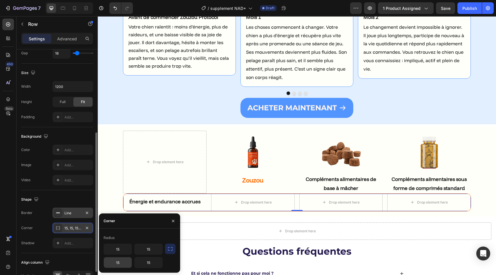
click at [124, 263] on input "15" at bounding box center [118, 262] width 28 height 10
click at [148, 260] on input "15" at bounding box center [149, 262] width 28 height 10
type input "5"
click at [82, 198] on div "Shape" at bounding box center [57, 199] width 72 height 9
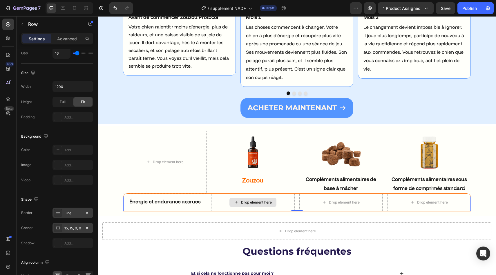
click at [213, 203] on div "Drop element here" at bounding box center [253, 201] width 84 height 17
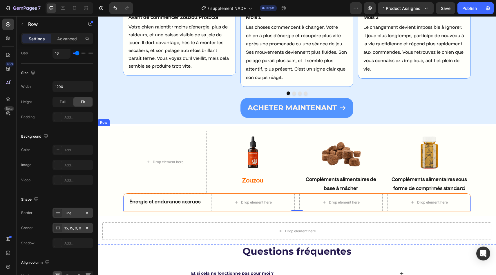
click at [112, 171] on div "Drop element here Image Zouzou Text block Image Compléments alimentaires de bas…" at bounding box center [296, 171] width 389 height 80
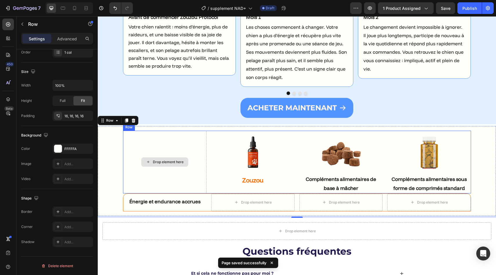
scroll to position [1697, 0]
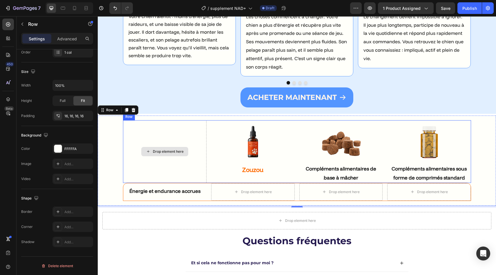
click at [247, 145] on img at bounding box center [253, 142] width 44 height 44
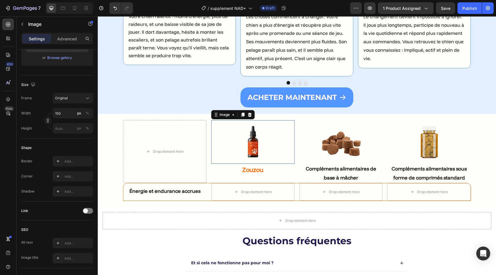
scroll to position [0, 0]
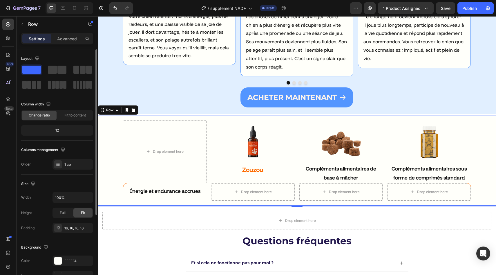
click at [246, 120] on div "Drop element here Image Zouzou Text block Image Compléments alimentaires de bas…" at bounding box center [297, 160] width 398 height 90
click at [246, 132] on img at bounding box center [253, 142] width 44 height 44
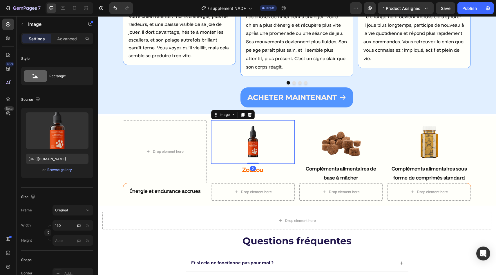
click at [242, 116] on icon at bounding box center [242, 115] width 3 height 4
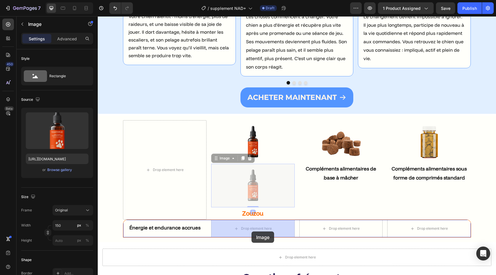
drag, startPoint x: 251, startPoint y: 179, endPoint x: 251, endPoint y: 231, distance: 51.6
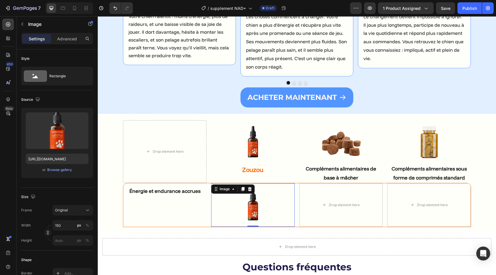
click at [256, 218] on img at bounding box center [253, 205] width 44 height 44
click at [70, 158] on input "[URL][DOMAIN_NAME]" at bounding box center [57, 158] width 63 height 10
paste input "Group_2607807.png?v=1748592349&width=28"
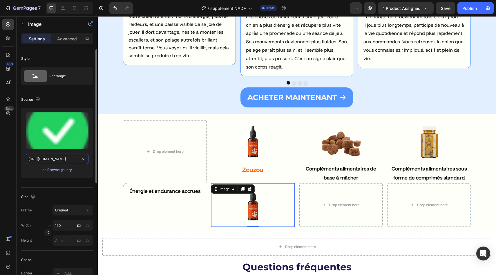
scroll to position [0, 95]
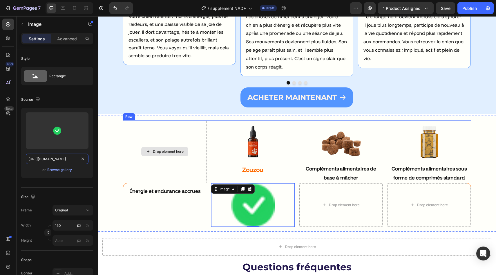
type input "[URL][DOMAIN_NAME]"
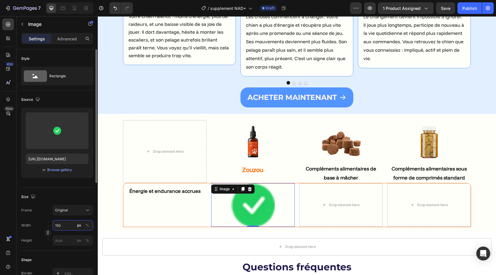
click at [63, 223] on input "150" at bounding box center [72, 225] width 41 height 10
type input "28"
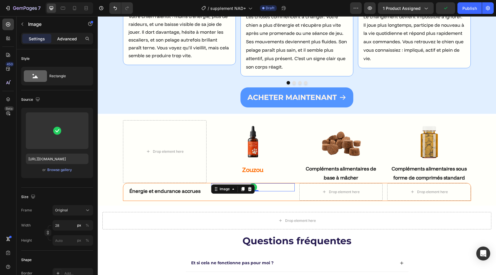
click at [67, 41] on p "Advanced" at bounding box center [67, 39] width 20 height 6
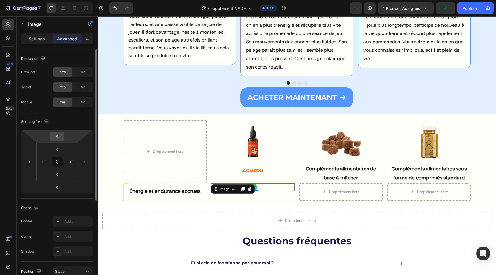
click at [60, 131] on div "0" at bounding box center [57, 135] width 15 height 9
click at [62, 136] on input "0" at bounding box center [57, 136] width 12 height 9
type input "10"
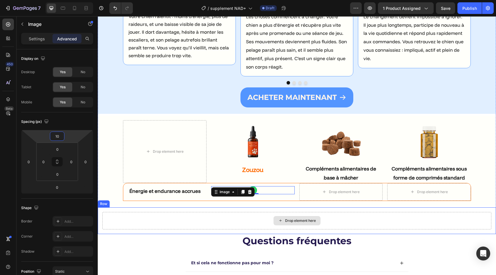
click at [229, 216] on div "Drop element here" at bounding box center [296, 220] width 389 height 17
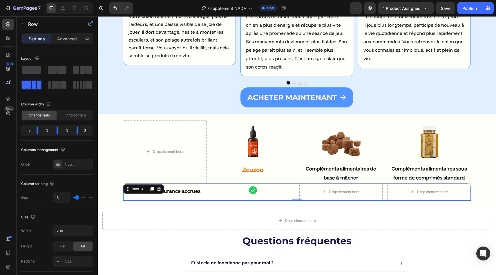
click at [268, 196] on div "Image" at bounding box center [253, 191] width 84 height 17
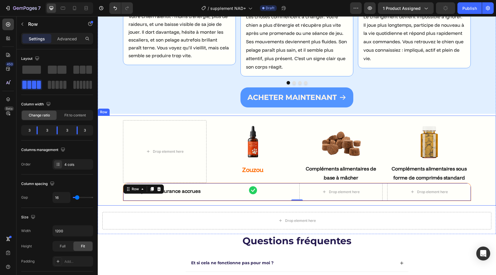
click at [250, 201] on div "Drop element here Image Zouzou Text block Image Compléments alimentaires de bas…" at bounding box center [297, 160] width 398 height 90
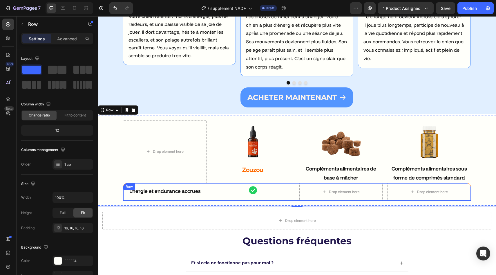
click at [210, 185] on div "Énergie et endurance accrues Text block Image Drop element here Drop element he…" at bounding box center [297, 192] width 348 height 18
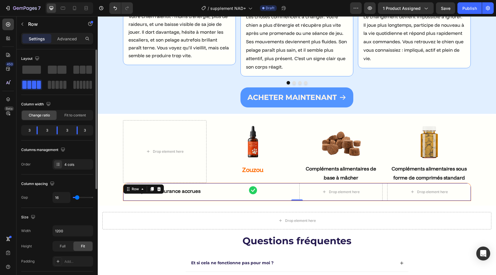
scroll to position [6, 0]
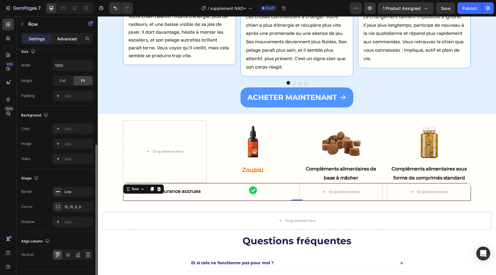
click at [67, 38] on p "Advanced" at bounding box center [67, 39] width 20 height 6
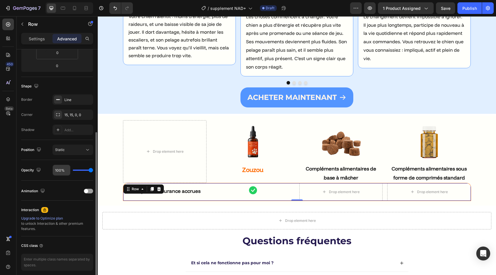
scroll to position [116, 0]
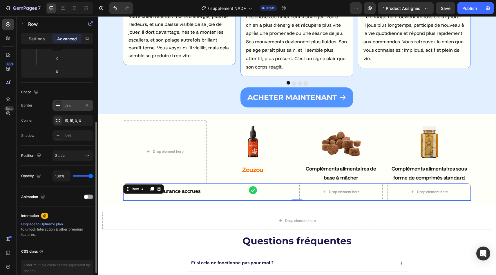
click at [71, 107] on div "Line" at bounding box center [72, 105] width 17 height 5
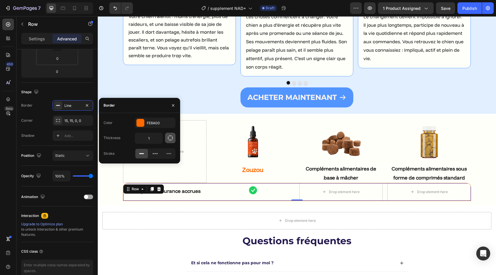
click at [170, 139] on icon "button" at bounding box center [170, 138] width 6 height 6
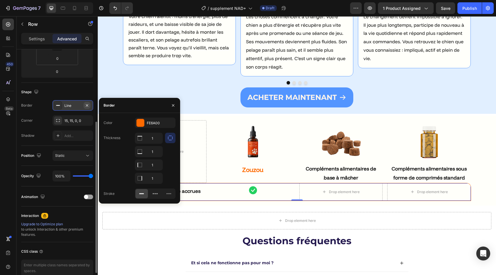
click at [86, 104] on icon "button" at bounding box center [87, 105] width 5 height 5
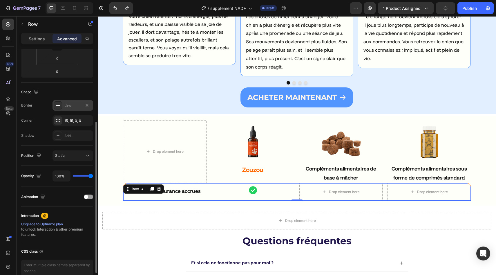
click at [36, 100] on div "Border Line" at bounding box center [57, 105] width 72 height 10
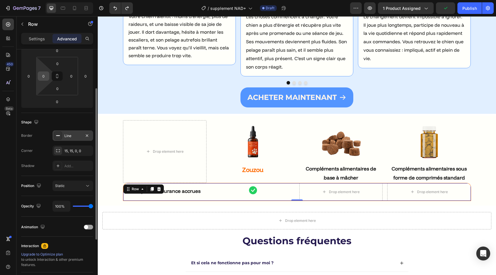
scroll to position [34, 0]
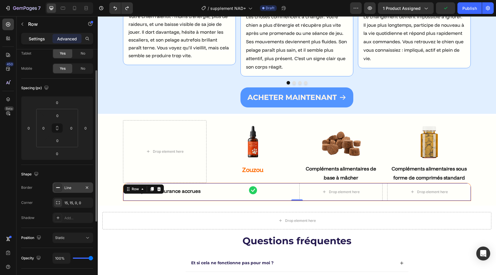
click at [35, 36] on p "Settings" at bounding box center [37, 39] width 16 height 6
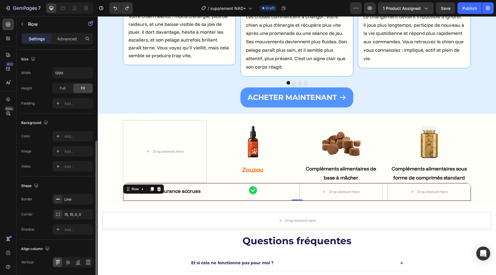
scroll to position [178, 0]
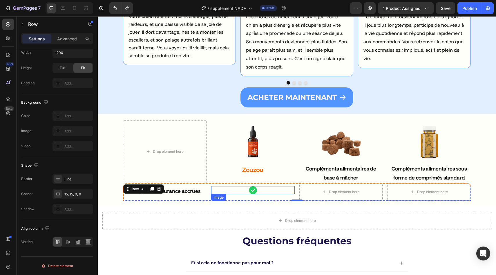
click at [242, 191] on div at bounding box center [253, 190] width 84 height 8
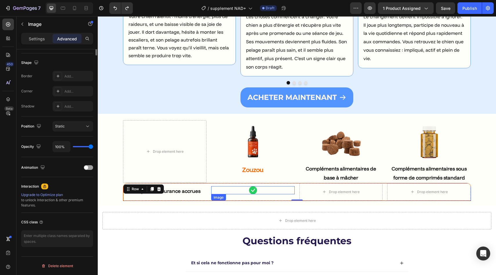
scroll to position [0, 0]
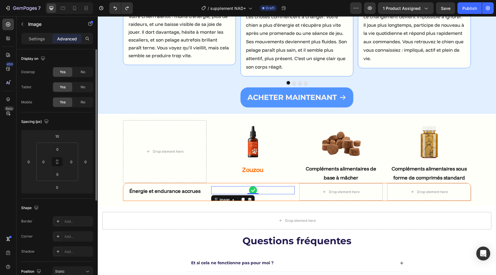
click at [278, 192] on div at bounding box center [253, 190] width 84 height 8
click at [245, 199] on div at bounding box center [242, 199] width 7 height 7
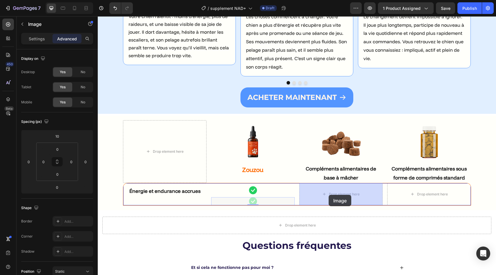
drag, startPoint x: 230, startPoint y: 201, endPoint x: 328, endPoint y: 195, distance: 98.5
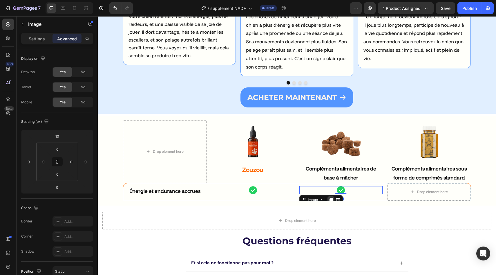
click at [333, 197] on icon at bounding box center [331, 199] width 5 height 5
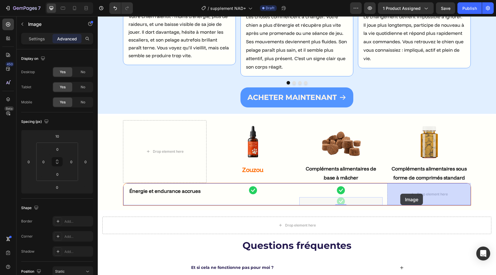
drag, startPoint x: 309, startPoint y: 200, endPoint x: 411, endPoint y: 190, distance: 102.0
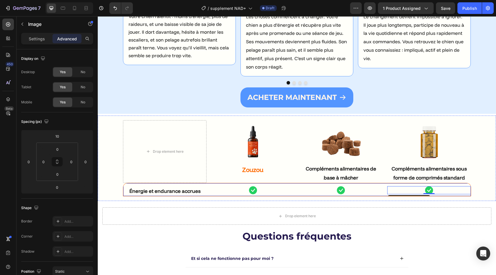
click at [209, 187] on div "Énergie et endurance accrues Text block Image Image Image 0 Row" at bounding box center [297, 190] width 348 height 14
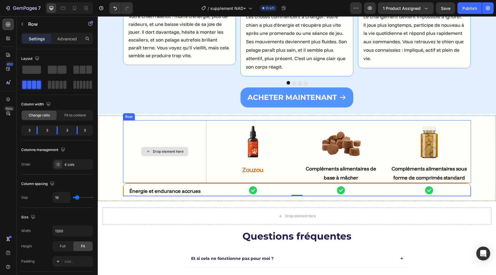
click at [123, 177] on div "Drop element here" at bounding box center [165, 151] width 84 height 62
click at [117, 177] on div "Drop element here Image Zouzou Text block Image Compléments alimentaires de bas…" at bounding box center [296, 158] width 389 height 76
click at [126, 185] on div "Énergie et endurance accrues Text block" at bounding box center [165, 189] width 84 height 13
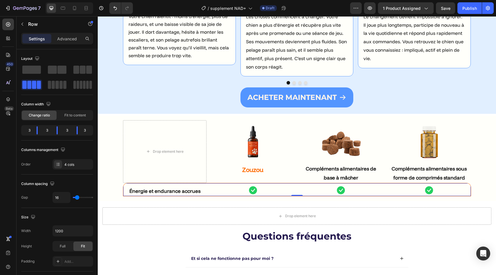
click at [209, 194] on div "Énergie et endurance accrues Text block Image Image Image Row 0" at bounding box center [297, 190] width 348 height 14
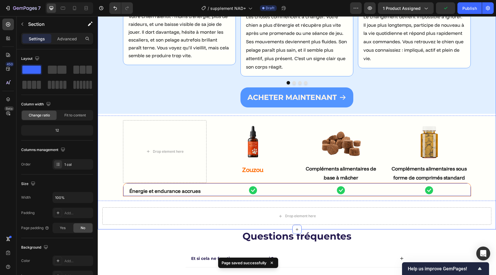
click at [207, 189] on div "Énergie et endurance accrues Text block Image Image Image Row" at bounding box center [297, 190] width 348 height 14
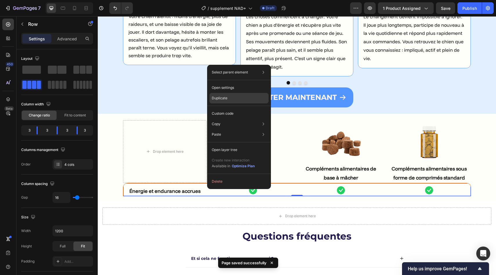
click at [230, 101] on div "Duplicate" at bounding box center [238, 98] width 59 height 10
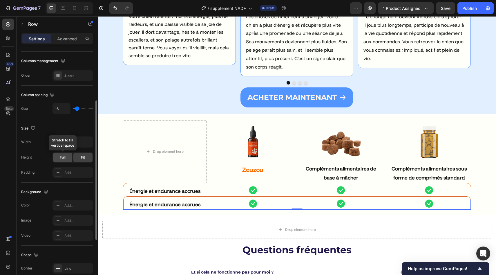
scroll to position [178, 0]
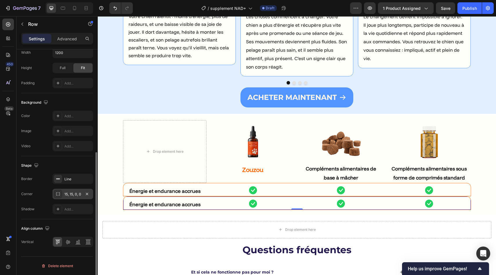
click at [69, 191] on div "15, 15, 0, 0" at bounding box center [72, 193] width 17 height 5
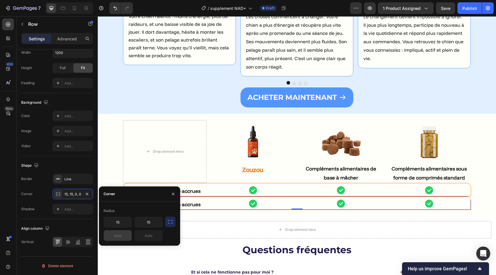
click at [126, 240] on input "text" at bounding box center [118, 235] width 28 height 10
click at [121, 225] on input "15" at bounding box center [118, 222] width 28 height 10
click at [144, 223] on input "15" at bounding box center [149, 222] width 28 height 10
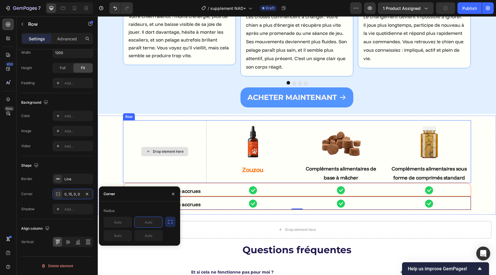
click at [118, 165] on div "Drop element here Image Zouzou Text block Image Compléments alimentaires de bas…" at bounding box center [296, 164] width 389 height 89
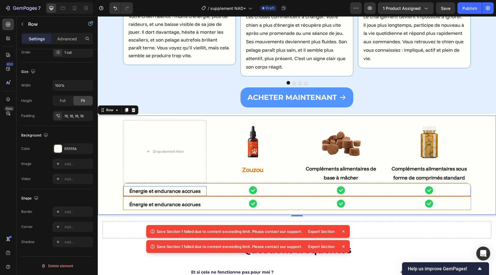
scroll to position [1724, 0]
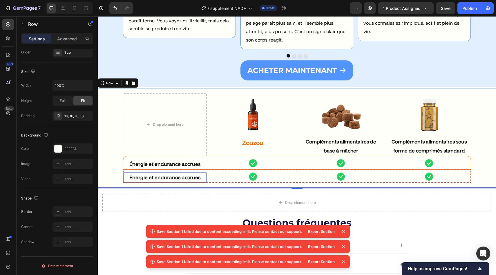
click at [177, 175] on strong "Énergie et endurance accrues" at bounding box center [164, 177] width 71 height 6
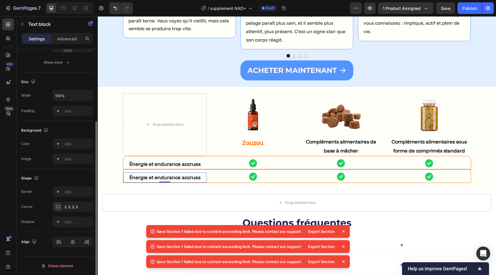
click at [177, 175] on strong "Énergie et endurance accrues" at bounding box center [164, 177] width 71 height 6
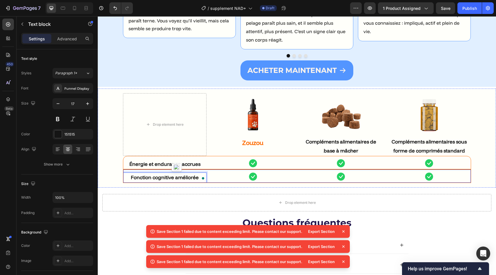
click at [113, 166] on div "Drop element here Image Zouzou Text block Image Compléments alimentaires de bas…" at bounding box center [296, 137] width 389 height 89
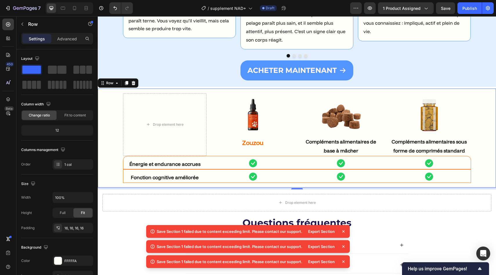
click at [345, 229] on icon at bounding box center [343, 231] width 6 height 6
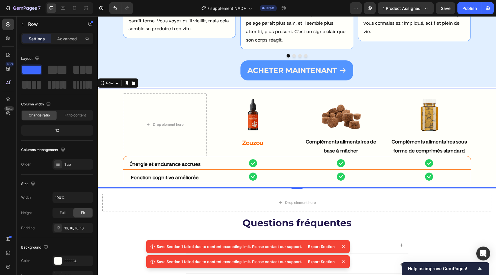
click at [345, 249] on icon at bounding box center [343, 246] width 6 height 6
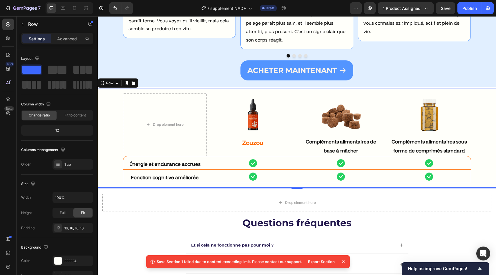
click at [344, 263] on icon at bounding box center [343, 261] width 6 height 6
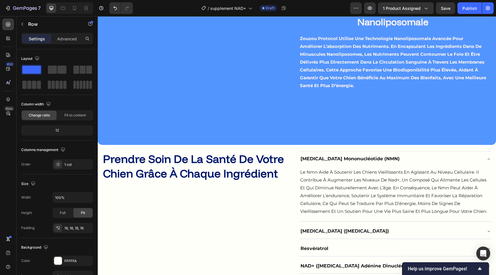
scroll to position [1262, 0]
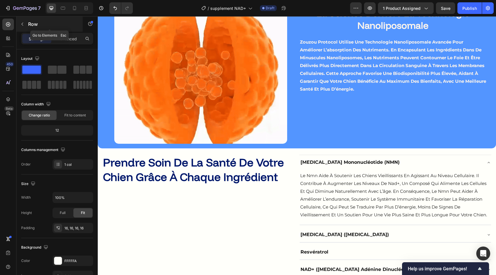
click at [23, 22] on icon "button" at bounding box center [22, 24] width 5 height 5
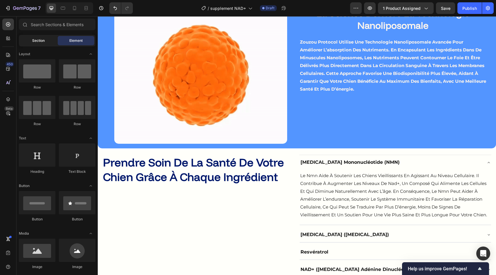
click at [45, 41] on div "Section" at bounding box center [38, 40] width 37 height 9
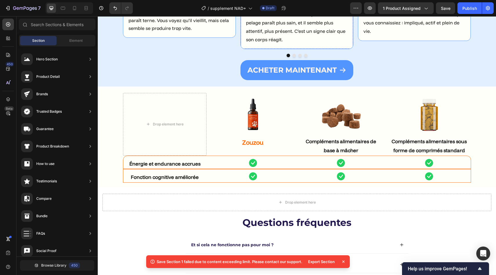
scroll to position [1734, 0]
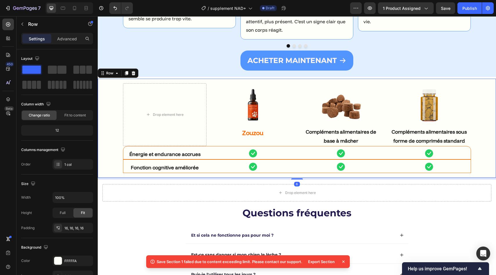
click at [117, 81] on div "Drop element here Image Zouzou Text block Image Compléments alimentaires de bas…" at bounding box center [297, 128] width 398 height 99
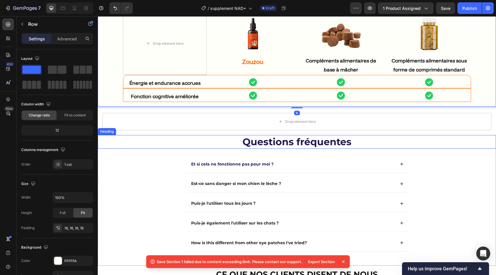
scroll to position [1805, 0]
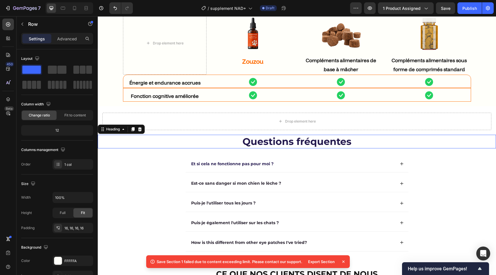
click at [161, 142] on h2 "Questions fréquentes" at bounding box center [297, 142] width 398 height 14
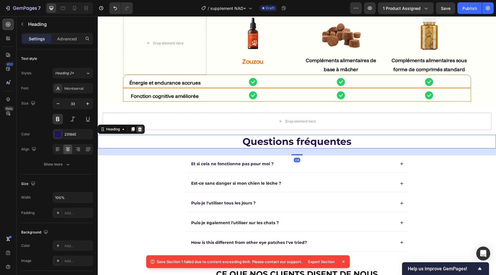
click at [141, 128] on icon at bounding box center [140, 129] width 4 height 4
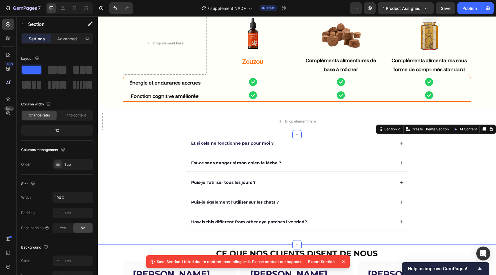
click at [139, 141] on div "Et si cela ne fonctionne pas pour moi ? Est-ce sans danger si mon chien le lèch…" at bounding box center [297, 190] width 398 height 110
click at [490, 131] on icon at bounding box center [491, 129] width 4 height 4
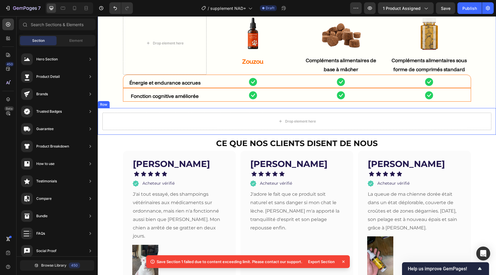
click at [140, 123] on div "Drop element here" at bounding box center [296, 121] width 389 height 17
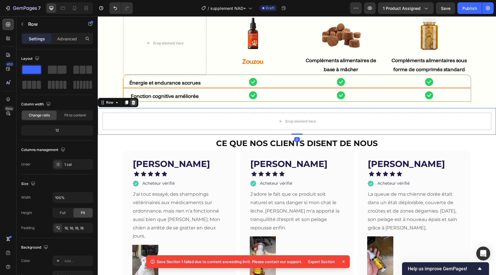
click at [133, 101] on icon at bounding box center [134, 102] width 4 height 4
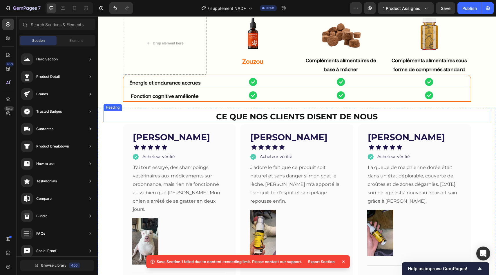
click at [122, 116] on h2 "ce que nos clients disent de nous" at bounding box center [297, 116] width 387 height 11
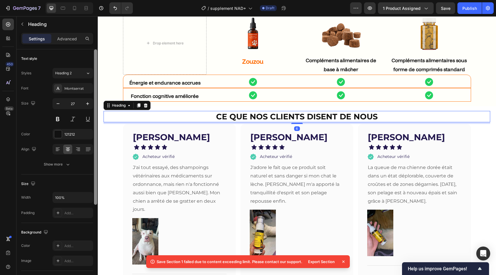
scroll to position [135, 0]
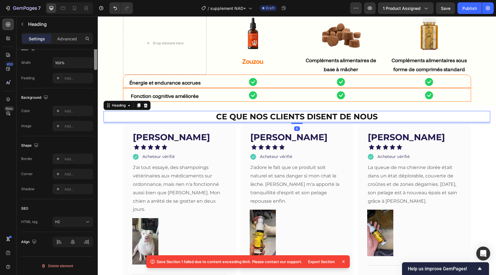
click at [97, 118] on div at bounding box center [95, 36] width 4 height 242
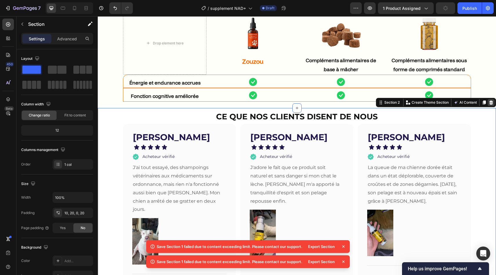
click at [490, 102] on icon at bounding box center [491, 102] width 5 height 5
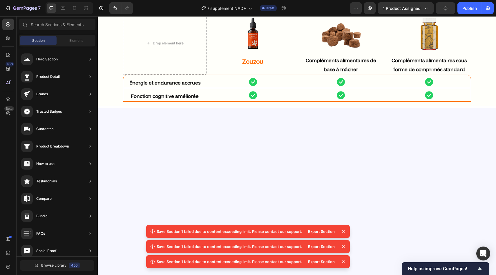
click at [343, 245] on icon at bounding box center [343, 246] width 6 height 6
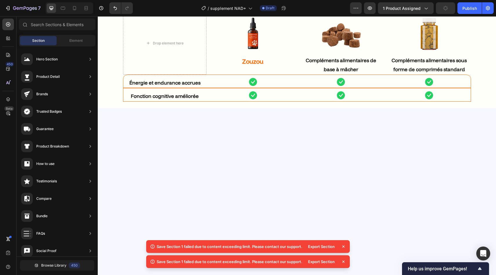
click at [343, 245] on icon at bounding box center [343, 246] width 6 height 6
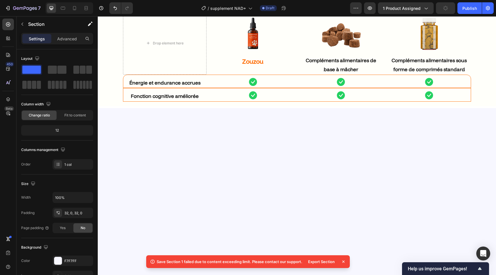
click at [367, 157] on div at bounding box center [297, 219] width 398 height 223
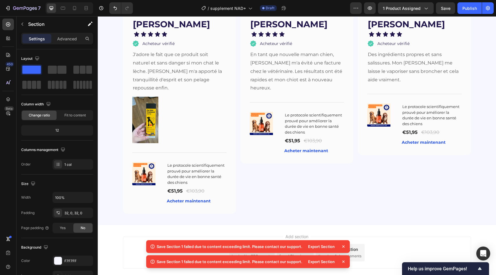
scroll to position [1847, 0]
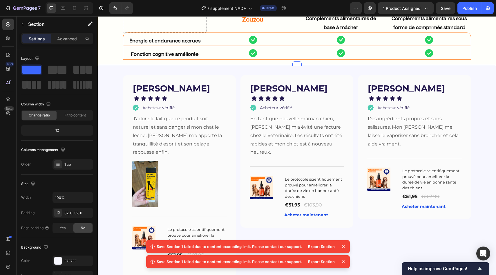
click at [485, 69] on div "Marta D. Text block Icon Icon Icon Icon Icon Icon List Acheteur vérifié Item Li…" at bounding box center [297, 177] width 398 height 223
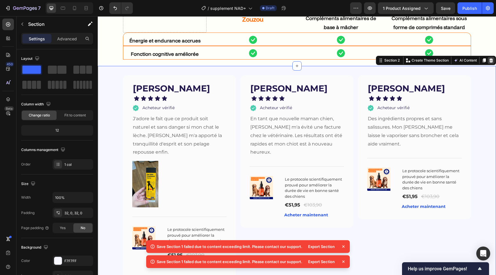
click at [491, 58] on icon at bounding box center [491, 60] width 4 height 4
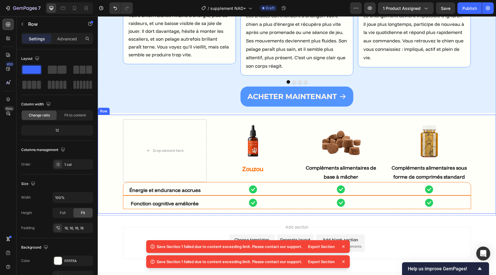
click at [478, 115] on div "Drop element here Image Zouzou Text block Image Compléments alimentaires de bas…" at bounding box center [297, 164] width 398 height 99
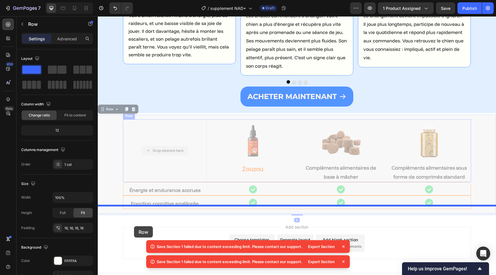
drag, startPoint x: 114, startPoint y: 100, endPoint x: 133, endPoint y: 226, distance: 127.1
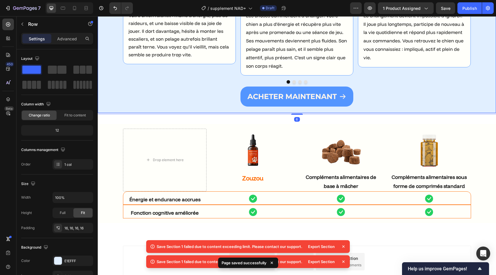
click at [343, 246] on icon at bounding box center [343, 246] width 6 height 6
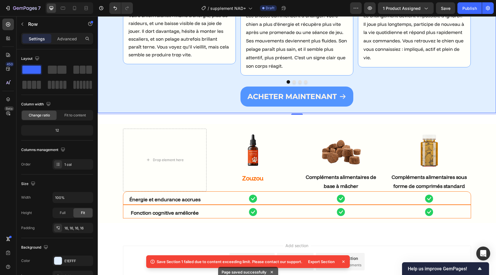
click at [342, 264] on icon at bounding box center [343, 261] width 6 height 6
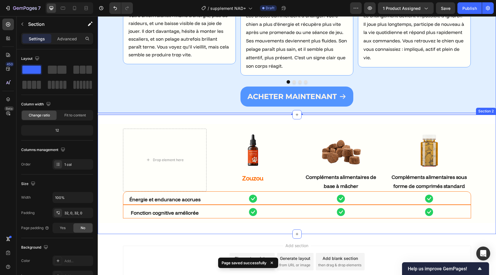
click at [483, 115] on div "Drop element here Image Zouzou Text block Image Compléments alimentaires de bas…" at bounding box center [297, 174] width 398 height 119
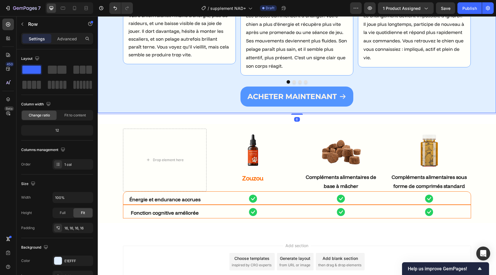
drag, startPoint x: 302, startPoint y: 103, endPoint x: 303, endPoint y: 99, distance: 3.9
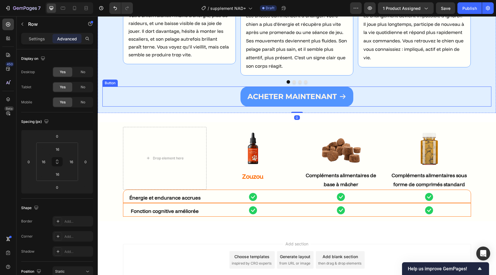
click at [174, 86] on div "aCHETER MAINTENANT Button" at bounding box center [296, 96] width 389 height 20
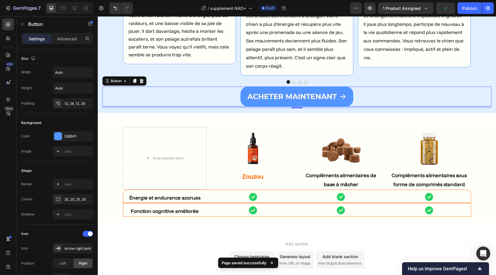
scroll to position [1714, 0]
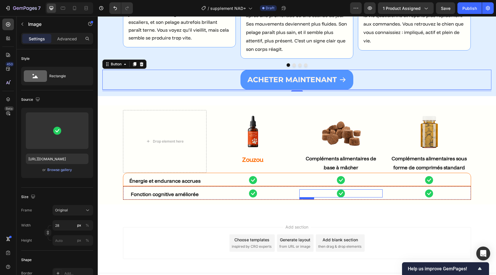
click at [346, 189] on div at bounding box center [341, 193] width 84 height 8
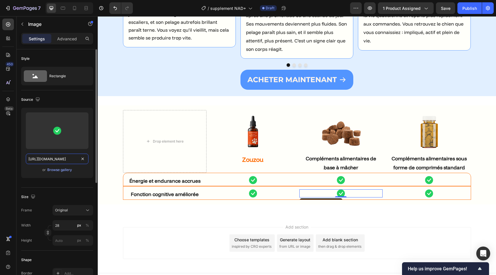
click at [75, 158] on input "[URL][DOMAIN_NAME]" at bounding box center [57, 158] width 63 height 10
paste input "x-circle-fill.png?v=1748592350"
type input "[URL][DOMAIN_NAME]"
click at [426, 189] on img at bounding box center [429, 193] width 8 height 8
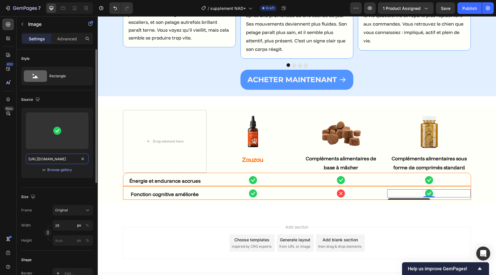
click at [50, 162] on input "[URL][DOMAIN_NAME]" at bounding box center [57, 158] width 63 height 10
paste input "x-circle-fill.png?v=1748592350"
type input "[URL][DOMAIN_NAME]"
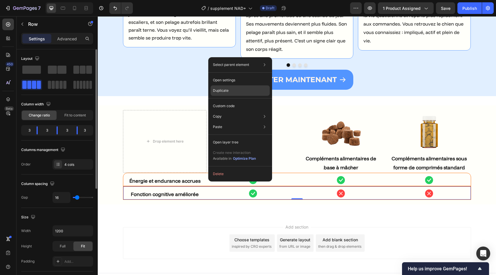
click at [229, 91] on div "Duplicate" at bounding box center [240, 90] width 59 height 10
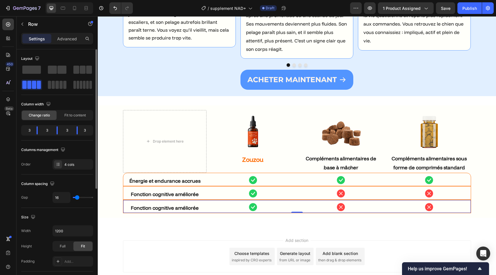
scroll to position [1728, 0]
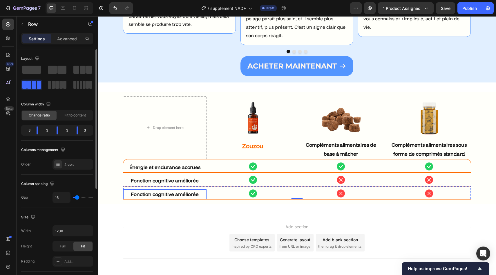
click at [161, 191] on strong "Fonction cognitive améliorée" at bounding box center [165, 194] width 68 height 6
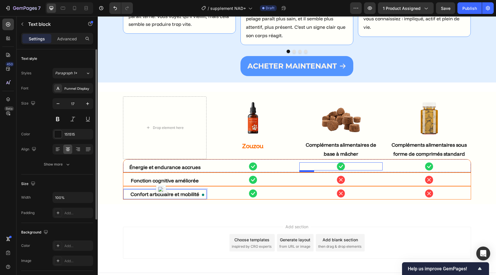
click at [344, 162] on img at bounding box center [341, 166] width 8 height 8
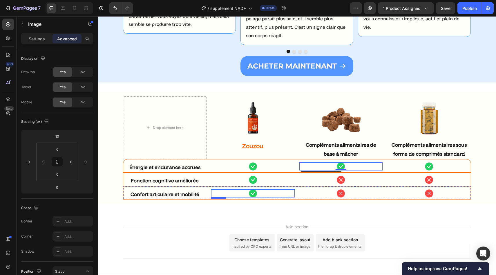
click at [259, 189] on div at bounding box center [253, 193] width 84 height 8
click at [40, 41] on p "Settings" at bounding box center [37, 39] width 16 height 6
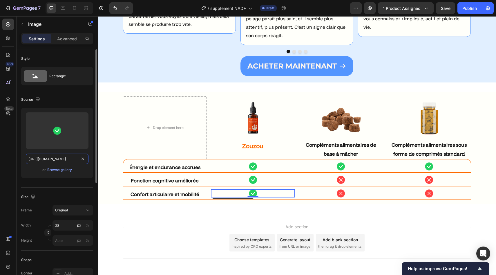
click at [56, 157] on input "[URL][DOMAIN_NAME]" at bounding box center [57, 158] width 63 height 10
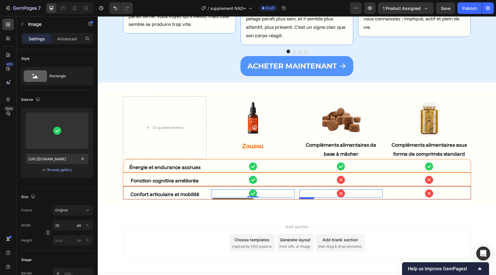
click at [325, 189] on div at bounding box center [341, 193] width 84 height 8
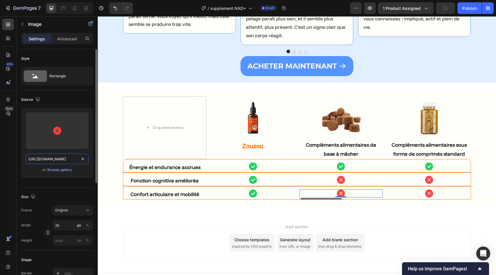
click at [66, 160] on input "https://pawprintlab.com/cdn/shop/files/x-circle-fill.png?v=1748592350&width=28" at bounding box center [57, 158] width 63 height 10
paste input "Group_2607807.png?v=1748592349"
type input "https://pawprintlab.com/cdn/shop/files/Group_2607807.png?v=1748592349&width=28"
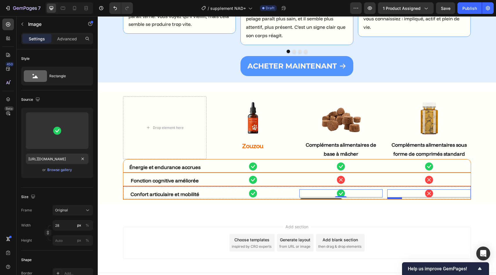
click at [420, 189] on div at bounding box center [429, 193] width 84 height 8
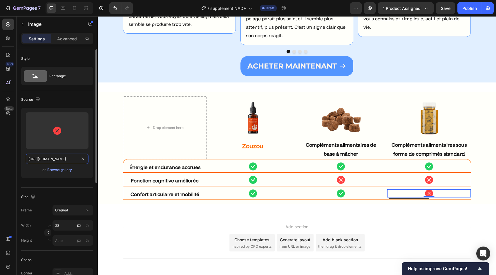
click at [56, 161] on input "https://pawprintlab.com/cdn/shop/files/x-circle-fill.png?v=1748592350&width=28" at bounding box center [57, 158] width 63 height 10
paste input "Group_2607807.png?v=1748592349"
type input "https://pawprintlab.com/cdn/shop/files/Group_2607807.png?v=1748592349&width=28"
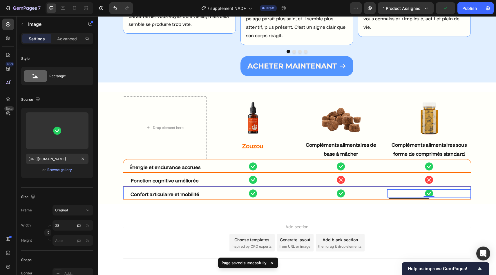
click at [209, 186] on div "Confort articulaire et mobilité Text block Image Image Image 0 Row" at bounding box center [297, 193] width 348 height 14
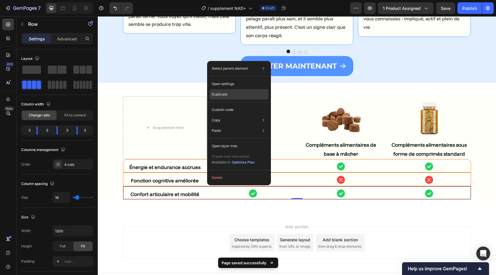
click at [228, 95] on div "Duplicate" at bounding box center [238, 94] width 59 height 10
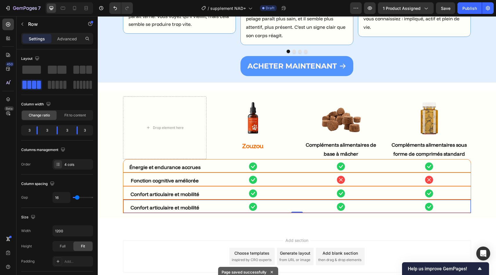
scroll to position [1742, 0]
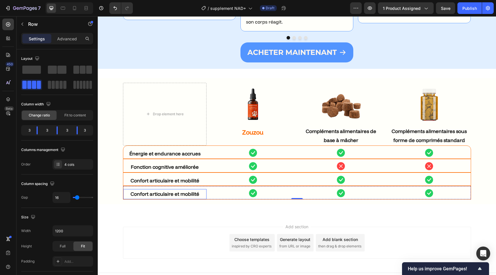
click at [175, 191] on strong "Confort articulaire et mobilité" at bounding box center [165, 194] width 69 height 6
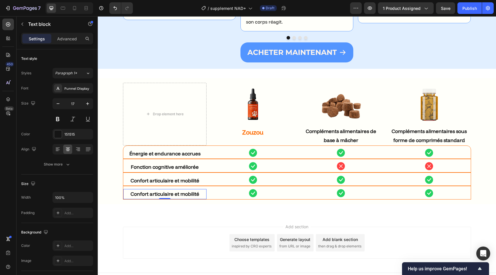
click at [175, 191] on strong "Confort articulaire et mobilité" at bounding box center [165, 194] width 69 height 6
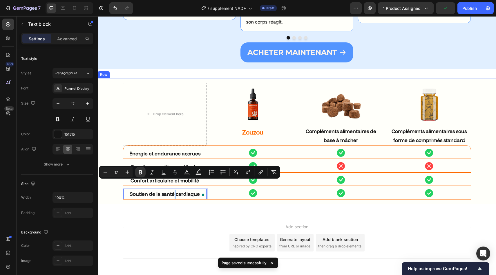
click at [115, 130] on div "Drop element here Image Zouzou Text block Image Compléments alimentaires de bas…" at bounding box center [296, 141] width 389 height 117
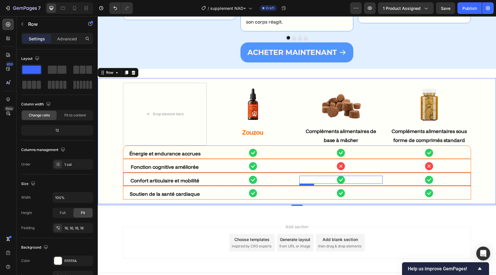
click at [347, 162] on div at bounding box center [341, 166] width 84 height 8
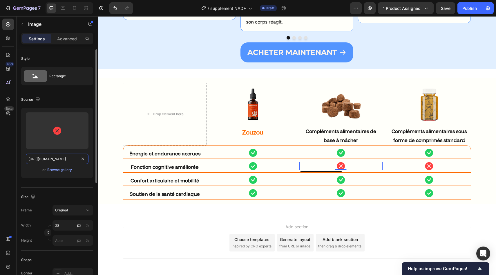
click at [67, 162] on input "https://pawprintlab.com/cdn/shop/files/x-circle-fill.png?v=1748592350&width=28" at bounding box center [57, 158] width 63 height 10
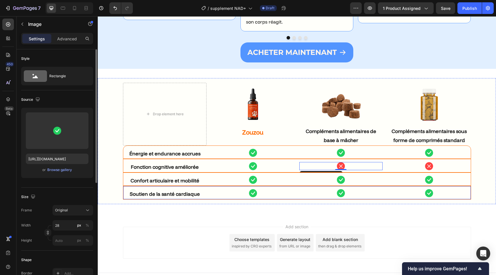
click at [345, 189] on img at bounding box center [341, 193] width 8 height 8
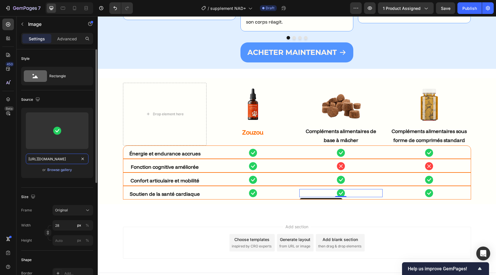
click at [74, 158] on input "https://pawprintlab.com/cdn/shop/files/Group_2607807.png?v=1748592349&width=28" at bounding box center [57, 158] width 63 height 10
paste input "x-circle-fill.png?v=1748592350"
type input "https://pawprintlab.com/cdn/shop/files/x-circle-fill.png?v=1748592350&width=28"
click at [420, 189] on div at bounding box center [429, 193] width 84 height 8
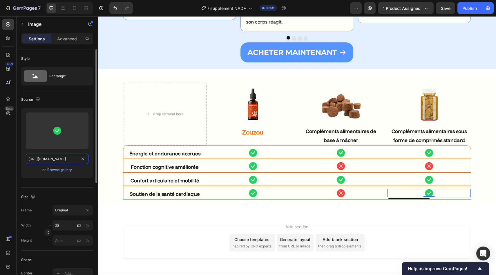
click at [60, 157] on input "https://pawprintlab.com/cdn/shop/files/Group_2607807.png?v=1748592349&width=28" at bounding box center [57, 158] width 63 height 10
paste input "x-circle-fill.png?v=1748592350"
type input "https://pawprintlab.com/cdn/shop/files/x-circle-fill.png?v=1748592350&width=28"
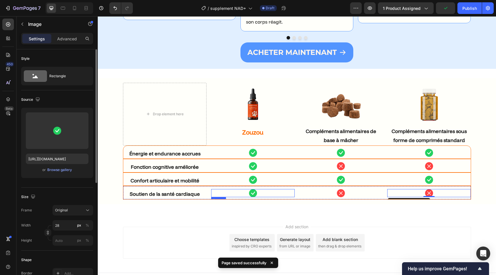
click at [219, 189] on div at bounding box center [253, 193] width 84 height 8
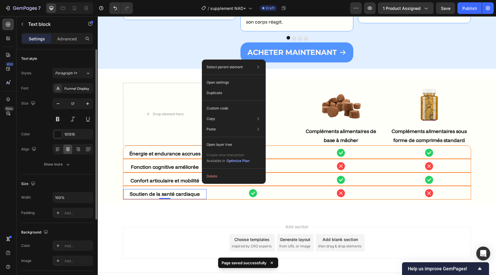
click at [208, 183] on div "Select parent element Section Row 1 col Row 4 cols Text block Open settings Dup…" at bounding box center [234, 121] width 64 height 124
click at [209, 186] on div "Soutien de la santé cardiaque Text block 0 Image Image Image Row" at bounding box center [297, 193] width 348 height 14
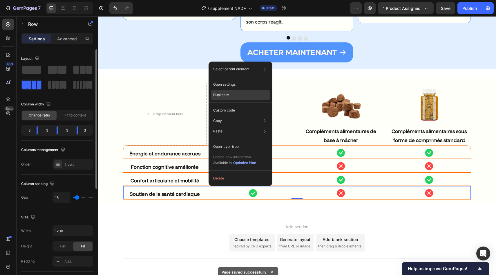
click at [237, 94] on div "Duplicate" at bounding box center [240, 95] width 59 height 10
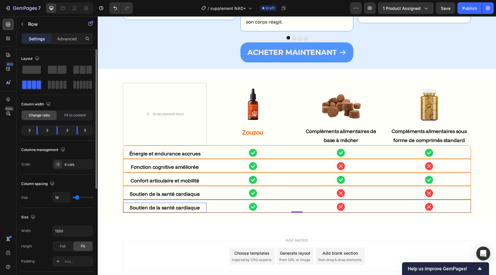
click at [177, 204] on strong "Soutien de la santé cardiaque" at bounding box center [165, 207] width 70 height 6
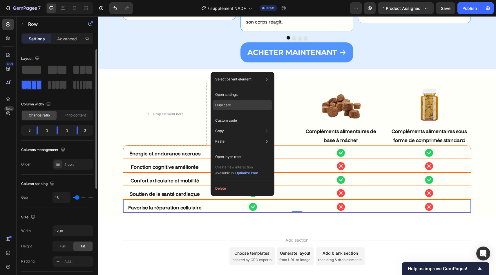
click at [233, 106] on div "Duplicate" at bounding box center [242, 105] width 59 height 10
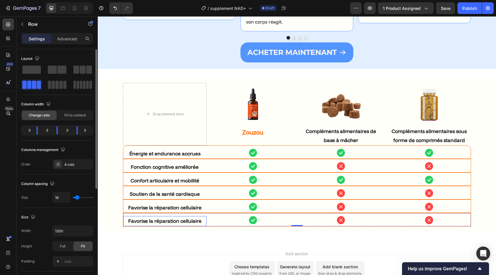
click at [181, 216] on div "Favorise la réparation cellulaire" at bounding box center [165, 221] width 84 height 10
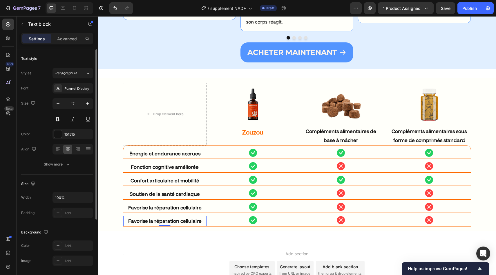
click at [181, 216] on div "Favorise la réparation cellulaire" at bounding box center [165, 221] width 84 height 10
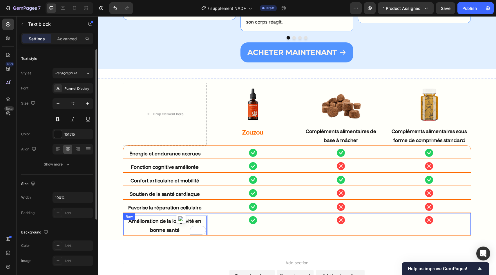
click at [216, 216] on div at bounding box center [253, 220] width 84 height 8
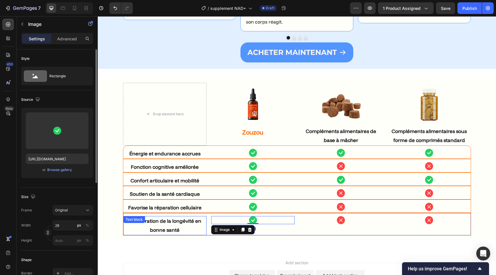
click at [182, 218] on strong "Amélioration de la longévité en bonne santé" at bounding box center [164, 225] width 73 height 15
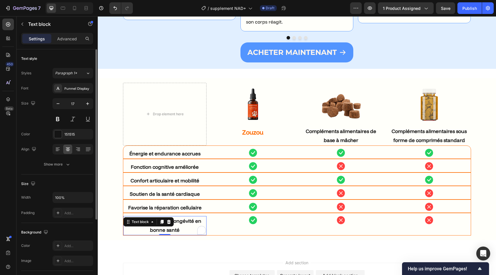
click at [182, 218] on strong "Amélioration de la longévité en bonne santé" at bounding box center [164, 225] width 73 height 15
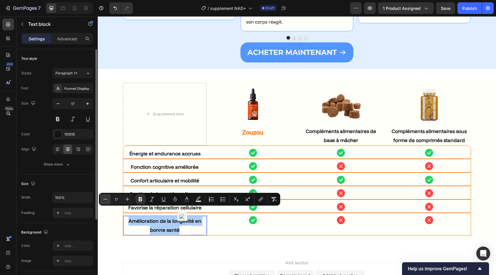
click at [103, 198] on icon "Editor contextual toolbar" at bounding box center [105, 199] width 6 height 6
type input "16"
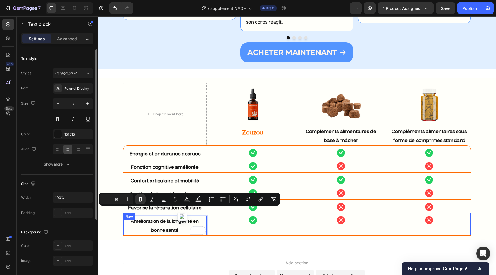
click at [217, 218] on div "Image" at bounding box center [253, 224] width 84 height 22
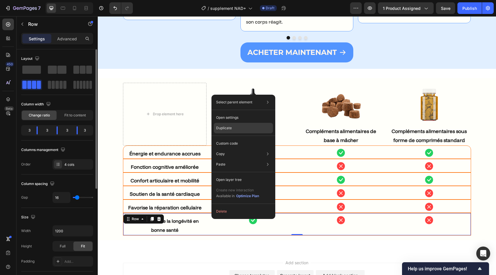
click at [233, 130] on div "Duplicate" at bounding box center [243, 128] width 59 height 10
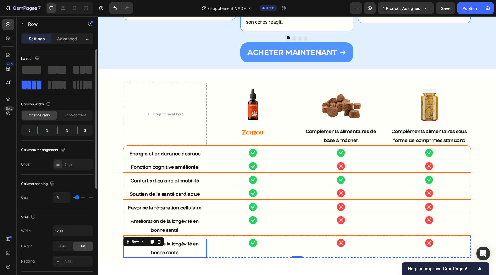
click at [186, 245] on p "Amélioration de la longévité en bonne santé" at bounding box center [165, 248] width 82 height 18
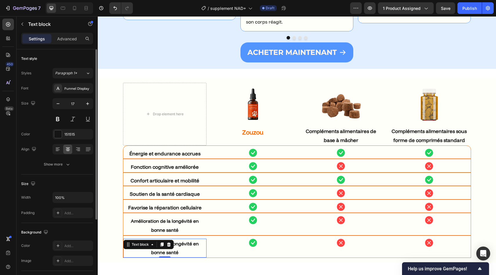
click at [186, 245] on p "Amélioration de la longévité en bonne santé" at bounding box center [165, 248] width 82 height 18
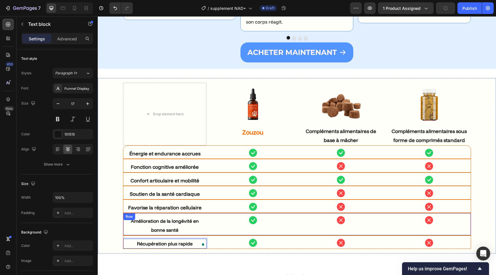
click at [255, 238] on img at bounding box center [253, 242] width 8 height 8
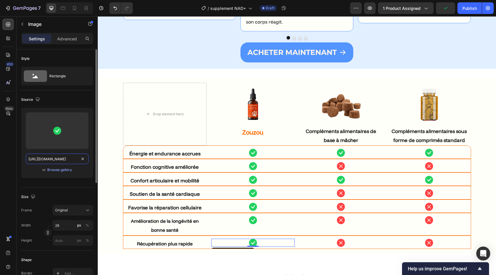
click at [71, 157] on input "[URL][DOMAIN_NAME]" at bounding box center [57, 158] width 63 height 10
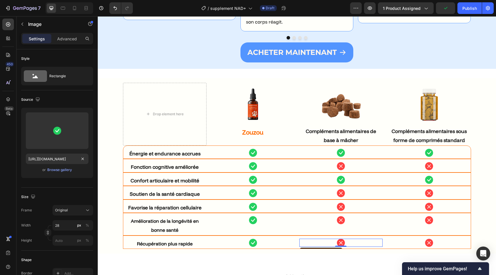
click at [322, 238] on div at bounding box center [341, 242] width 84 height 8
click at [61, 156] on input "https://pawprintlab.com/cdn/shop/files/x-circle-fill.png?v=1748592350&width=28" at bounding box center [57, 158] width 63 height 10
paste input "Group_2607807.png?v=1748592349"
type input "https://pawprintlab.com/cdn/shop/files/Group_2607807.png?v=1748592349&width=28"
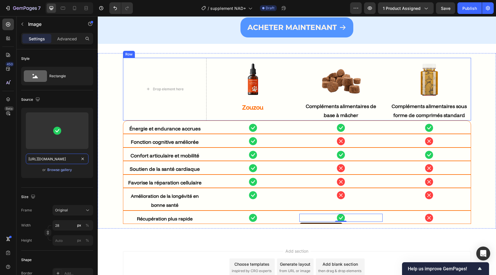
scroll to position [1784, 0]
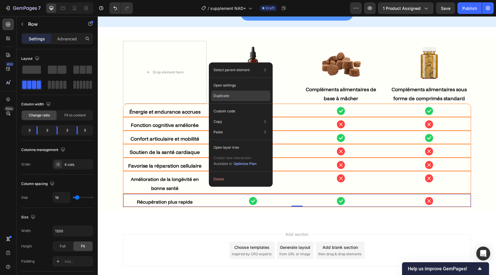
click at [234, 96] on div "Duplicate" at bounding box center [240, 95] width 59 height 10
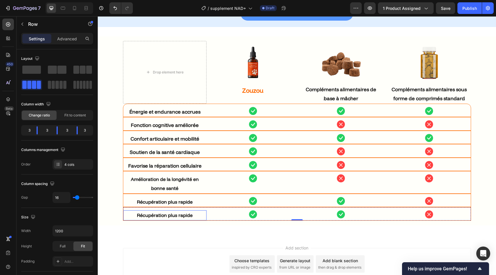
click at [164, 212] on strong "Récupération plus rapide" at bounding box center [165, 215] width 56 height 6
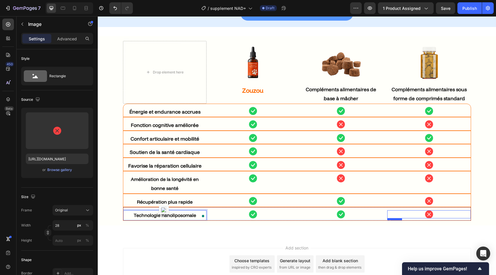
click at [423, 210] on div at bounding box center [429, 214] width 84 height 8
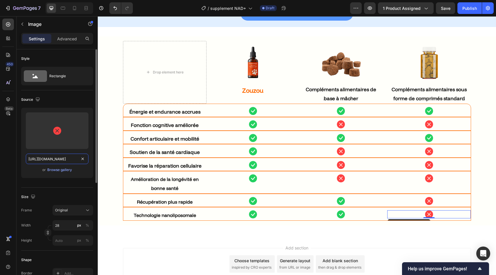
click at [76, 159] on input "https://pawprintlab.com/cdn/shop/files/x-circle-fill.png?v=1748592350&width=28" at bounding box center [57, 158] width 63 height 10
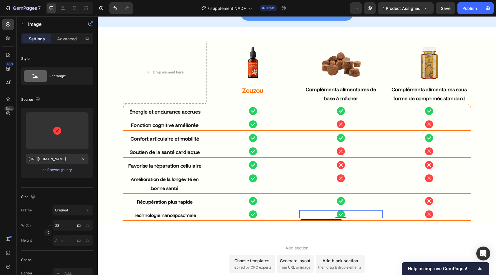
click at [325, 210] on div at bounding box center [341, 214] width 84 height 8
click at [70, 160] on input "https://pawprintlab.com/cdn/shop/files/Group_2607807.png?v=1748592349&width=28" at bounding box center [57, 158] width 63 height 10
paste input "x-circle-fill.png?v=1748592350"
type input "https://pawprintlab.com/cdn/shop/files/x-circle-fill.png?v=1748592350&width=28"
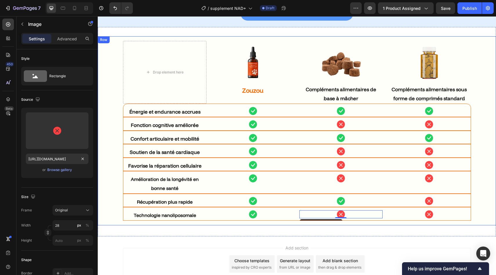
click at [106, 141] on div "Drop element here Image Zouzou Text block Image Compléments alimentaires de bas…" at bounding box center [296, 131] width 389 height 180
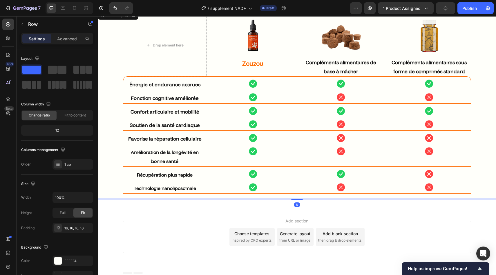
scroll to position [1805, 0]
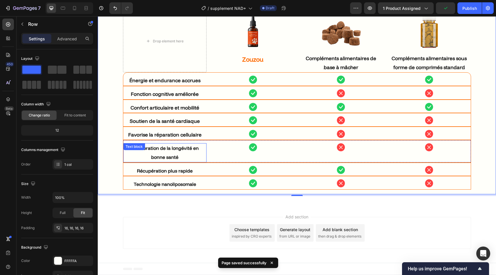
click at [182, 154] on p "Amélioration de la longévité en bonne santé" at bounding box center [165, 153] width 82 height 18
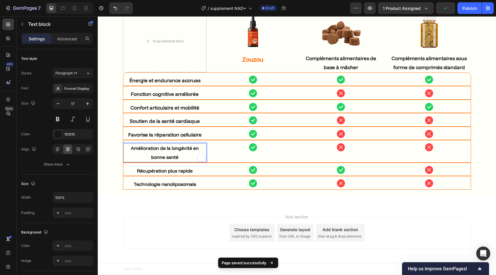
click at [182, 154] on p "Amélioration de la longévité en bonne santé" at bounding box center [165, 153] width 82 height 18
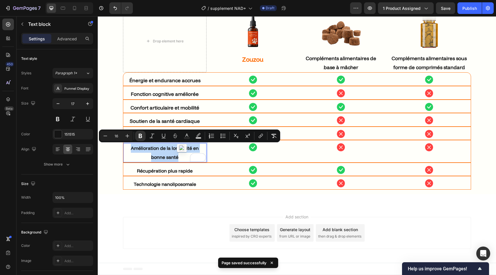
copy strong "Amélioration de la longévité en bonne santé"
click at [146, 133] on div "Minus 16 Plus Bold Italic Underline Strikethrough Text Color Text Background Co…" at bounding box center [189, 136] width 179 height 10
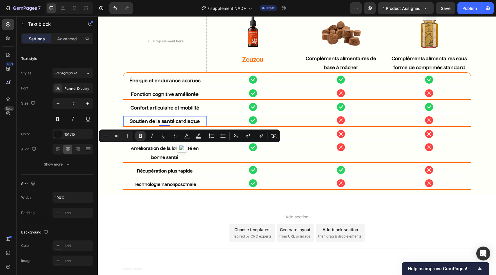
click at [156, 119] on strong "Soutien de la santé cardiaque" at bounding box center [165, 121] width 70 height 6
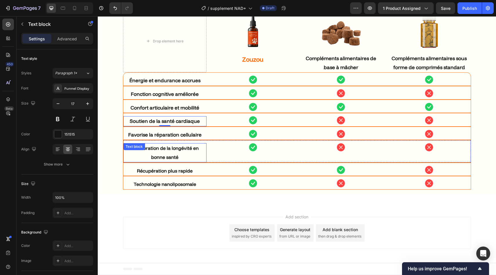
click at [173, 148] on strong "Amélioration de la longévité en bonne santé" at bounding box center [165, 152] width 68 height 15
click at [173, 148] on div "Text block" at bounding box center [148, 148] width 50 height 9
click at [188, 152] on p "Amélioration de la longévité en bonne santé" at bounding box center [165, 153] width 82 height 18
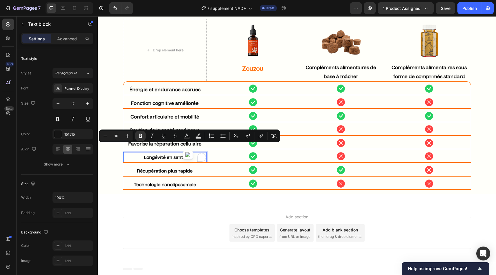
scroll to position [1796, 0]
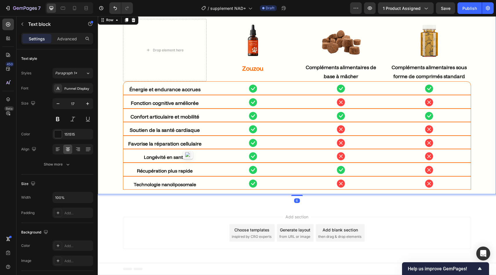
click at [99, 133] on div "Drop element here Image Zouzou Text block Image Compléments alimentaires de bas…" at bounding box center [297, 104] width 398 height 180
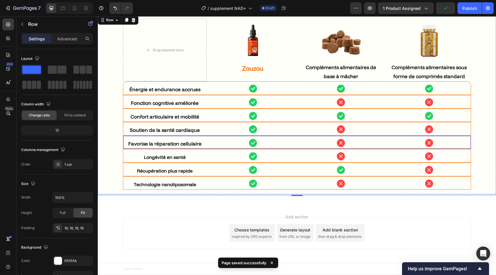
click at [152, 157] on strong "Longévité en santé" at bounding box center [165, 157] width 42 height 6
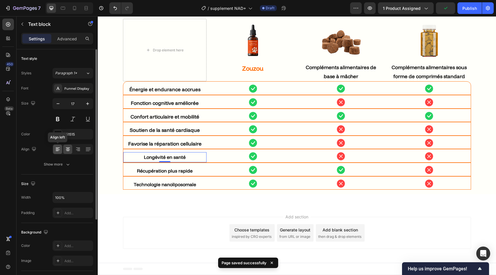
click at [57, 147] on icon at bounding box center [58, 147] width 4 height 1
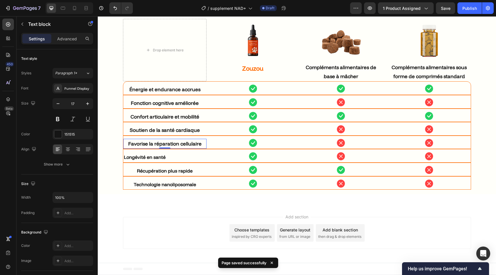
click at [150, 142] on strong "Favorise la réparation cellulaire" at bounding box center [164, 143] width 73 height 6
click at [139, 160] on strong "Longévité en santé" at bounding box center [145, 157] width 42 height 6
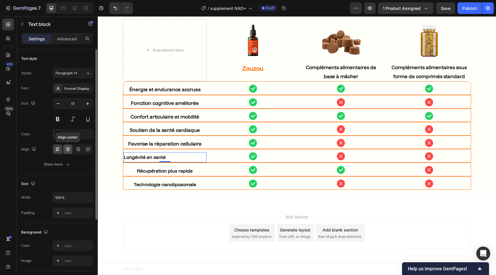
click at [66, 151] on icon at bounding box center [68, 149] width 6 height 6
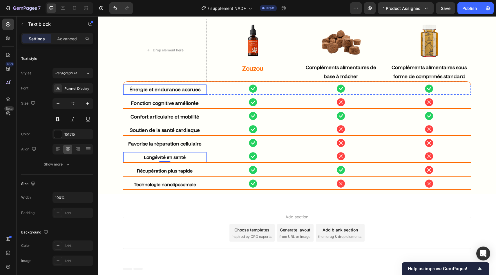
click at [151, 92] on p "Énergie et endurance accrues" at bounding box center [165, 89] width 82 height 9
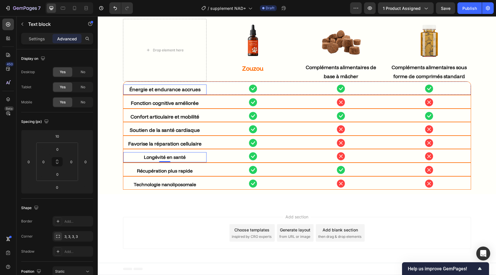
click at [156, 93] on p "Énergie et endurance accrues" at bounding box center [165, 89] width 82 height 9
click at [37, 39] on p "Settings" at bounding box center [37, 39] width 16 height 6
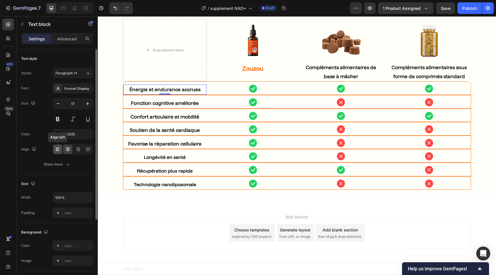
click at [61, 153] on div at bounding box center [57, 148] width 9 height 9
click at [71, 40] on p "Advanced" at bounding box center [67, 39] width 20 height 6
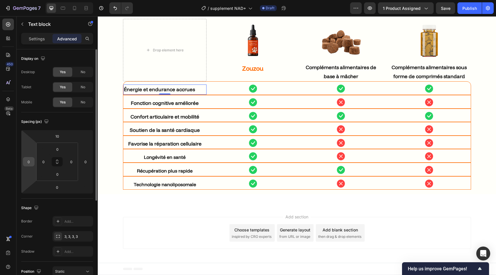
click at [33, 160] on div "0" at bounding box center [29, 161] width 12 height 9
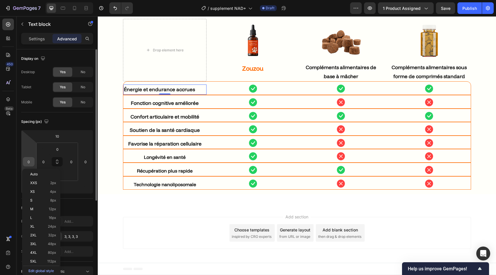
click at [29, 160] on input "0" at bounding box center [28, 161] width 9 height 9
click at [28, 162] on input "0" at bounding box center [28, 161] width 9 height 9
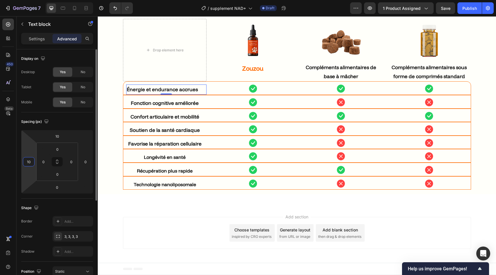
click at [28, 162] on input "10" at bounding box center [28, 161] width 9 height 9
type input "15"
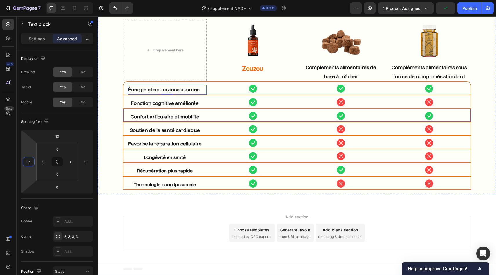
click at [142, 104] on strong "Fonction cognitive améliorée" at bounding box center [165, 103] width 68 height 6
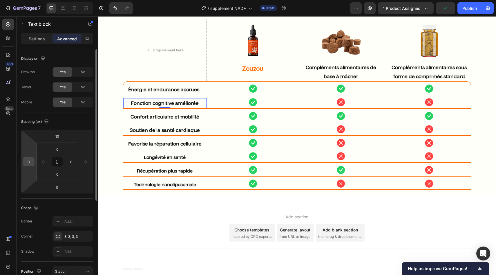
click at [29, 162] on input "0" at bounding box center [28, 161] width 9 height 9
type input "15"
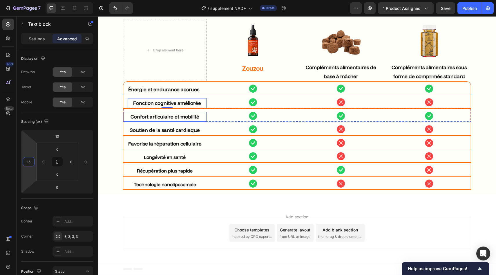
click at [136, 117] on strong "Confort articulaire et mobilité" at bounding box center [165, 116] width 69 height 6
click at [25, 159] on input "0" at bounding box center [28, 161] width 9 height 9
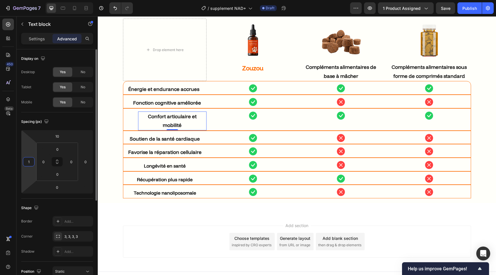
type input "15"
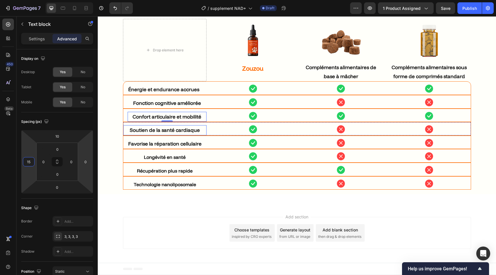
click at [138, 134] on p "Soutien de la santé cardiaque" at bounding box center [165, 130] width 82 height 9
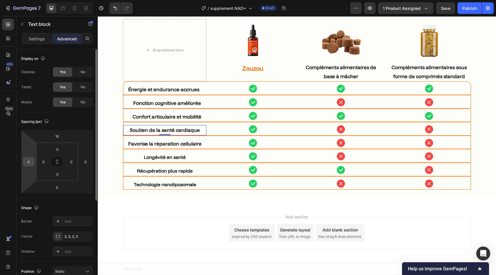
click at [31, 165] on input "0" at bounding box center [28, 161] width 9 height 9
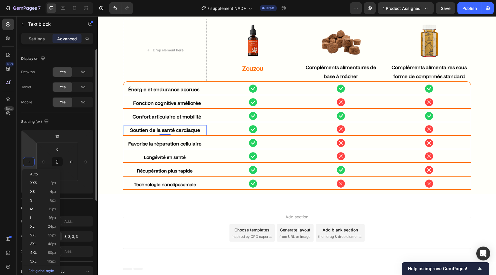
type input "15"
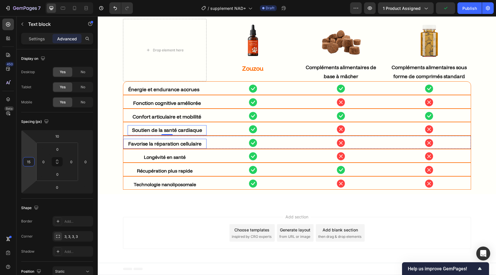
click at [146, 144] on strong "Favorise la réparation cellulaire" at bounding box center [164, 143] width 73 height 6
click at [31, 160] on input "0" at bounding box center [28, 161] width 9 height 9
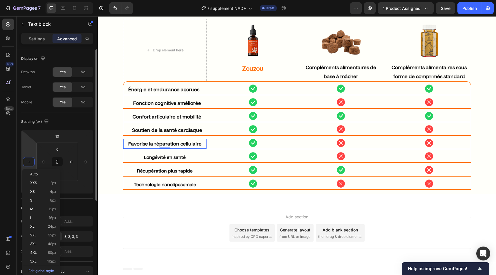
type input "15"
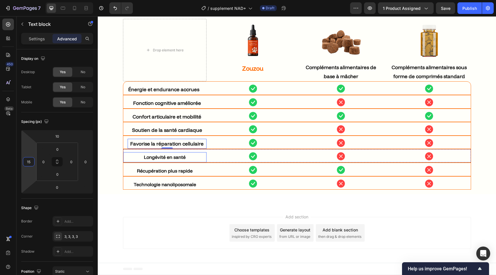
click at [157, 157] on strong "Longévité en santé" at bounding box center [165, 157] width 42 height 6
click at [31, 162] on input "0" at bounding box center [28, 161] width 9 height 9
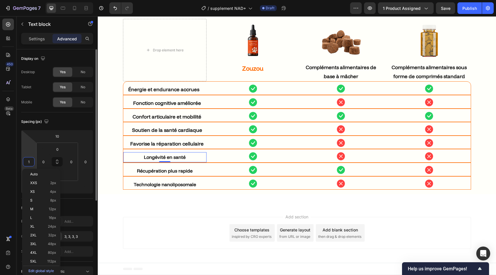
type input "15"
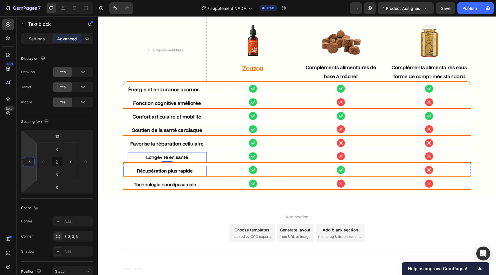
click at [143, 169] on strong "Récupération plus rapide" at bounding box center [165, 171] width 56 height 6
click at [35, 0] on html "7 Version history / supplement NAD+ Draft Preview 1 product assigned Save Publi…" at bounding box center [248, 0] width 496 height 0
type input "15"
click at [142, 180] on p "Technologie nanoliposomale" at bounding box center [165, 184] width 82 height 9
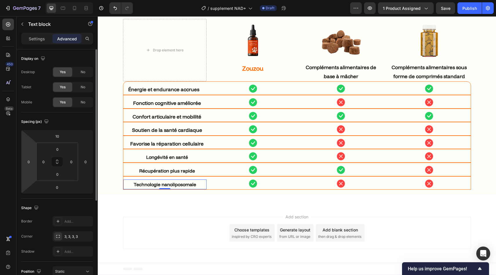
click at [28, 0] on html "7 Version history / supplement NAD+ Draft Preview 1 product assigned Save Publi…" at bounding box center [248, 0] width 496 height 0
type input "15"
click at [36, 42] on div "Settings" at bounding box center [36, 38] width 29 height 9
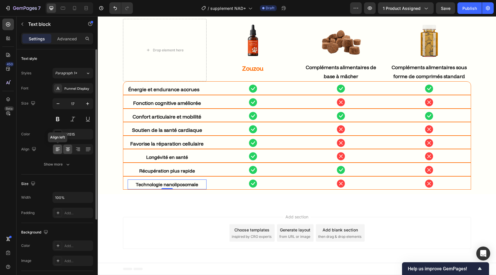
click at [57, 150] on icon at bounding box center [58, 149] width 6 height 6
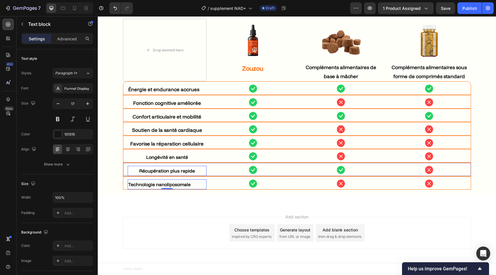
click at [146, 168] on strong "Récupération plus rapide" at bounding box center [167, 171] width 56 height 6
click at [60, 148] on icon at bounding box center [58, 149] width 6 height 6
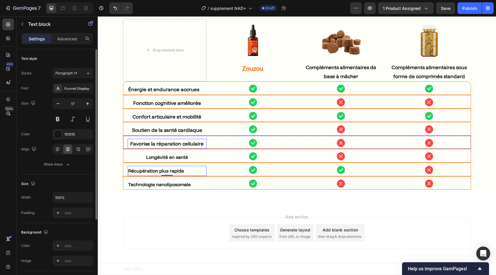
click at [155, 139] on div "Favorise la réparation cellulaire" at bounding box center [167, 144] width 79 height 10
drag, startPoint x: 57, startPoint y: 145, endPoint x: 70, endPoint y: 145, distance: 13.6
click at [57, 145] on div at bounding box center [57, 148] width 9 height 9
click at [151, 154] on strong "Longévité en santé" at bounding box center [167, 157] width 42 height 6
click at [60, 148] on icon at bounding box center [58, 149] width 6 height 6
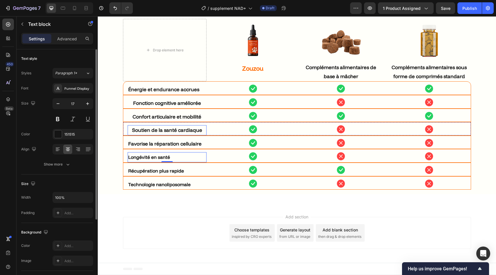
click at [158, 126] on p "Soutien de la santé cardiaque" at bounding box center [167, 130] width 78 height 9
click at [56, 149] on icon at bounding box center [58, 149] width 6 height 6
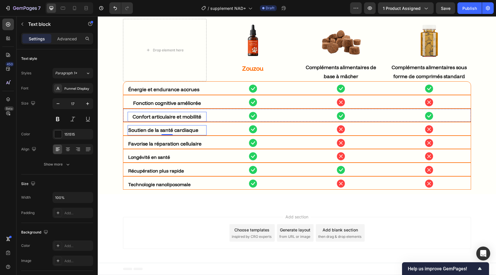
click at [145, 117] on strong "Confort articulaire et mobilité" at bounding box center [167, 116] width 69 height 6
click at [57, 148] on icon at bounding box center [57, 148] width 3 height 1
click at [142, 104] on strong "Fonction cognitive améliorée" at bounding box center [167, 103] width 68 height 6
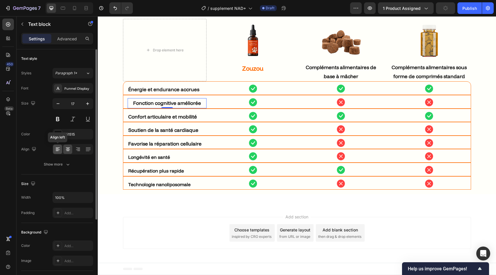
click at [56, 151] on icon at bounding box center [58, 149] width 6 height 6
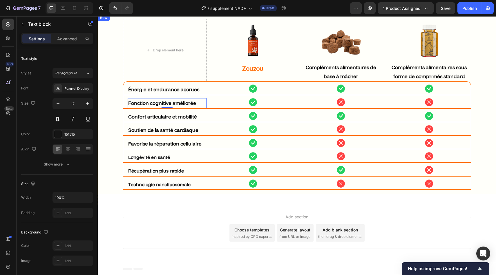
click at [112, 157] on div "Drop element here Image Zouzou Text block Image Compléments alimentaires de bas…" at bounding box center [296, 104] width 389 height 171
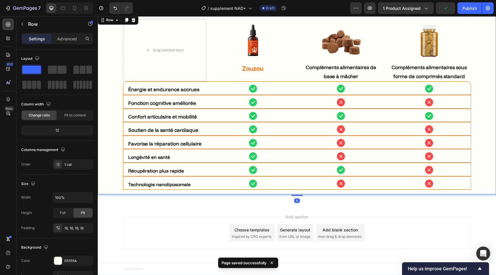
scroll to position [1790, 0]
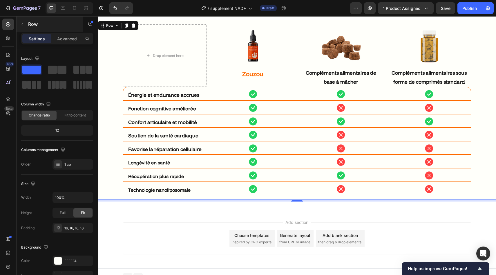
click at [30, 30] on div "Row" at bounding box center [50, 24] width 66 height 15
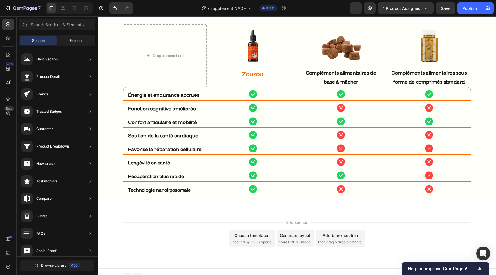
click at [67, 40] on div "Element" at bounding box center [76, 40] width 37 height 9
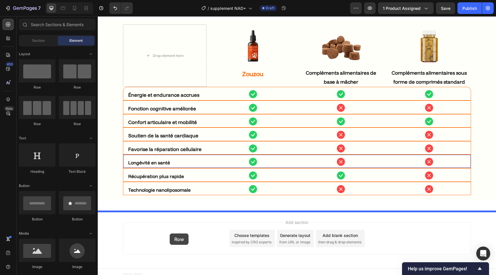
drag, startPoint x: 133, startPoint y: 90, endPoint x: 170, endPoint y: 233, distance: 147.6
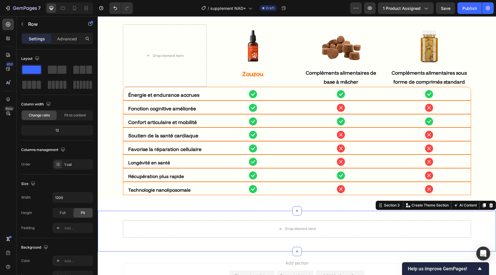
click at [195, 213] on div "Drop element here Row Section 3 You can create reusable sections Create Theme S…" at bounding box center [297, 231] width 398 height 41
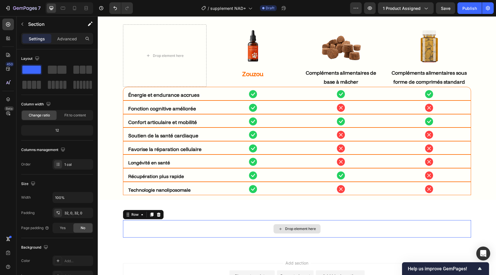
click at [196, 221] on div "Drop element here" at bounding box center [297, 228] width 348 height 17
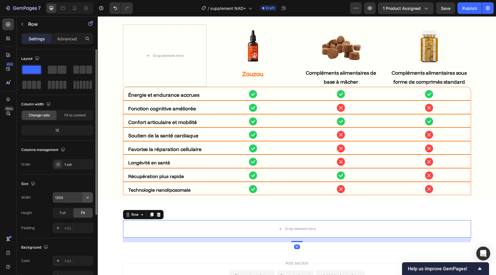
click at [89, 196] on icon "button" at bounding box center [88, 197] width 6 height 6
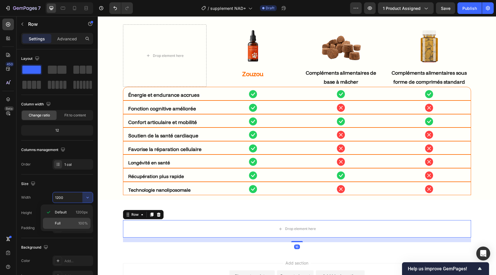
click at [79, 219] on div "Full 100%" at bounding box center [67, 223] width 48 height 11
type input "100%"
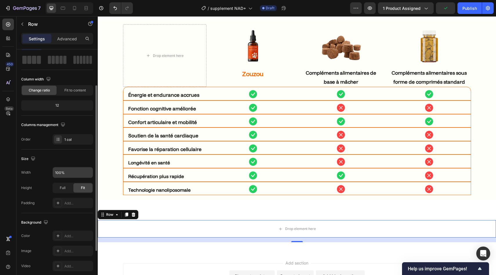
scroll to position [42, 0]
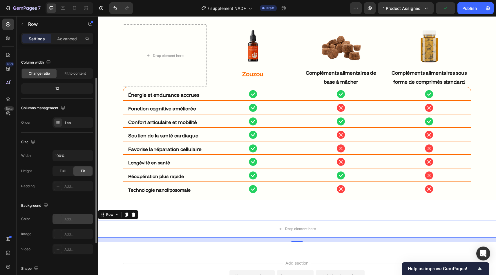
click at [71, 215] on div "Add..." at bounding box center [72, 218] width 41 height 10
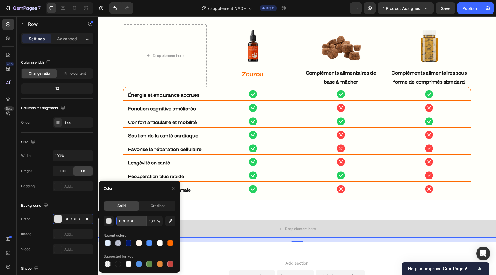
click at [133, 223] on input "DDDDDD" at bounding box center [131, 220] width 30 height 10
paste input "Longévité en santé"
paste input "fff5eb"
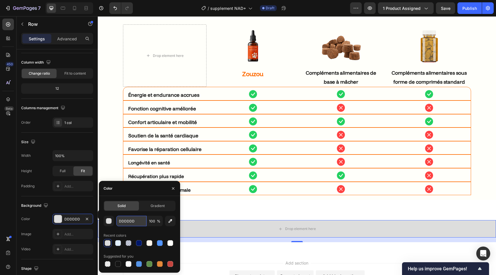
type input "fff5eb"
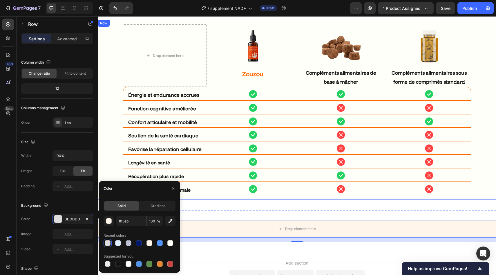
click at [114, 155] on div "Drop element here Image Zouzou Text block Image Compléments alimentaires de bas…" at bounding box center [296, 109] width 389 height 171
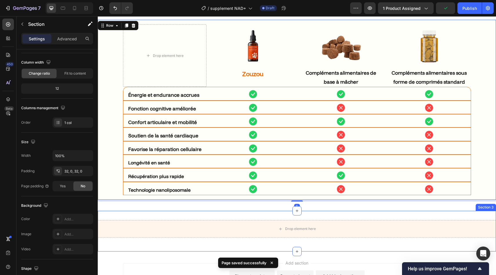
click at [184, 211] on div "Drop element here Row Section 3" at bounding box center [297, 231] width 398 height 41
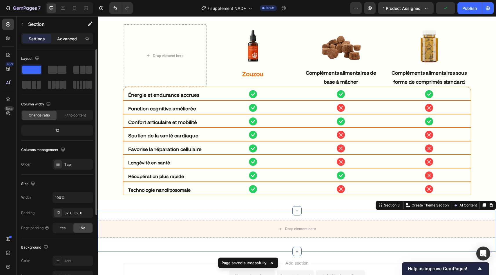
click at [60, 37] on p "Advanced" at bounding box center [67, 39] width 20 height 6
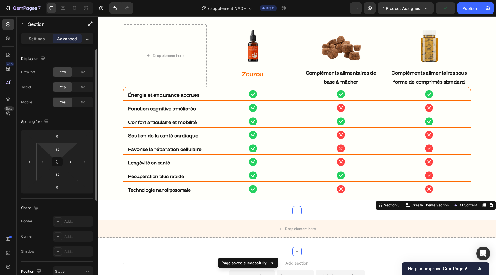
type input "2"
click at [53, 0] on html "7 Version history / supplement NAD+ Draft Preview 1 product assigned Save Publi…" at bounding box center [248, 0] width 496 height 0
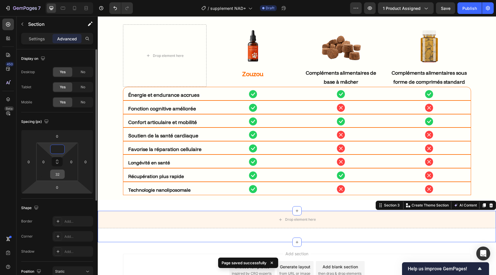
type input "0"
click at [57, 173] on input "32" at bounding box center [58, 174] width 12 height 9
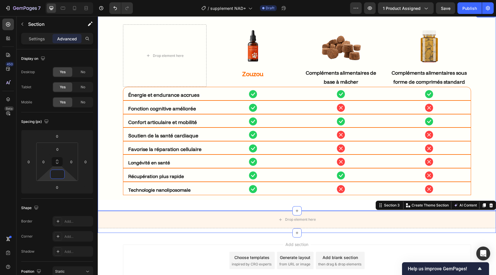
click at [205, 204] on div "Drop element here Image Zouzou Text block Image Compléments alimentaires de bas…" at bounding box center [297, 110] width 398 height 200
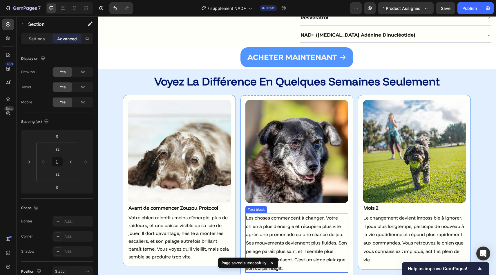
scroll to position [1494, 0]
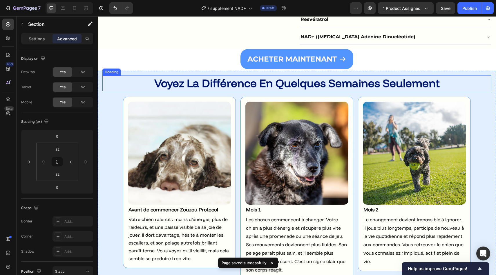
click at [316, 76] on strong "voyez la différence en quelques semaines seulement" at bounding box center [296, 83] width 285 height 14
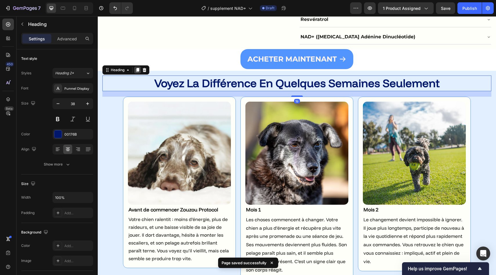
click at [138, 68] on icon at bounding box center [137, 70] width 3 height 4
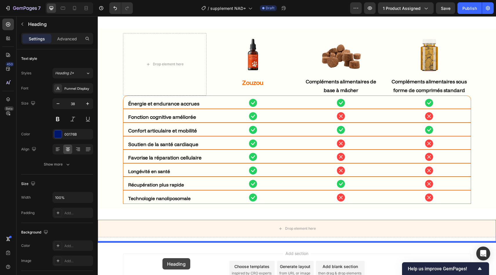
scroll to position [1821, 0]
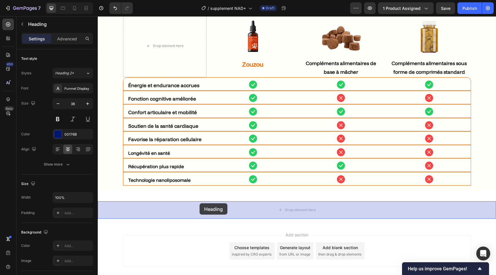
drag, startPoint x: 116, startPoint y: 77, endPoint x: 200, endPoint y: 203, distance: 150.8
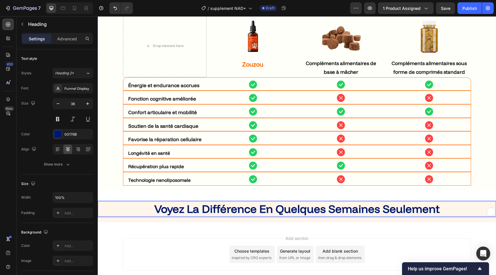
click at [206, 206] on strong "voyez la différence en quelques semaines seulement" at bounding box center [296, 209] width 285 height 14
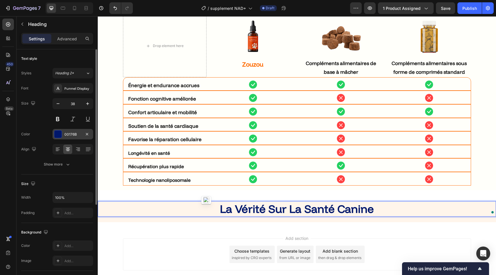
click at [60, 132] on div at bounding box center [58, 134] width 8 height 8
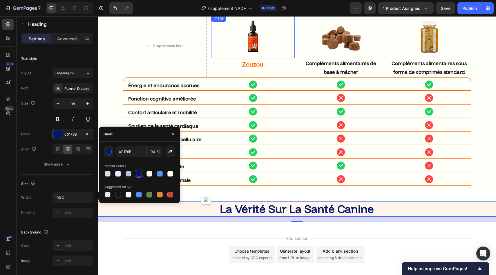
scroll to position [1821, 0]
click at [132, 155] on input "00176B" at bounding box center [131, 151] width 30 height 10
paste input "#FE6A00"
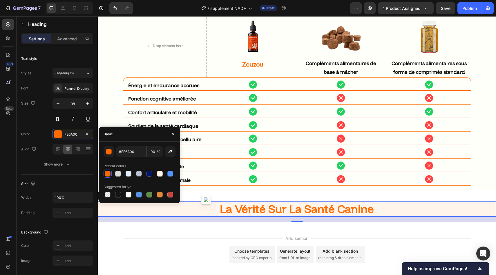
type input "FE6A00"
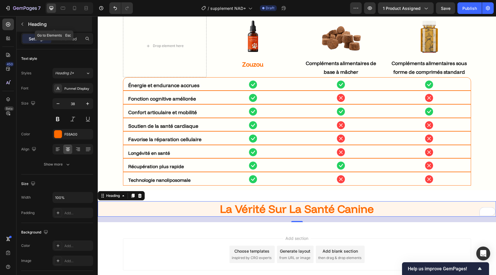
click at [29, 22] on p "Heading" at bounding box center [59, 24] width 63 height 7
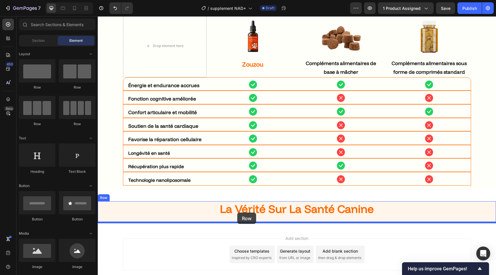
drag, startPoint x: 173, startPoint y: 89, endPoint x: 238, endPoint y: 212, distance: 139.4
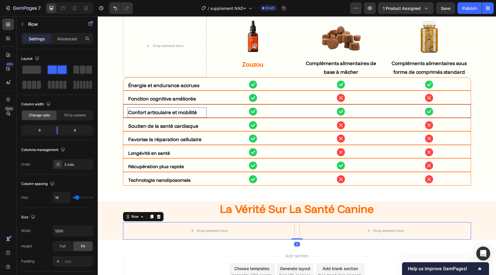
scroll to position [1829, 0]
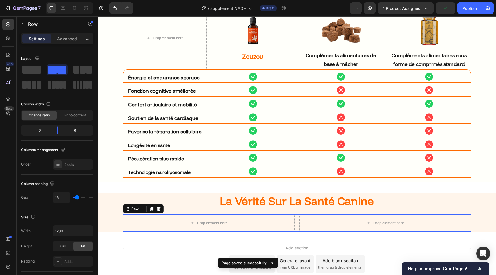
click at [117, 74] on div "Drop element here Image Zouzou Text block Image Compléments alimentaires de bas…" at bounding box center [296, 92] width 389 height 171
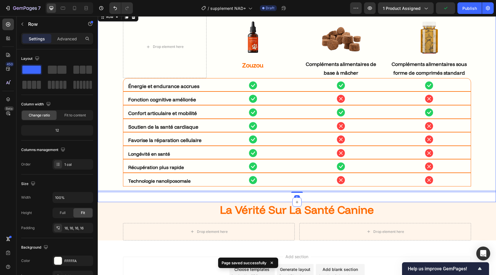
scroll to position [1757, 0]
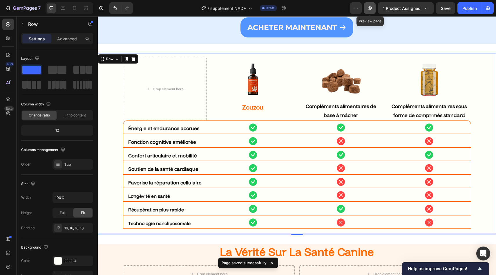
click at [371, 7] on icon "button" at bounding box center [370, 8] width 6 height 6
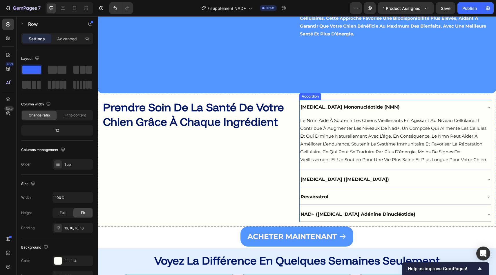
scroll to position [1286, 0]
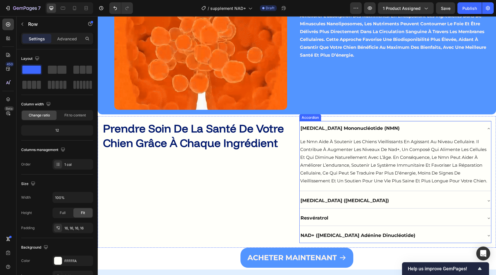
click at [269, 139] on strong "prendre soin de la santé de votre chien grâce à chaque ingrédient" at bounding box center [193, 135] width 181 height 28
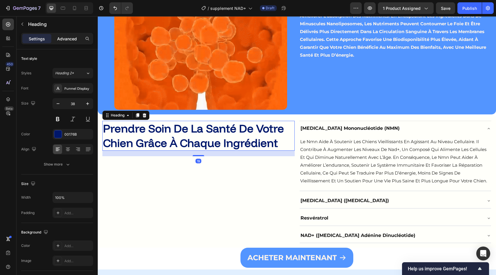
click at [67, 39] on p "Advanced" at bounding box center [67, 39] width 20 height 6
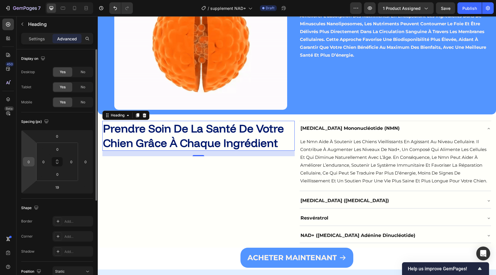
click at [30, 160] on input "0" at bounding box center [28, 161] width 9 height 9
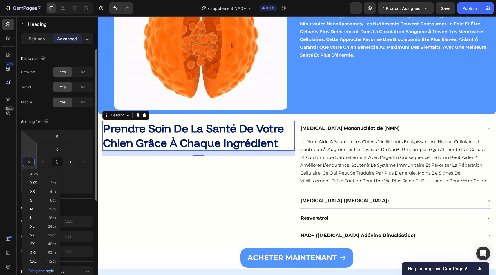
type input "50"
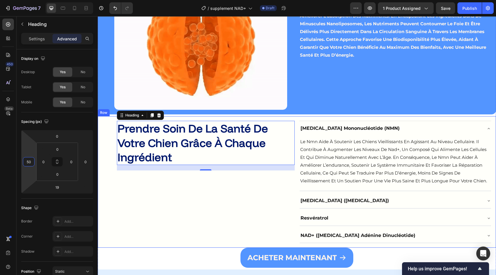
click at [124, 189] on div "prendre soin de la santé de votre chien grâce à chaque ingrédient Heading 19" at bounding box center [198, 182] width 192 height 122
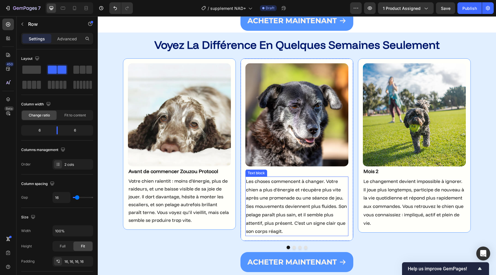
scroll to position [1572, 0]
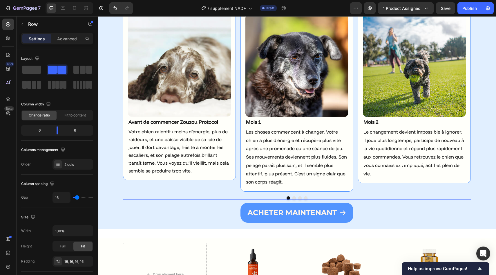
click at [288, 200] on button "Dot" at bounding box center [288, 197] width 3 height 3
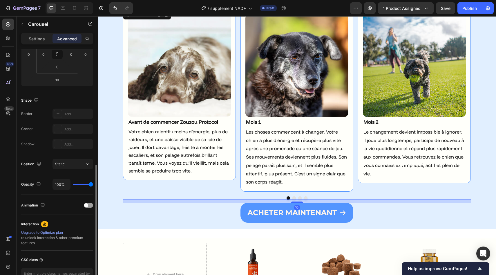
scroll to position [137, 0]
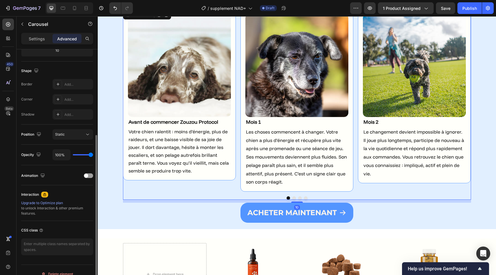
click at [31, 40] on p "Settings" at bounding box center [37, 39] width 16 height 6
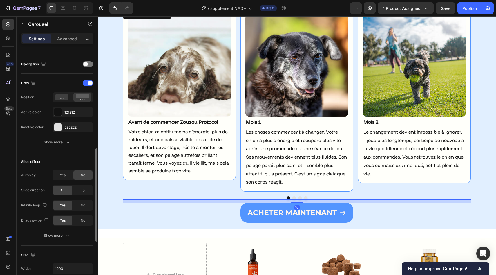
scroll to position [242, 0]
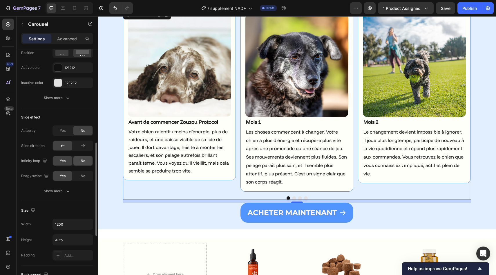
click at [80, 160] on div "No" at bounding box center [82, 160] width 19 height 9
click at [208, 222] on div "aCHETER MAINTENANT Button" at bounding box center [296, 212] width 389 height 20
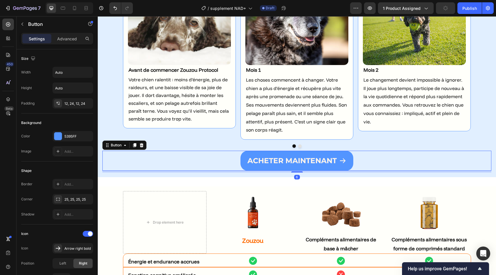
scroll to position [1693, 0]
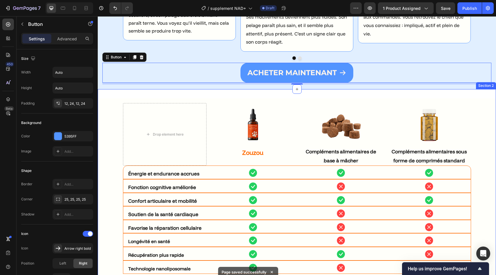
click at [441, 107] on div "Drop element here Image Zouzou Text block Image Compléments alimentaires de bas…" at bounding box center [297, 189] width 398 height 200
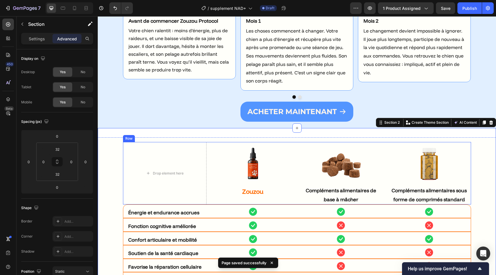
scroll to position [1723, 0]
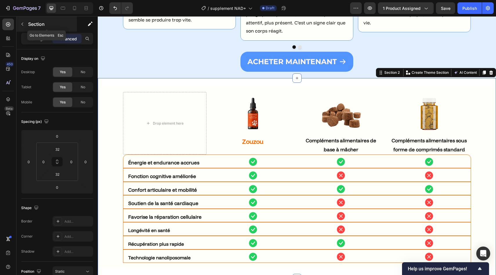
click at [29, 25] on p "Section" at bounding box center [52, 24] width 48 height 7
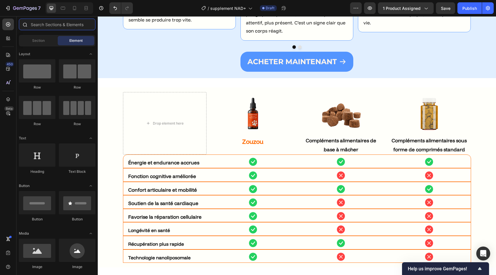
click at [41, 29] on input "text" at bounding box center [57, 25] width 77 height 12
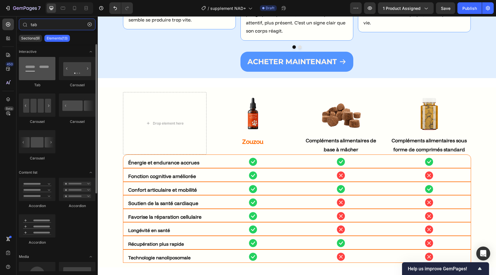
type input "tab"
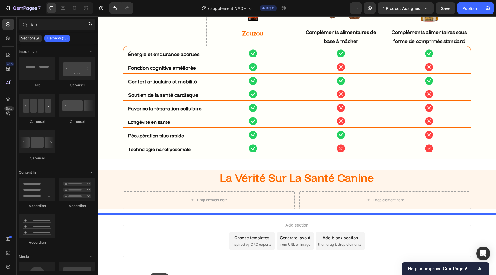
scroll to position [1849, 0]
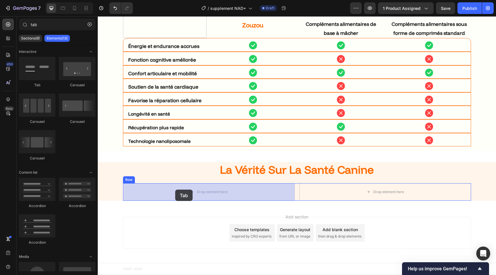
drag, startPoint x: 147, startPoint y: 81, endPoint x: 175, endPoint y: 189, distance: 112.3
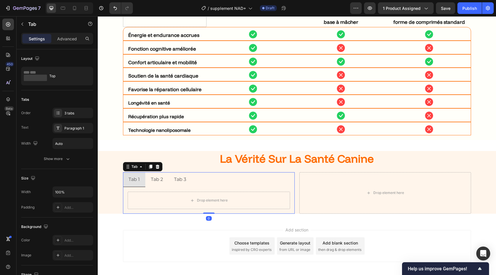
scroll to position [1862, 0]
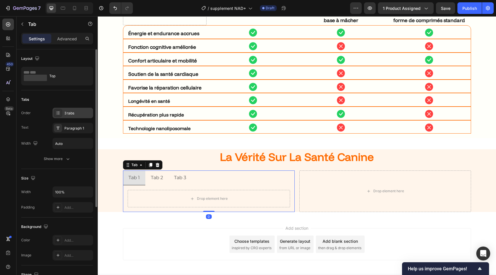
click at [81, 113] on div "3 tabs" at bounding box center [77, 112] width 27 height 5
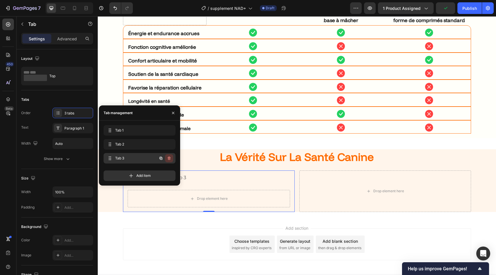
click at [168, 161] on button "button" at bounding box center [169, 158] width 8 height 8
click at [168, 161] on button "Delete" at bounding box center [165, 158] width 16 height 8
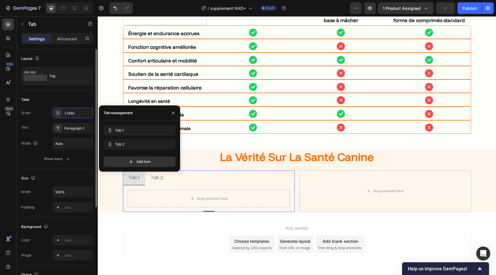
click at [30, 117] on div "Order 2 tabs" at bounding box center [57, 113] width 72 height 10
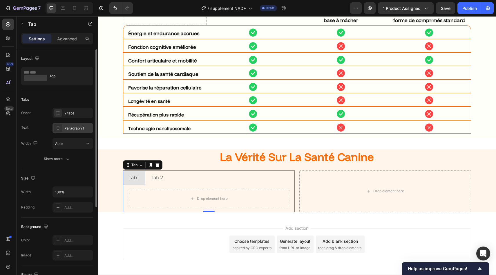
click at [74, 132] on div "Paragraph 1" at bounding box center [72, 128] width 41 height 10
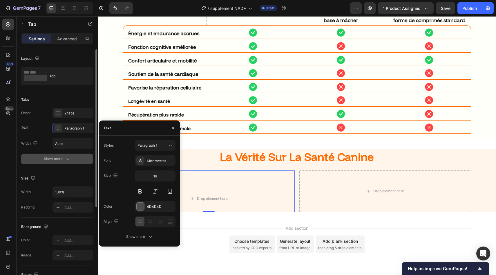
click at [46, 158] on div "Show more" at bounding box center [57, 159] width 27 height 6
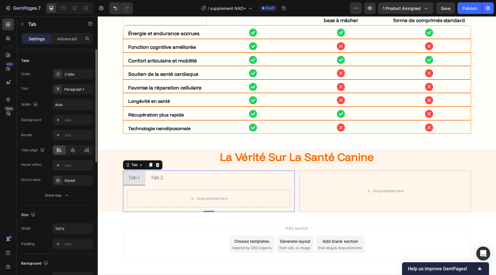
scroll to position [42, 0]
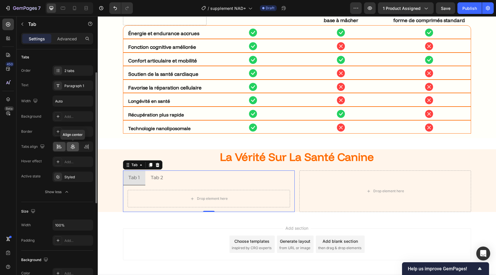
click at [71, 144] on icon at bounding box center [73, 147] width 6 height 6
click at [197, 176] on div "Tab 1" at bounding box center [197, 178] width 13 height 10
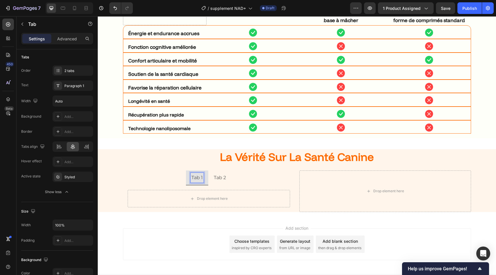
click at [197, 176] on p "Tab 1" at bounding box center [196, 177] width 11 height 8
click at [200, 179] on p "Mythe" at bounding box center [197, 177] width 15 height 8
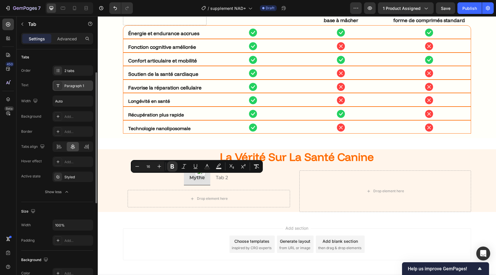
click at [58, 90] on div "Paragraph 1" at bounding box center [72, 85] width 41 height 10
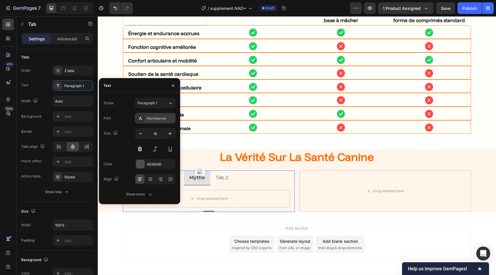
click at [156, 122] on div "Montserrat" at bounding box center [155, 118] width 41 height 10
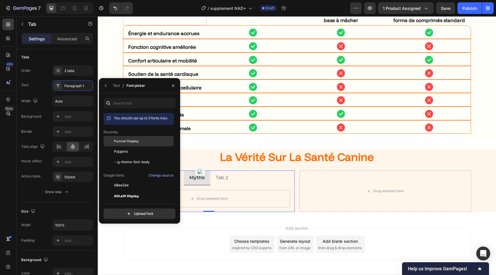
click at [141, 142] on div "Funnel Display" at bounding box center [143, 140] width 59 height 5
click at [227, 177] on p "Tab 2" at bounding box center [221, 177] width 12 height 8
click at [215, 178] on p "réalité" at bounding box center [221, 177] width 14 height 8
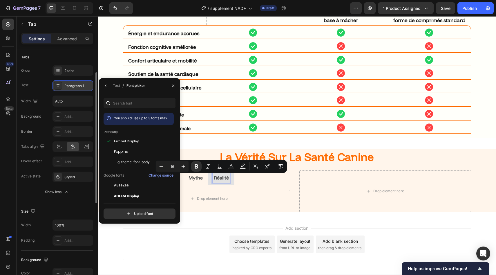
click at [70, 86] on div "Paragraph 1" at bounding box center [77, 85] width 27 height 5
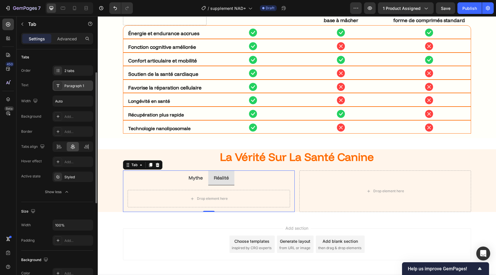
click at [70, 86] on div "Paragraph 1" at bounding box center [77, 85] width 27 height 5
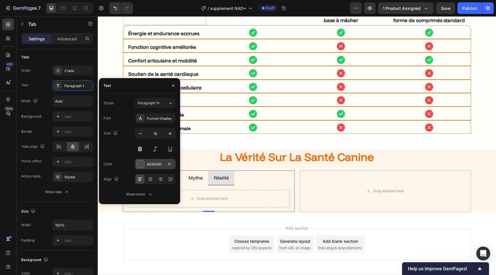
click at [141, 164] on div at bounding box center [141, 164] width 8 height 8
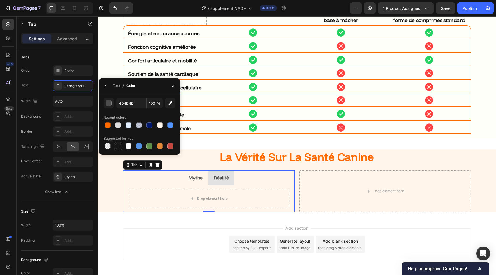
click at [116, 146] on div at bounding box center [118, 146] width 6 height 6
click at [129, 146] on div at bounding box center [129, 146] width 6 height 6
type input "FFFFFF"
click at [43, 105] on div "Width Auto" at bounding box center [57, 100] width 72 height 11
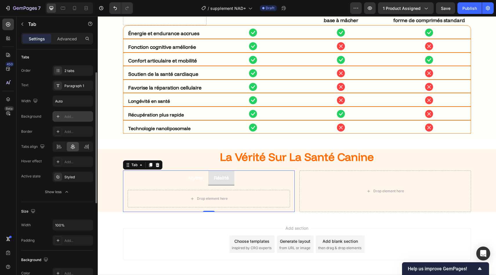
click at [65, 118] on div "Add..." at bounding box center [77, 116] width 27 height 5
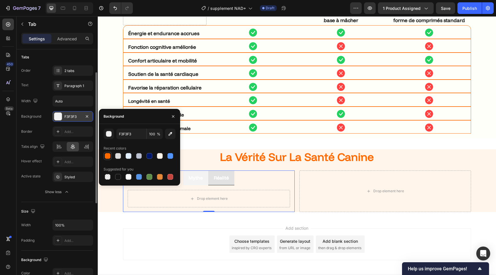
click at [109, 156] on div at bounding box center [108, 156] width 6 height 6
type input "FE6A00"
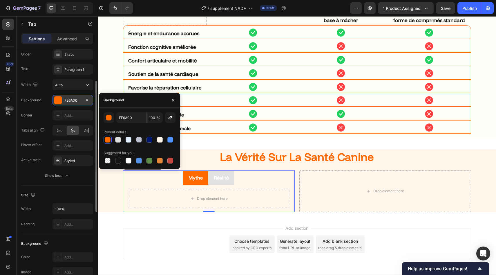
scroll to position [64, 0]
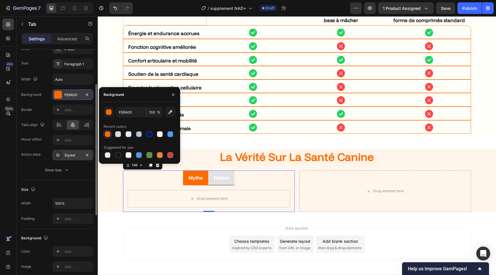
click at [69, 152] on div "Styled" at bounding box center [72, 155] width 41 height 10
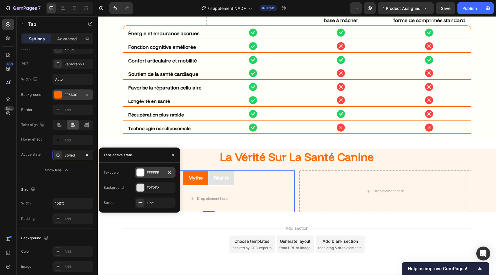
click at [145, 174] on div "FFFFFF" at bounding box center [155, 172] width 41 height 10
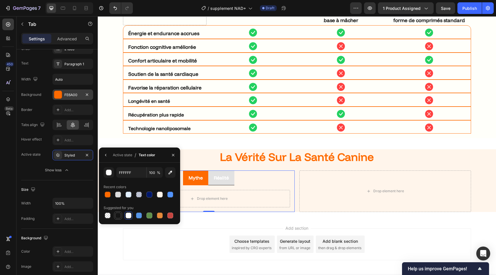
click at [119, 215] on div at bounding box center [118, 215] width 6 height 6
click at [151, 195] on div at bounding box center [149, 194] width 6 height 6
type input "00176B"
click at [88, 177] on div "Tabs Order 2 tabs Text Paragraph 1 Width Auto Background FE6A00 Border Add... T…" at bounding box center [57, 103] width 72 height 154
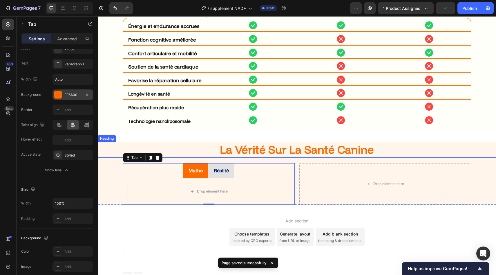
scroll to position [1873, 0]
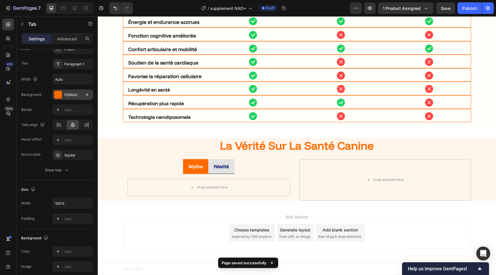
click at [204, 173] on li "Mythe" at bounding box center [195, 166] width 25 height 15
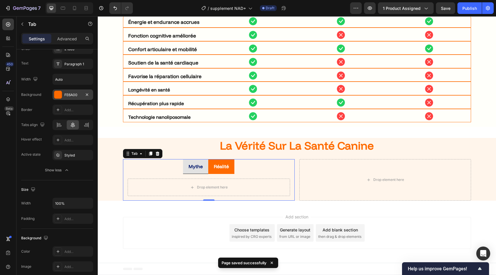
click at [203, 172] on li "Mythe" at bounding box center [195, 166] width 25 height 15
click at [188, 171] on div "Mythe" at bounding box center [196, 166] width 16 height 10
click at [183, 169] on ul "Mythe Réalité" at bounding box center [209, 166] width 172 height 15
click at [185, 170] on li "Mythe" at bounding box center [195, 166] width 25 height 15
click at [205, 161] on li "Mythe" at bounding box center [195, 166] width 25 height 15
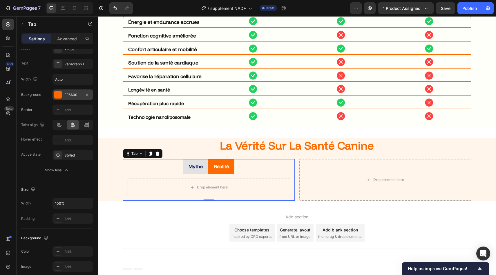
click at [205, 166] on li "Mythe" at bounding box center [195, 166] width 25 height 15
click at [196, 168] on strong "Mythe" at bounding box center [196, 166] width 14 height 6
click at [217, 170] on p "Réalité" at bounding box center [221, 166] width 15 height 8
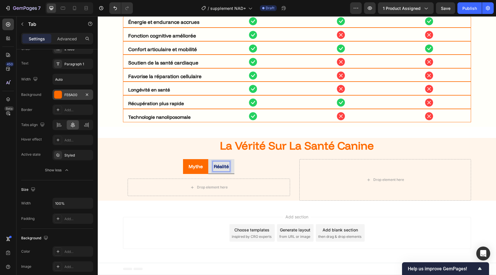
click at [150, 160] on ul "Mythe Réalité" at bounding box center [209, 166] width 172 height 15
click at [187, 170] on li "Mythe" at bounding box center [195, 166] width 25 height 15
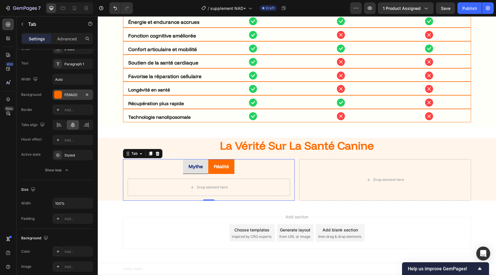
click at [187, 170] on li "Mythe" at bounding box center [195, 166] width 25 height 15
click at [70, 156] on div "Styled" at bounding box center [72, 155] width 17 height 5
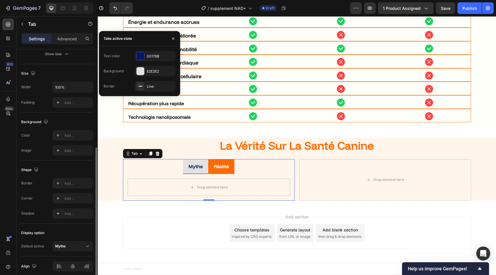
scroll to position [180, 0]
click at [65, 201] on div "Add..." at bounding box center [72, 198] width 41 height 10
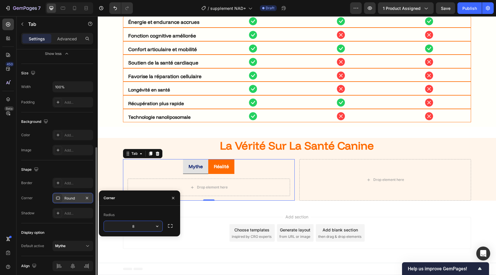
type input "0"
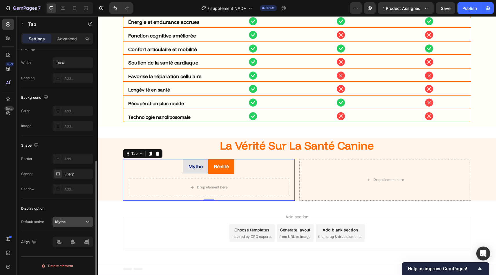
click at [84, 220] on div "Mythe" at bounding box center [70, 221] width 30 height 5
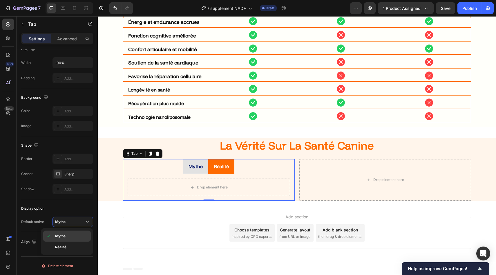
click at [74, 237] on p "Mythe" at bounding box center [71, 235] width 33 height 5
click at [188, 166] on div "Mythe" at bounding box center [196, 166] width 16 height 10
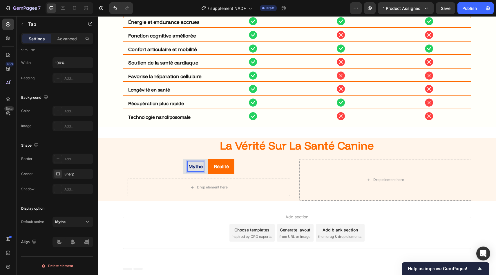
click at [186, 166] on li "Mythe" at bounding box center [195, 166] width 25 height 15
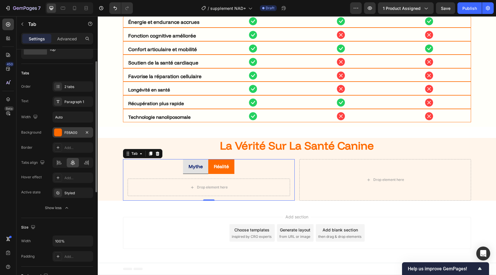
scroll to position [19, 0]
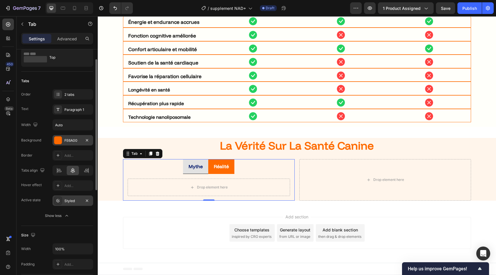
click at [66, 202] on div "Styled" at bounding box center [72, 200] width 17 height 5
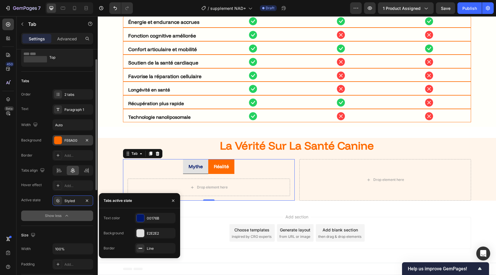
click at [71, 220] on button "Show less" at bounding box center [57, 215] width 72 height 10
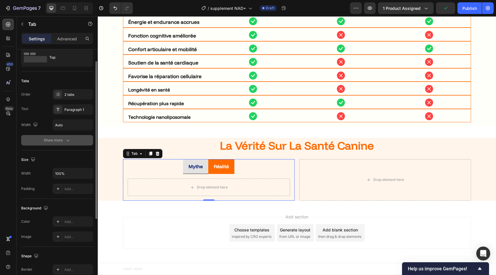
click at [65, 140] on icon "button" at bounding box center [68, 140] width 6 height 6
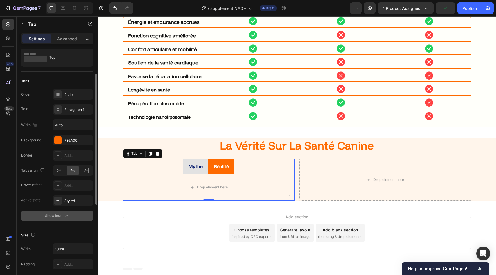
scroll to position [36, 0]
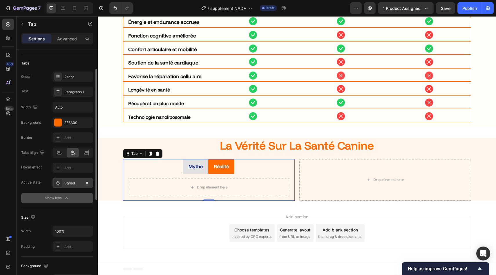
click at [68, 183] on div "Styled" at bounding box center [72, 182] width 17 height 5
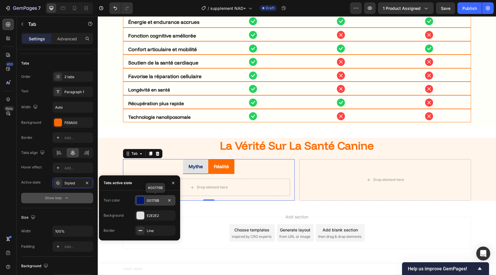
click at [142, 204] on div "00176B" at bounding box center [155, 200] width 41 height 10
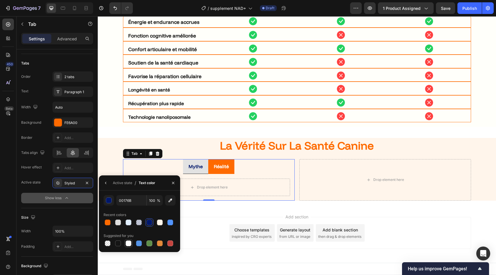
click at [132, 242] on div at bounding box center [128, 243] width 7 height 7
type input "FFFFFF"
click at [73, 178] on div "Styled" at bounding box center [72, 182] width 41 height 10
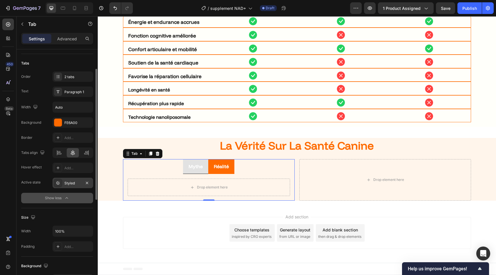
click at [75, 181] on div "Styled" at bounding box center [72, 182] width 17 height 5
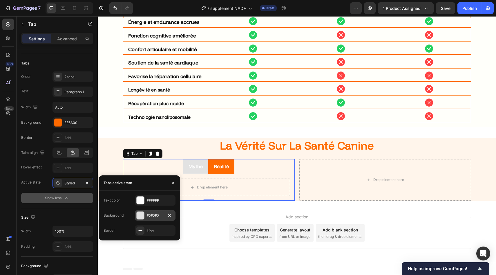
click at [142, 219] on div at bounding box center [141, 215] width 8 height 8
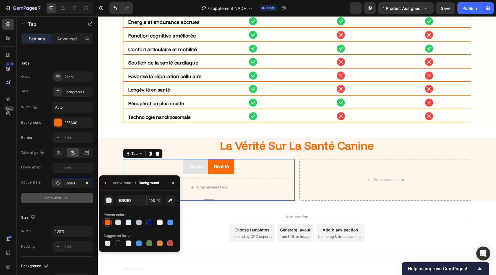
click at [109, 222] on div at bounding box center [108, 222] width 6 height 6
type input "FE6A00"
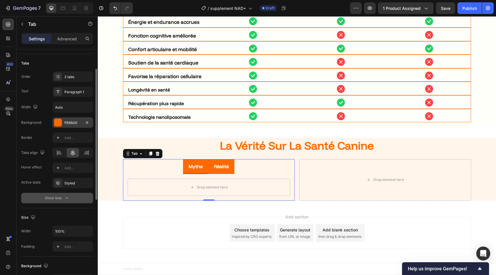
click at [64, 124] on div "FE6A00" at bounding box center [72, 122] width 41 height 10
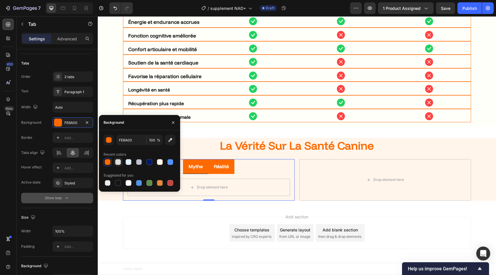
click at [119, 162] on div at bounding box center [118, 162] width 6 height 6
click at [128, 164] on div at bounding box center [129, 162] width 6 height 6
click at [131, 185] on div at bounding box center [128, 182] width 7 height 7
type input "FFFFFF"
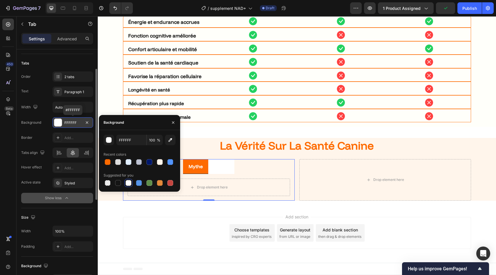
click at [68, 121] on div "FFFFFF" at bounding box center [72, 122] width 17 height 5
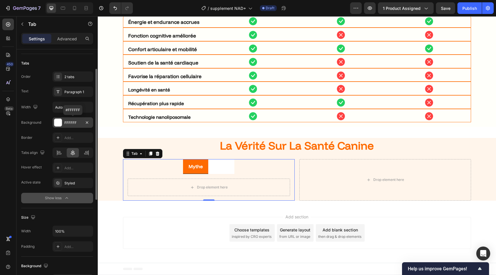
click at [68, 121] on div "FFFFFF" at bounding box center [72, 122] width 17 height 5
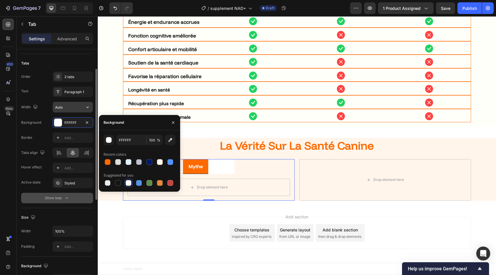
click at [66, 102] on input "Auto" at bounding box center [73, 107] width 40 height 10
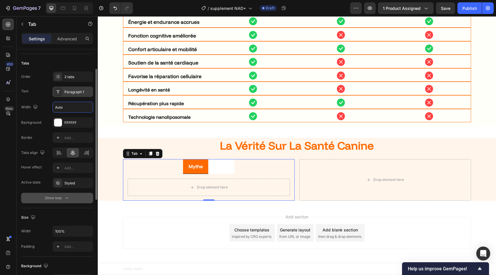
click at [67, 95] on div "Paragraph 1" at bounding box center [72, 91] width 41 height 10
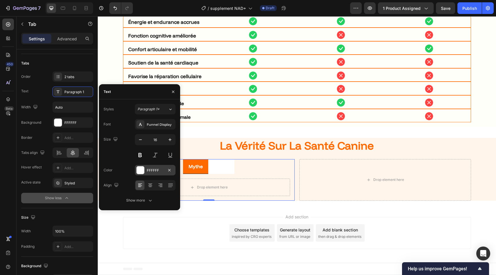
click at [142, 174] on div "FFFFFF" at bounding box center [155, 170] width 41 height 10
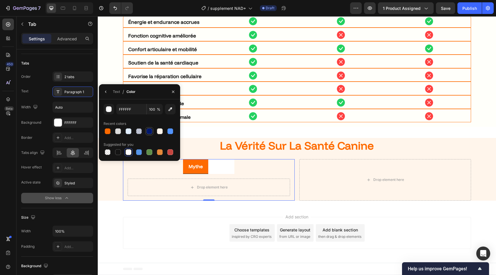
click at [147, 134] on div at bounding box center [149, 131] width 7 height 7
type input "00176B"
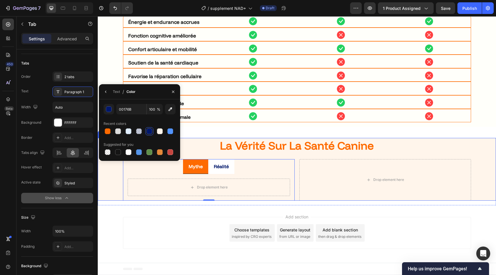
click at [117, 171] on div "la vérité sur la santé canine Heading Mythe Réalité Drop element here Tab 0 Dro…" at bounding box center [297, 169] width 398 height 63
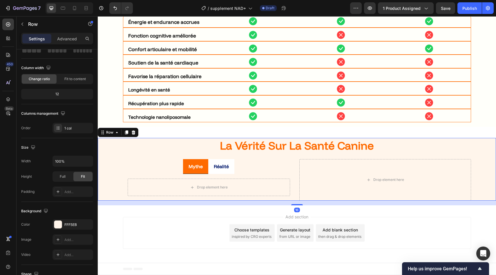
scroll to position [0, 0]
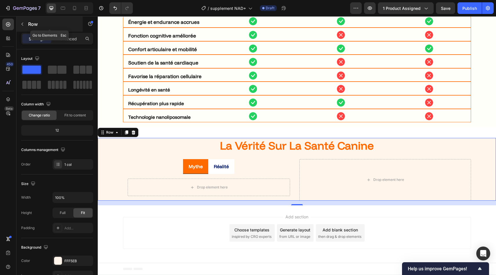
click at [28, 21] on p "Row" at bounding box center [52, 24] width 49 height 7
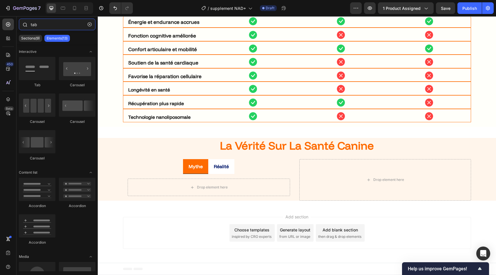
click at [52, 27] on input "tab" at bounding box center [57, 25] width 77 height 12
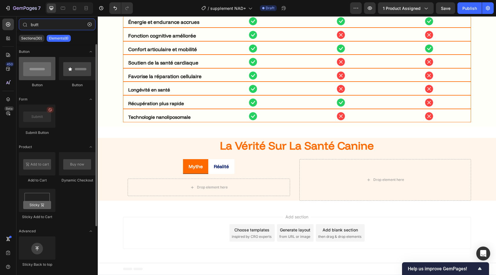
type input "butt"
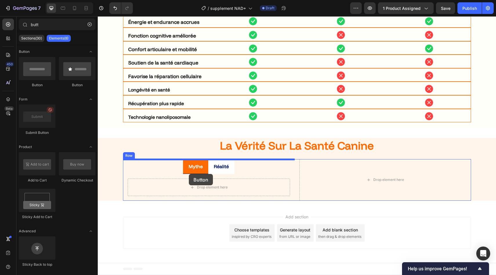
drag, startPoint x: 148, startPoint y: 80, endPoint x: 189, endPoint y: 174, distance: 102.3
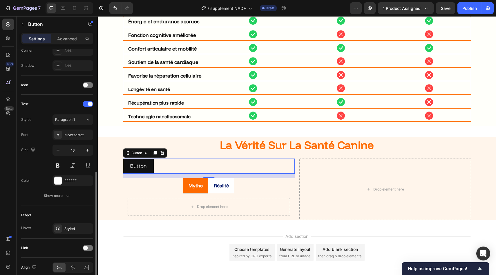
scroll to position [174, 0]
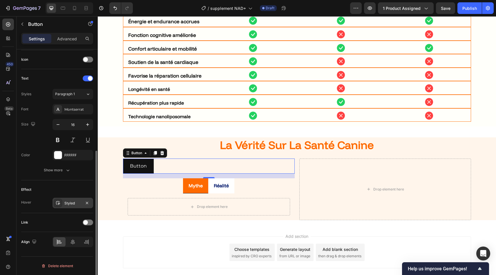
click at [71, 205] on div "Styled" at bounding box center [72, 202] width 17 height 5
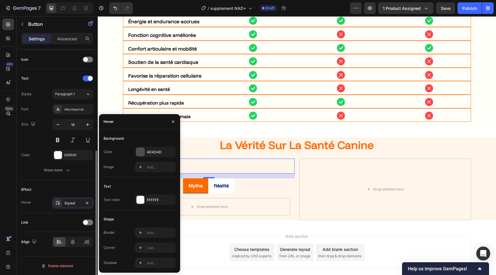
click at [52, 180] on div "Text Styles Paragraph 1 Font Montserrat Size 16 Color FFFFFF Show more" at bounding box center [57, 124] width 72 height 111
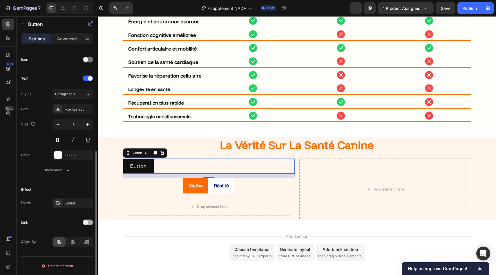
click at [86, 222] on span at bounding box center [85, 222] width 5 height 5
click at [73, 238] on span "Open page" at bounding box center [64, 236] width 18 height 4
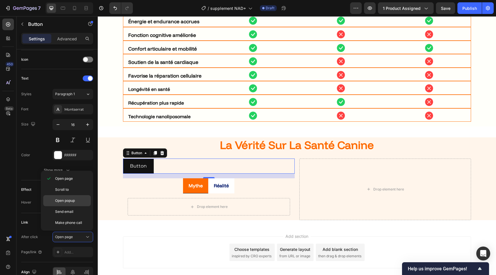
click at [66, 196] on div "Open popup" at bounding box center [67, 200] width 48 height 11
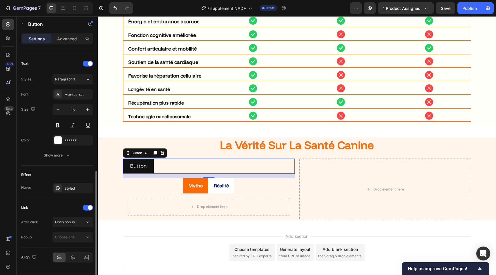
scroll to position [204, 0]
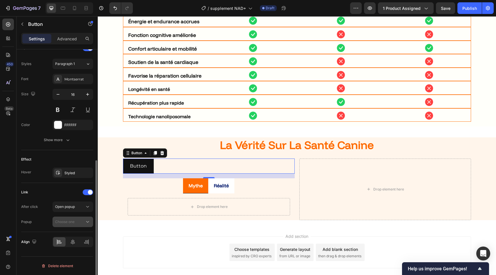
click at [75, 220] on span "Choose one" at bounding box center [64, 221] width 19 height 4
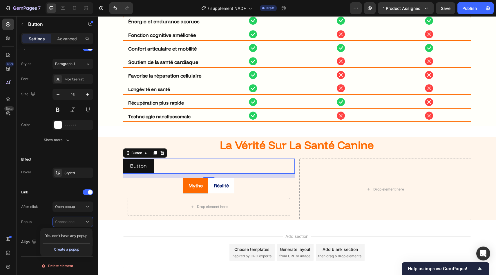
click at [77, 247] on div "Create a popup" at bounding box center [66, 249] width 25 height 5
click at [494, 148] on div "Popup 1" at bounding box center [490, 145] width 12 height 21
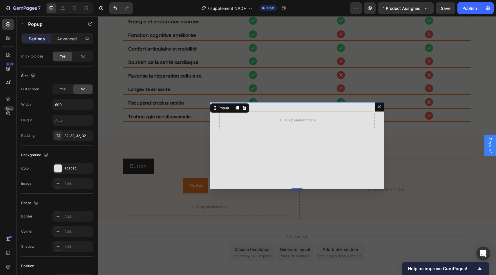
scroll to position [0, 0]
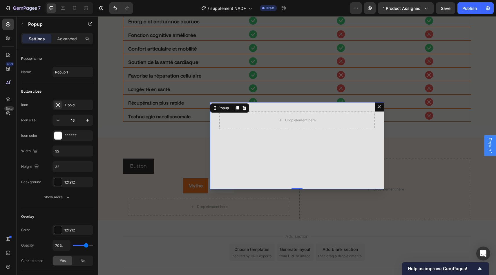
click at [378, 109] on button "Dialog content" at bounding box center [379, 106] width 9 height 9
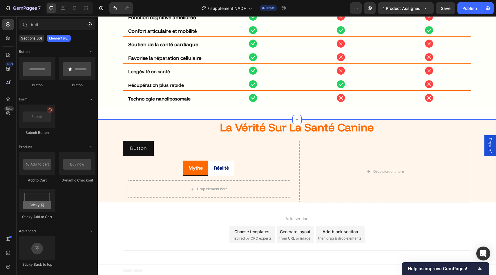
scroll to position [1893, 0]
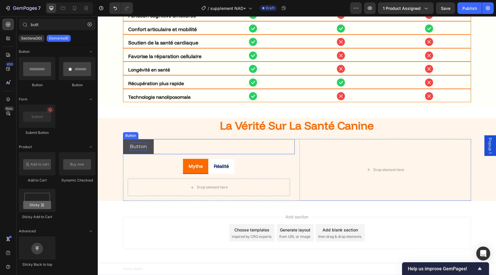
click at [142, 146] on p "Button" at bounding box center [138, 146] width 17 height 8
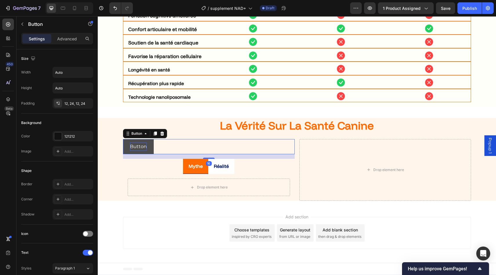
click at [145, 149] on p "Button" at bounding box center [138, 146] width 17 height 8
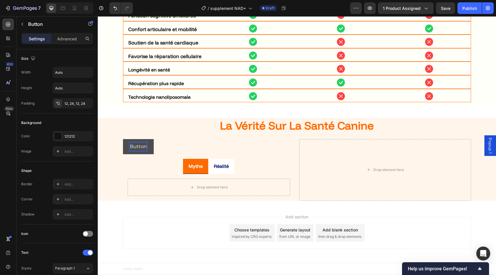
click at [145, 149] on p "Button" at bounding box center [138, 146] width 17 height 8
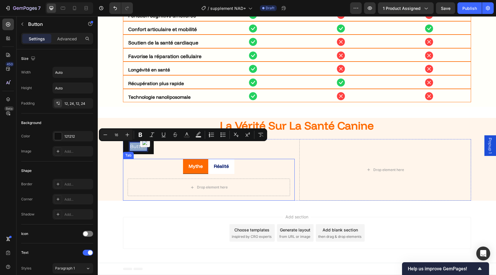
click at [222, 169] on p "Réalité" at bounding box center [221, 166] width 15 height 8
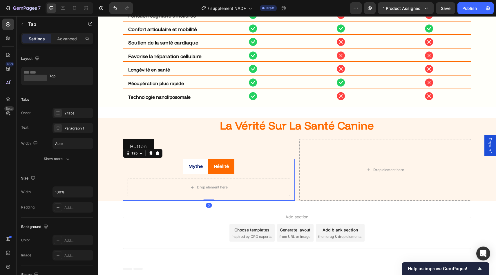
click at [222, 169] on p "Réalité" at bounding box center [221, 166] width 15 height 8
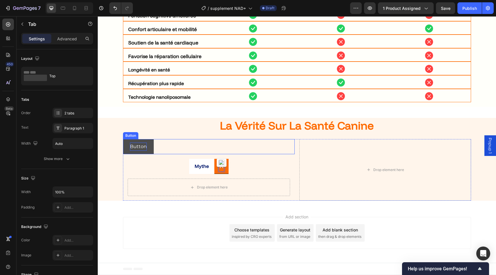
click at [139, 145] on p "Button" at bounding box center [138, 146] width 17 height 8
click at [237, 168] on ul "Mythe A" at bounding box center [209, 166] width 172 height 15
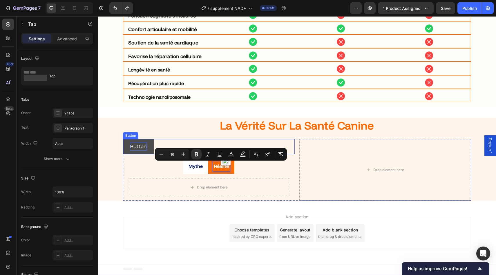
click at [140, 145] on p "Button" at bounding box center [138, 146] width 17 height 8
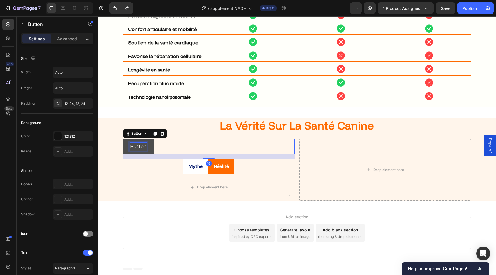
click at [140, 145] on p "Button" at bounding box center [138, 146] width 17 height 8
